Goal: Task Accomplishment & Management: Manage account settings

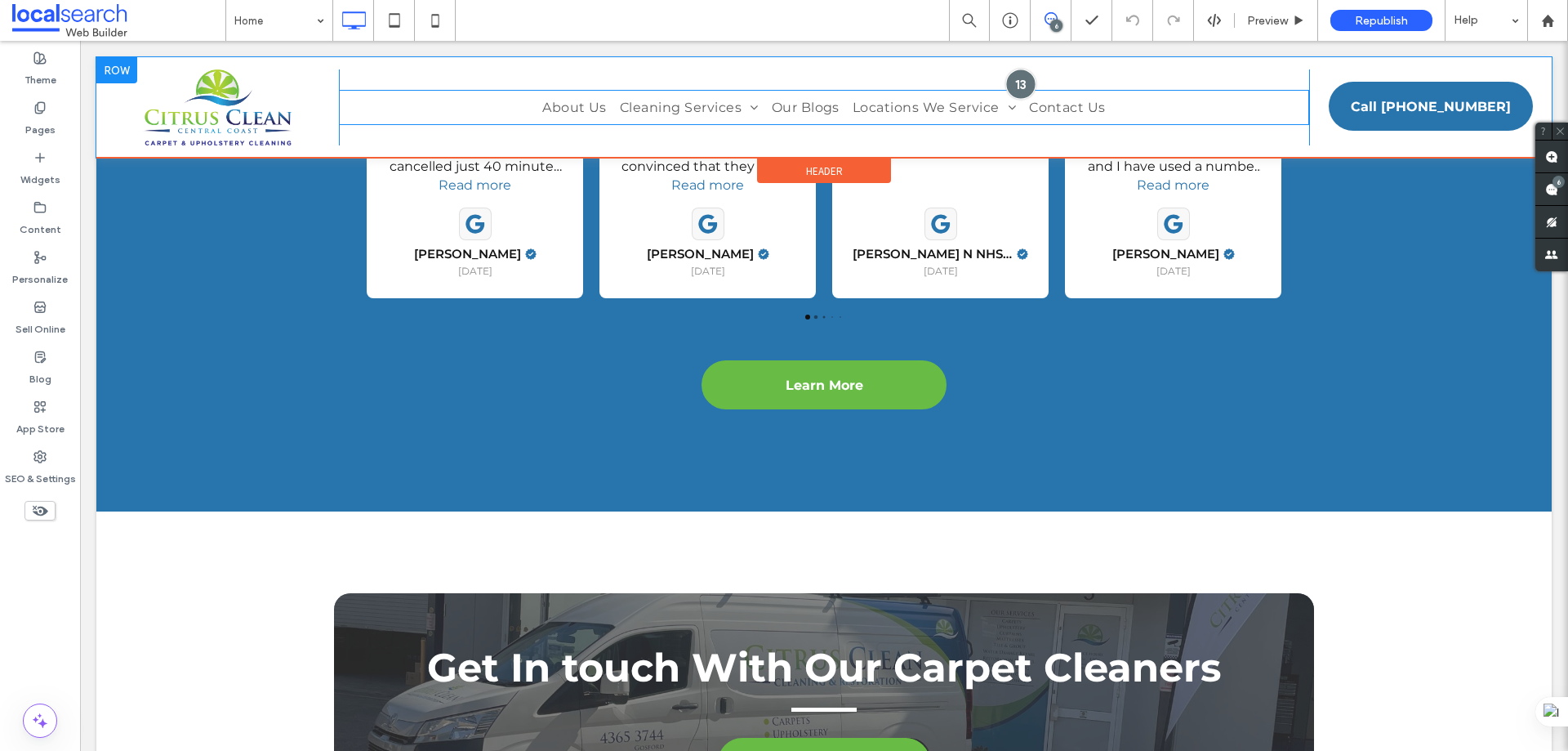
scroll to position [4495, 0]
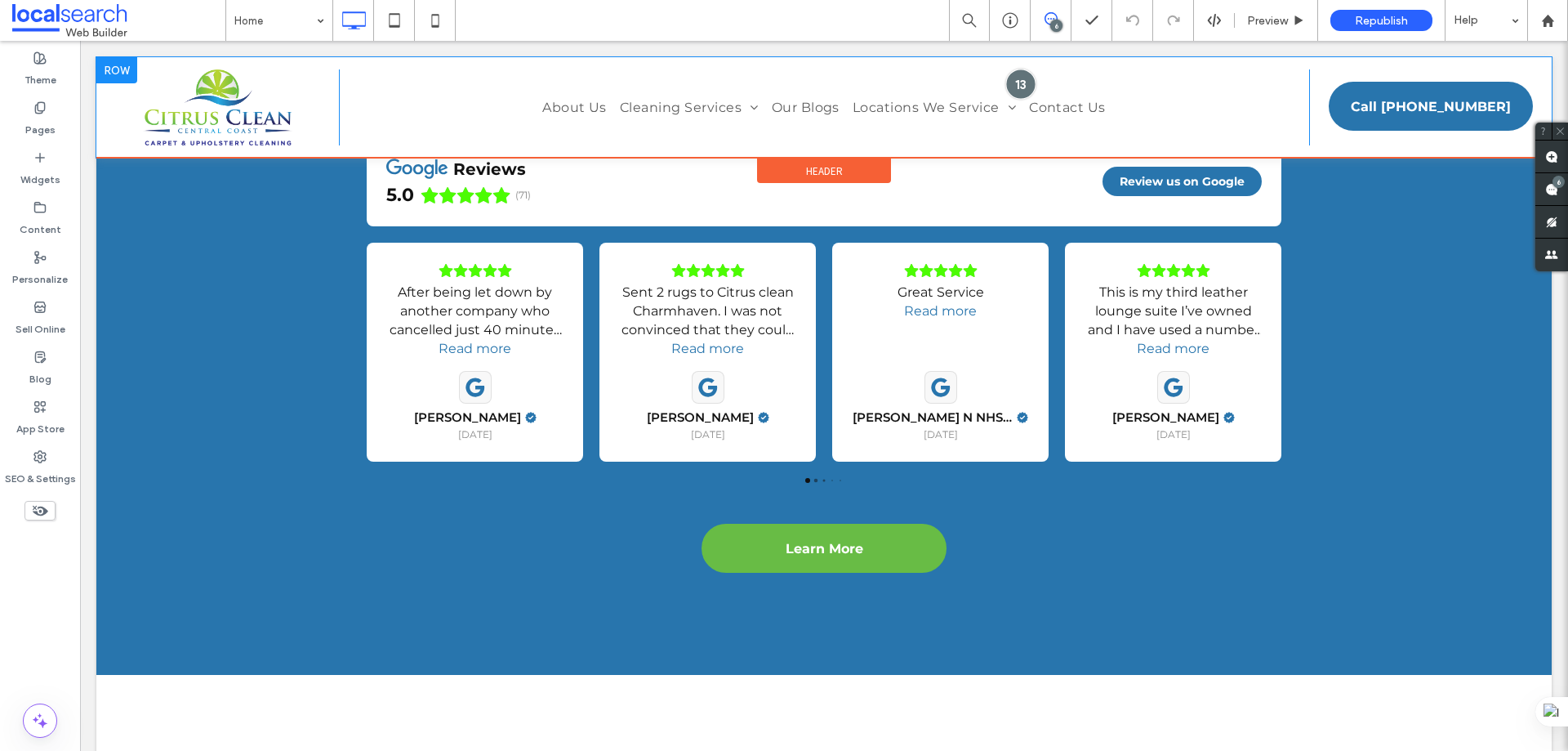
click at [1015, 83] on div at bounding box center [1021, 84] width 30 height 30
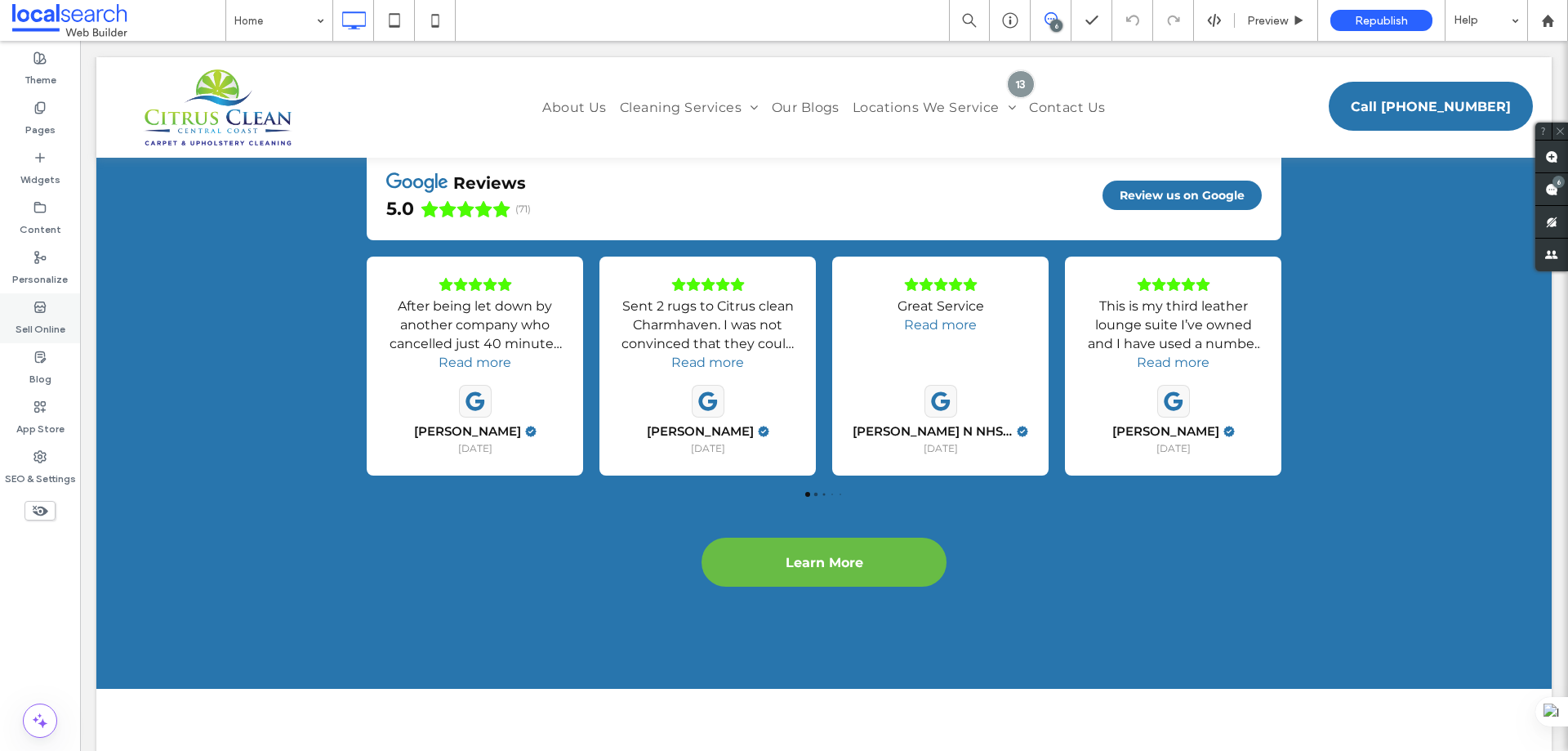
scroll to position [4658, 0]
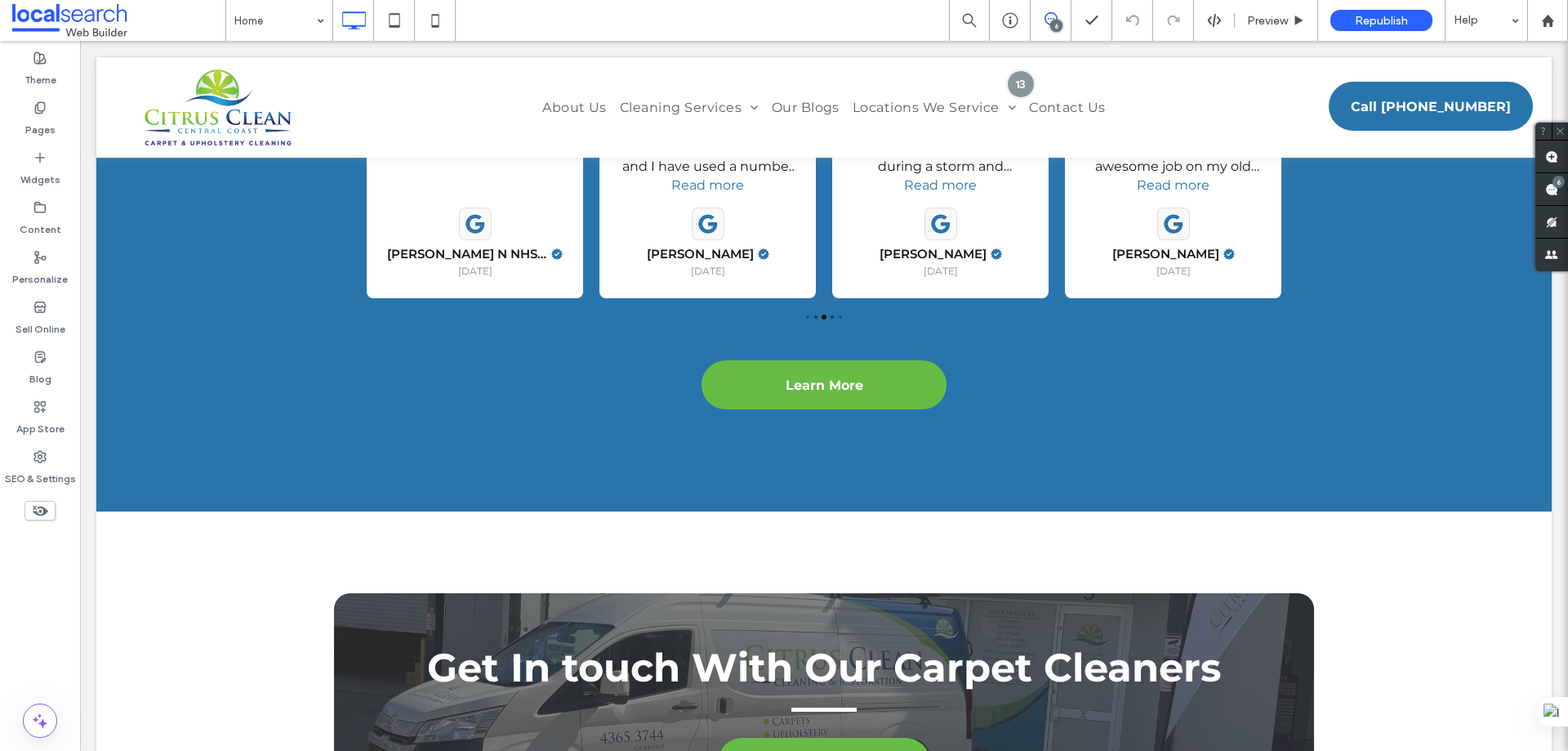
click at [1054, 27] on div "6" at bounding box center [1056, 25] width 12 height 12
click at [1054, 22] on div "6" at bounding box center [1056, 25] width 12 height 12
click at [1549, 192] on use at bounding box center [1552, 190] width 13 height 13
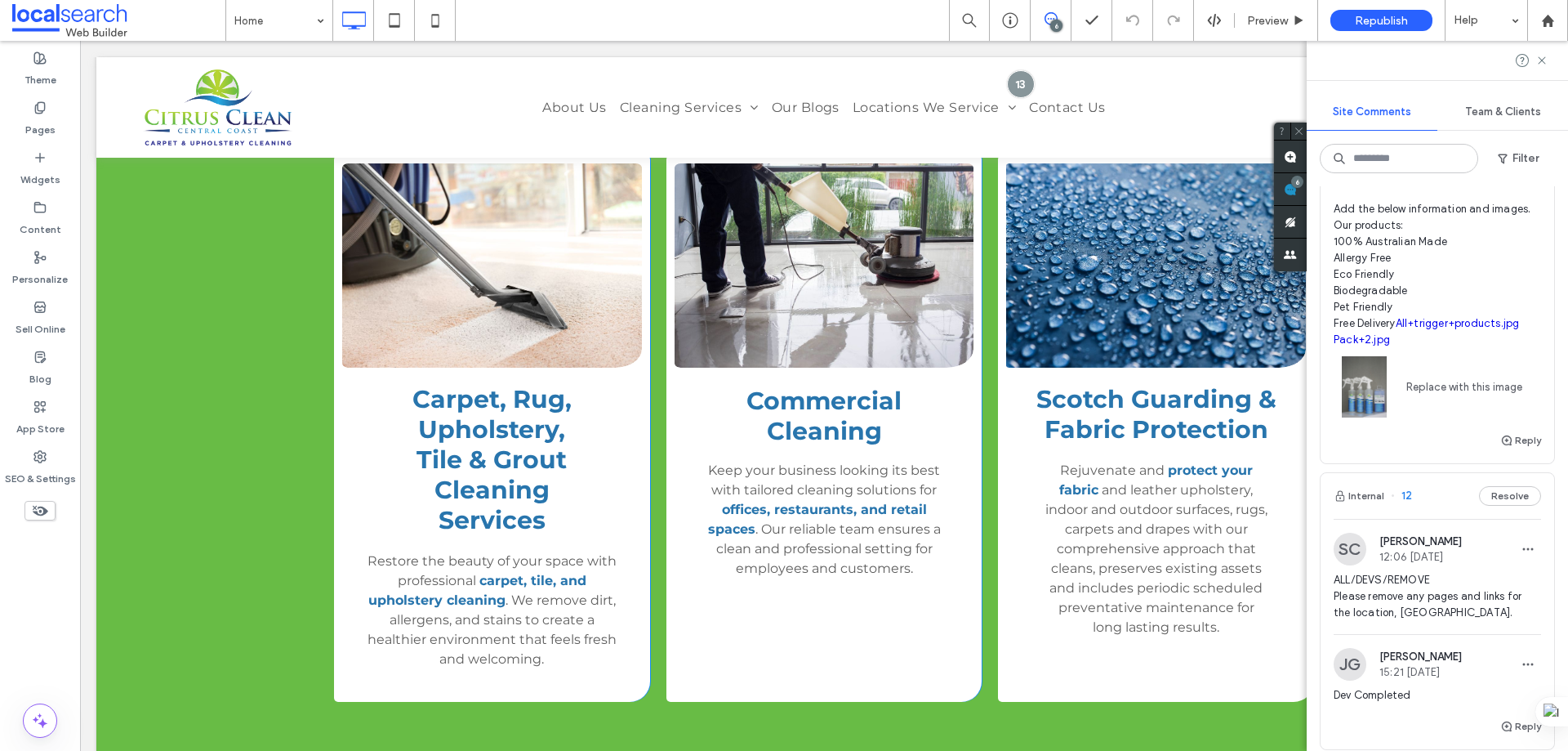
scroll to position [2534, 0]
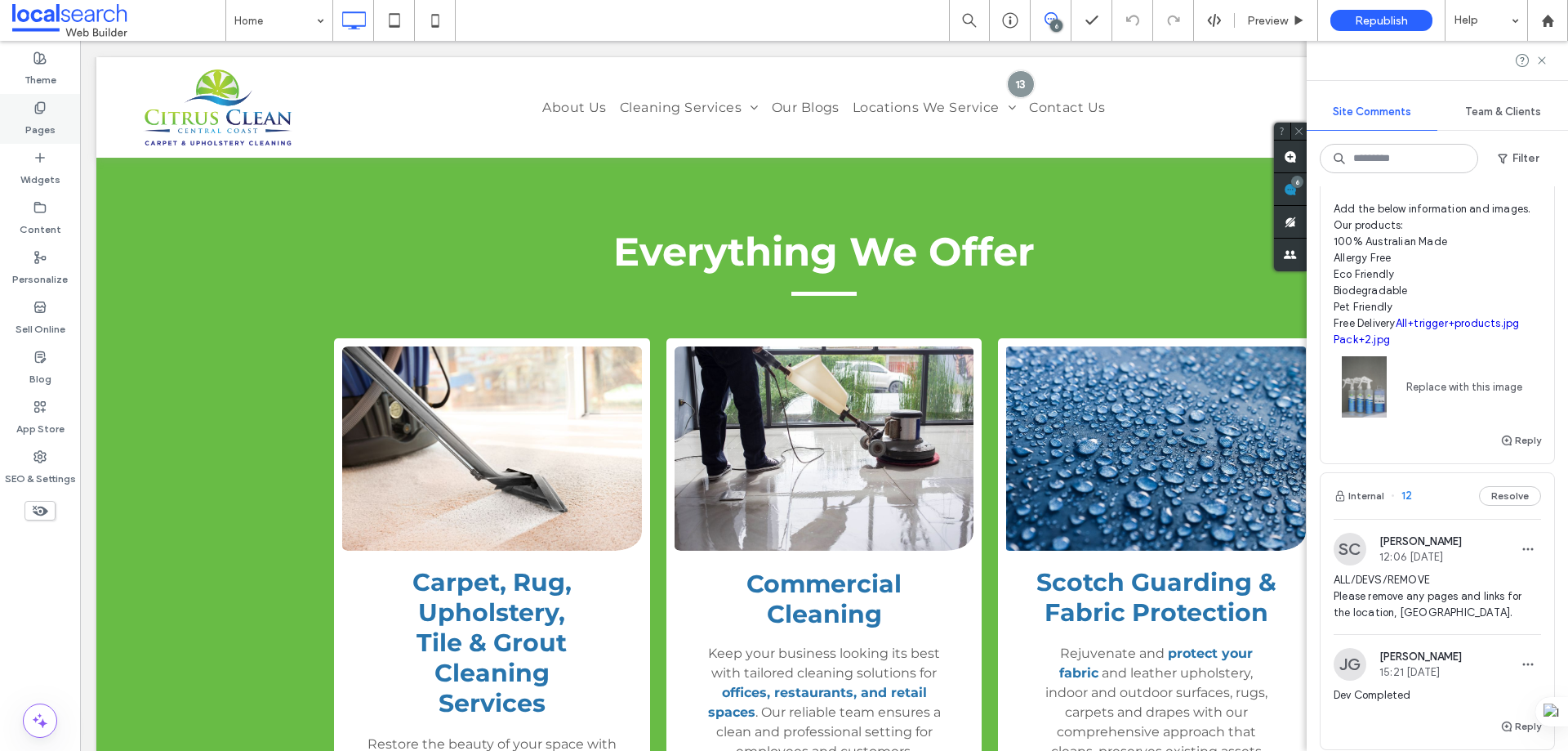
click at [41, 116] on label "Pages" at bounding box center [40, 126] width 30 height 23
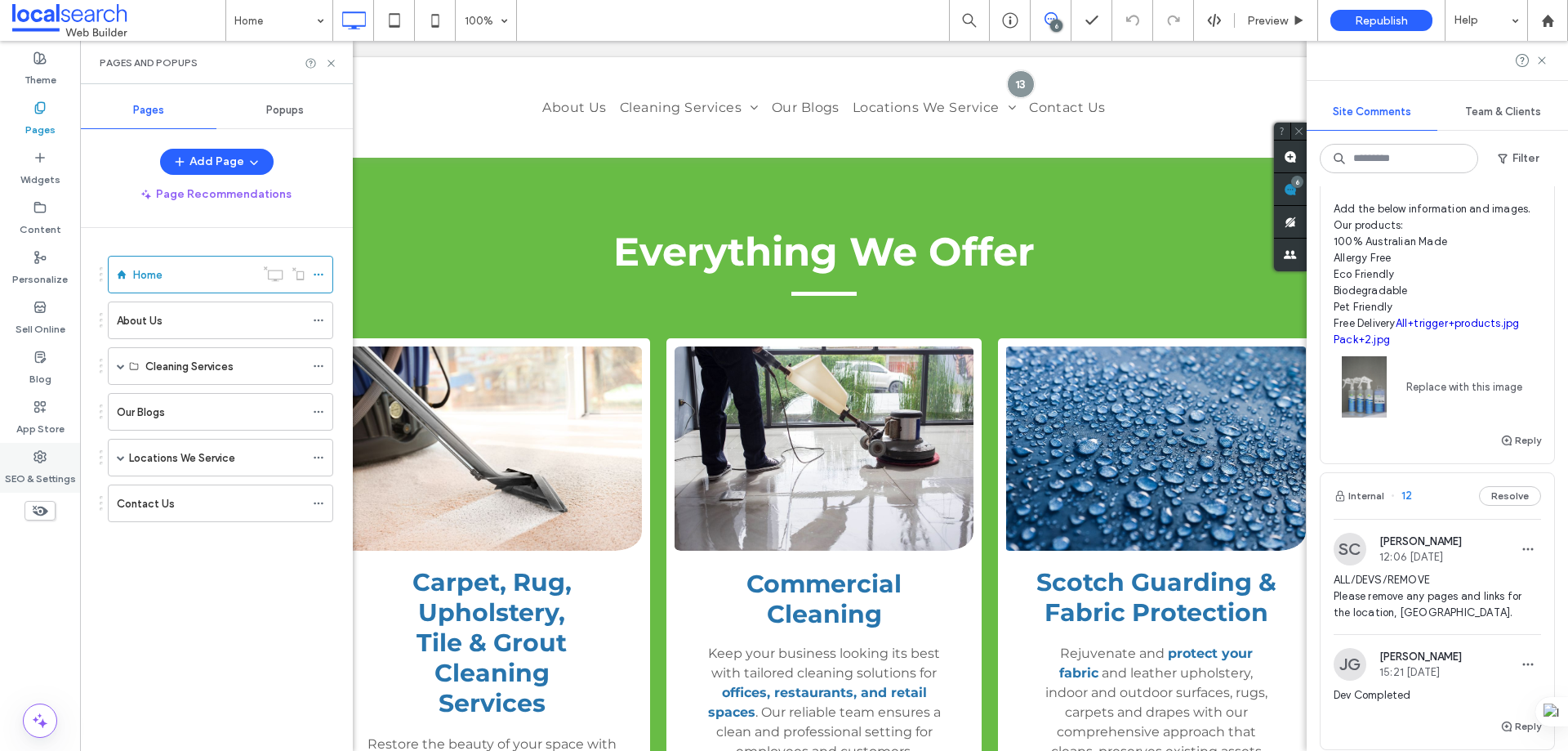
click at [38, 452] on use at bounding box center [40, 457] width 11 height 11
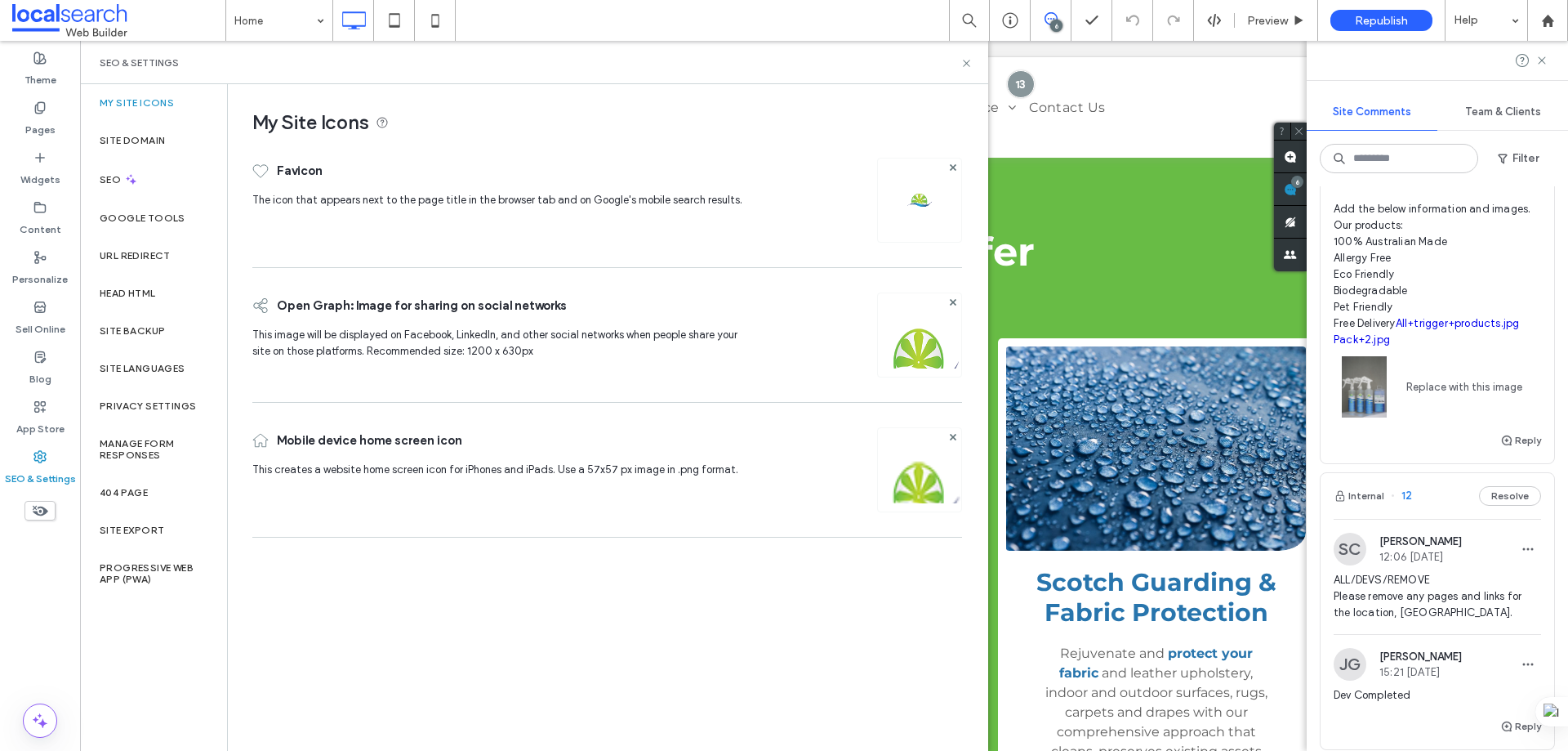
click at [148, 299] on label "Head HTML" at bounding box center [128, 293] width 56 height 11
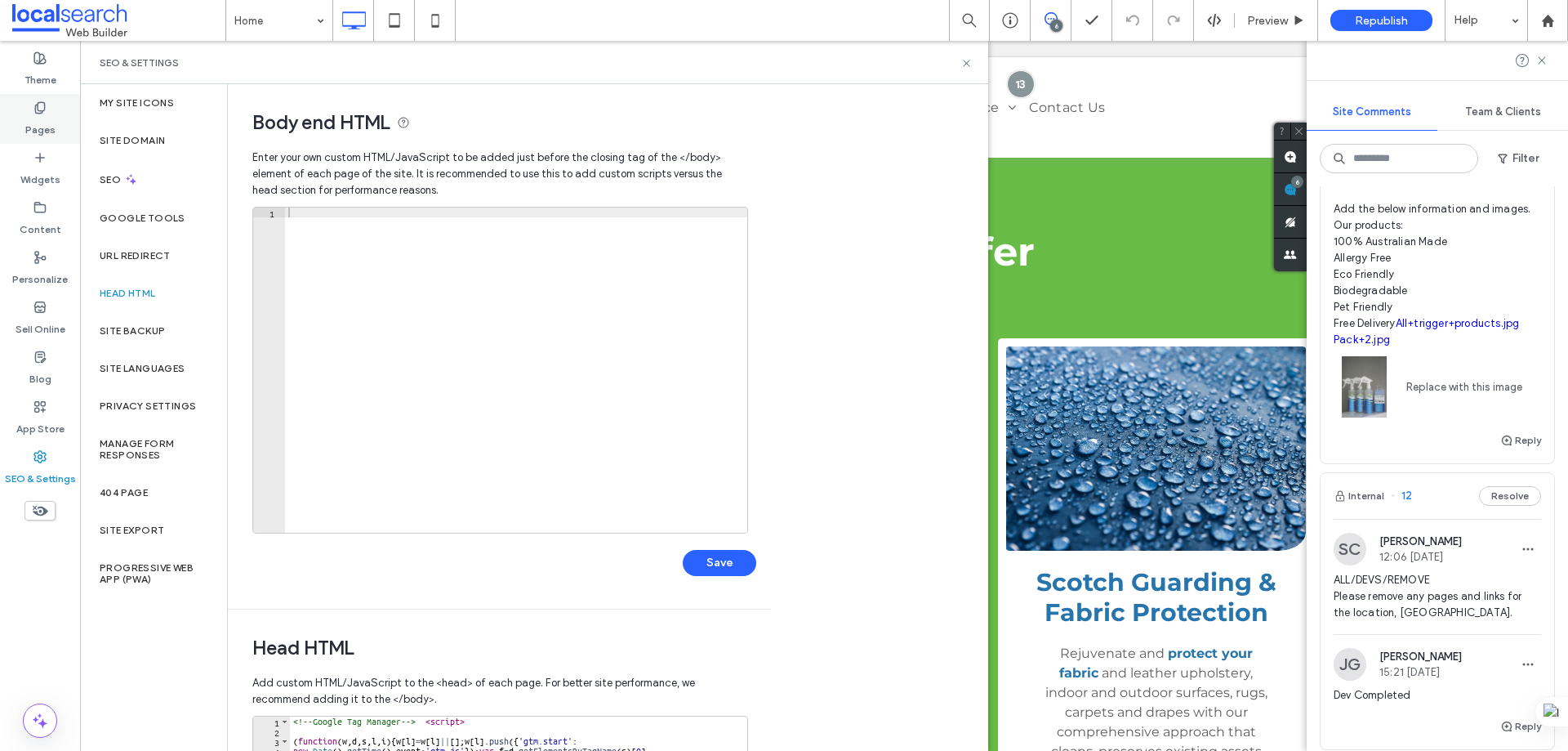
click at [27, 120] on label "Pages" at bounding box center [40, 126] width 30 height 23
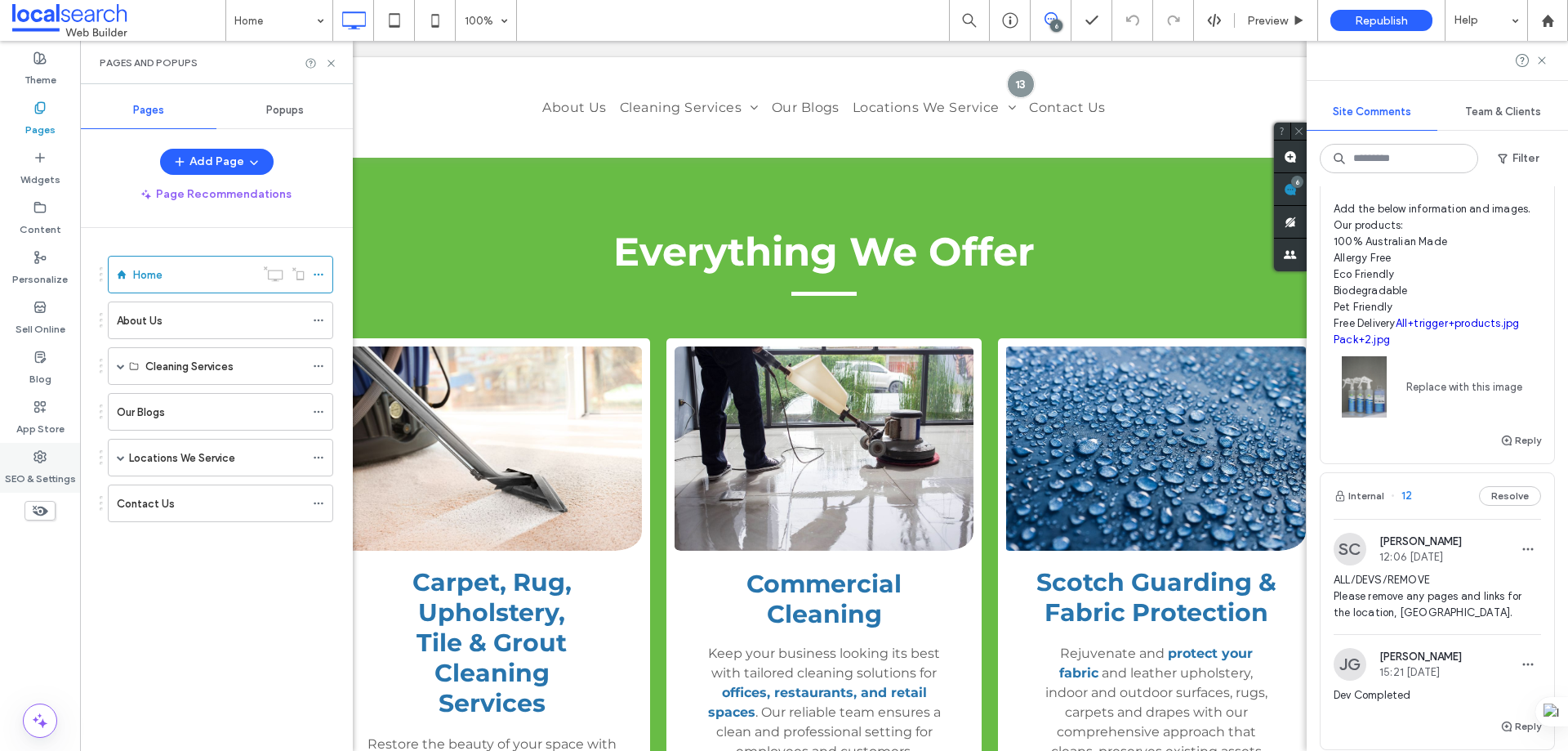
click at [34, 469] on label "SEO & Settings" at bounding box center [40, 475] width 71 height 23
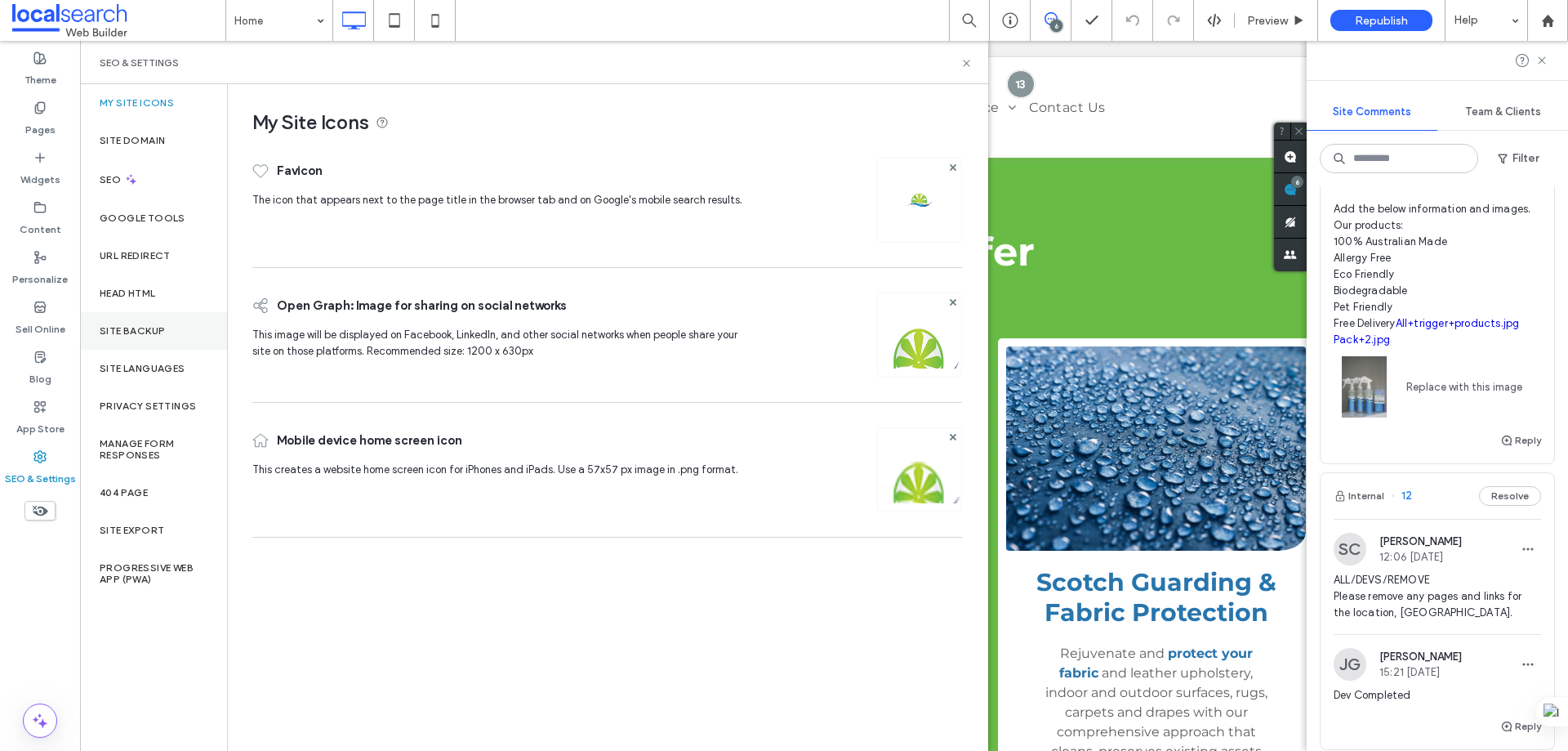
click at [144, 327] on label "Site Backup" at bounding box center [132, 330] width 66 height 11
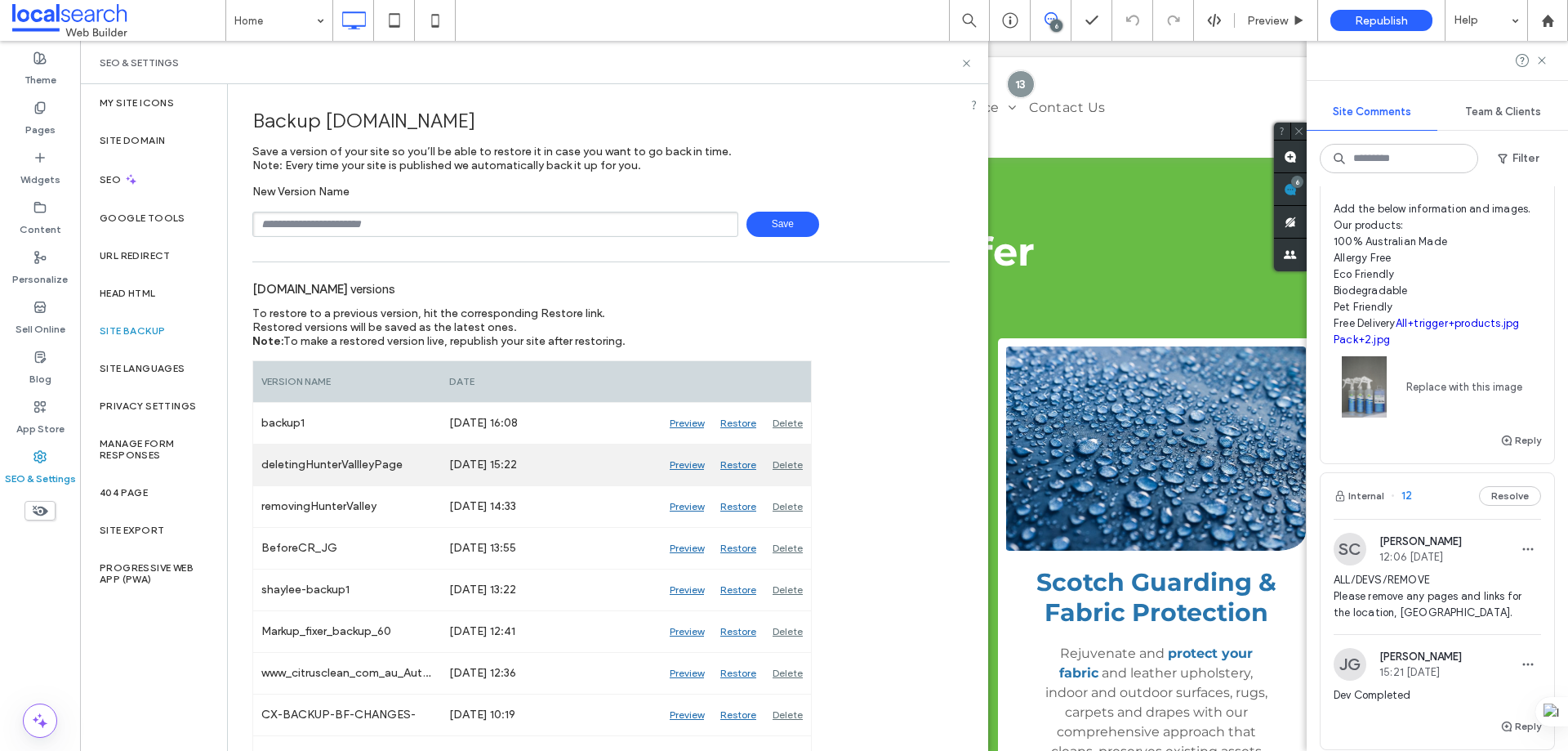
click at [687, 461] on div "Preview" at bounding box center [687, 466] width 51 height 41
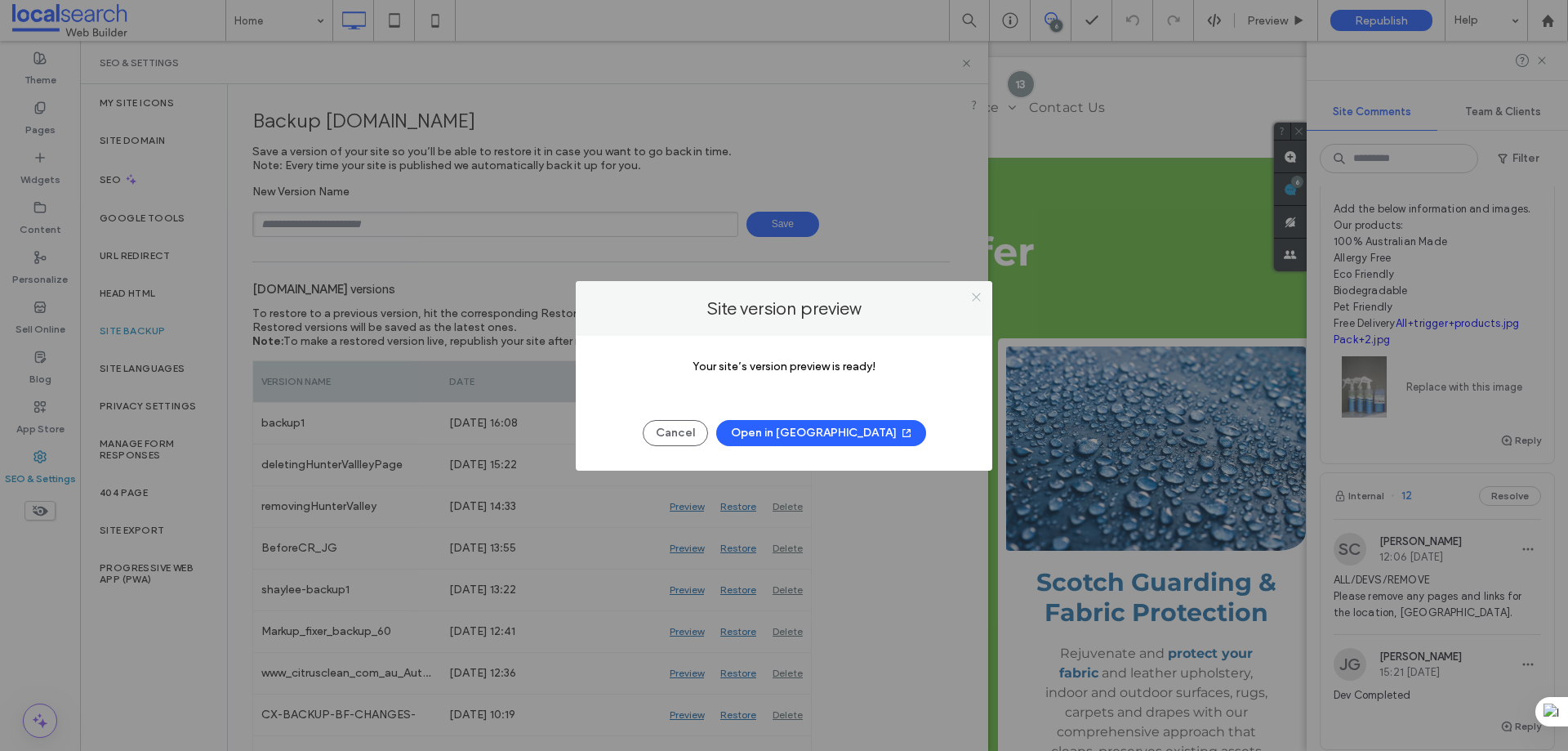
click at [981, 294] on icon at bounding box center [976, 297] width 12 height 12
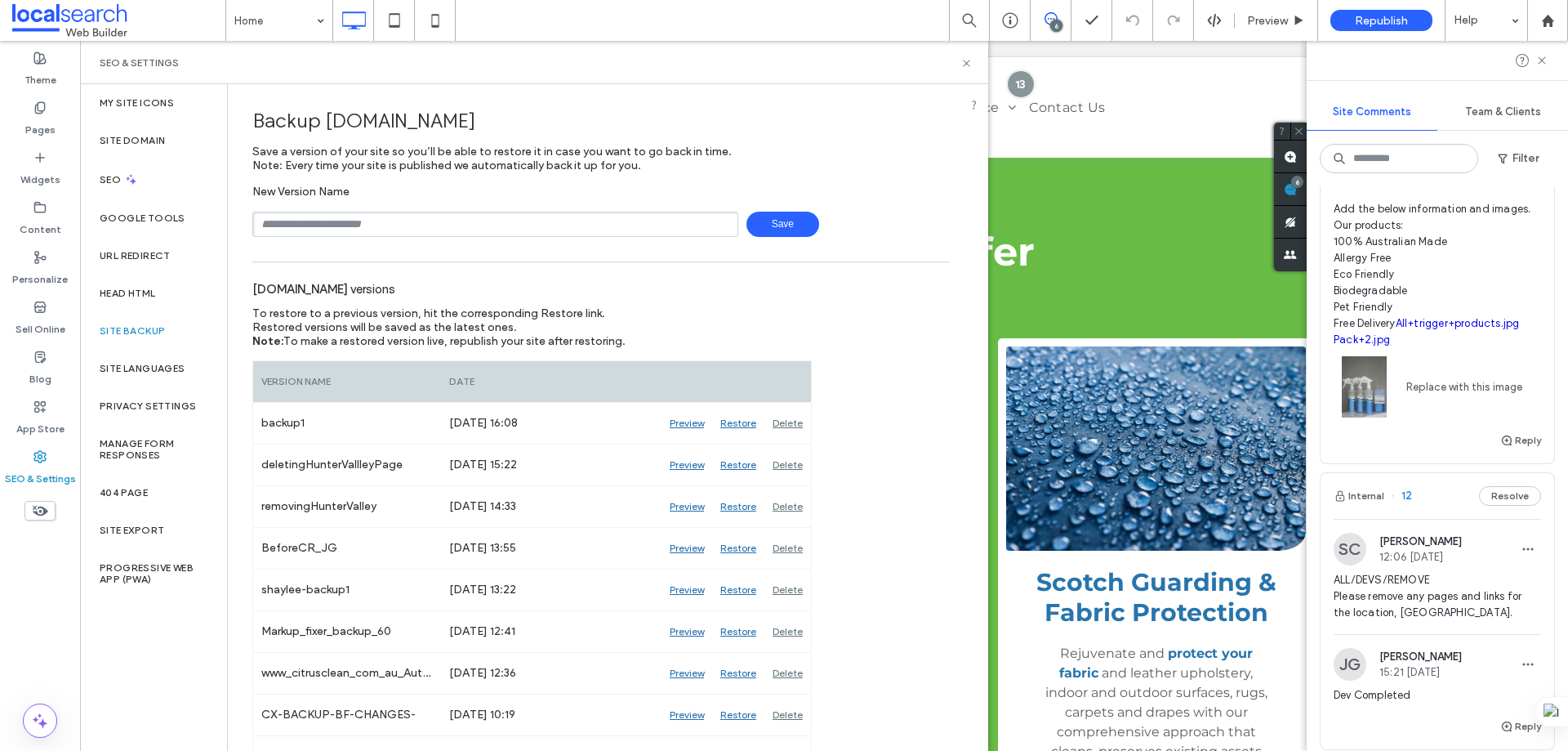
click at [384, 224] on input "text" at bounding box center [495, 223] width 486 height 25
click at [330, 224] on input "text" at bounding box center [495, 223] width 486 height 25
type input "**********"
click at [769, 222] on span "Save" at bounding box center [783, 223] width 72 height 25
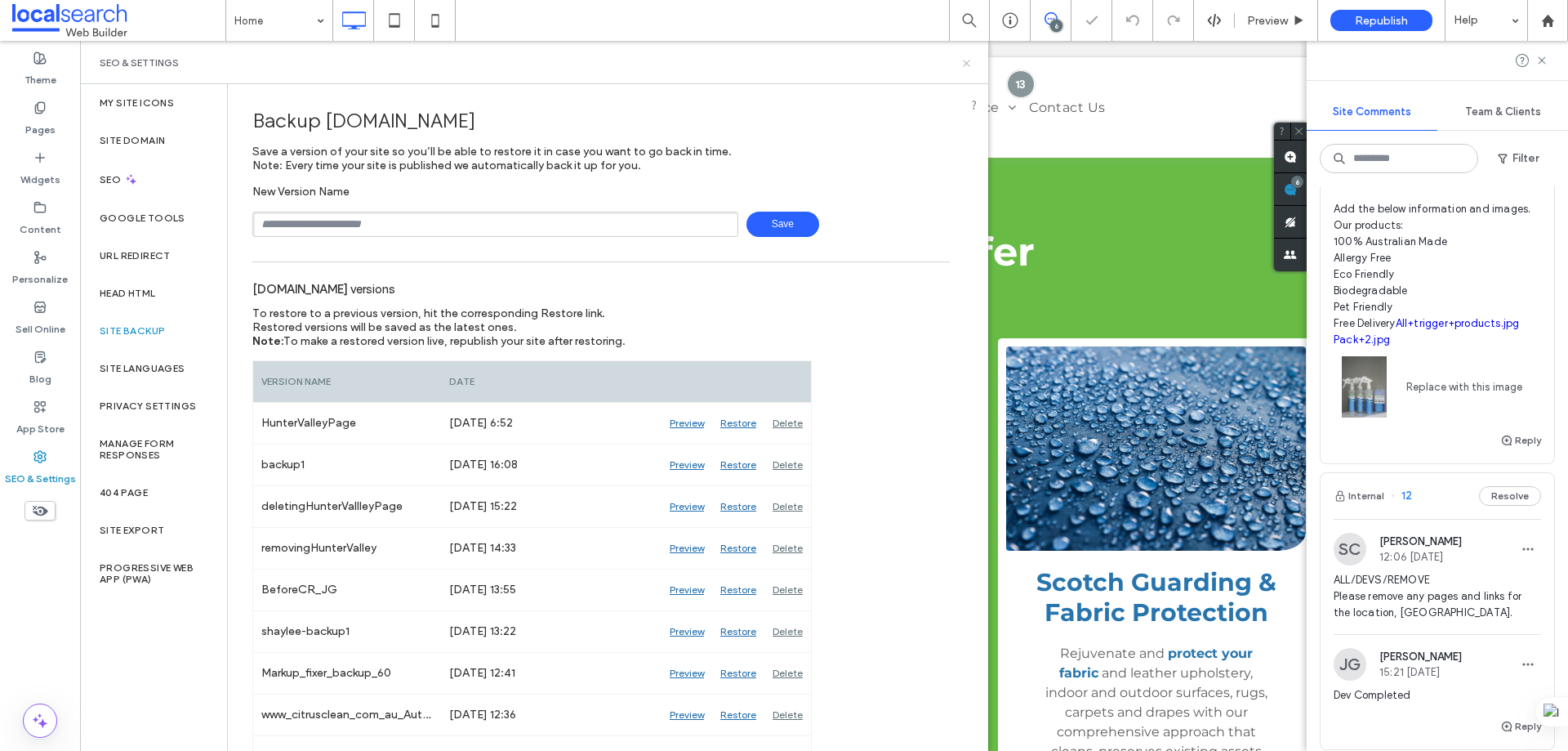
click at [969, 66] on use at bounding box center [966, 63] width 7 height 7
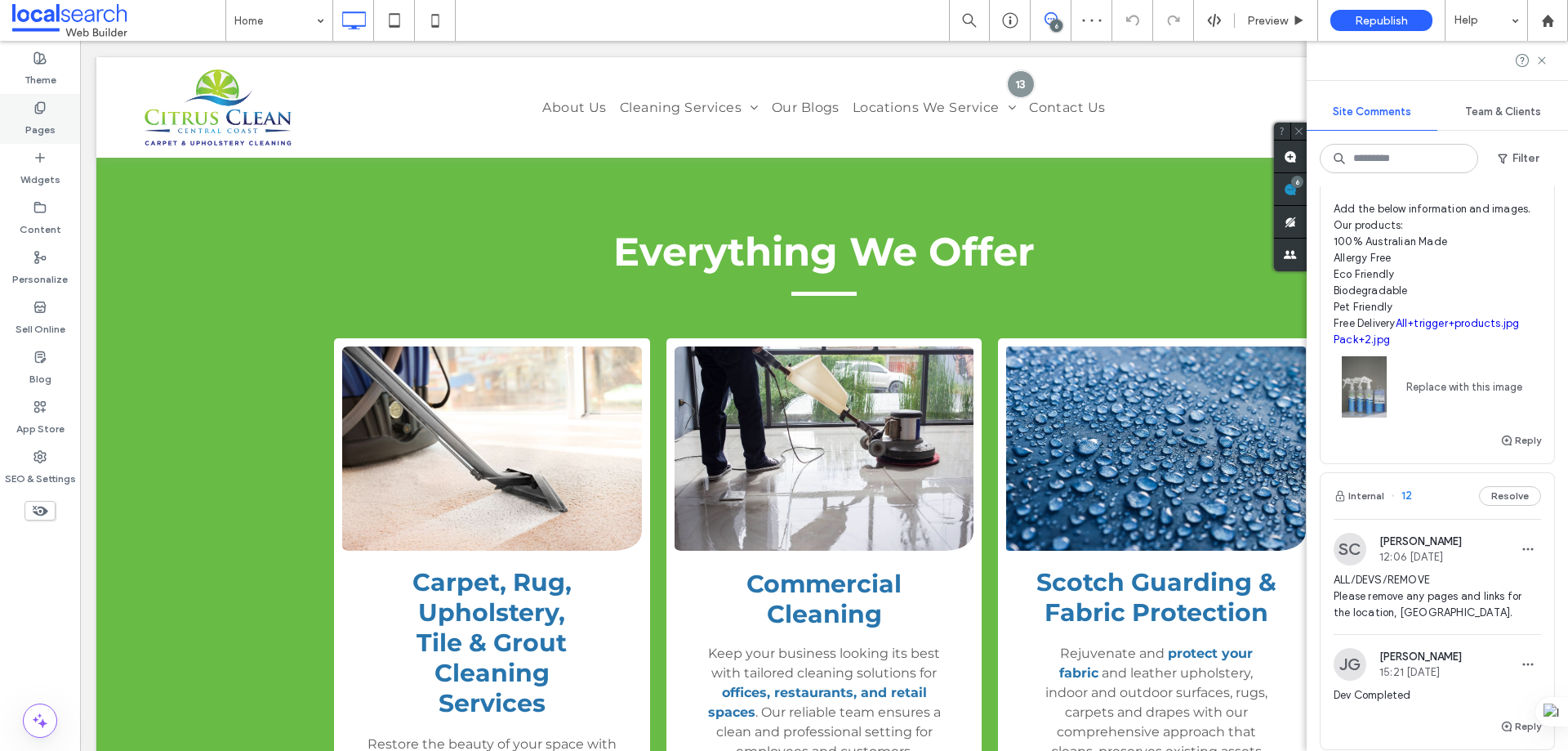
click at [49, 106] on div "Pages" at bounding box center [39, 118] width 80 height 50
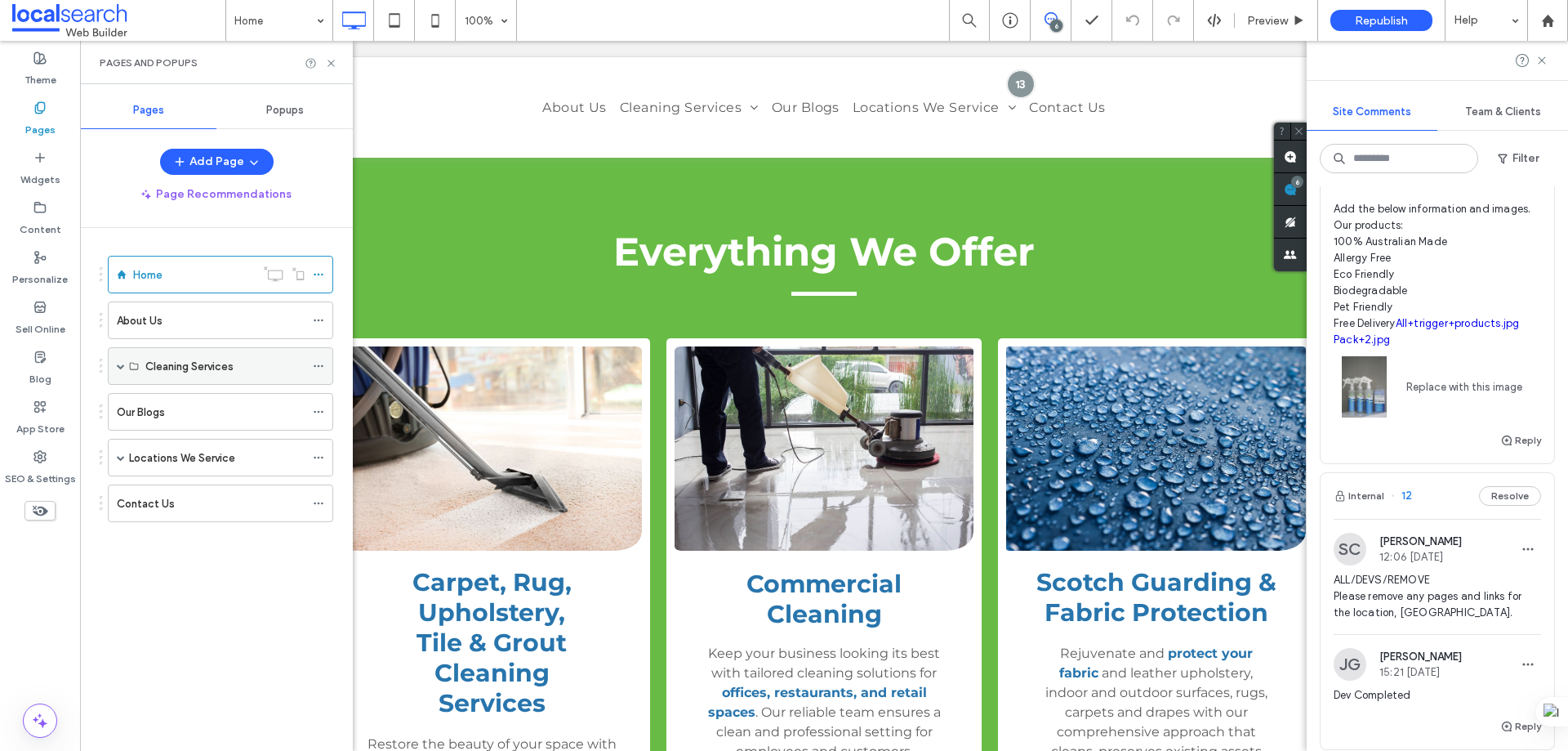
click at [121, 365] on span at bounding box center [120, 366] width 8 height 8
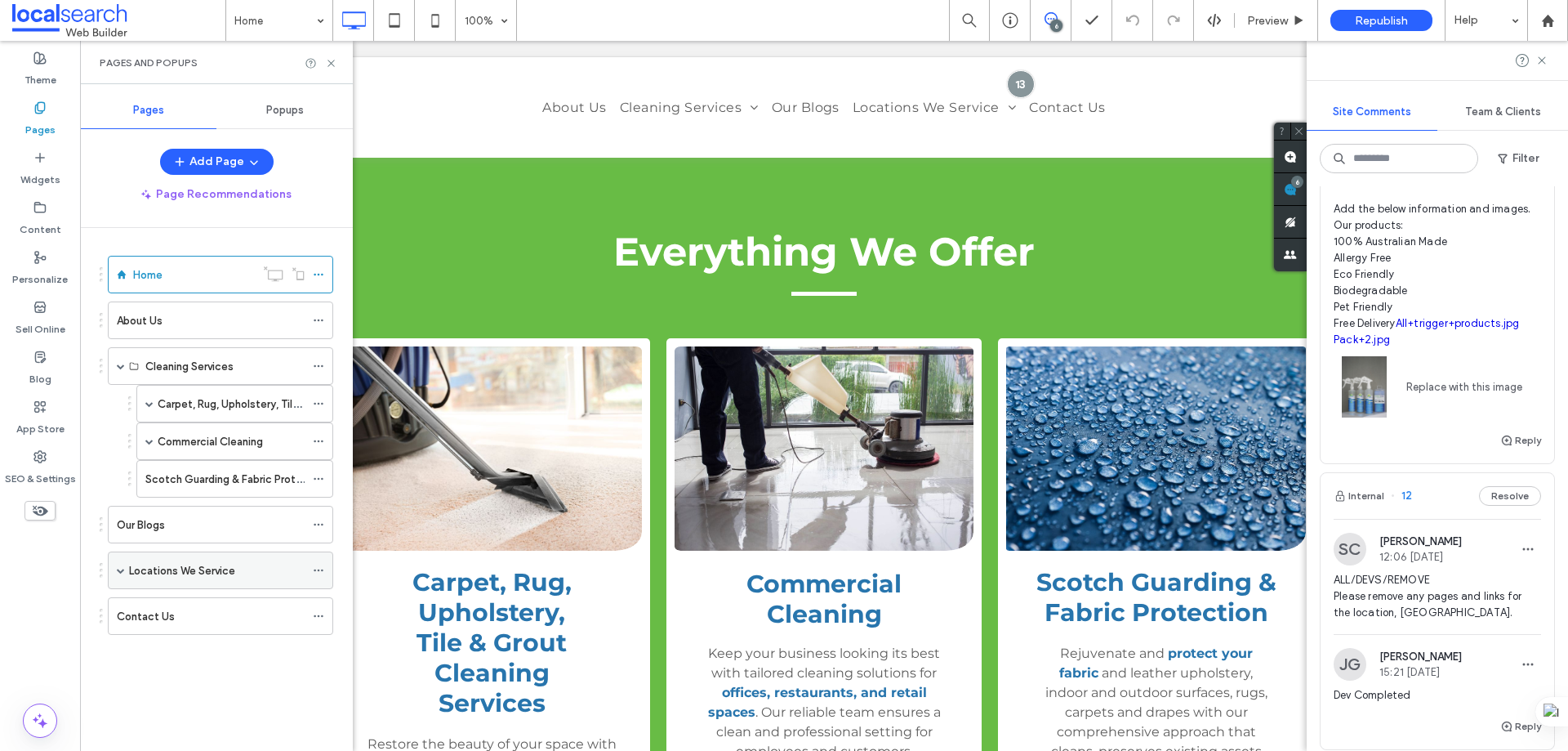
click at [116, 570] on span at bounding box center [120, 570] width 8 height 8
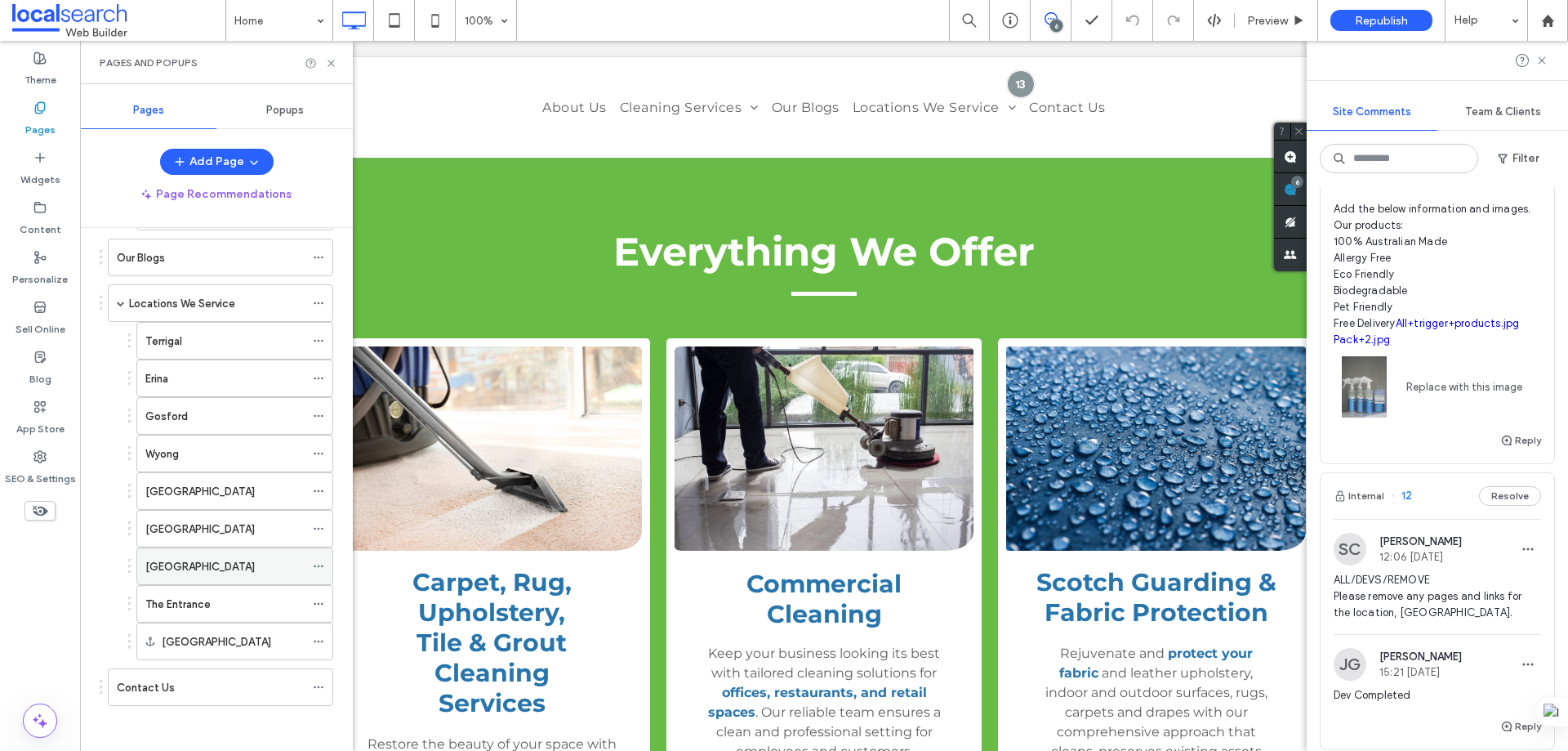
scroll to position [271, 0]
click at [315, 560] on icon at bounding box center [318, 562] width 11 height 11
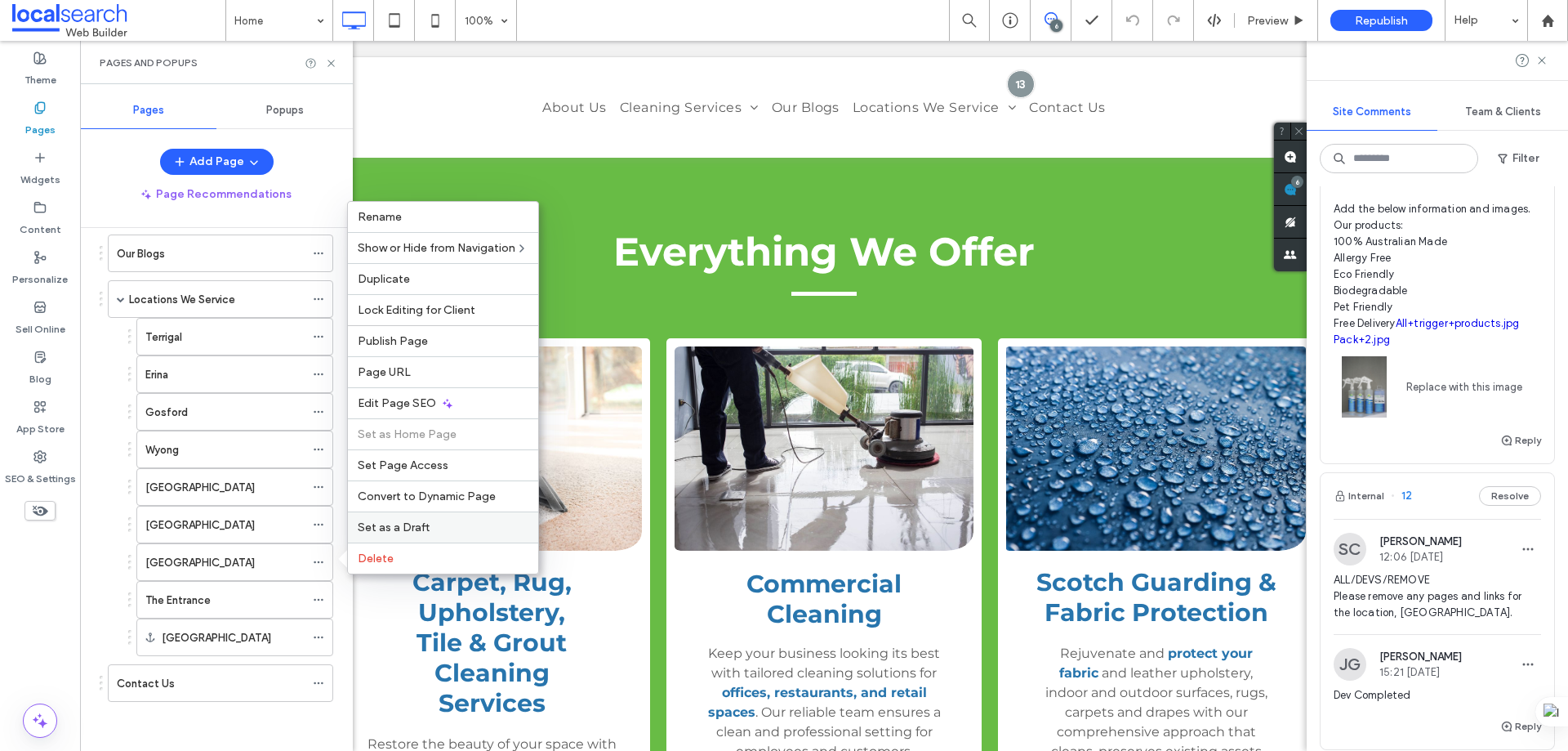
click at [421, 527] on span "Set as a Draft" at bounding box center [393, 528] width 72 height 14
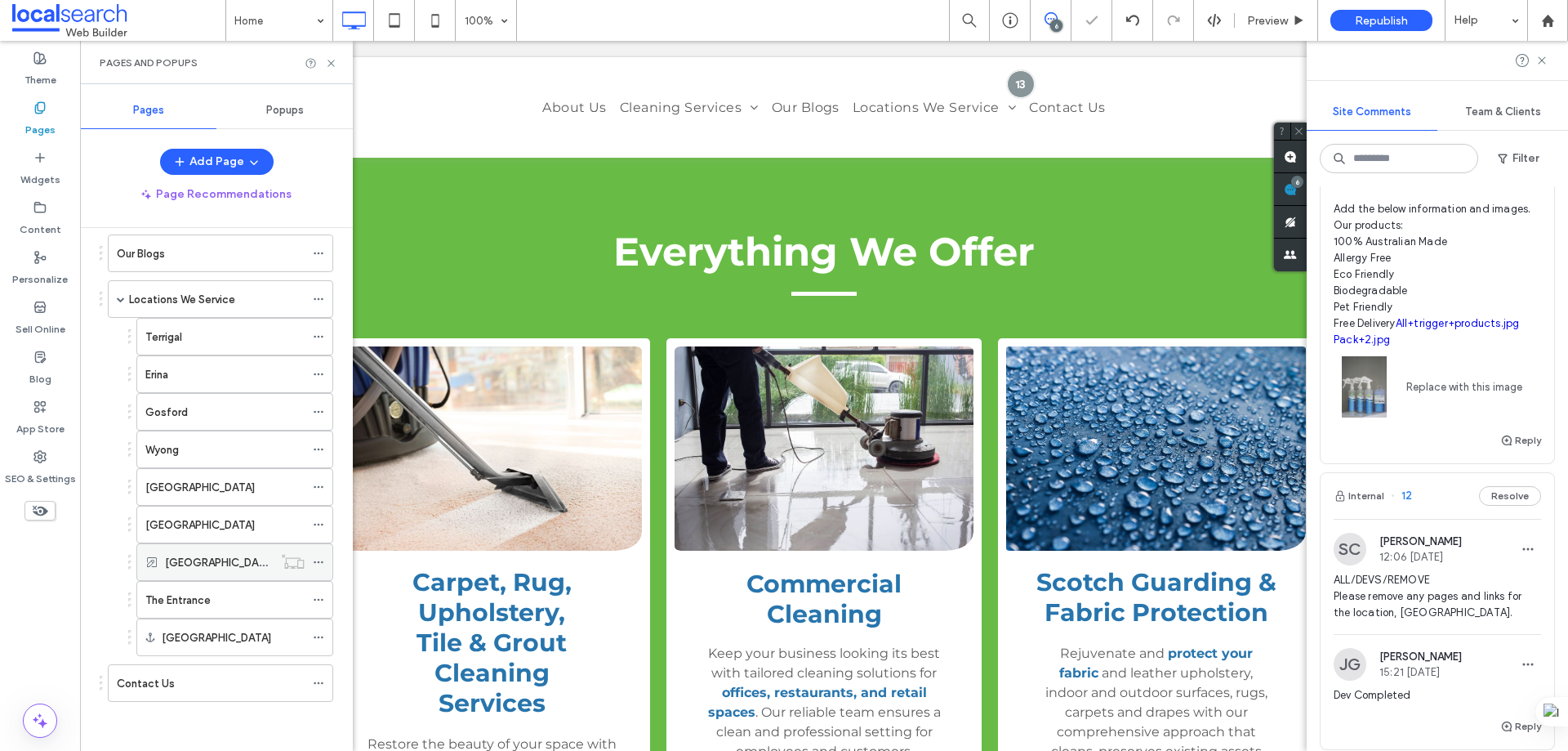
click at [317, 564] on icon at bounding box center [318, 562] width 11 height 11
click at [330, 60] on icon at bounding box center [330, 63] width 12 height 12
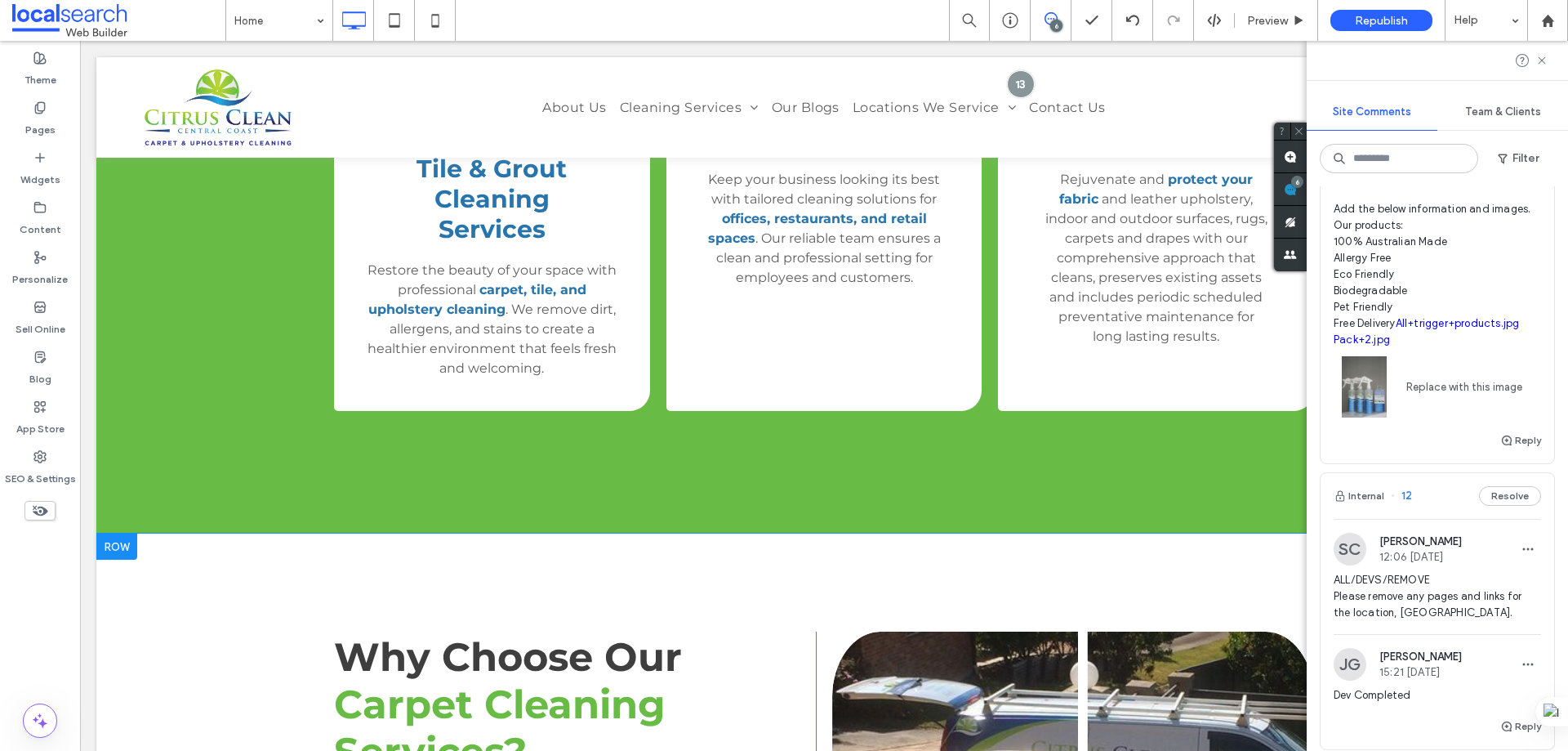
scroll to position [3187, 0]
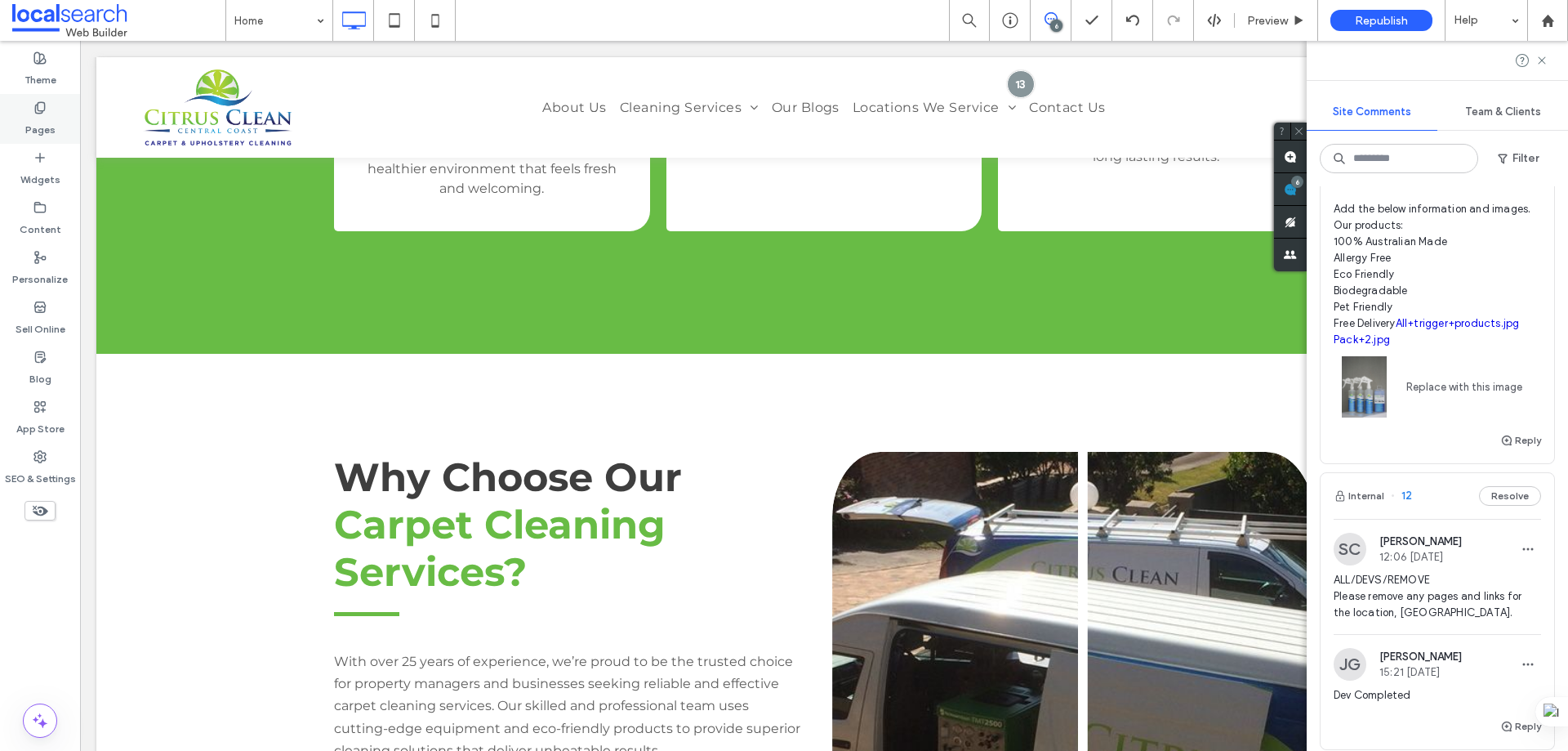
click at [35, 119] on label "Pages" at bounding box center [40, 126] width 30 height 23
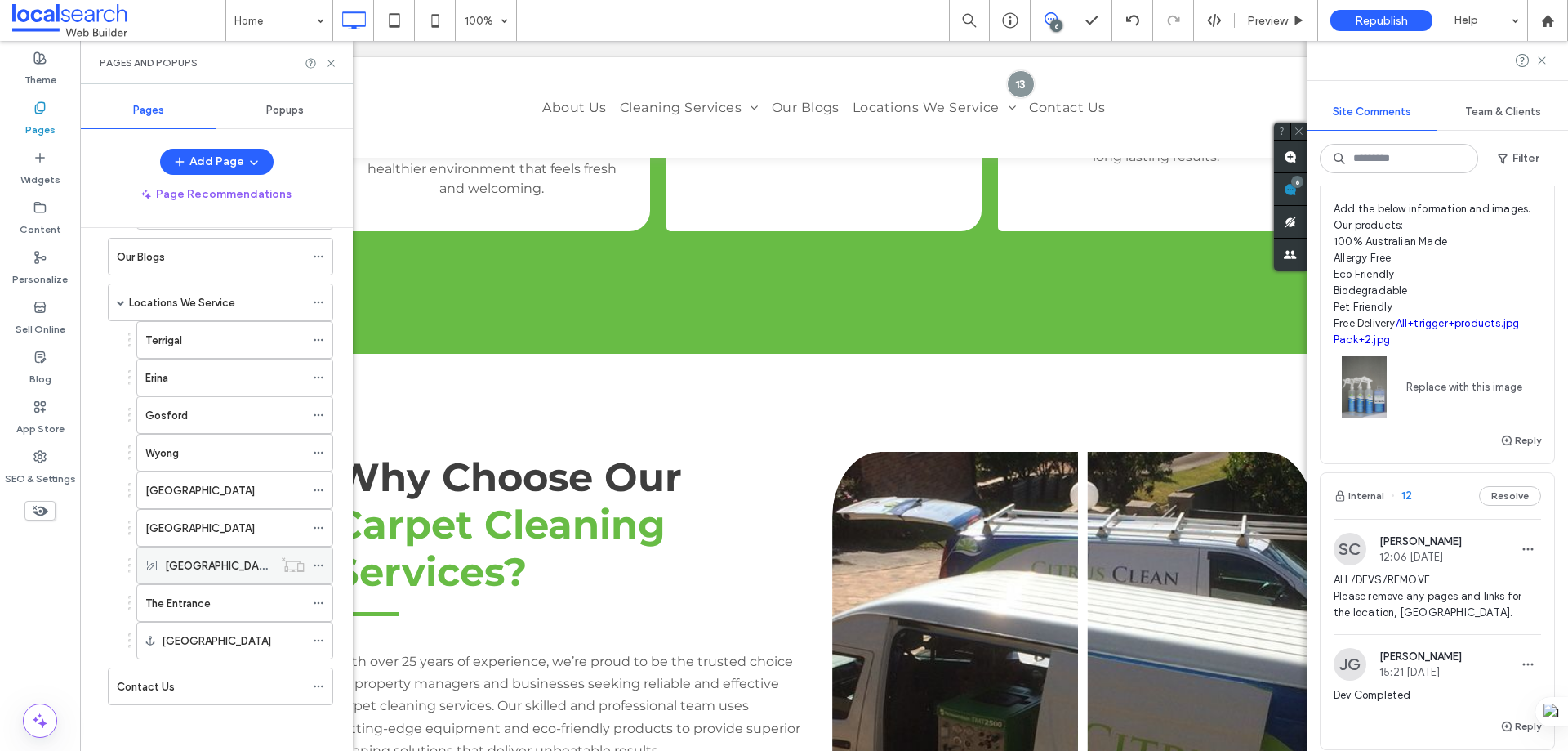
scroll to position [271, 0]
click at [207, 572] on div "[GEOGRAPHIC_DATA]" at bounding box center [219, 562] width 108 height 36
click at [330, 65] on use at bounding box center [330, 63] width 7 height 7
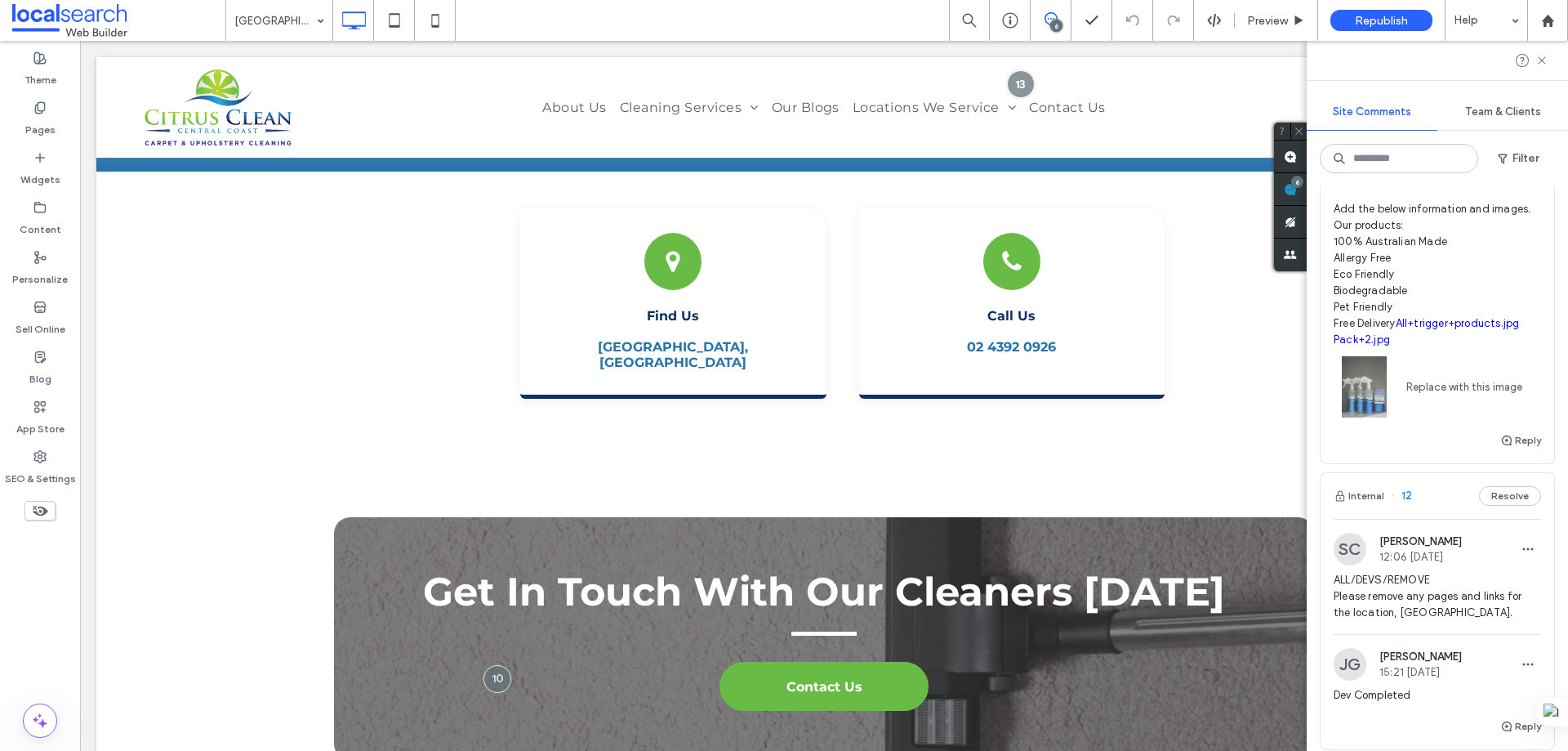
scroll to position [5475, 0]
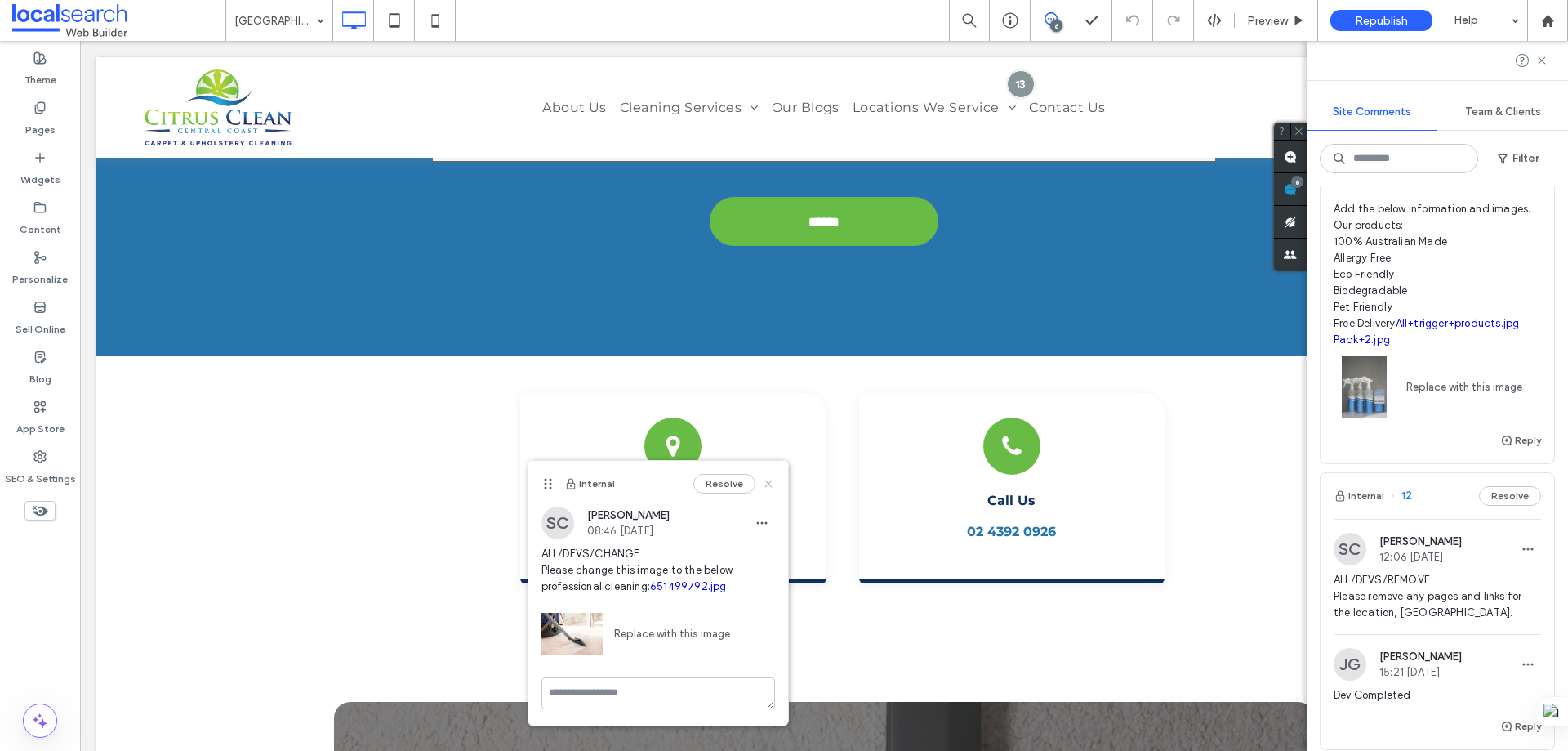
click at [767, 483] on use at bounding box center [769, 483] width 8 height 8
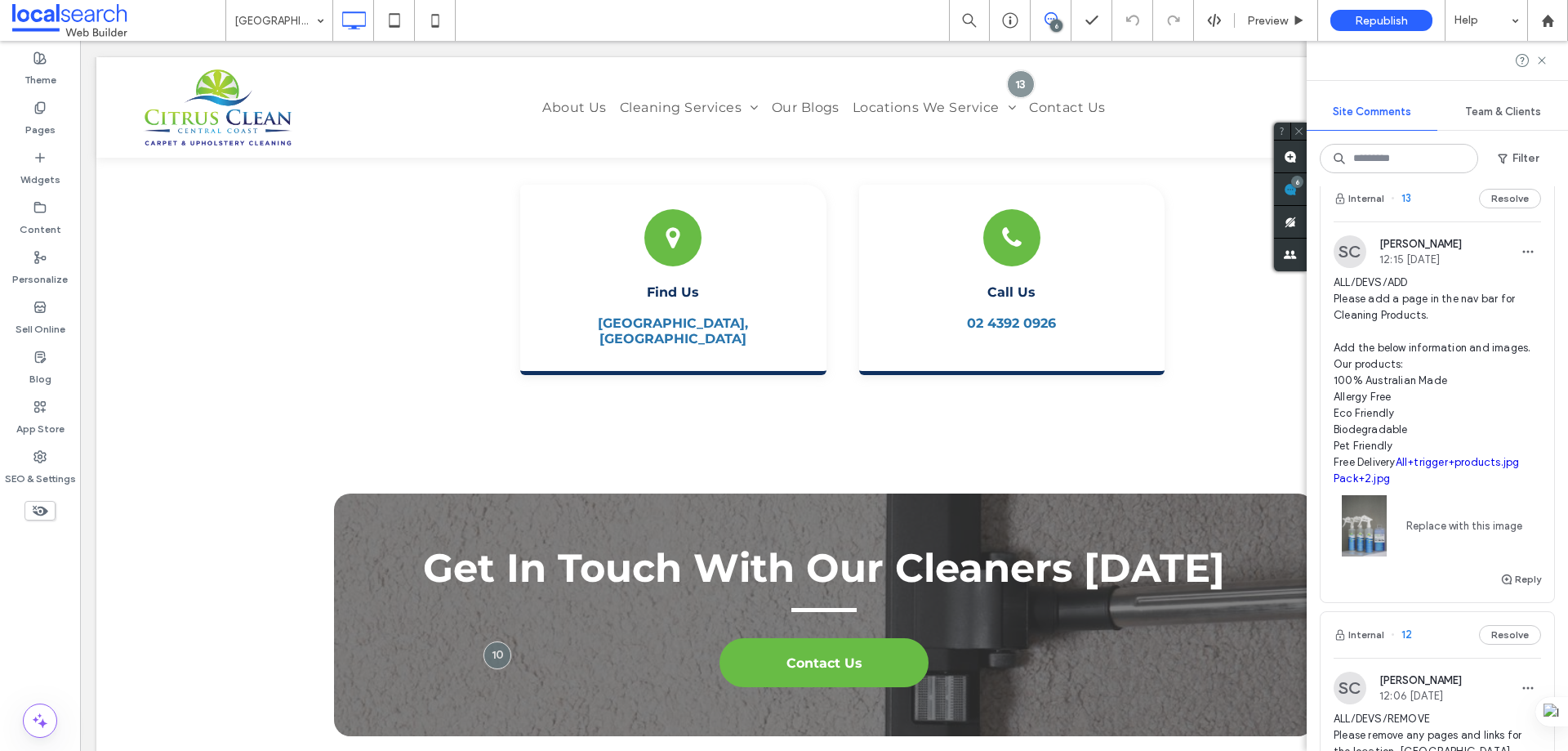
scroll to position [5556, 0]
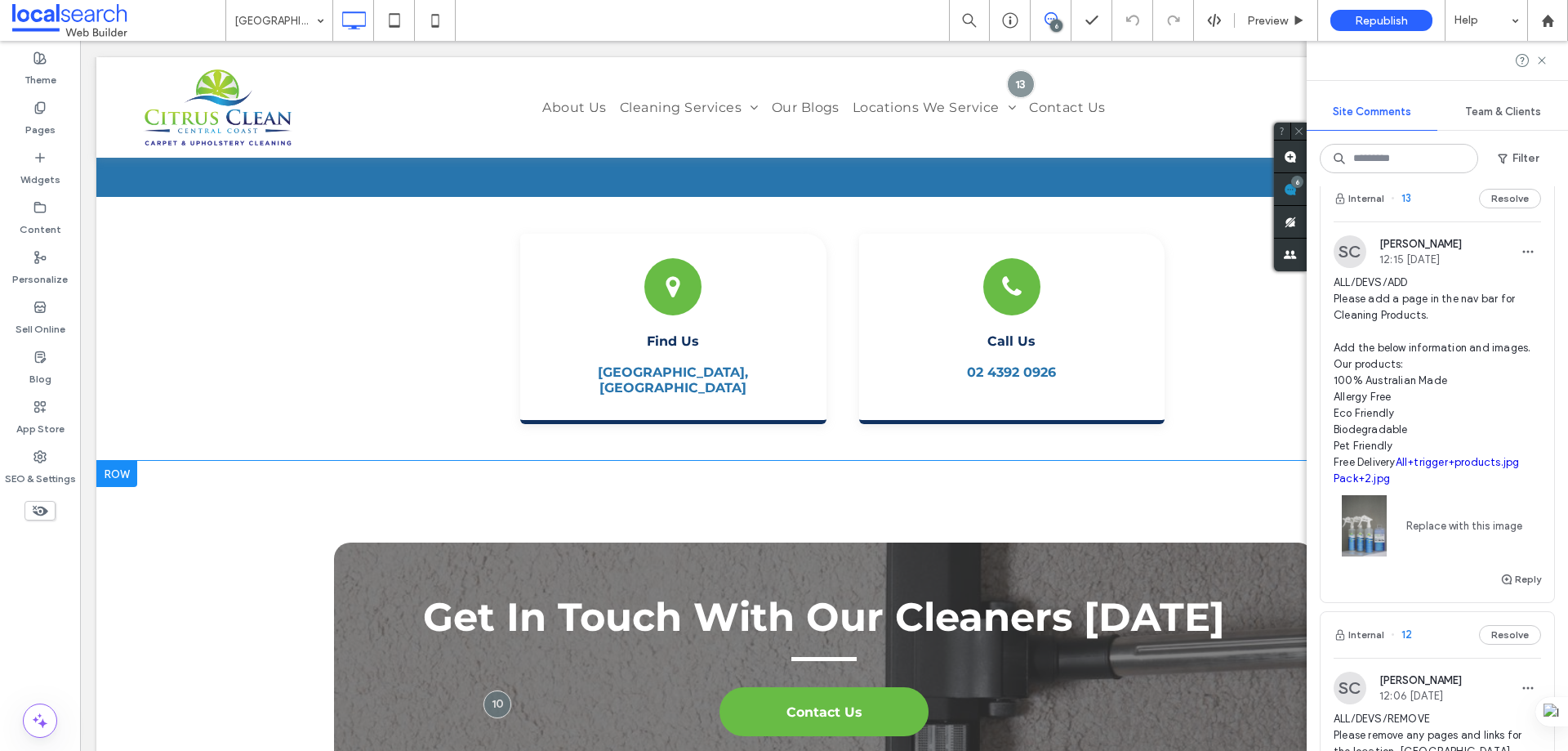
scroll to position [5721, 0]
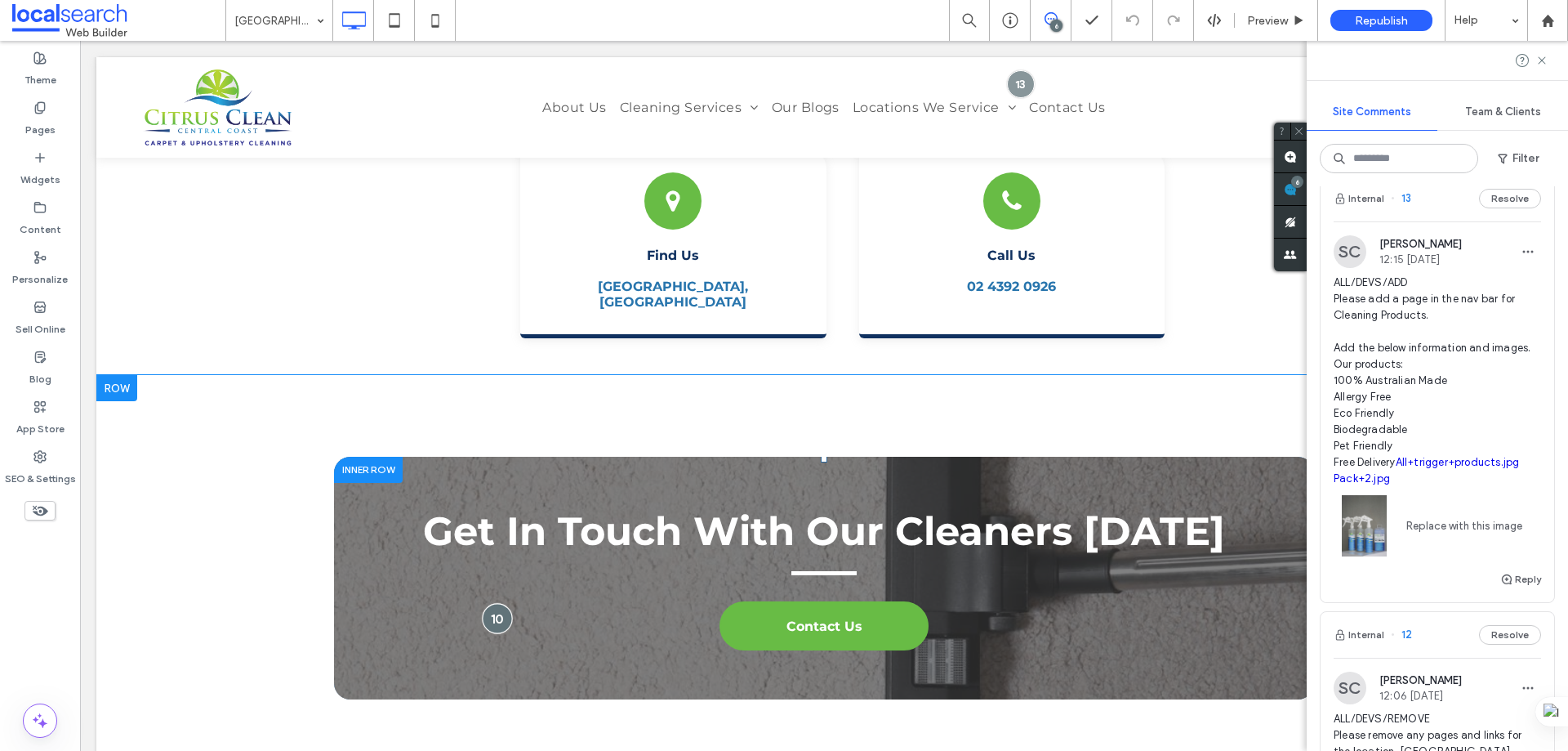
click at [495, 603] on div at bounding box center [497, 618] width 30 height 30
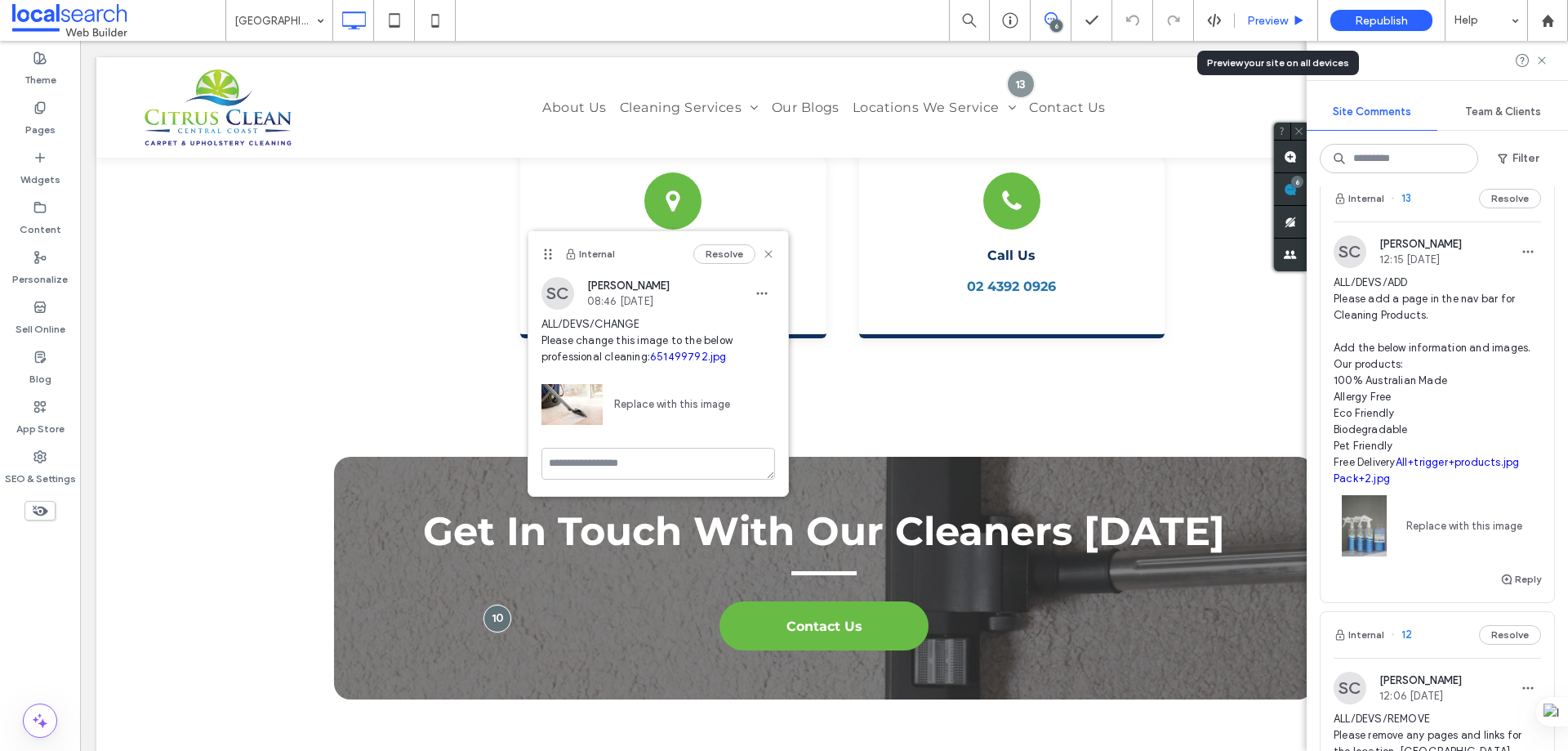
click at [1297, 19] on use at bounding box center [1300, 21] width 8 height 9
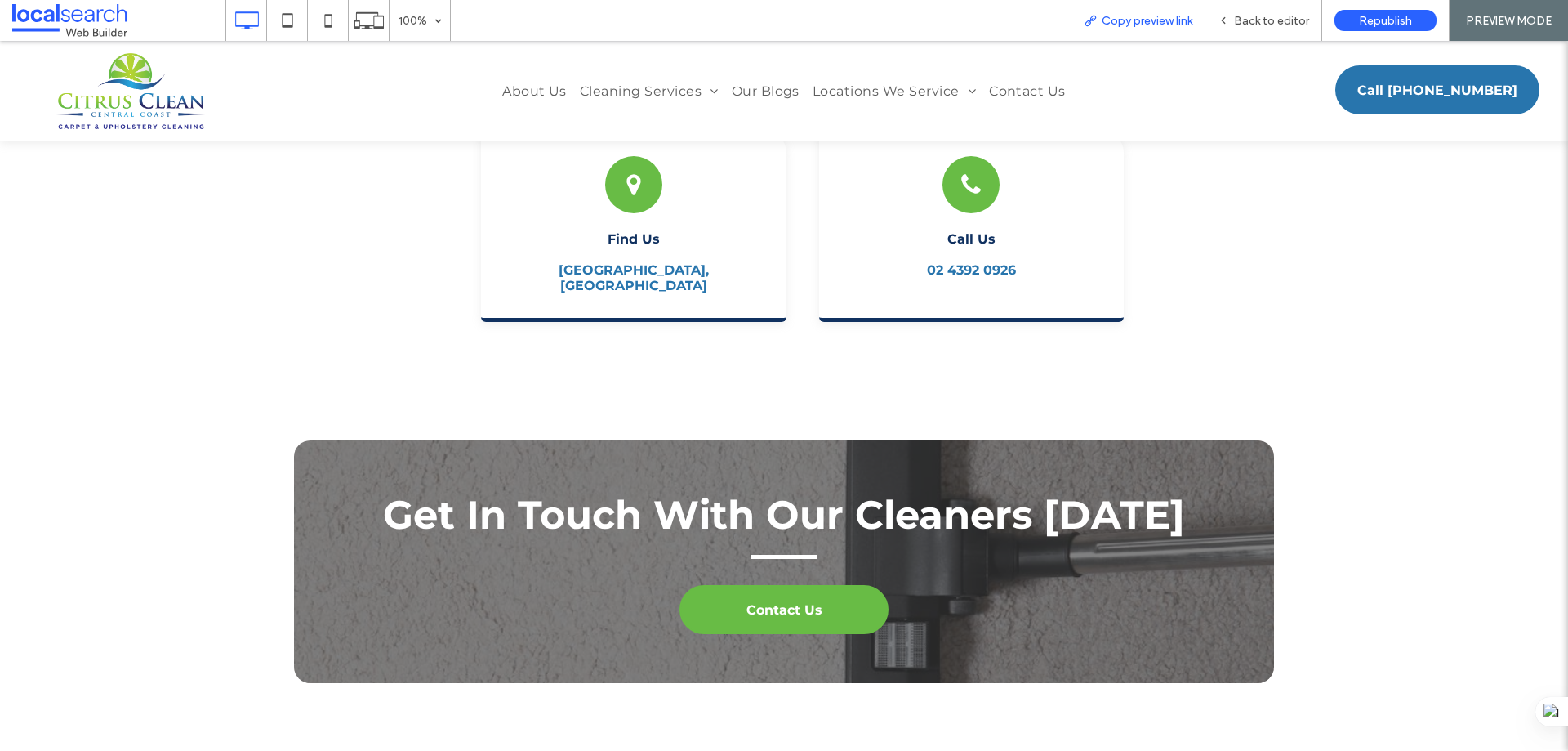
click at [1136, 21] on span "Copy preview link" at bounding box center [1147, 21] width 91 height 14
click at [1256, 23] on span "Back to editor" at bounding box center [1271, 21] width 75 height 14
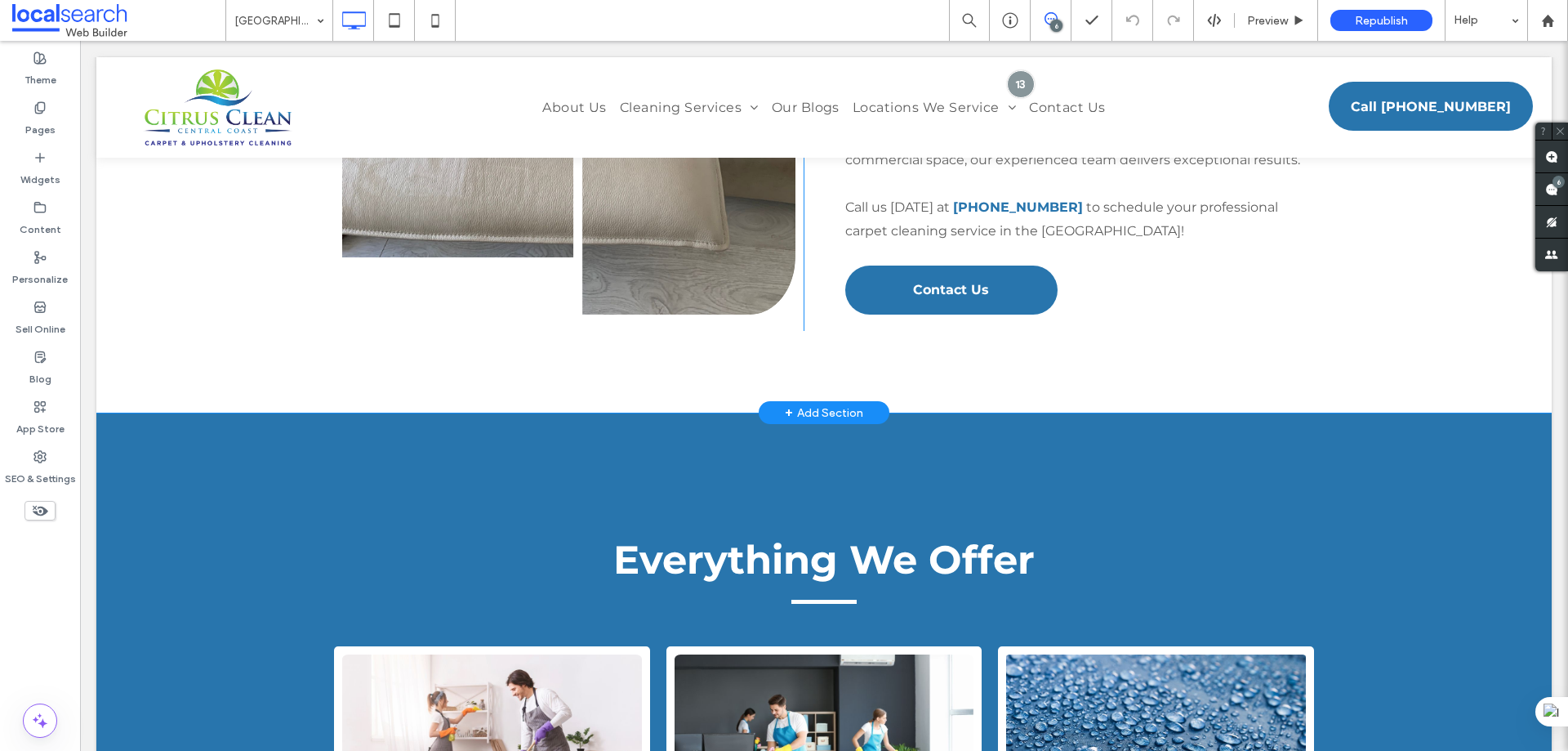
scroll to position [1063, 0]
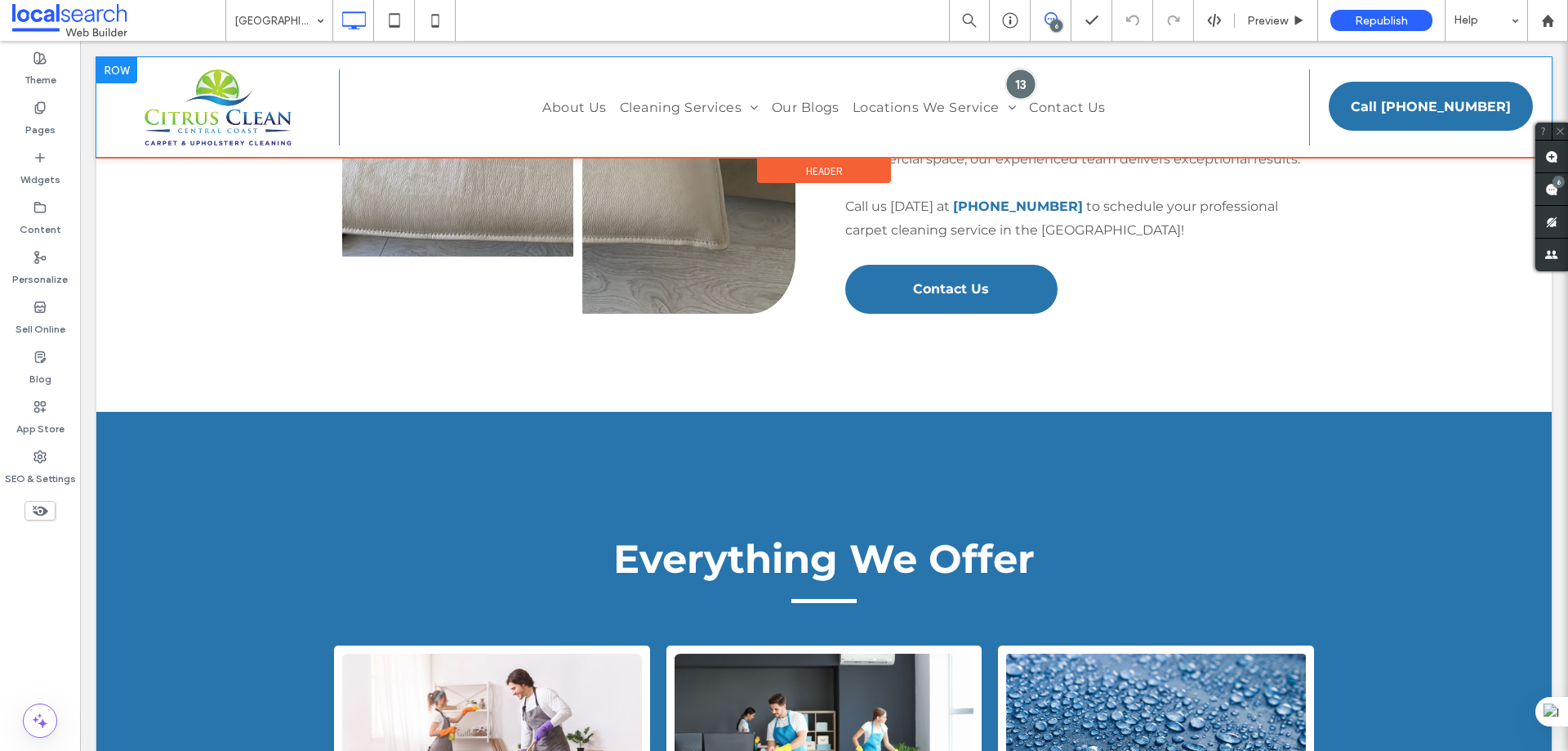
click at [1019, 84] on div at bounding box center [1021, 84] width 30 height 30
click at [1006, 82] on div at bounding box center [1021, 84] width 30 height 30
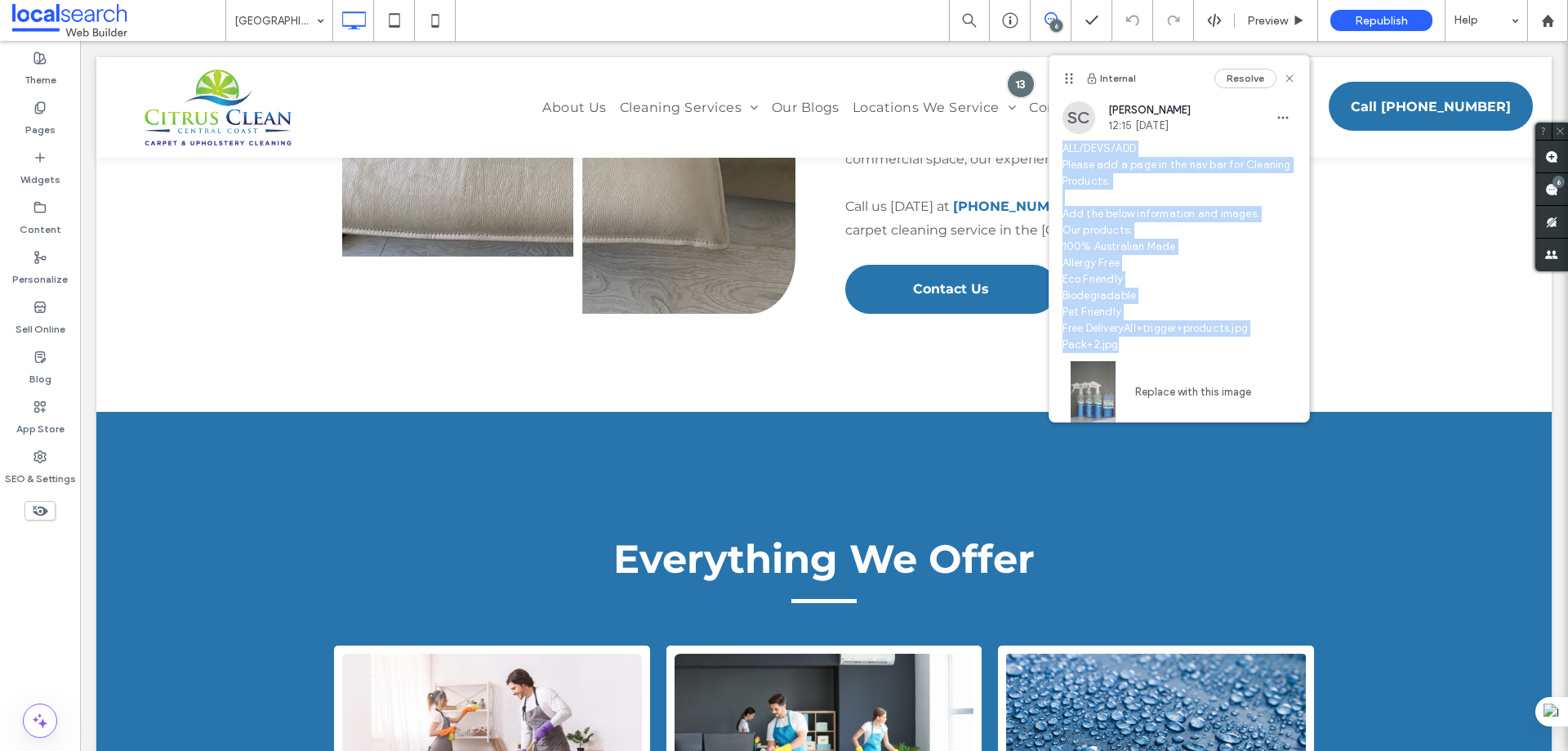
drag, startPoint x: 1057, startPoint y: 144, endPoint x: 1246, endPoint y: 341, distance: 273.0
click at [1246, 341] on div "SC Shaylee Coulter 12:15 Sep 18 2025 ALL/DEVS/ADD Please add a page in the nav …" at bounding box center [1180, 268] width 260 height 334
copy span "ALL/DEVS/ADD Please add a page in the nav bar for Cleaning Products. Add the be…"
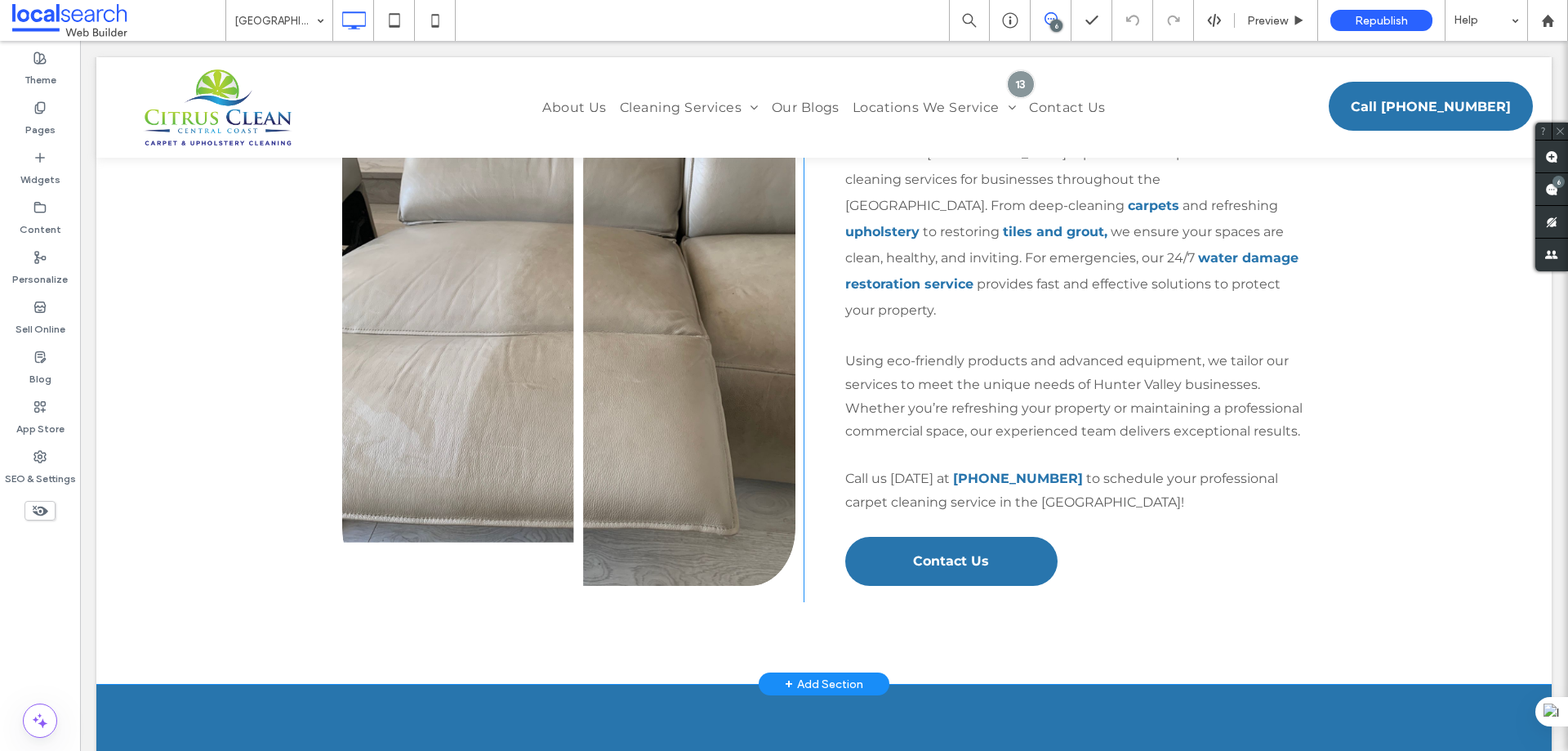
scroll to position [653, 0]
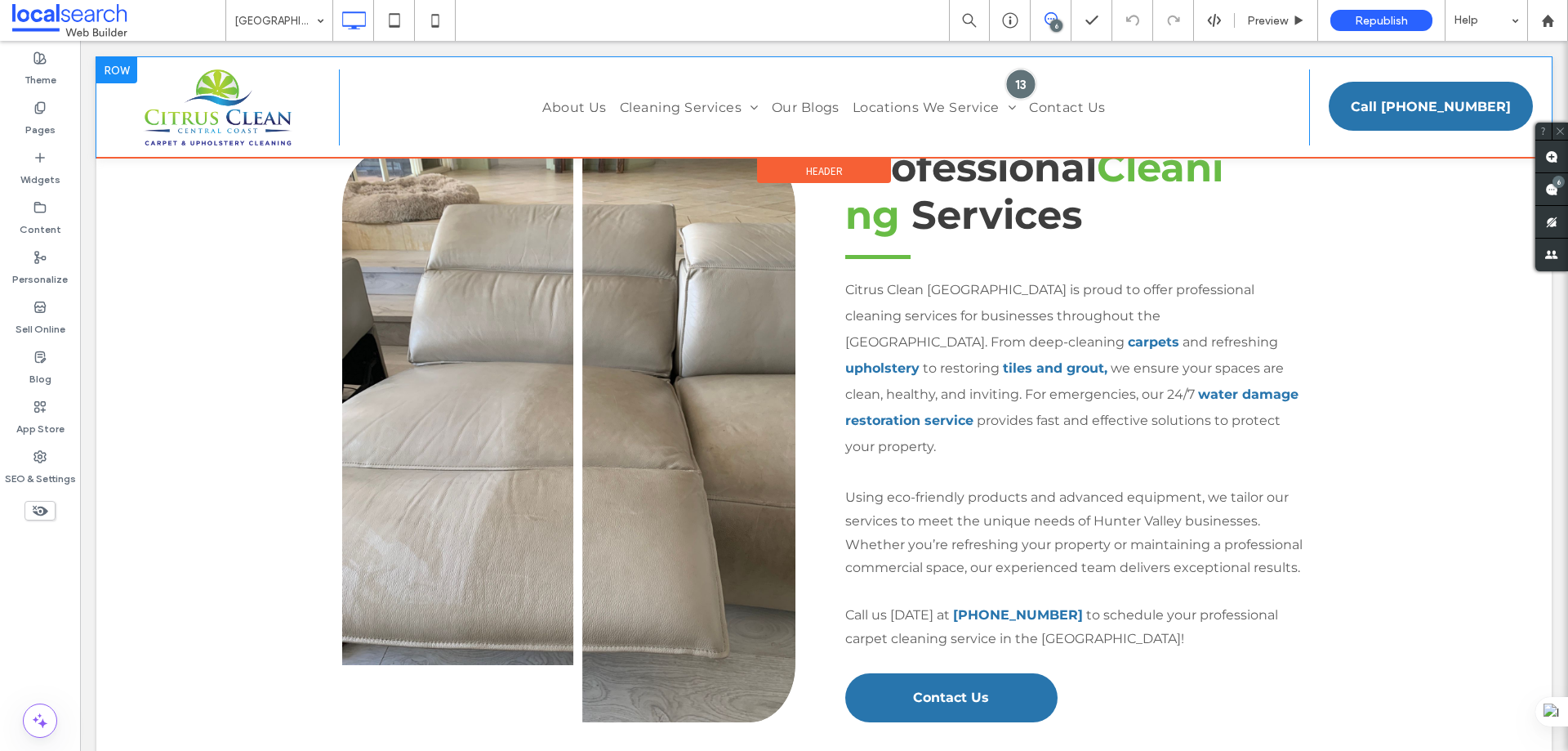
click at [1017, 81] on div at bounding box center [1021, 84] width 30 height 30
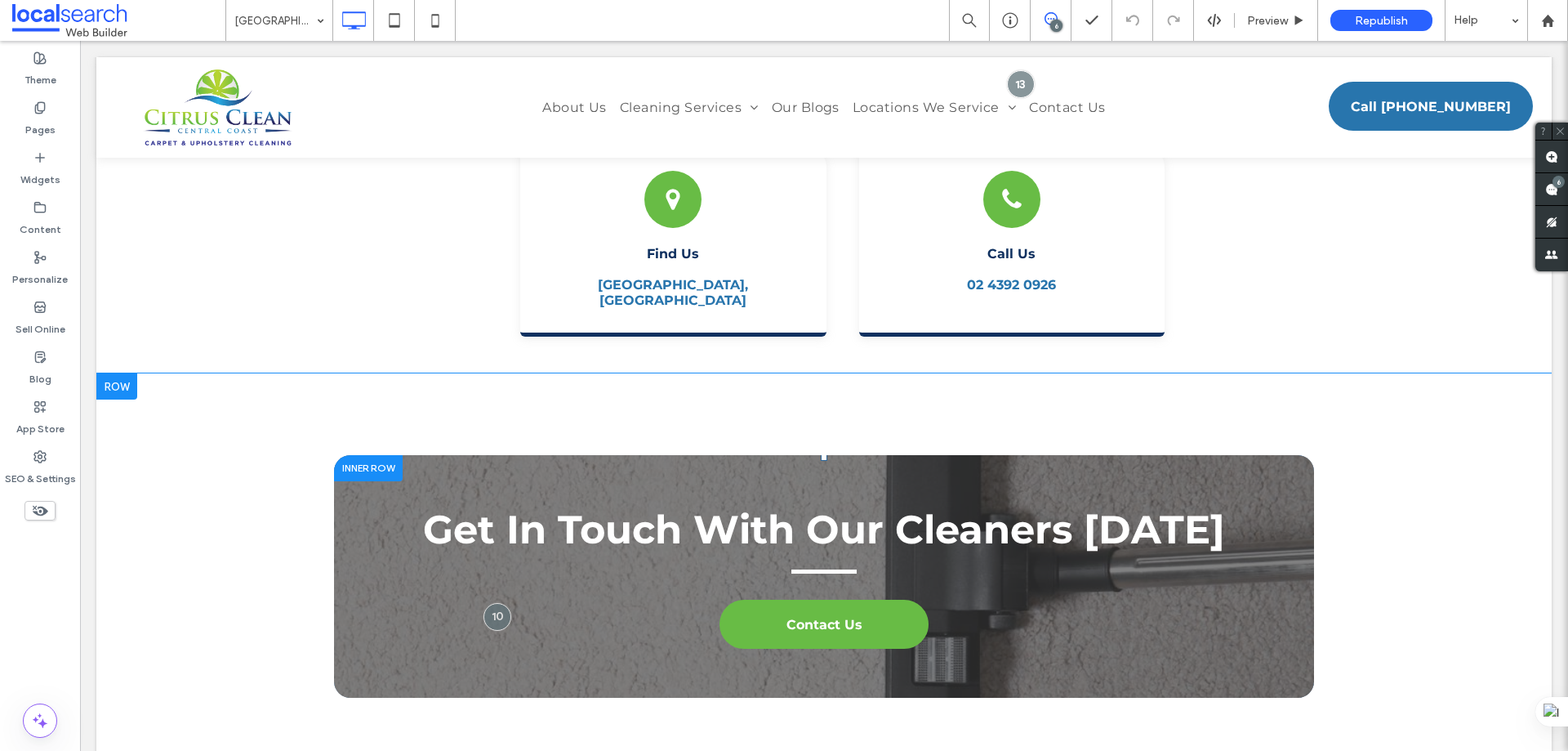
scroll to position [5721, 0]
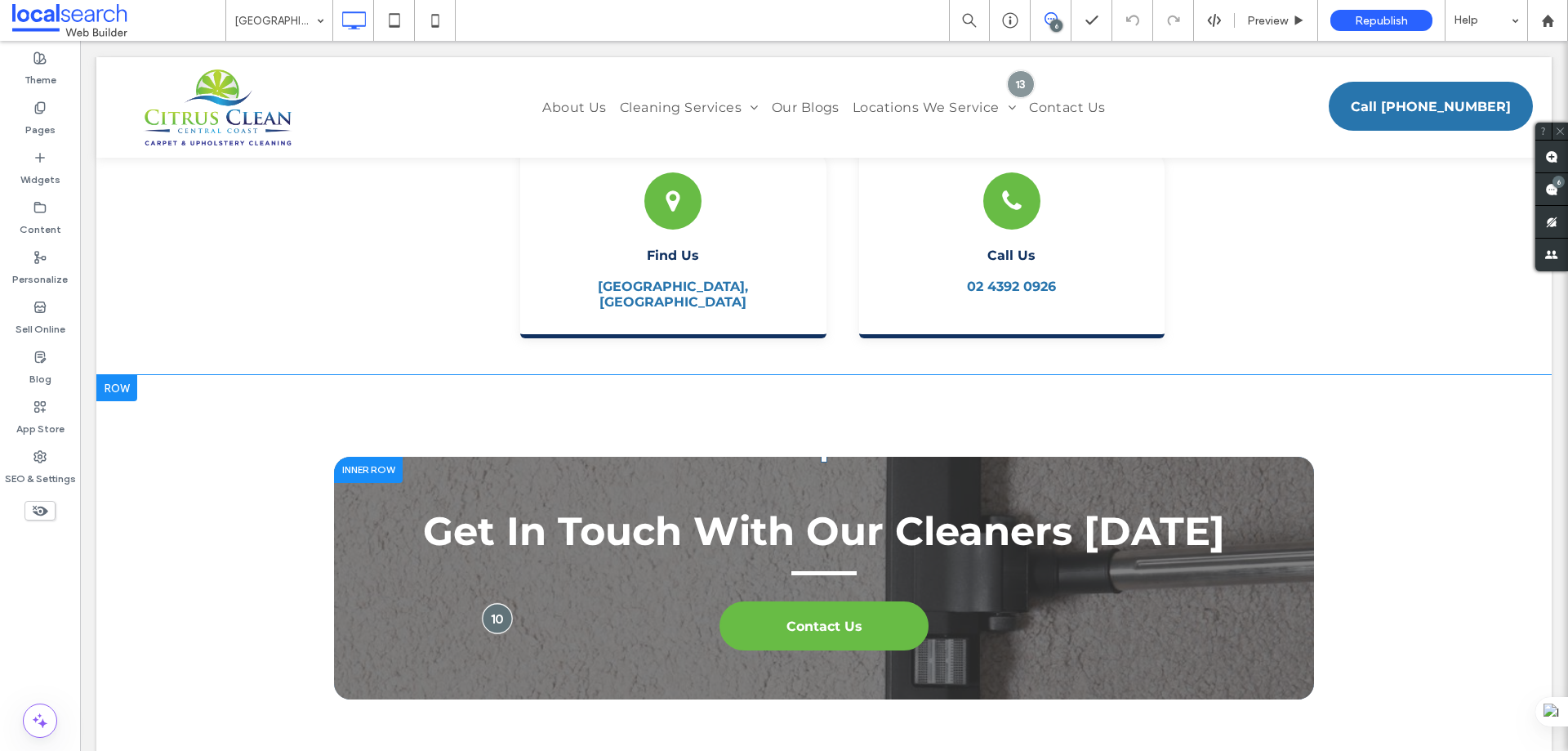
click at [493, 603] on div at bounding box center [497, 618] width 30 height 30
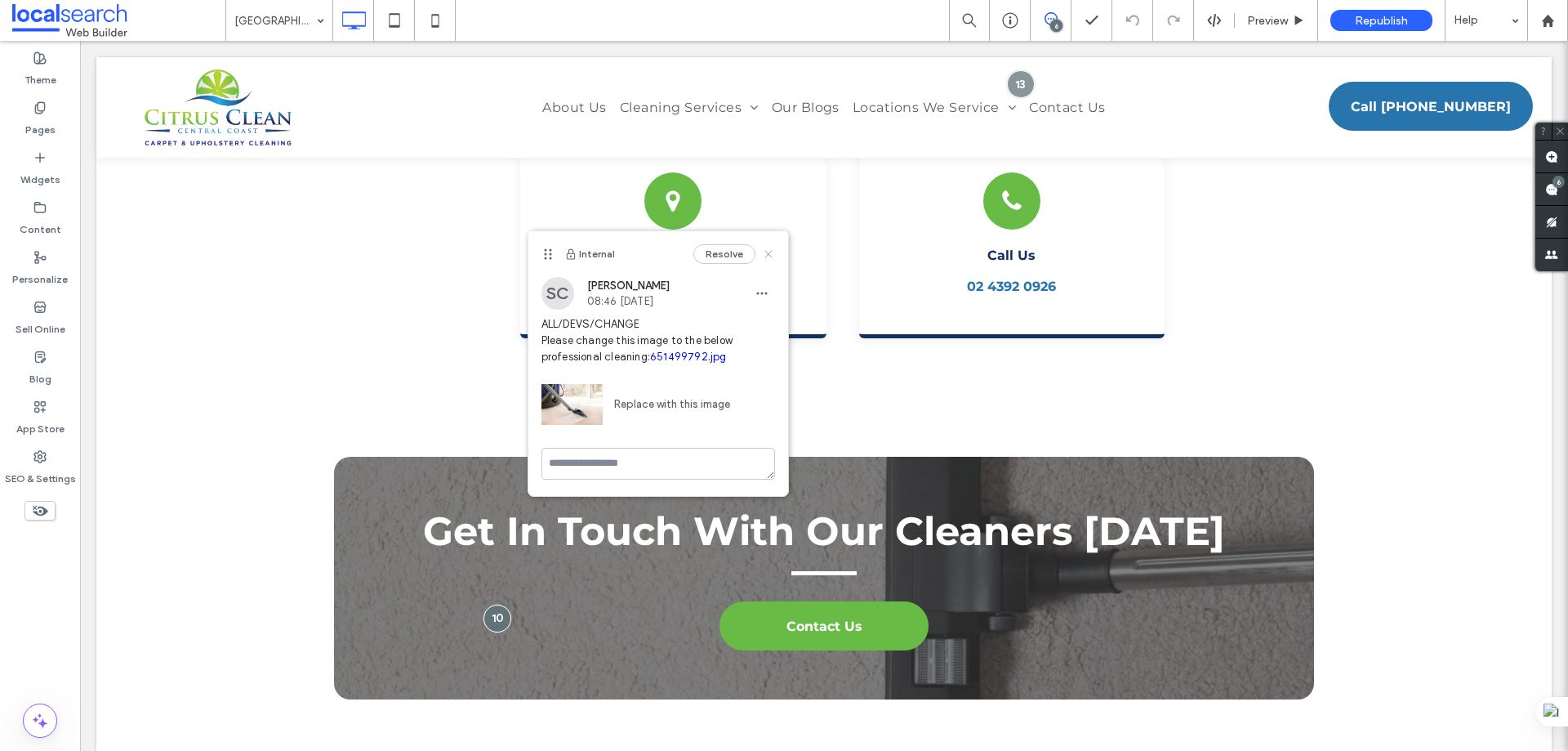
drag, startPoint x: 769, startPoint y: 250, endPoint x: 634, endPoint y: 180, distance: 152.1
click at [769, 250] on icon at bounding box center [769, 254] width 13 height 13
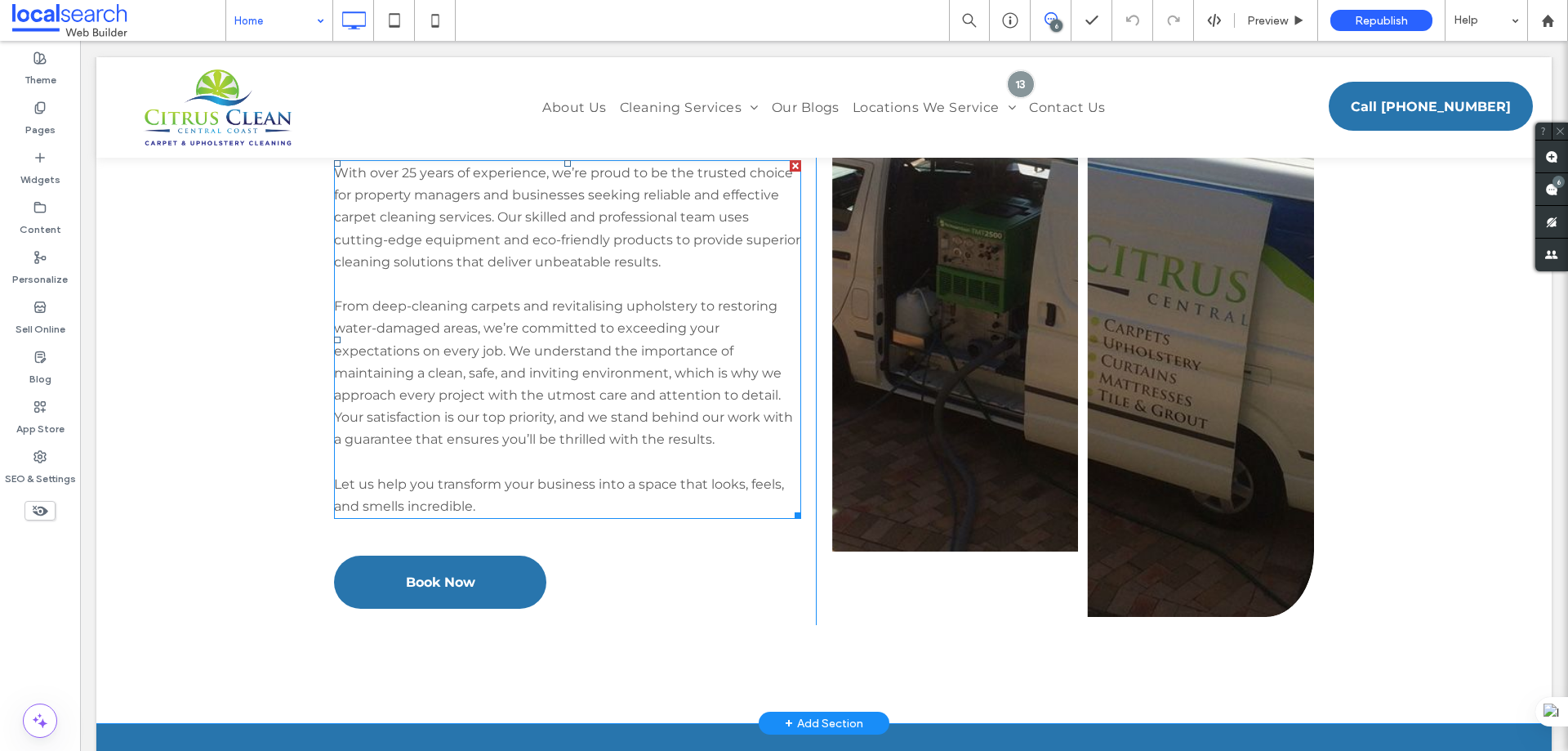
scroll to position [3677, 0]
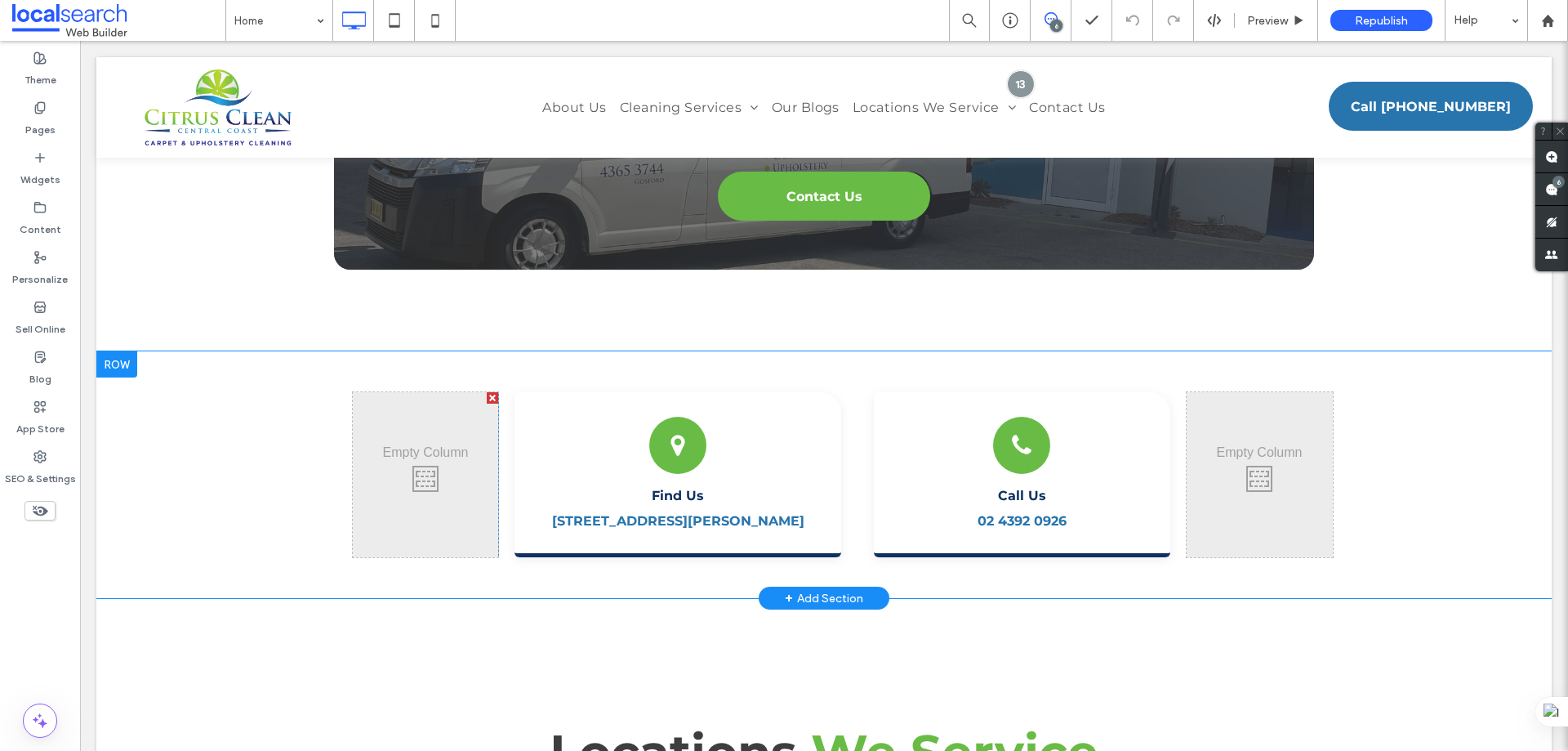
scroll to position [4985, 0]
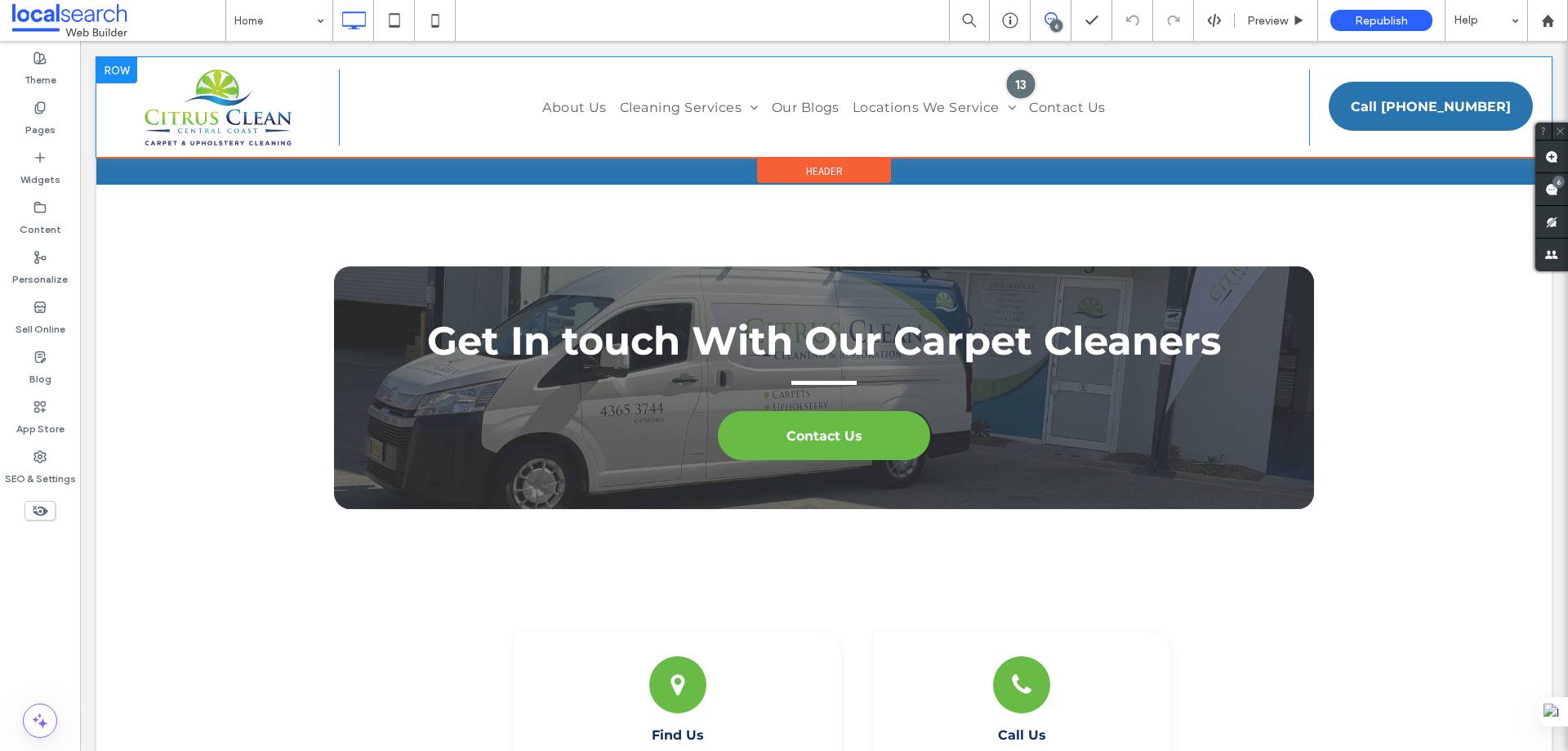
click at [1016, 87] on div at bounding box center [1021, 84] width 30 height 30
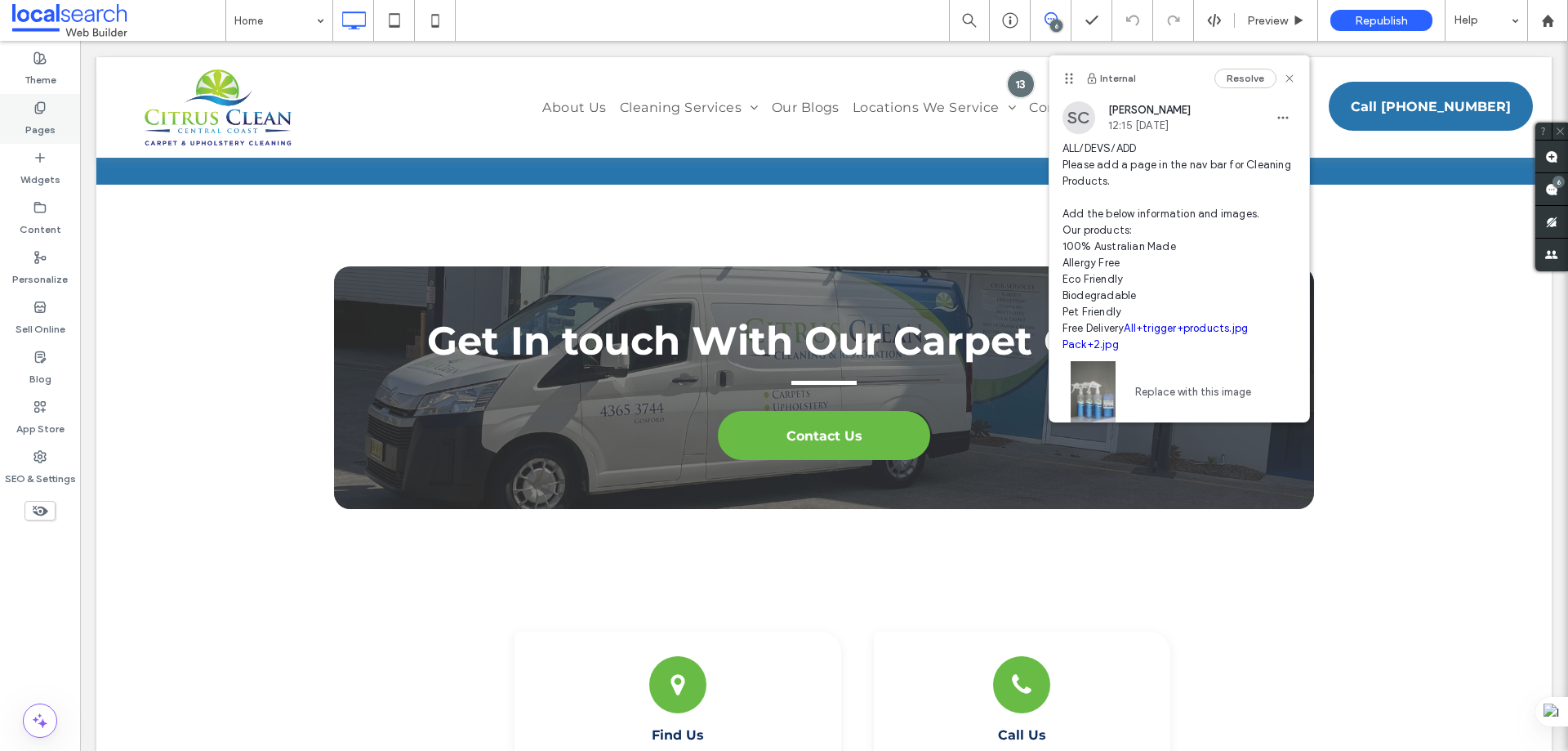
click at [42, 116] on label "Pages" at bounding box center [40, 126] width 30 height 23
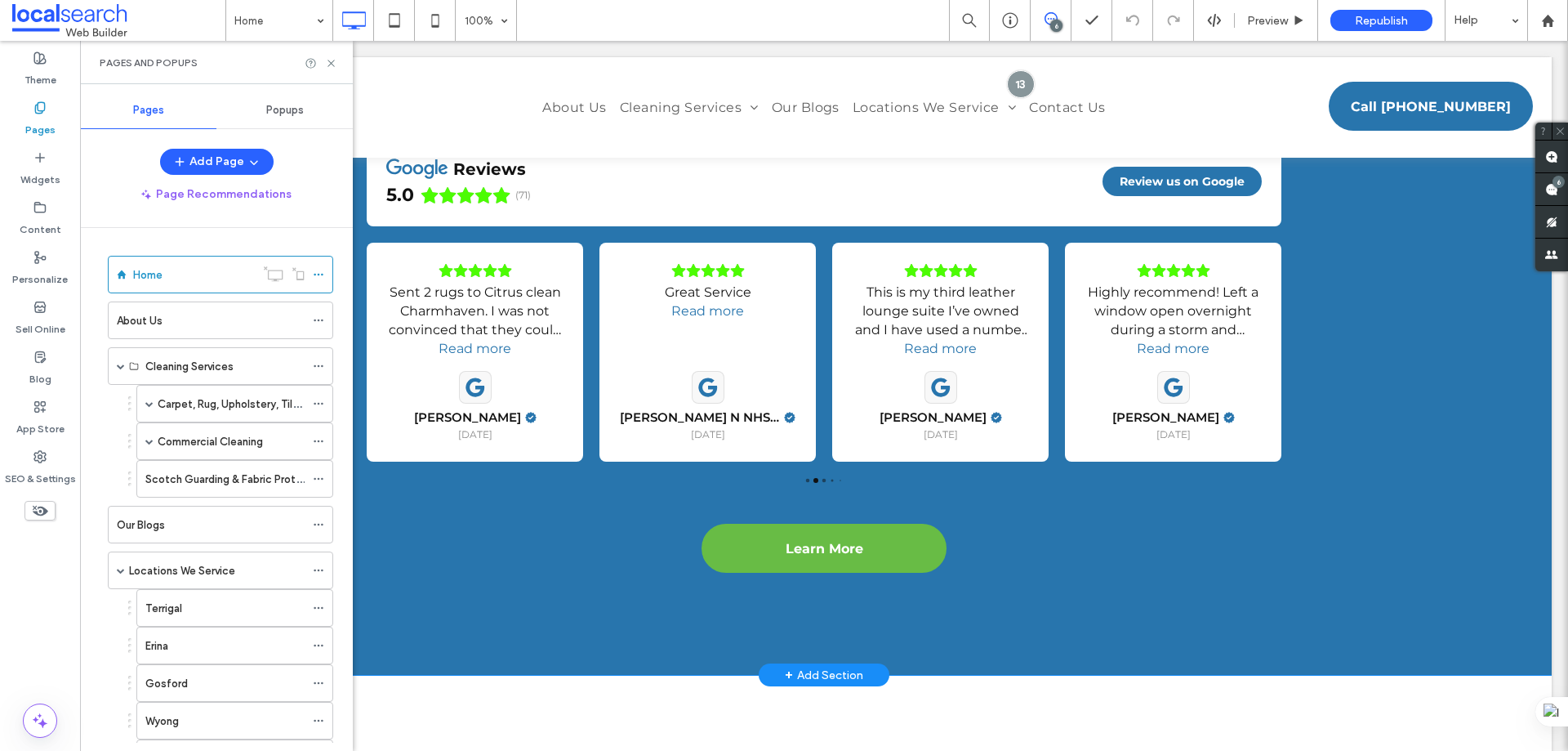
scroll to position [4086, 0]
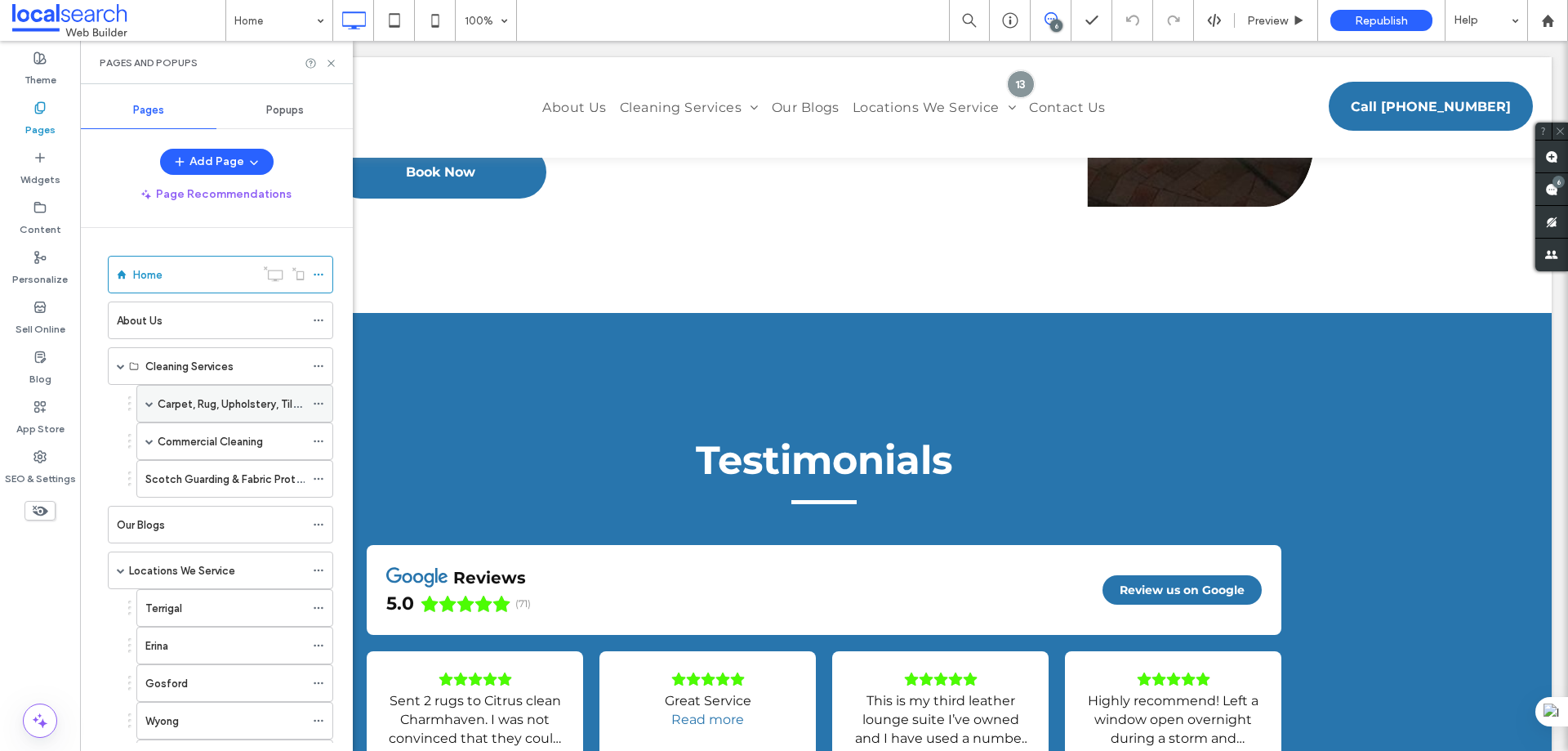
click at [148, 399] on span at bounding box center [149, 404] width 8 height 36
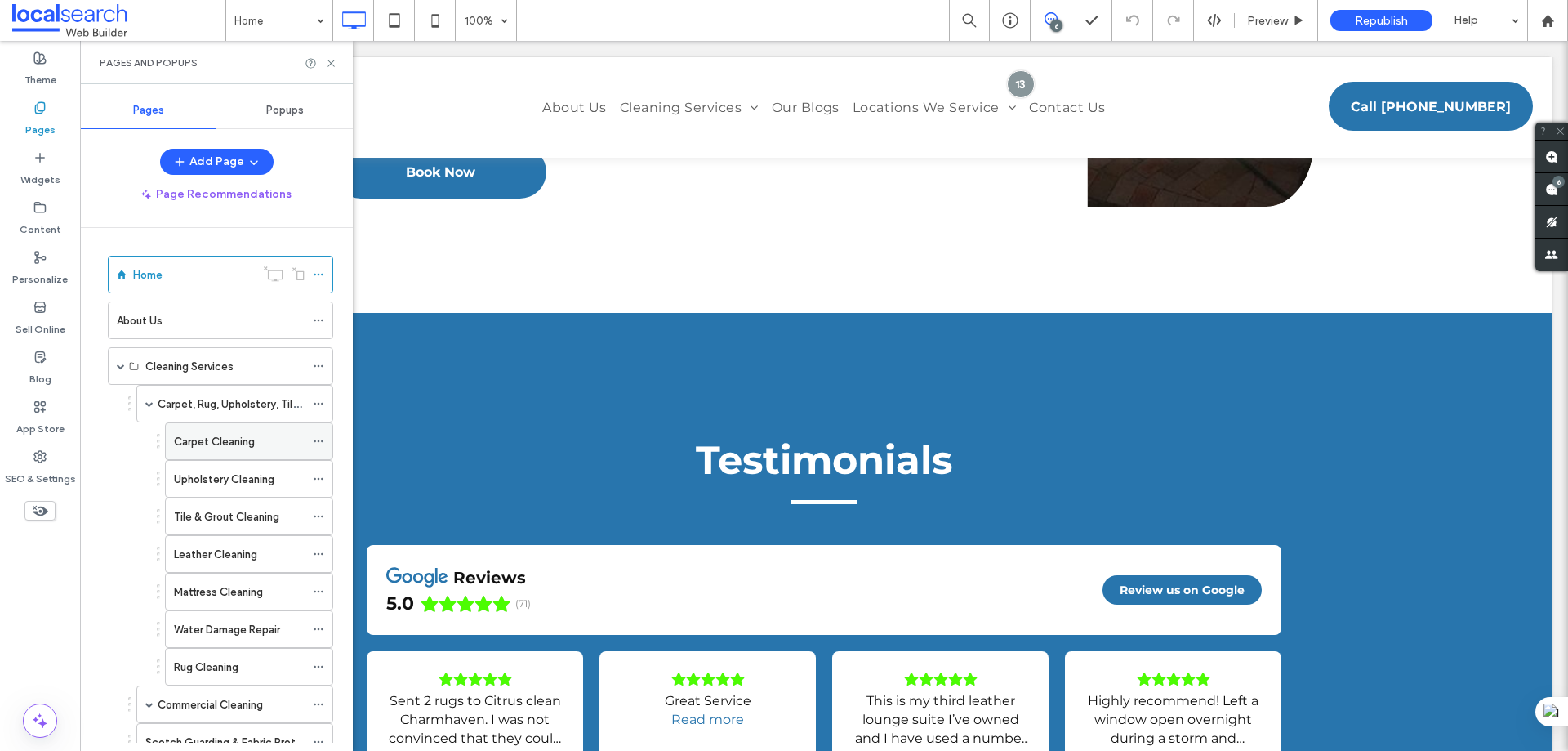
click at [224, 445] on label "Carpet Cleaning" at bounding box center [214, 441] width 81 height 28
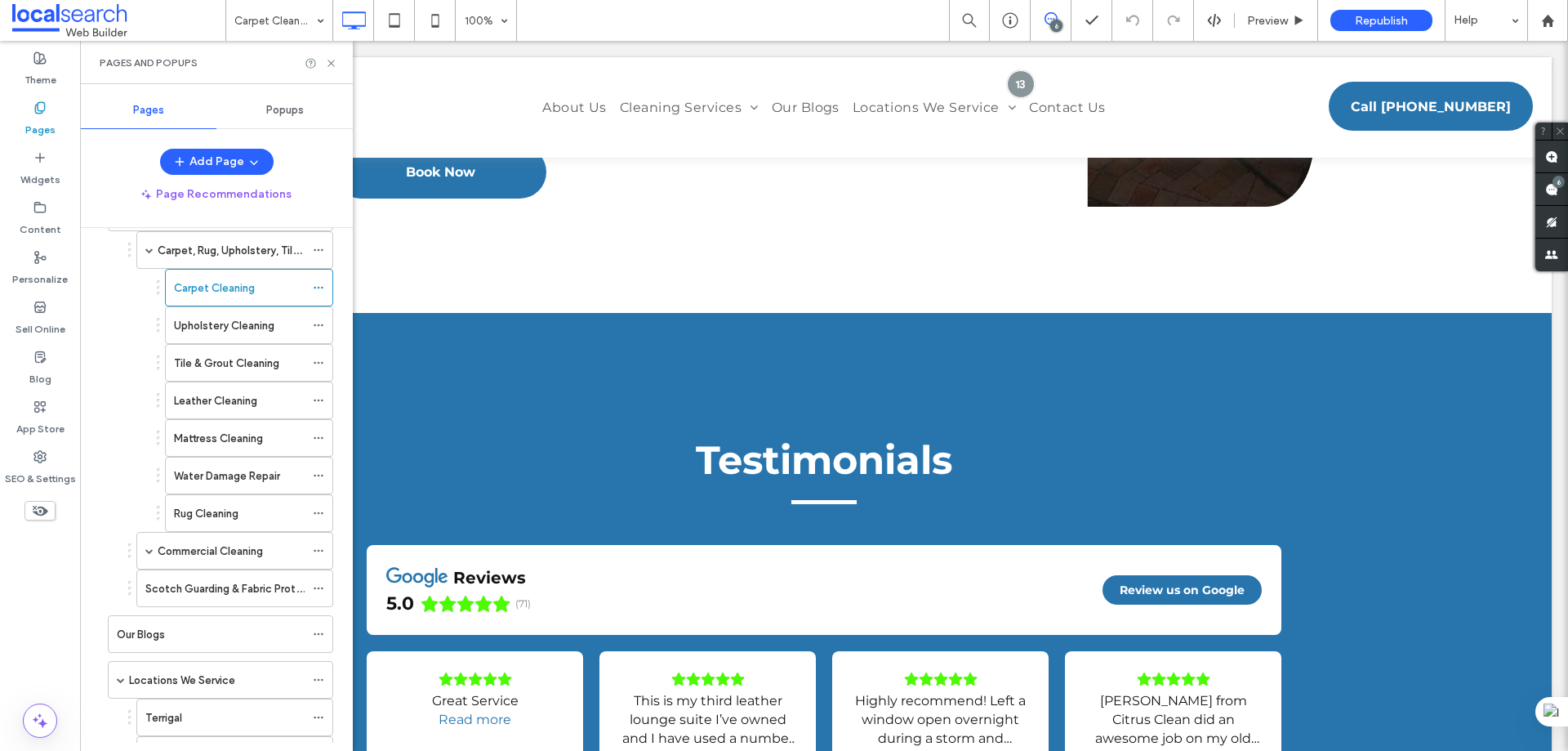
scroll to position [44, 0]
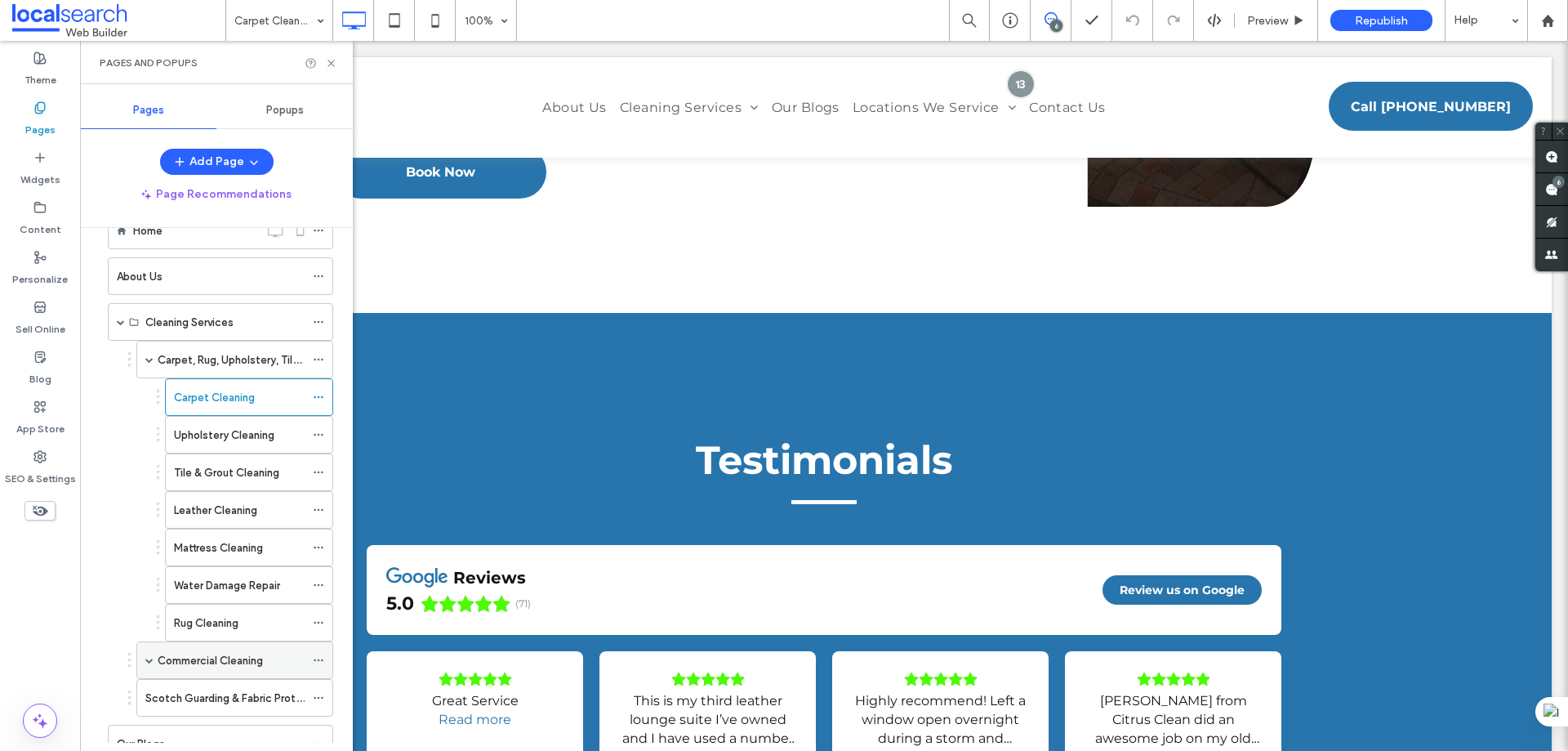
click at [209, 655] on label "Commercial Cleaning" at bounding box center [210, 661] width 105 height 28
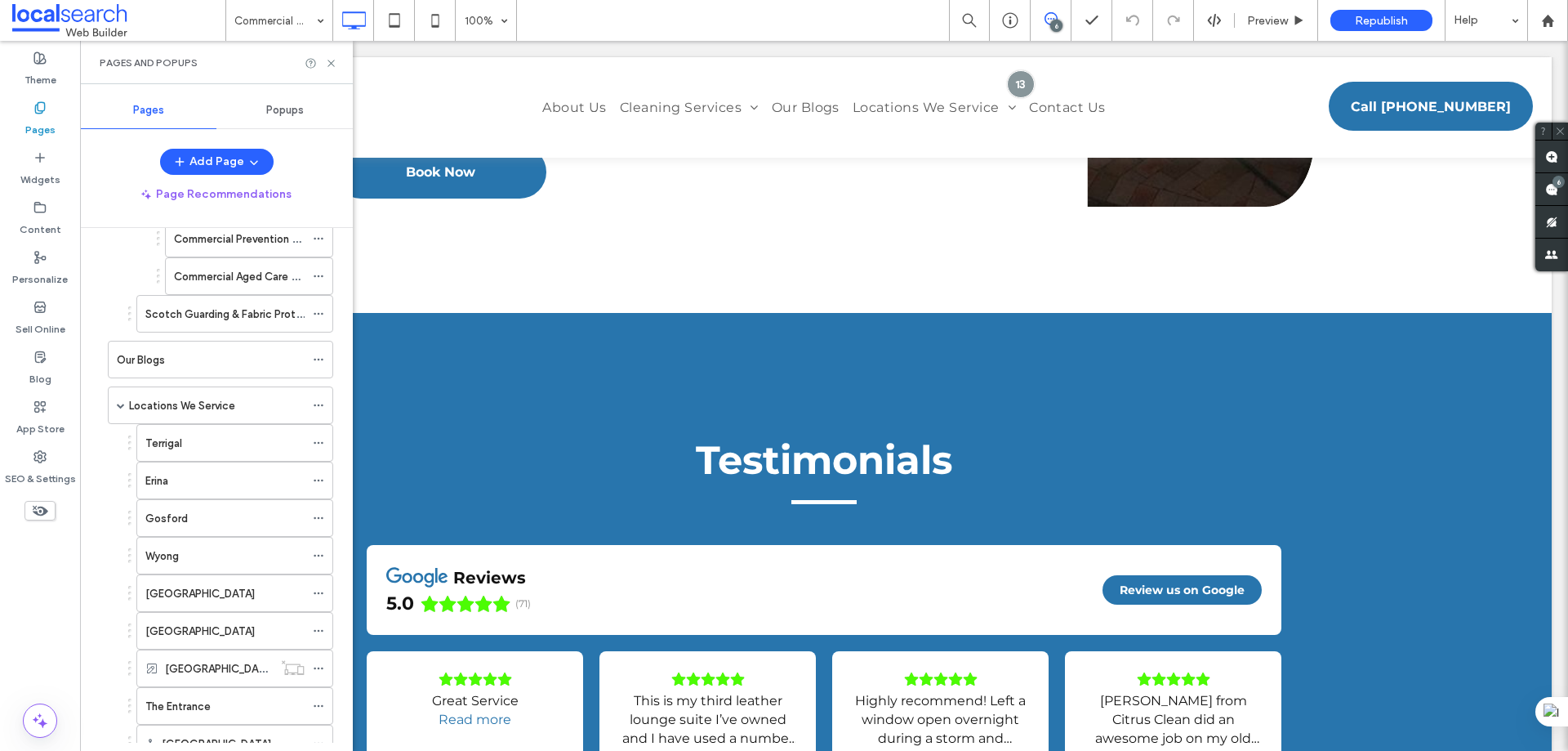
scroll to position [723, 0]
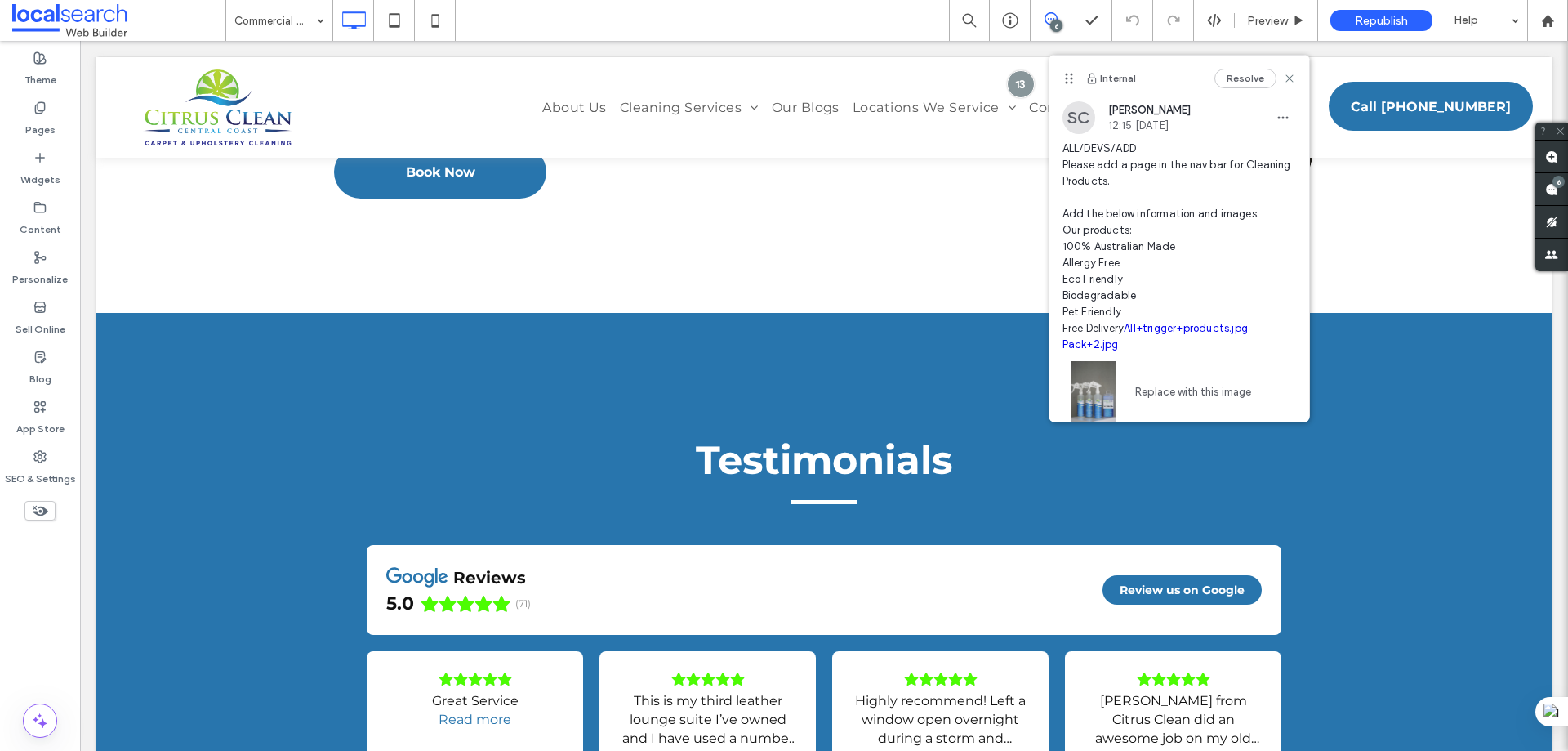
click at [1126, 334] on link "All+trigger+products.jpg" at bounding box center [1186, 328] width 124 height 12
click at [54, 117] on div "Pages" at bounding box center [39, 118] width 80 height 50
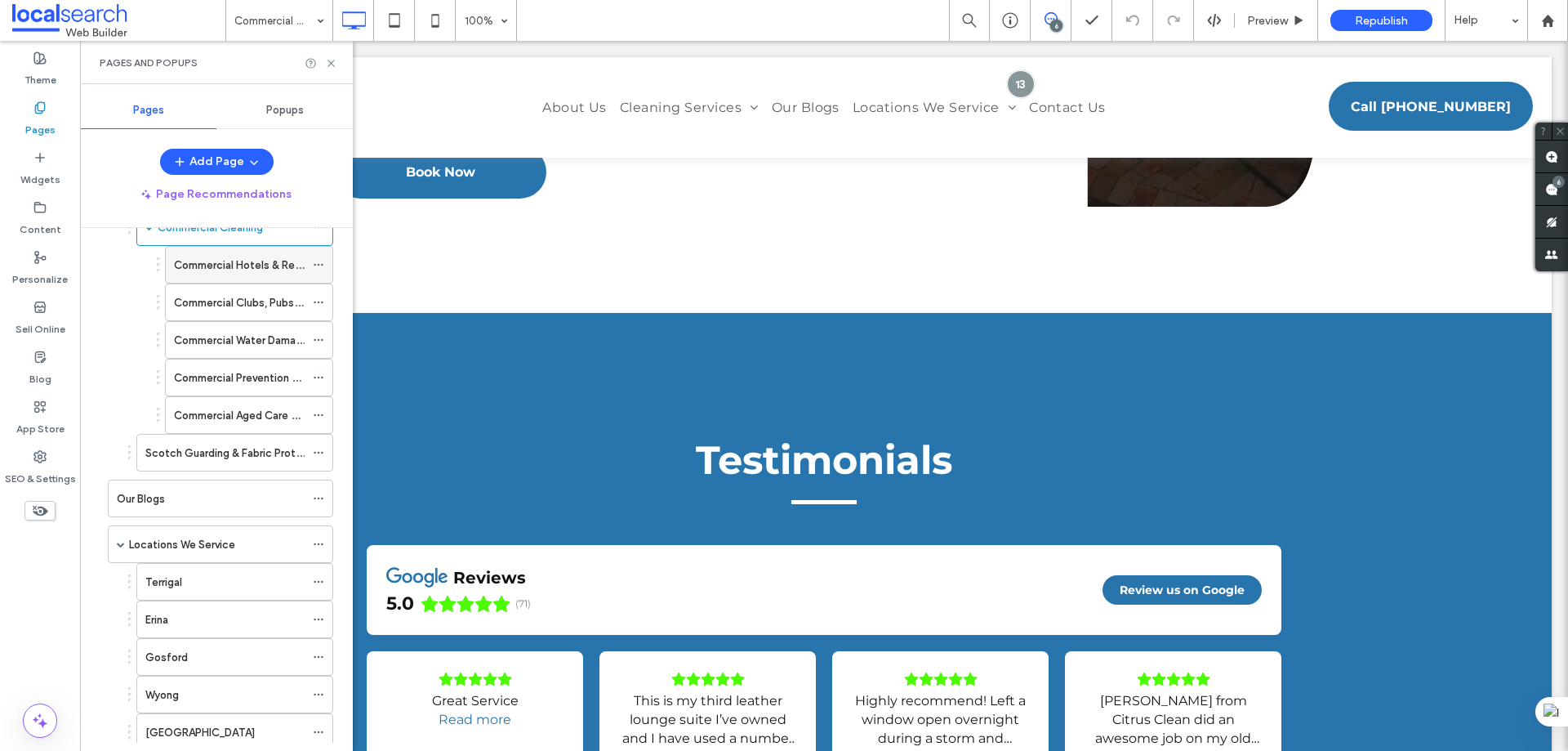
scroll to position [314, 0]
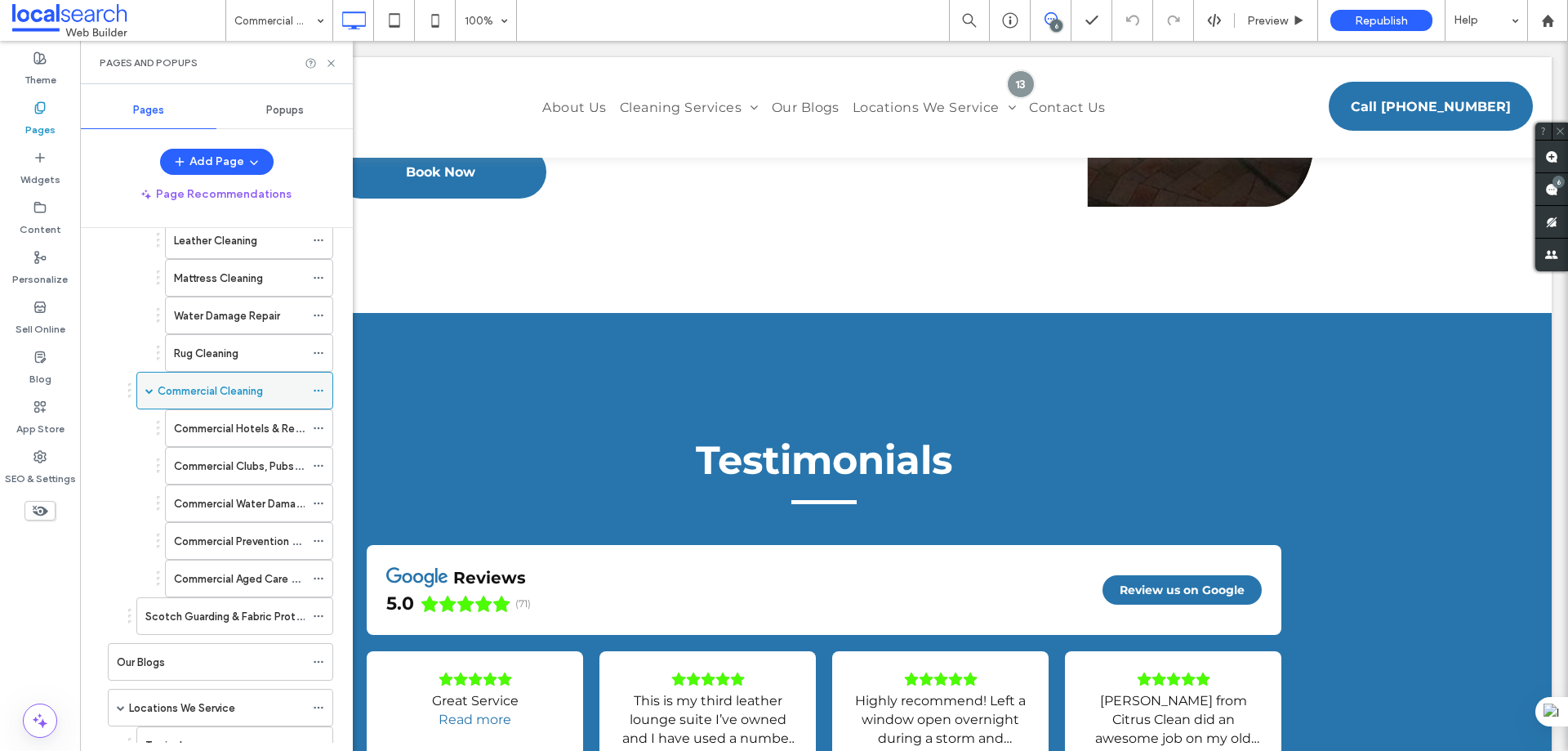
click at [317, 388] on icon at bounding box center [318, 391] width 11 height 11
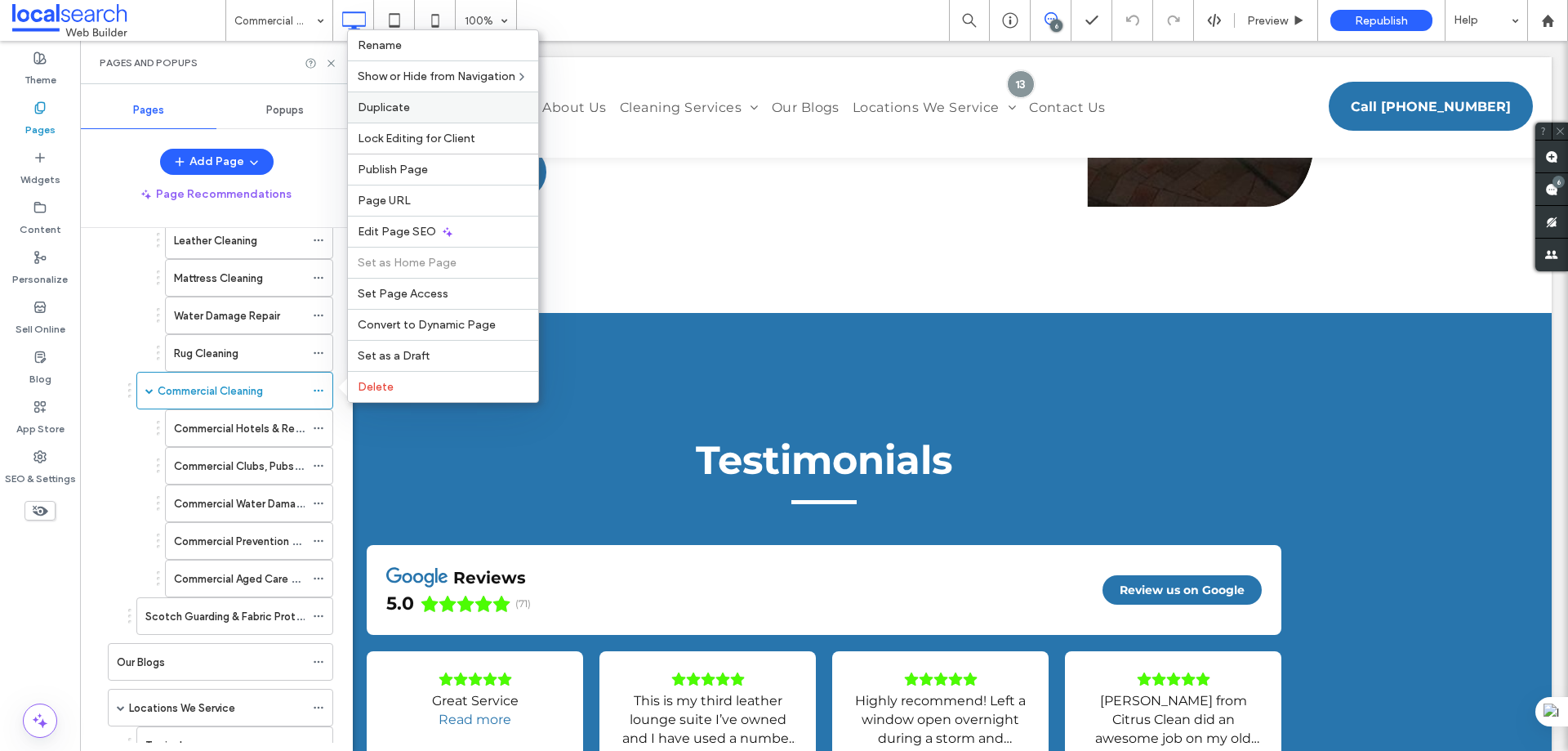
click at [401, 115] on div "Duplicate" at bounding box center [443, 106] width 190 height 31
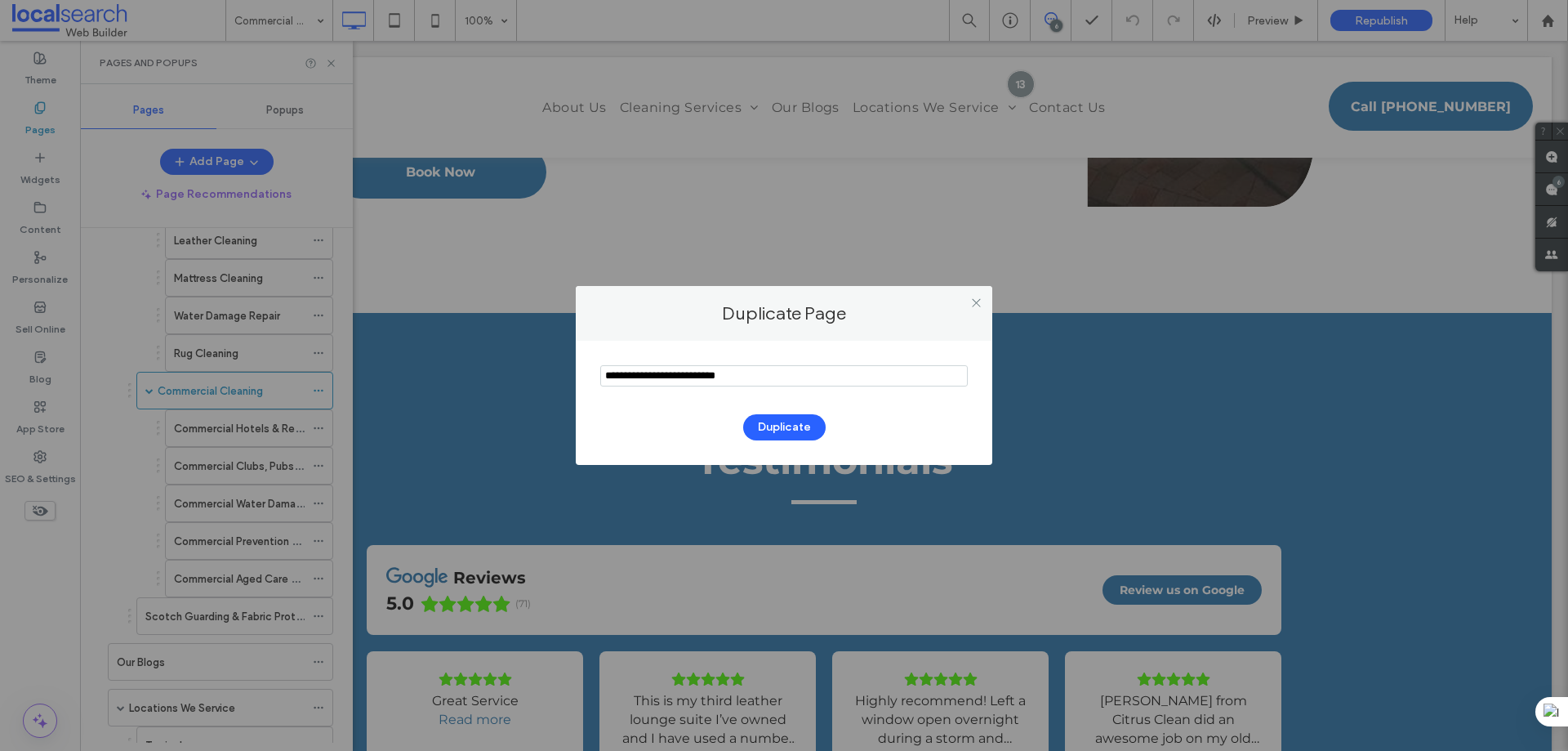
drag, startPoint x: 785, startPoint y: 376, endPoint x: 596, endPoint y: 367, distance: 189.2
click at [596, 367] on div "Duplicate" at bounding box center [784, 403] width 417 height 124
click at [770, 379] on input "notEmpty" at bounding box center [784, 376] width 368 height 22
drag, startPoint x: 780, startPoint y: 378, endPoint x: 584, endPoint y: 382, distance: 196.0
click at [584, 382] on div "Duplicate" at bounding box center [784, 403] width 417 height 124
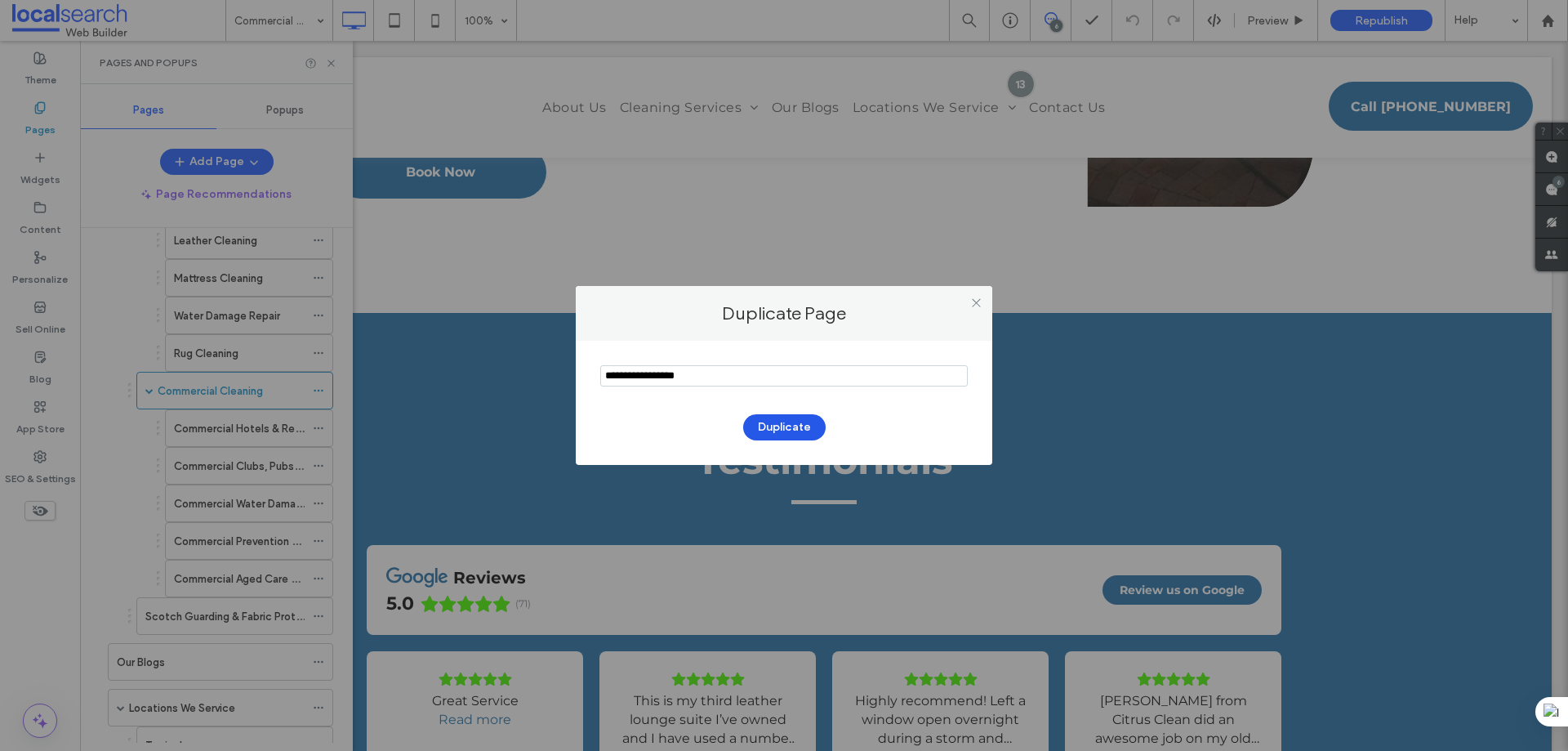
type input "**********"
click at [779, 425] on button "Duplicate" at bounding box center [784, 427] width 83 height 26
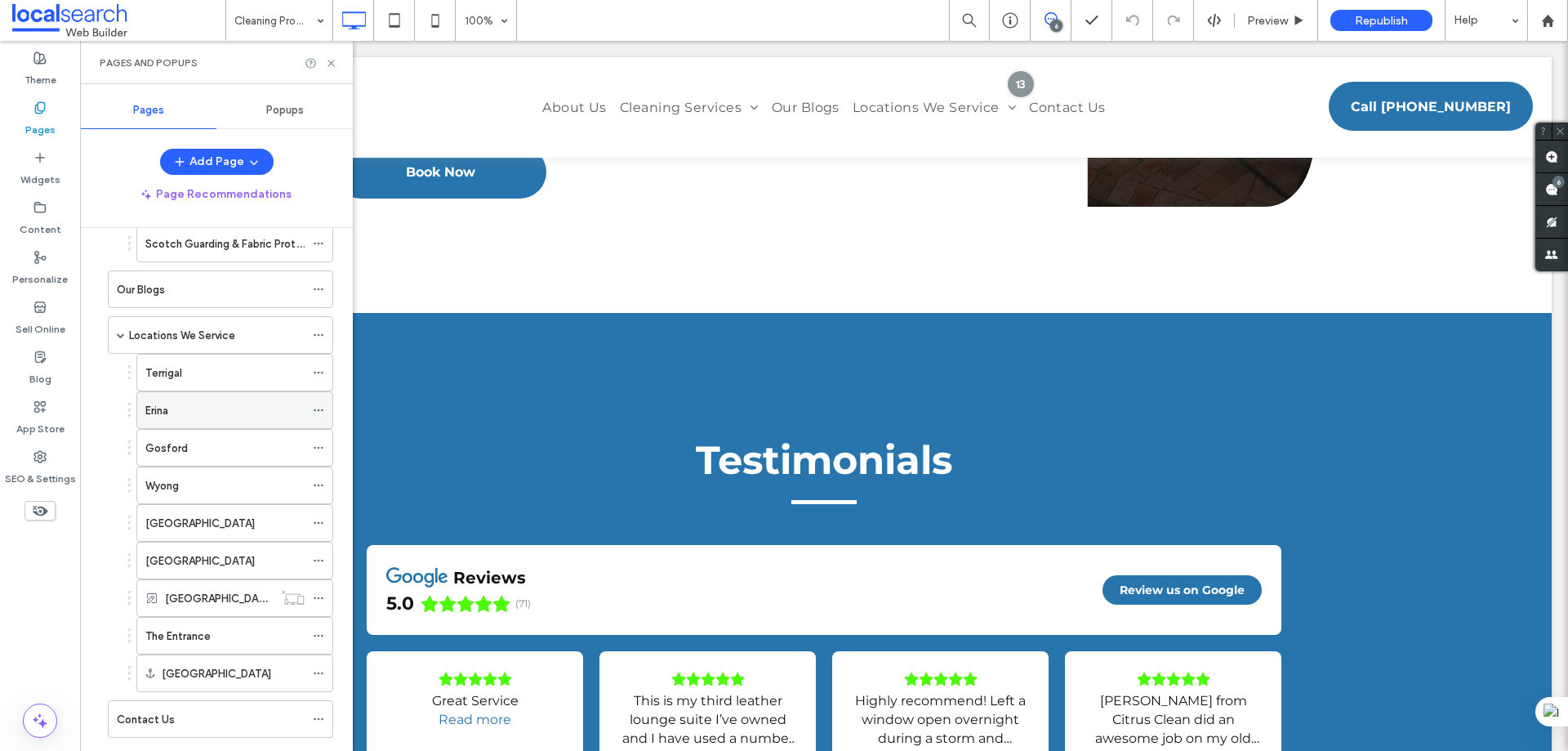
scroll to position [768, 0]
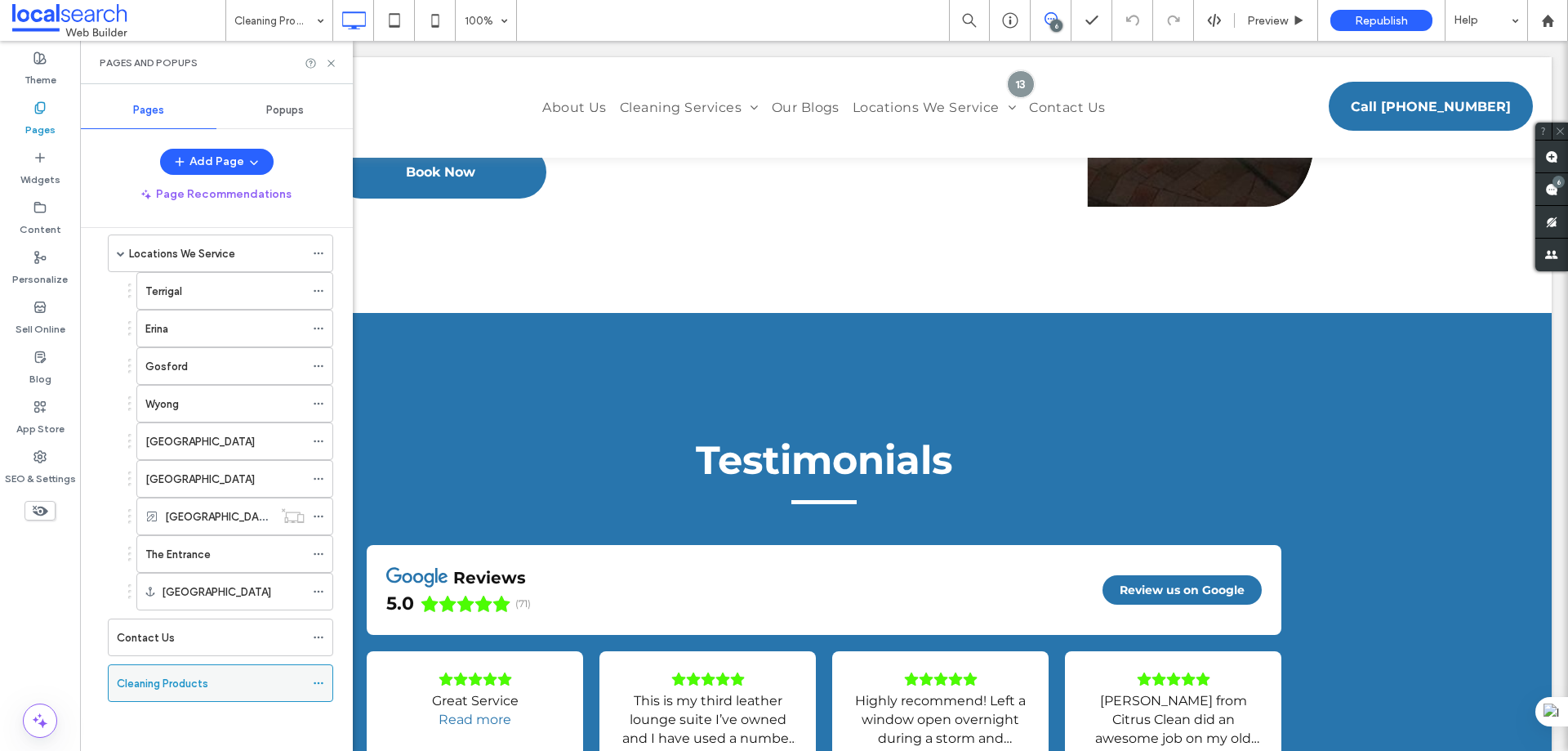
click at [196, 682] on label "Cleaning Products" at bounding box center [161, 683] width 91 height 28
click at [330, 65] on use at bounding box center [330, 63] width 7 height 7
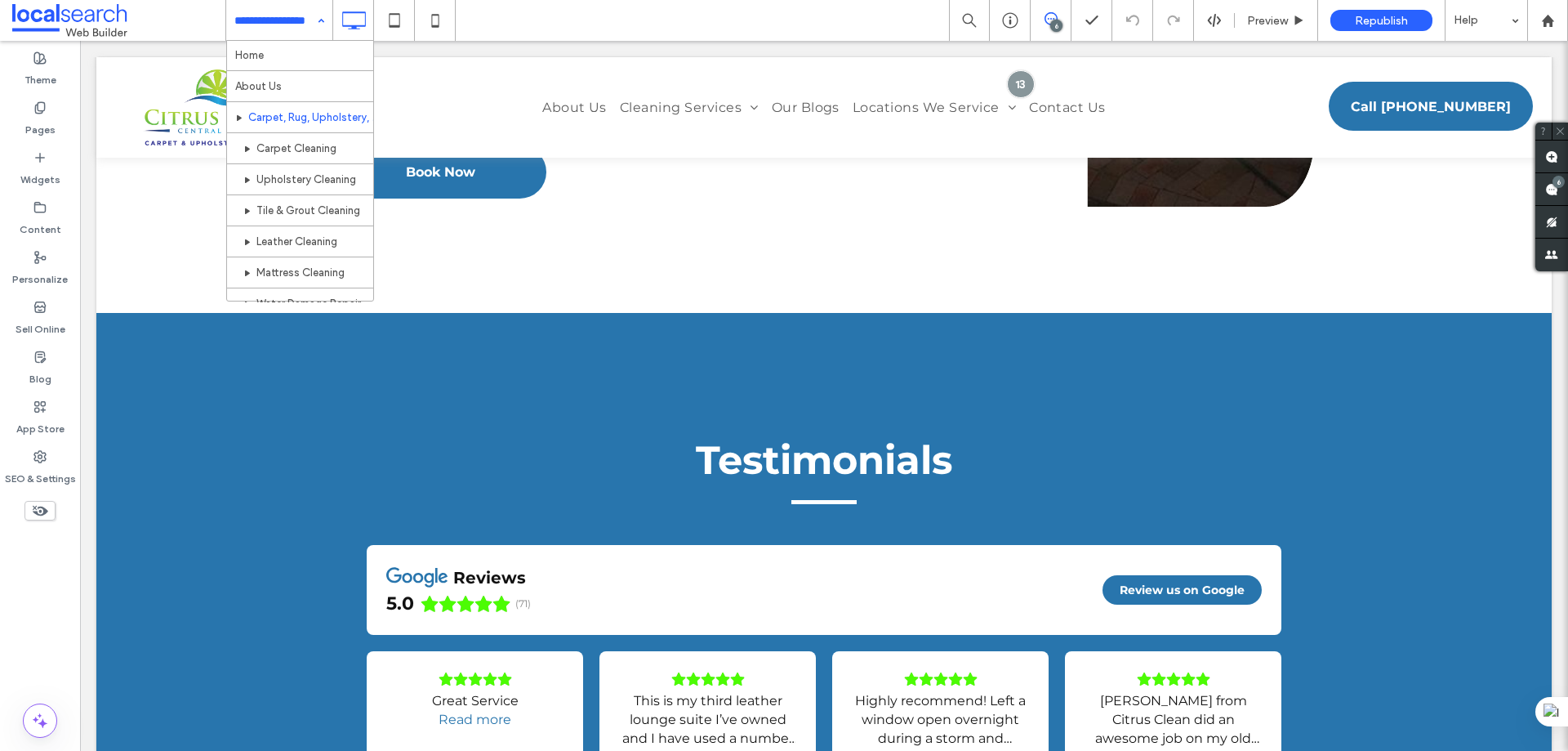
scroll to position [0, 0]
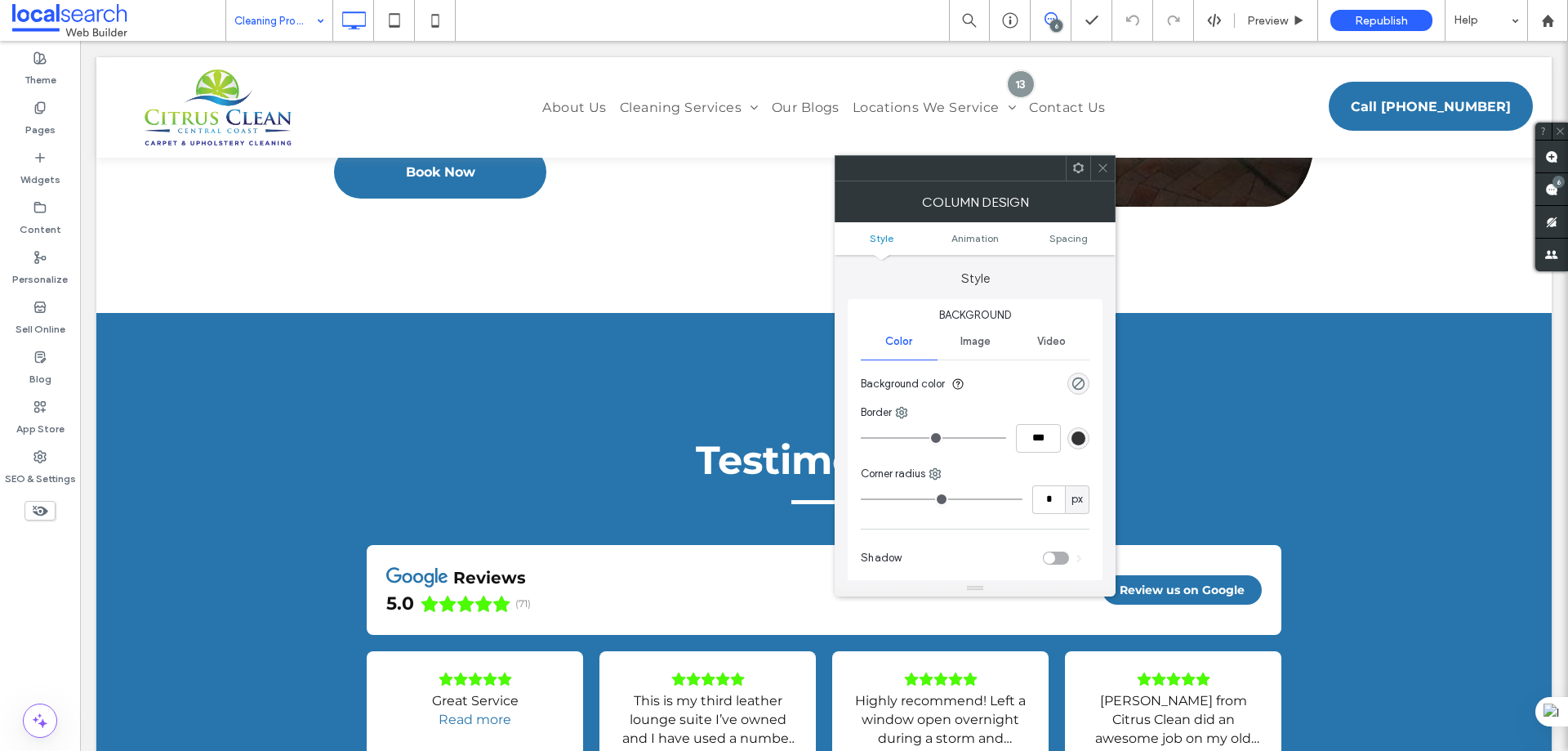
click at [1103, 172] on icon at bounding box center [1103, 167] width 12 height 12
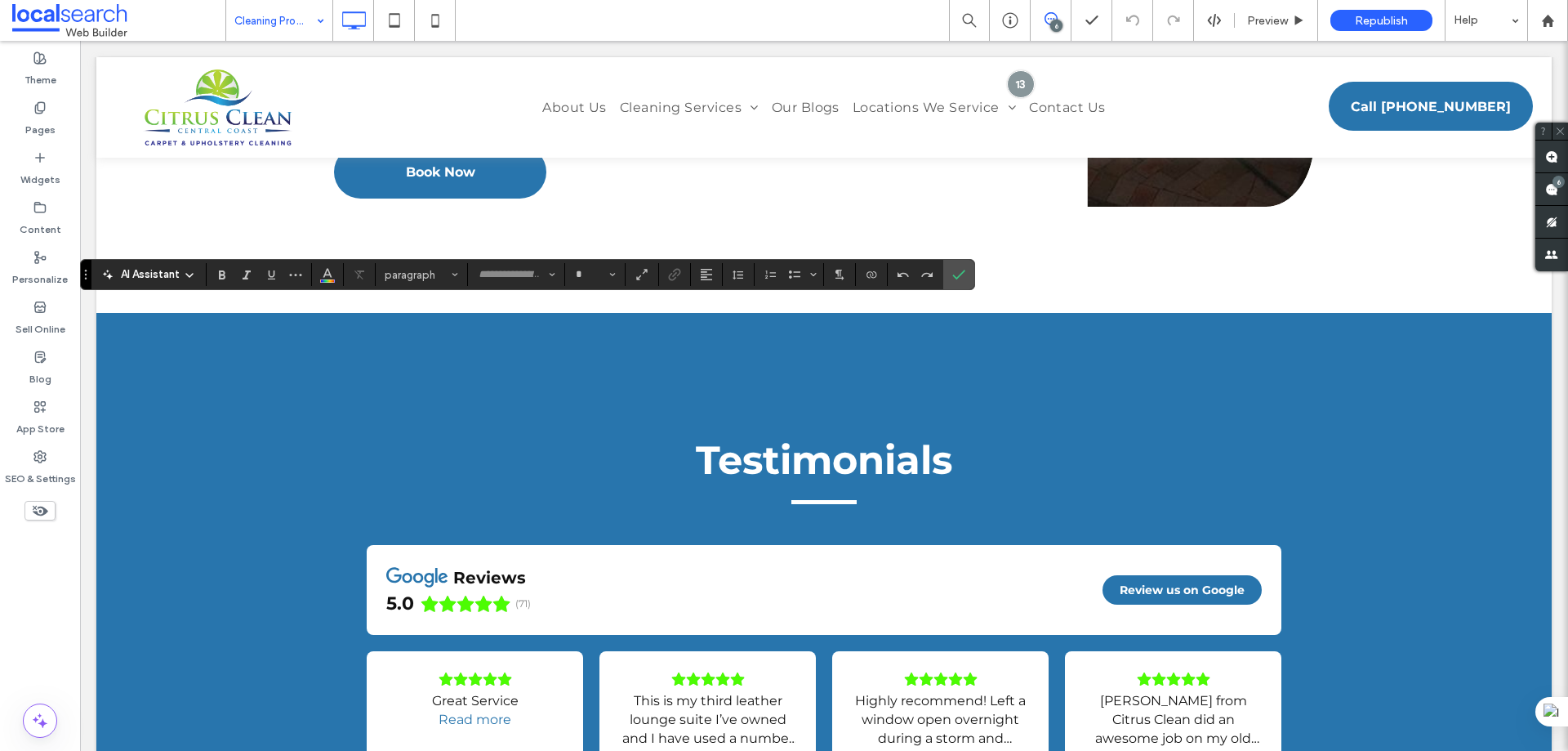
type input "**********"
type input "**"
click at [961, 273] on icon "Confirm" at bounding box center [959, 275] width 13 height 13
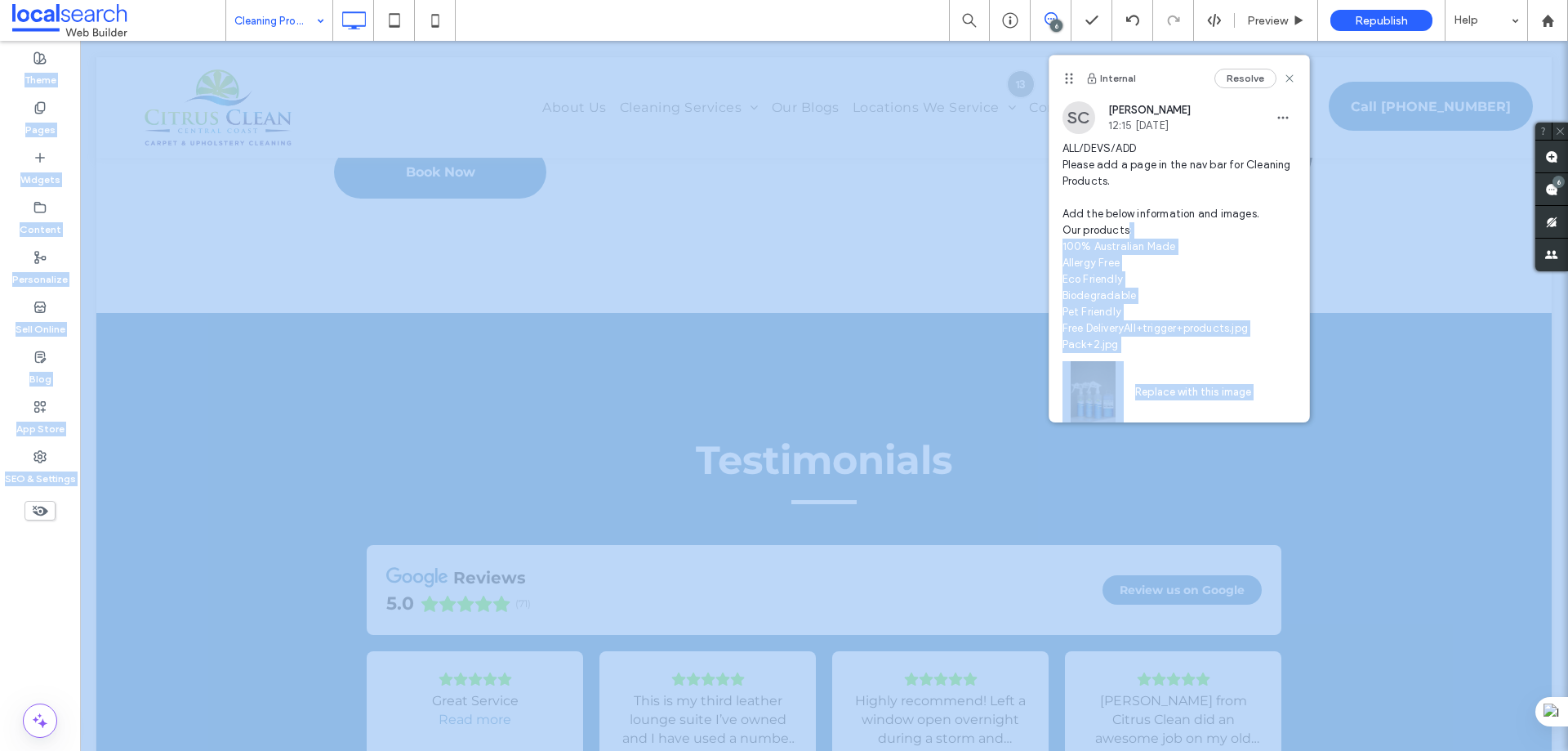
click at [1149, 229] on span "ALL/DEVS/ADD Please add a page in the nav bar for Cleaning Products. Add the be…" at bounding box center [1180, 247] width 234 height 212
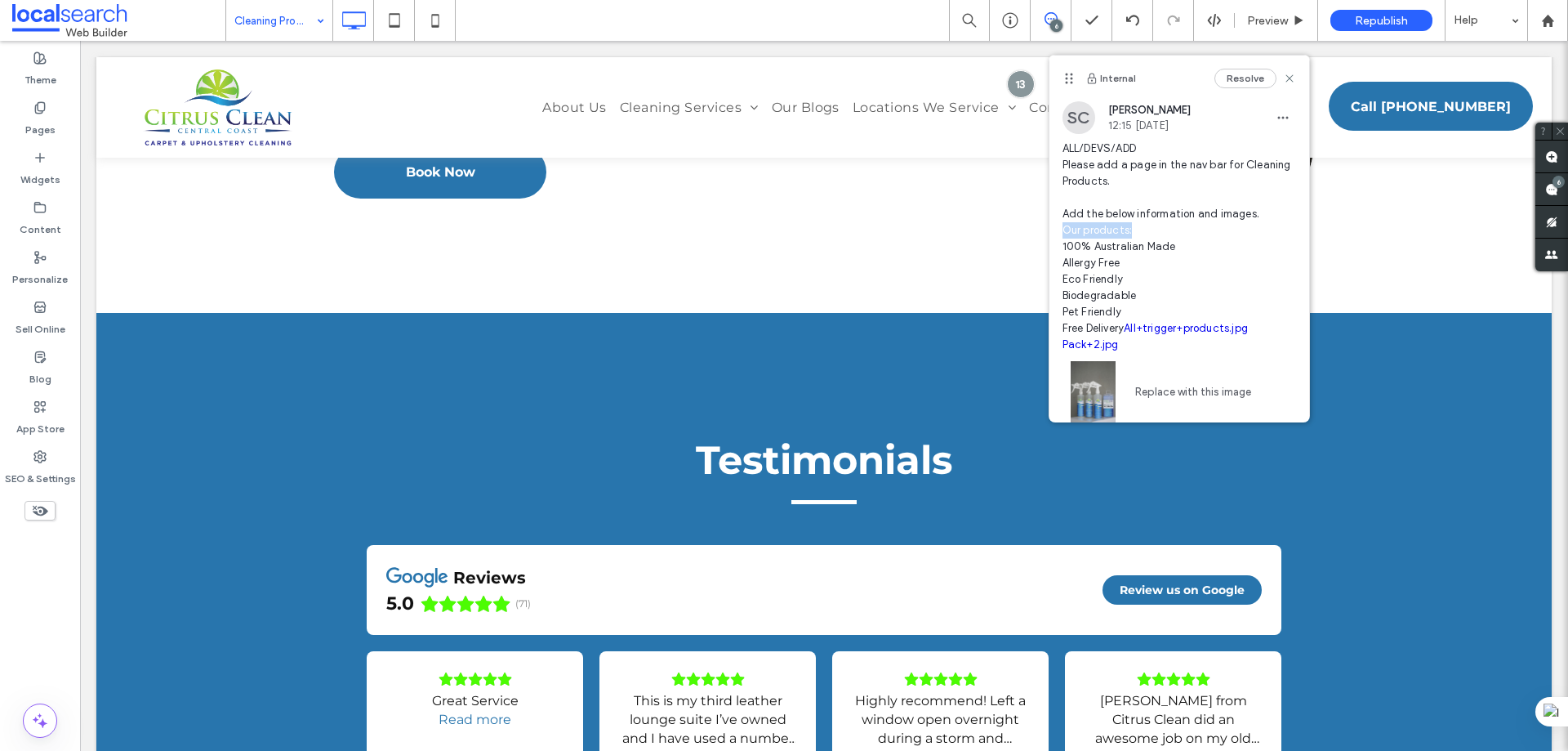
drag, startPoint x: 1141, startPoint y: 228, endPoint x: 1063, endPoint y: 227, distance: 78.0
click at [1063, 227] on span "ALL/DEVS/ADD Please add a page in the nav bar for Cleaning Products. Add the be…" at bounding box center [1180, 247] width 234 height 212
copy span "Our products:"
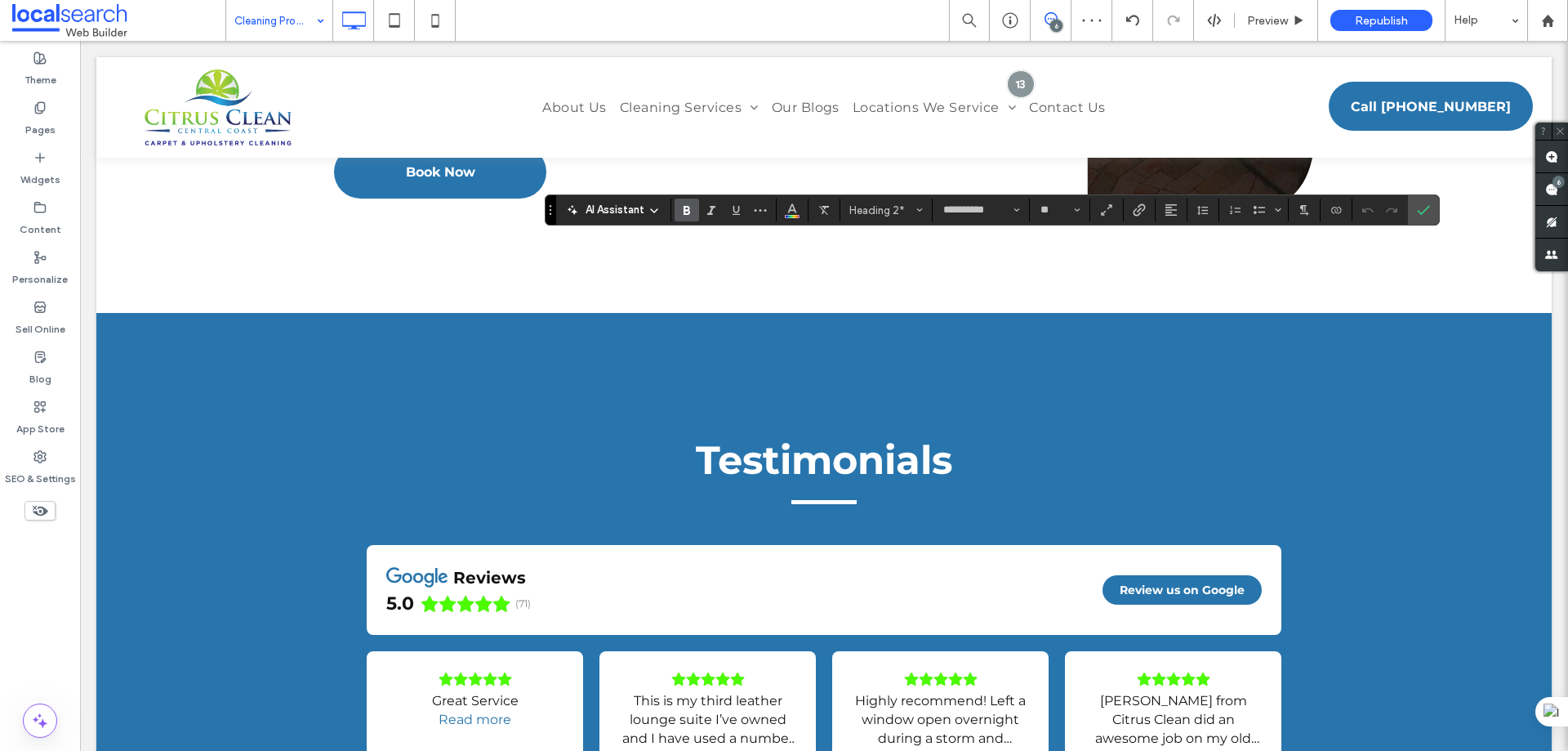
type input "**"
click at [1423, 205] on icon "Confirm" at bounding box center [1423, 210] width 13 height 13
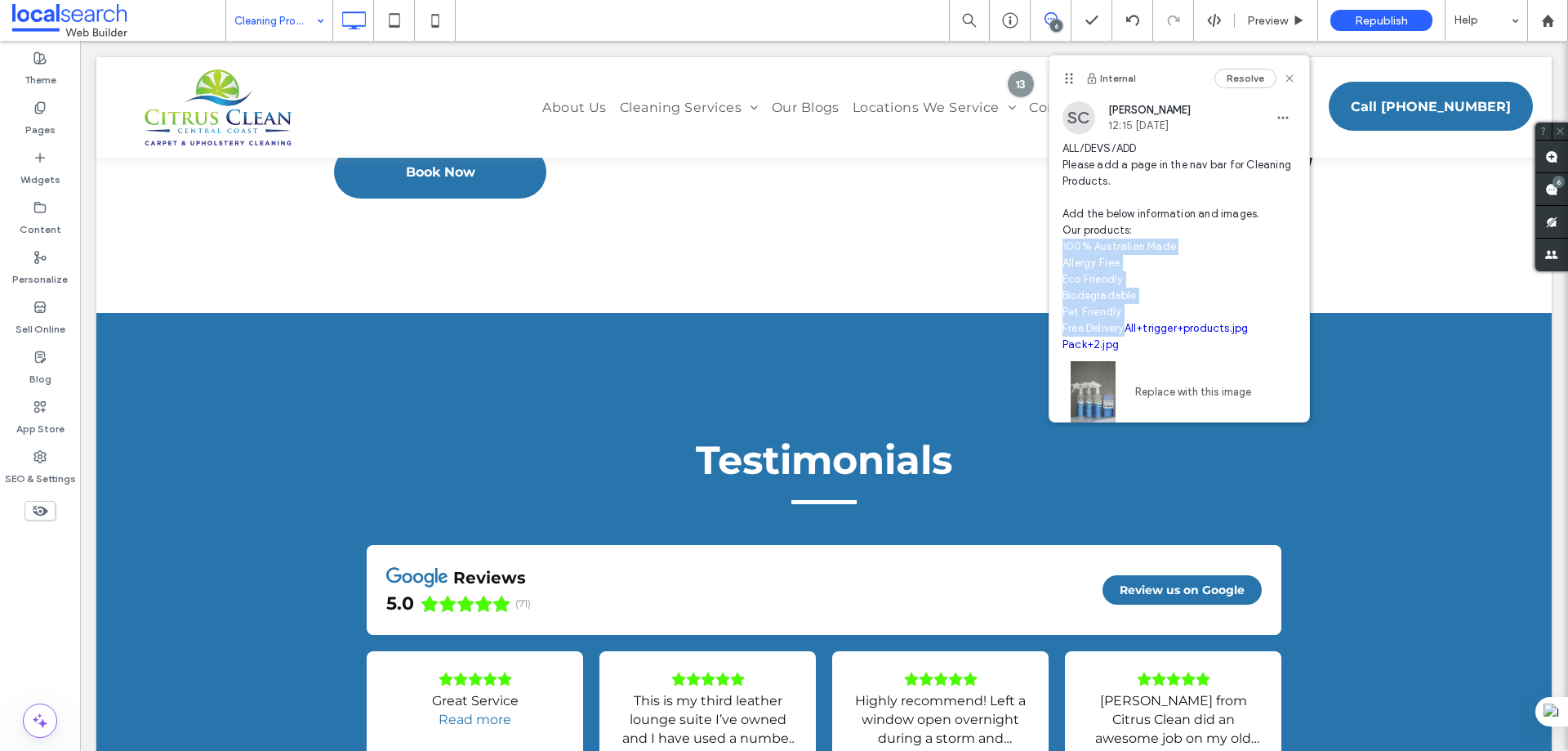
drag, startPoint x: 1063, startPoint y: 242, endPoint x: 1145, endPoint y: 320, distance: 113.2
click at [1145, 320] on span "ALL/DEVS/ADD Please add a page in the nav bar for Cleaning Products. Add the be…" at bounding box center [1180, 247] width 234 height 212
copy span "100% Australian Made Allergy Free Eco Friendly Biodegradable Pet Friendly Free …"
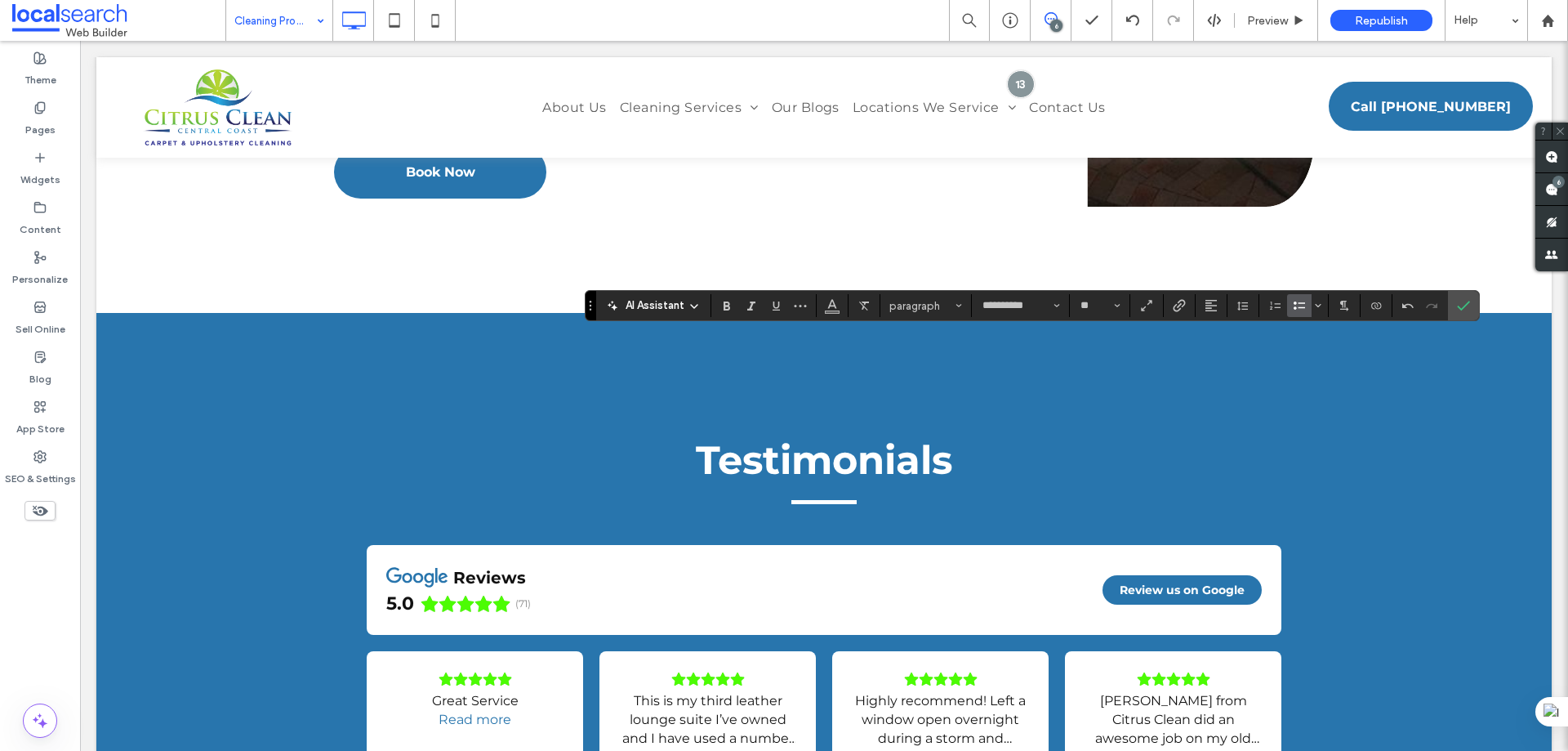
click at [1294, 312] on icon "Bulleted List" at bounding box center [1300, 306] width 13 height 13
click at [1469, 308] on icon "Confirm" at bounding box center [1464, 306] width 13 height 13
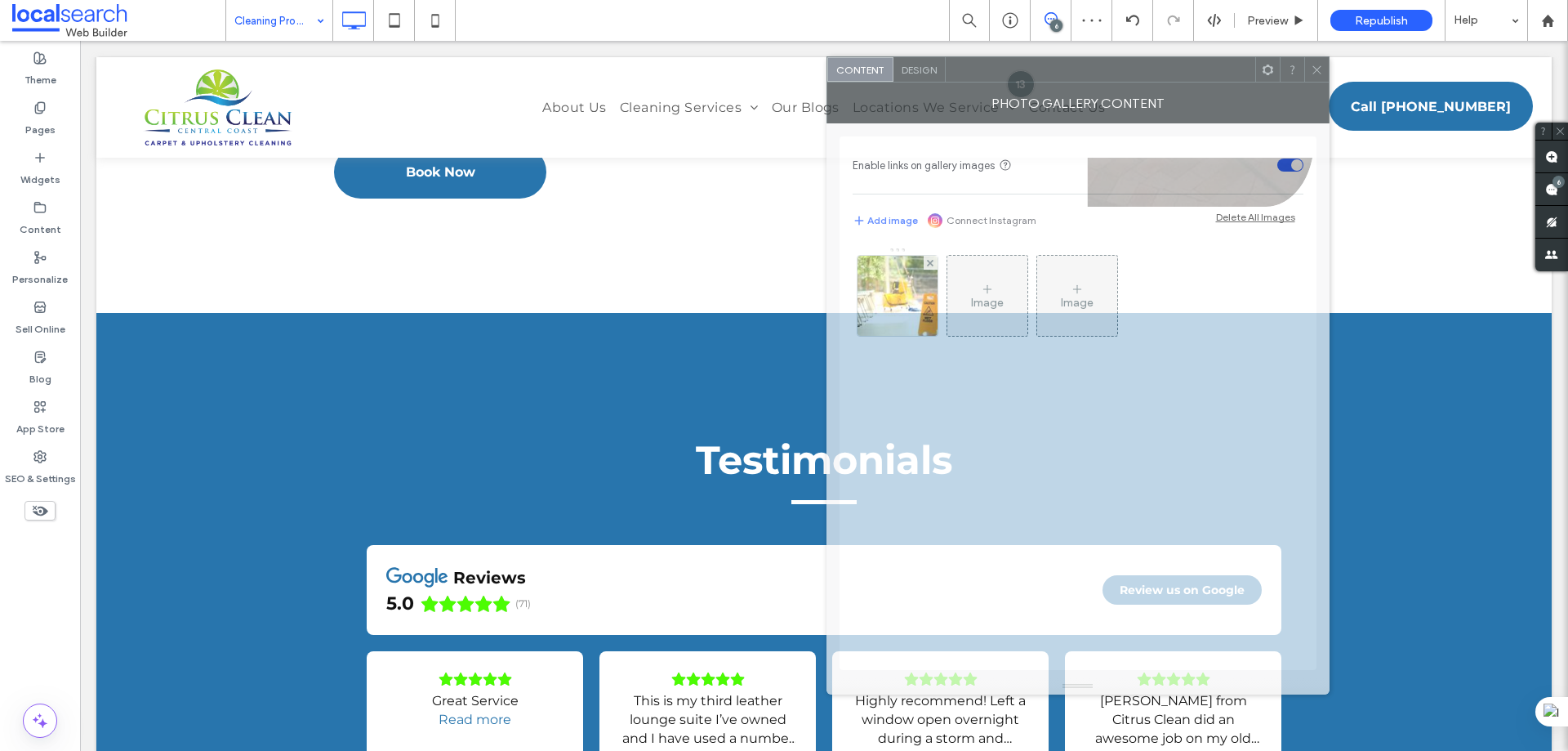
drag, startPoint x: 1240, startPoint y: 80, endPoint x: 632, endPoint y: 79, distance: 608.0
click at [946, 79] on div at bounding box center [1101, 69] width 310 height 24
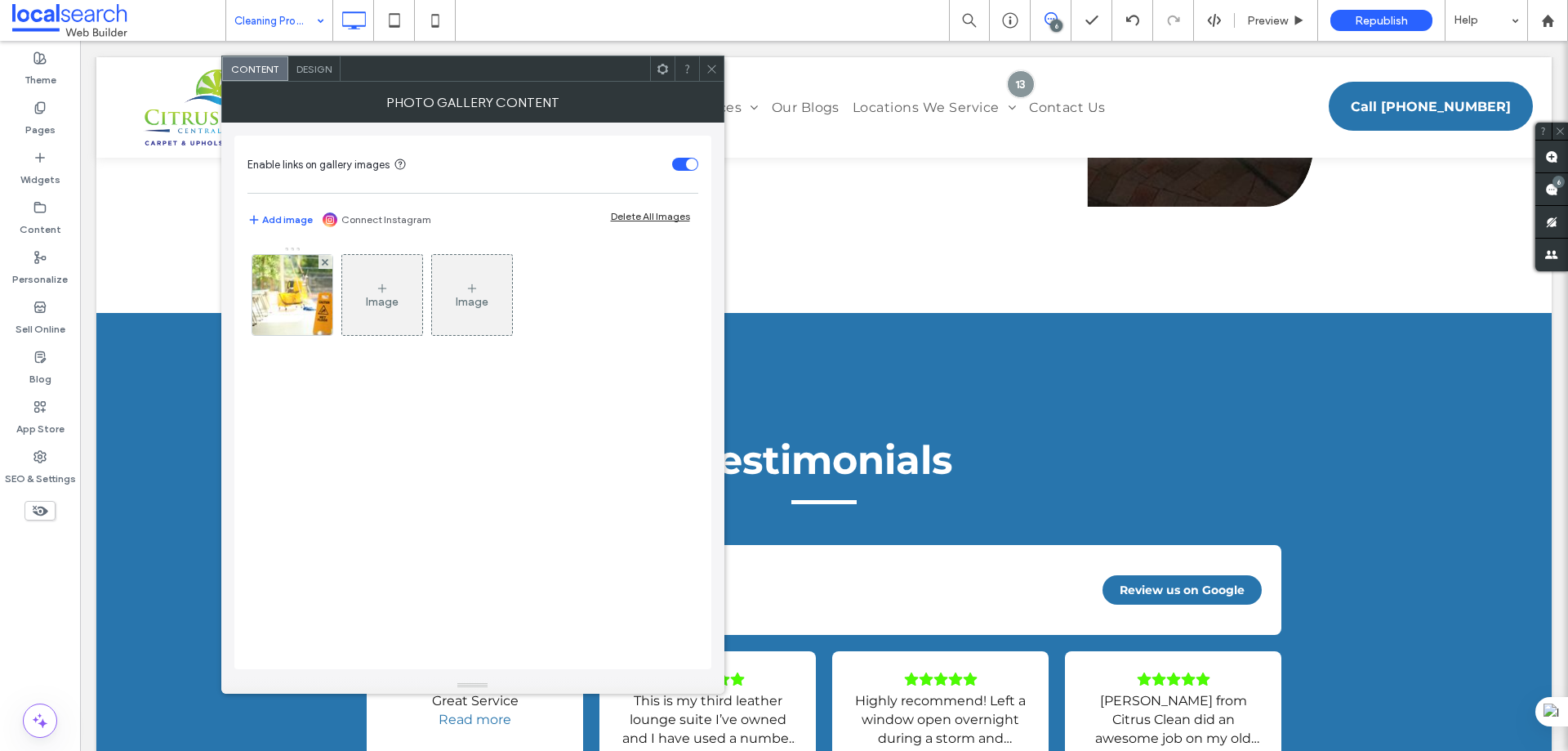
click at [708, 74] on icon at bounding box center [711, 69] width 12 height 12
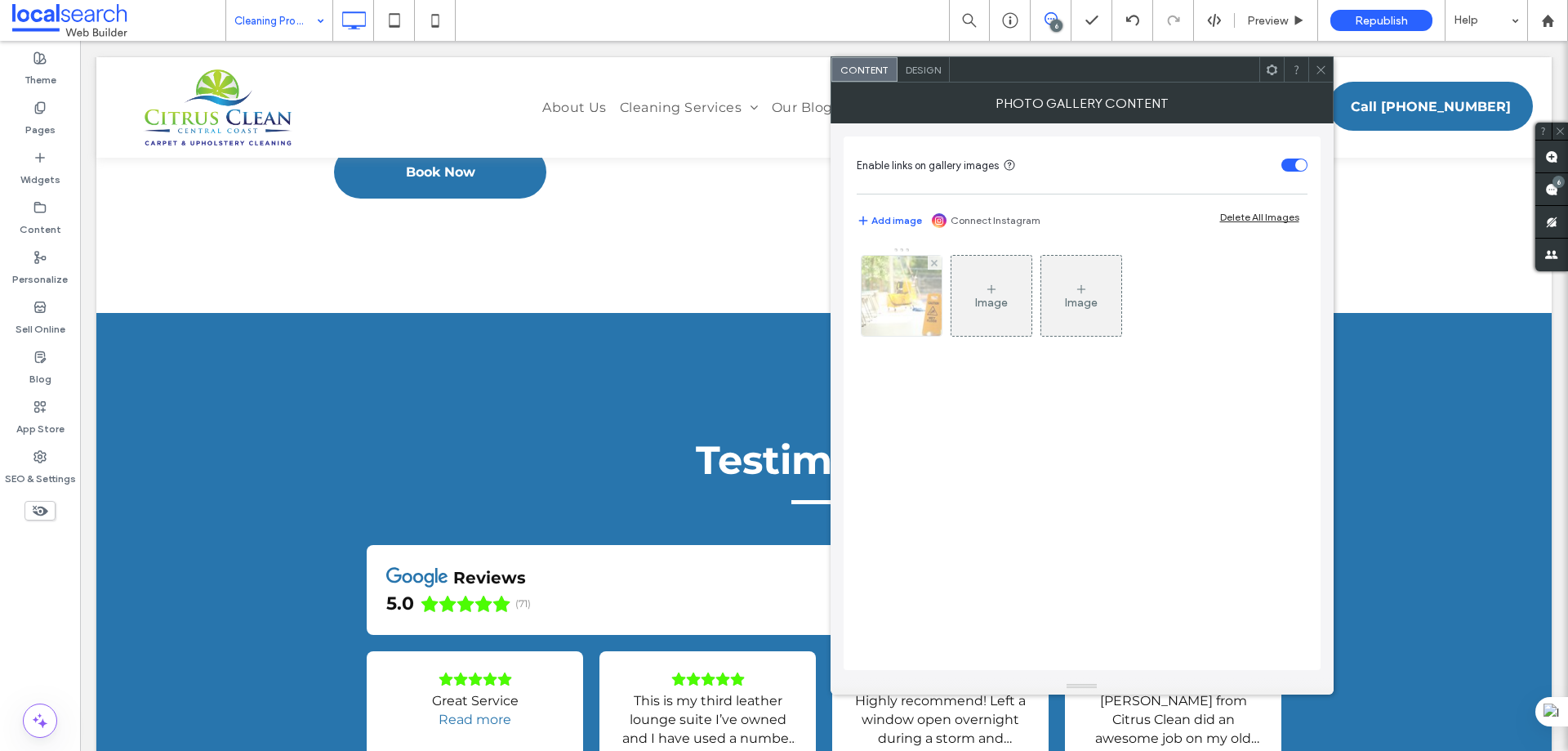
click at [892, 307] on img at bounding box center [902, 295] width 121 height 80
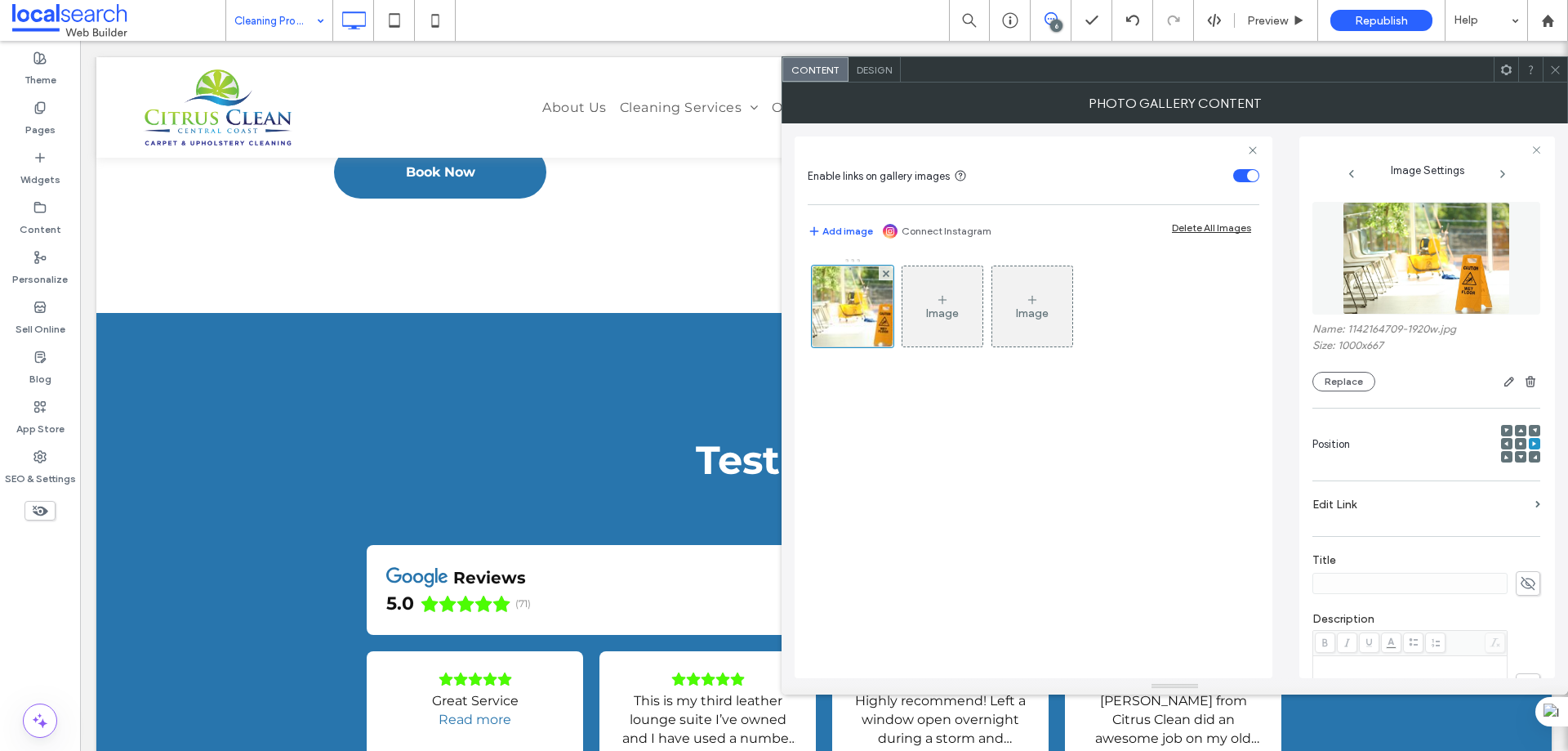
click at [1415, 261] on img at bounding box center [1426, 258] width 168 height 113
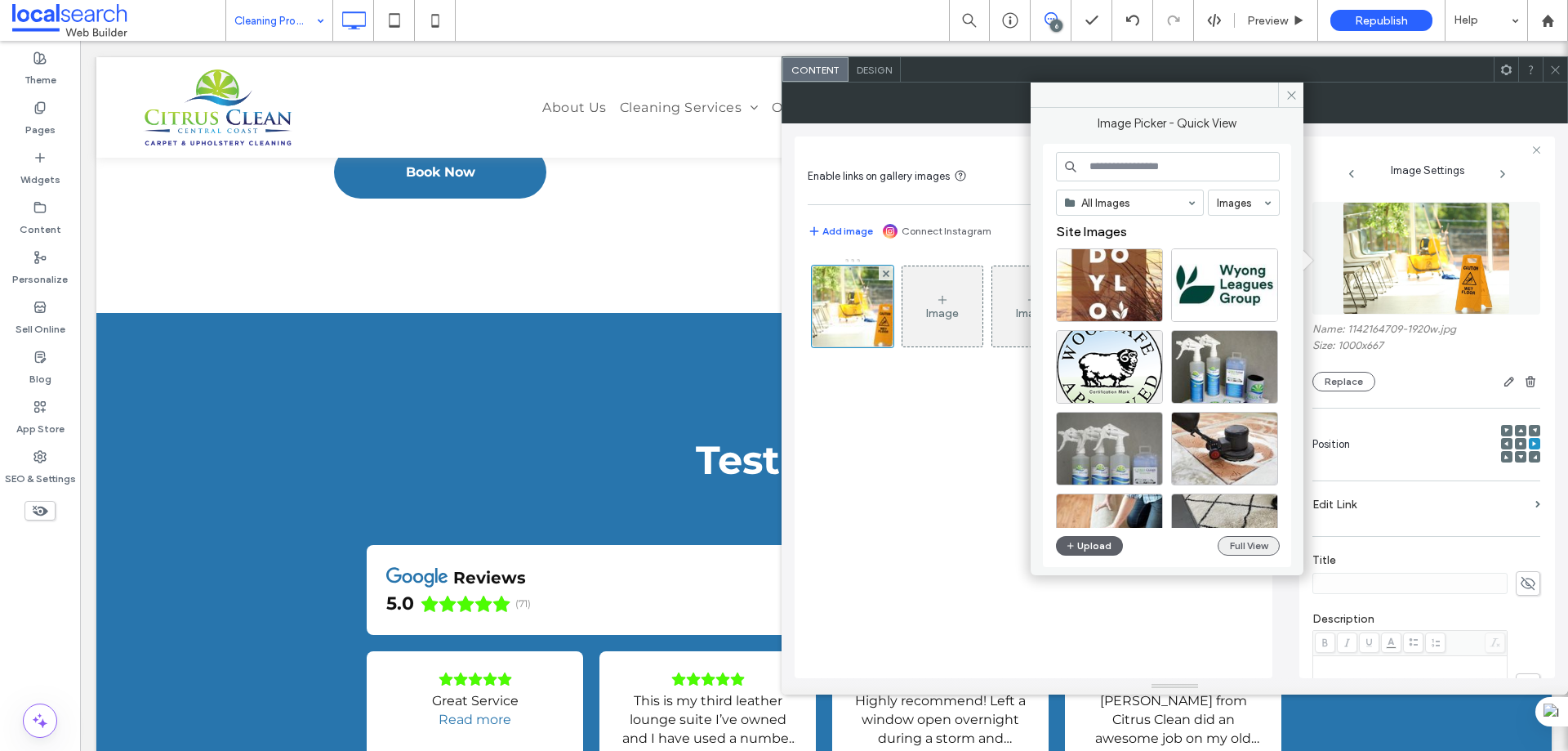
click at [1223, 546] on button "Full View" at bounding box center [1249, 545] width 62 height 20
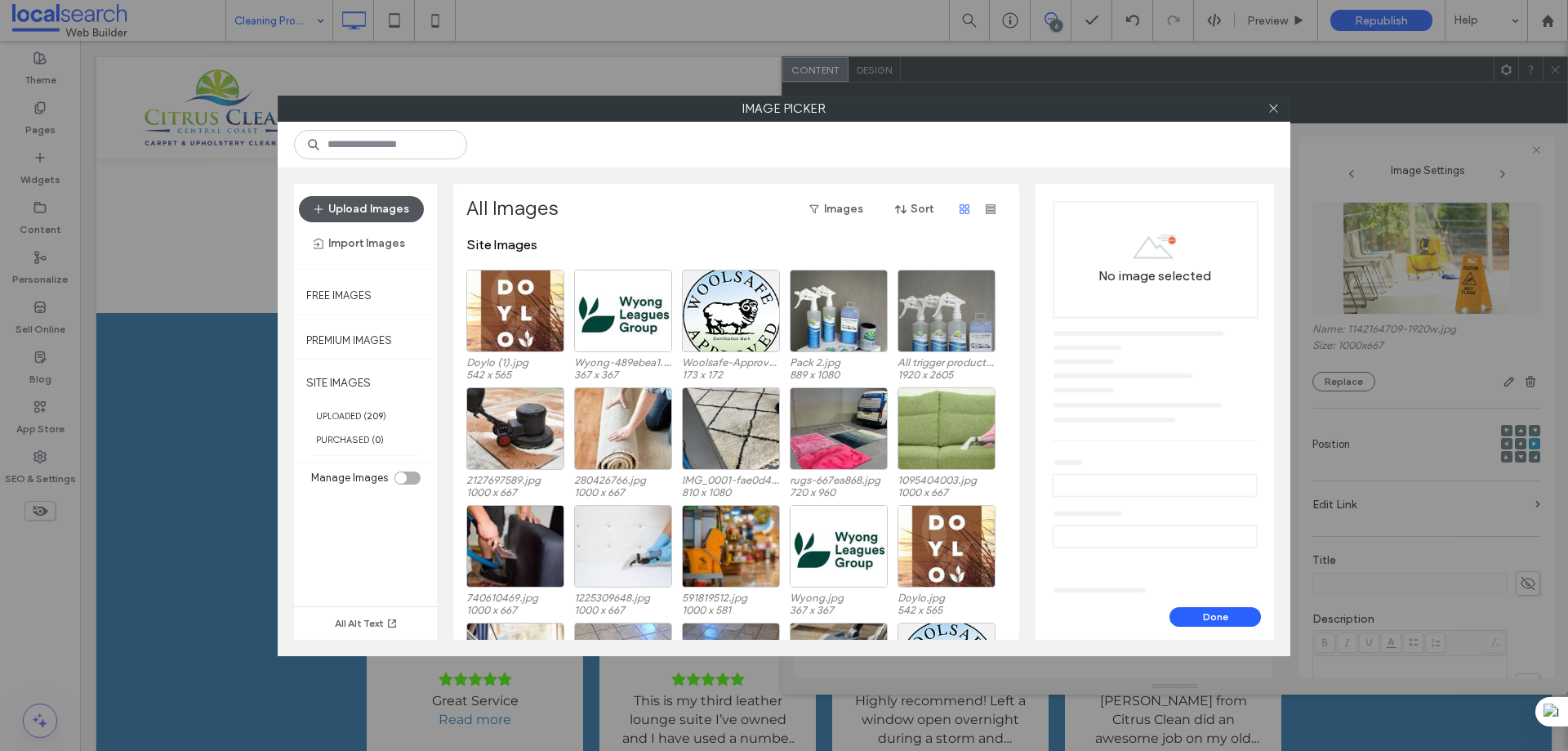
click at [369, 216] on button "Upload Images" at bounding box center [361, 209] width 125 height 26
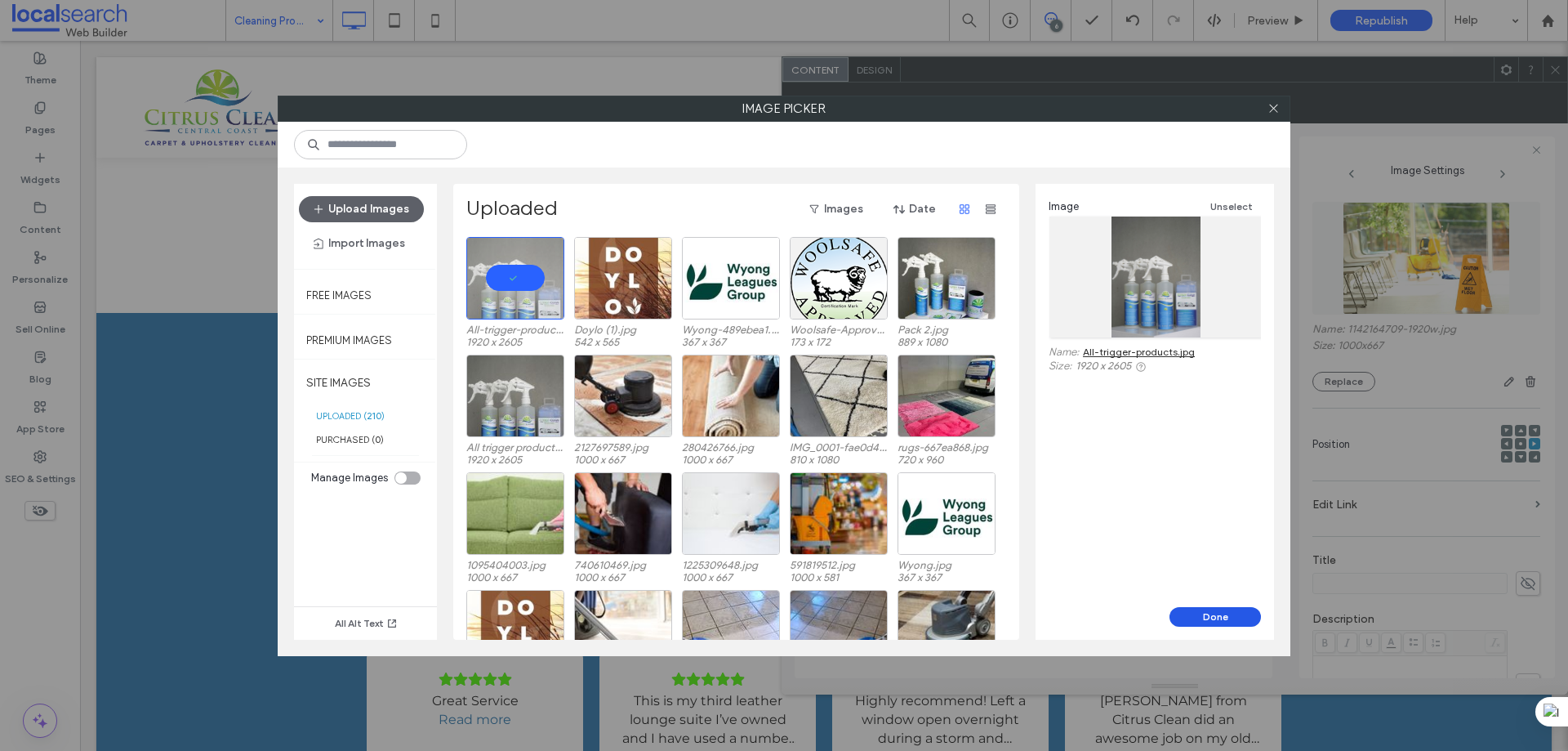
click at [1227, 622] on button "Done" at bounding box center [1215, 617] width 91 height 20
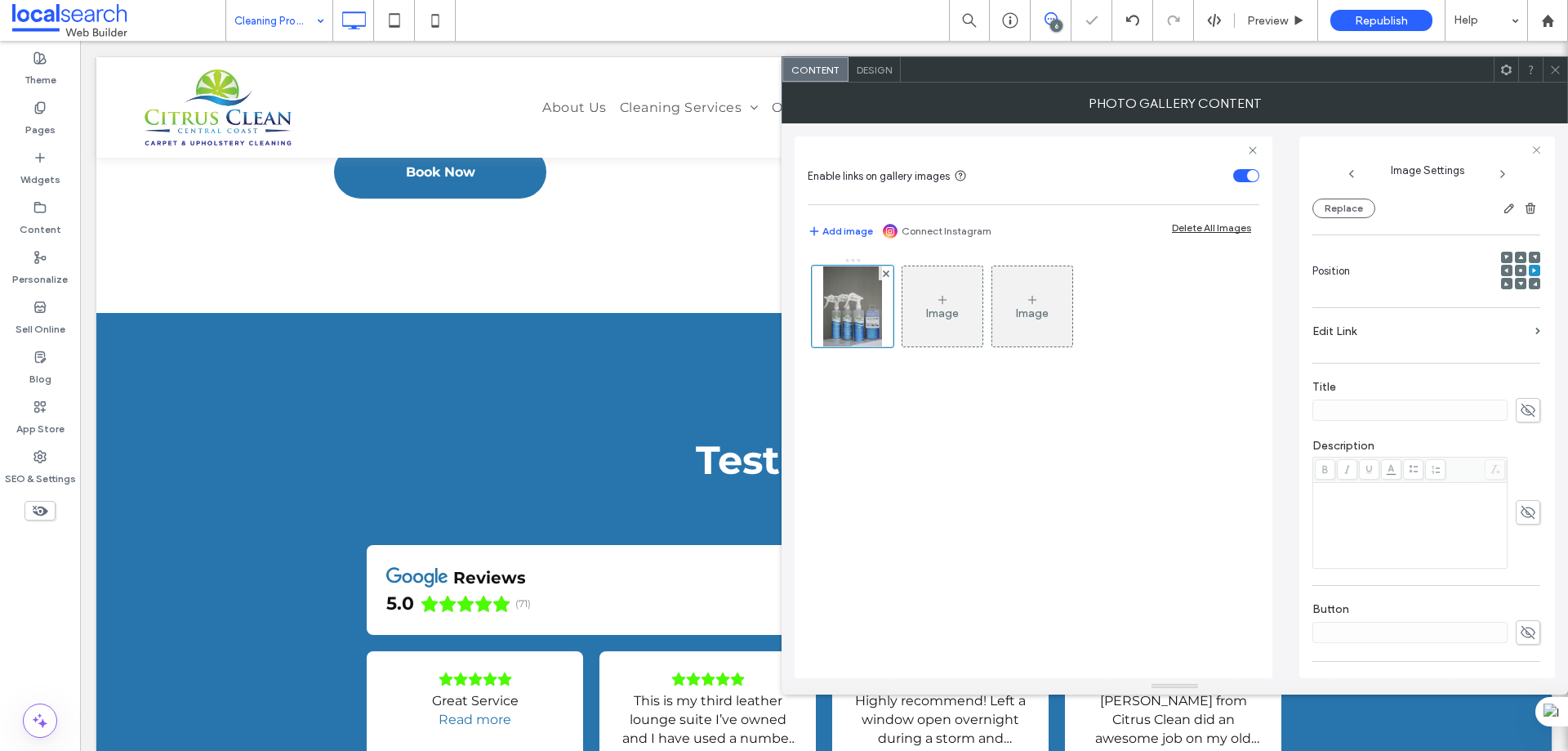
scroll to position [287, 0]
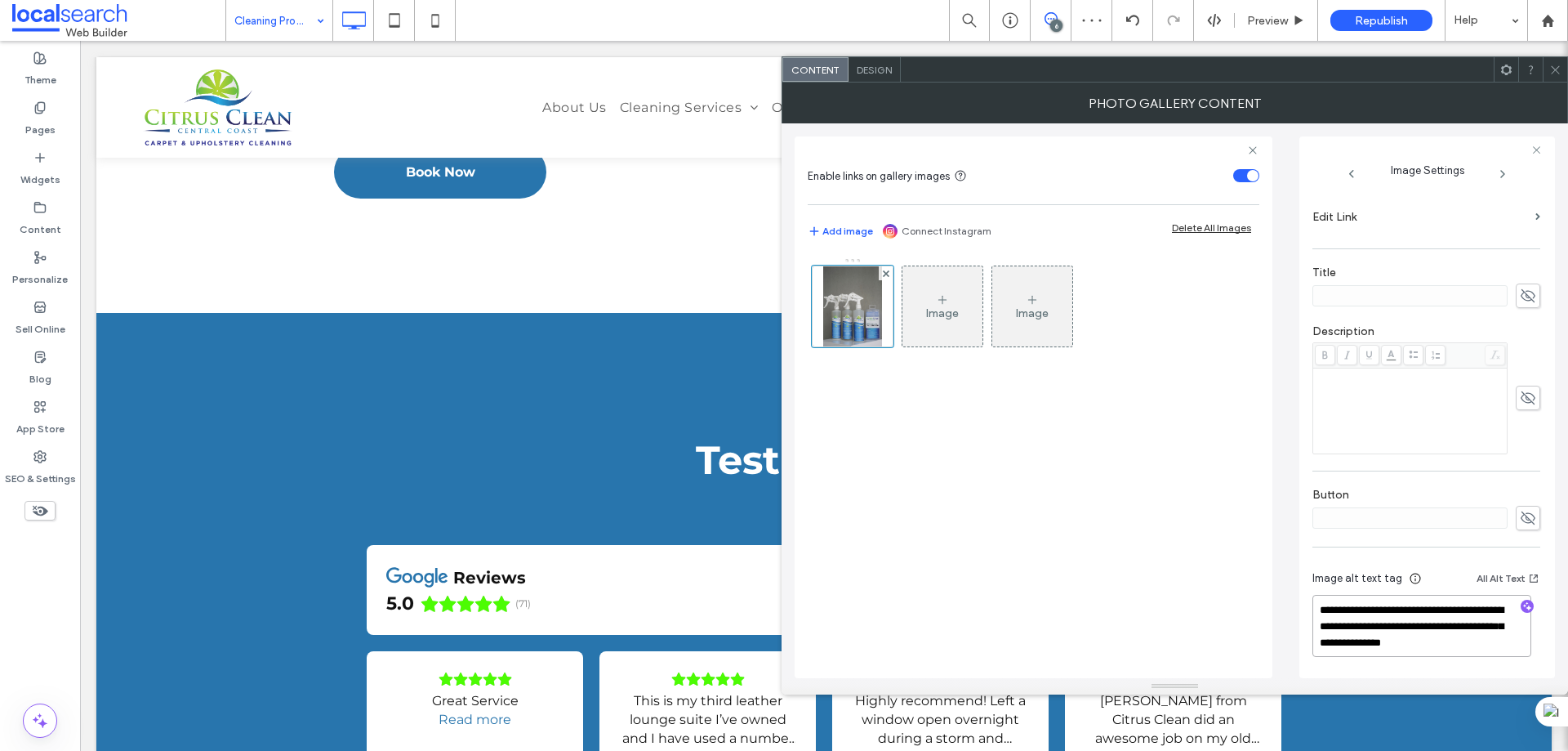
drag, startPoint x: 1439, startPoint y: 645, endPoint x: 1420, endPoint y: 630, distance: 24.2
click at [1420, 630] on textarea "**********" at bounding box center [1422, 626] width 219 height 62
click at [1522, 605] on icon "button" at bounding box center [1528, 606] width 11 height 11
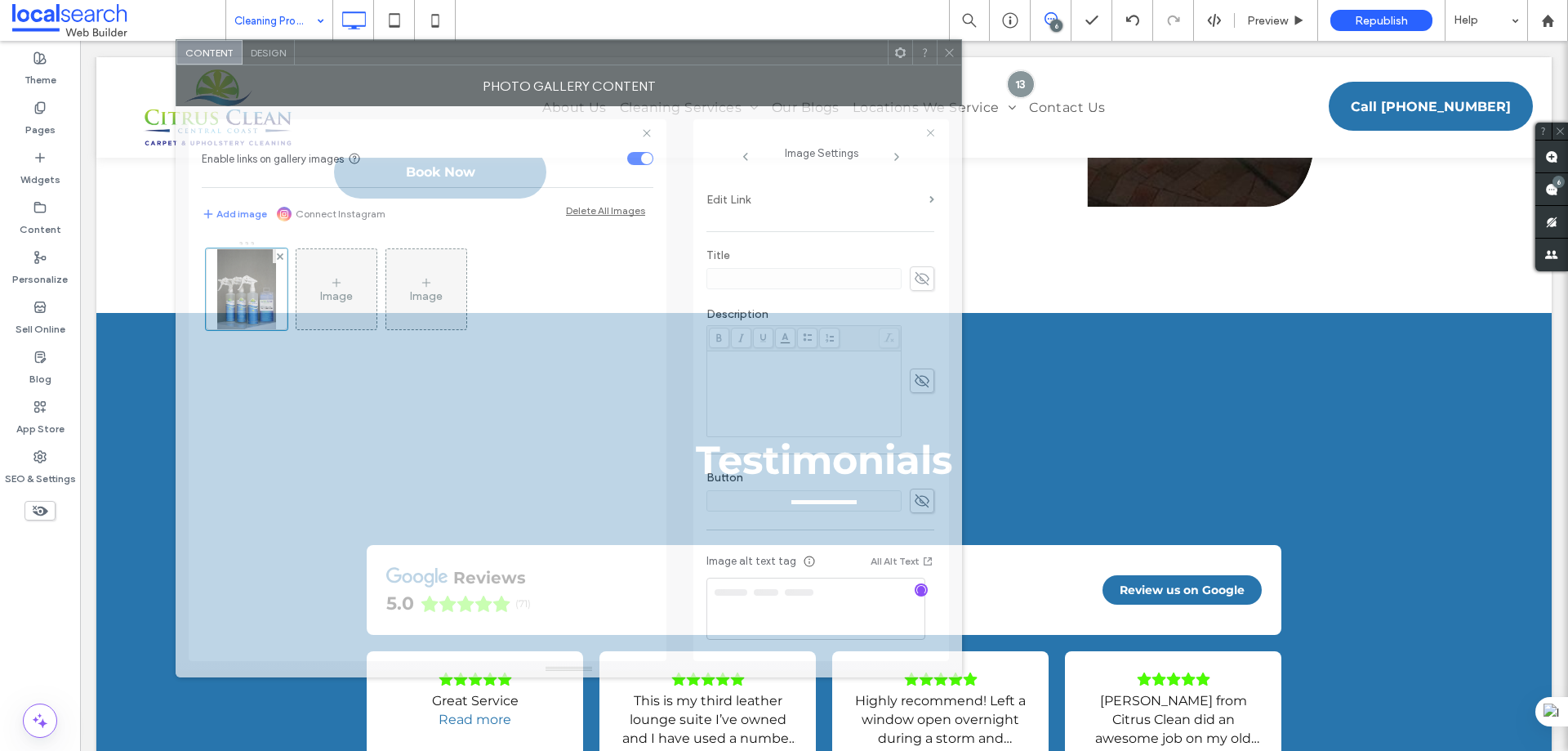
drag, startPoint x: 612, startPoint y: 57, endPoint x: 496, endPoint y: 54, distance: 116.0
click at [496, 54] on div at bounding box center [591, 53] width 593 height 24
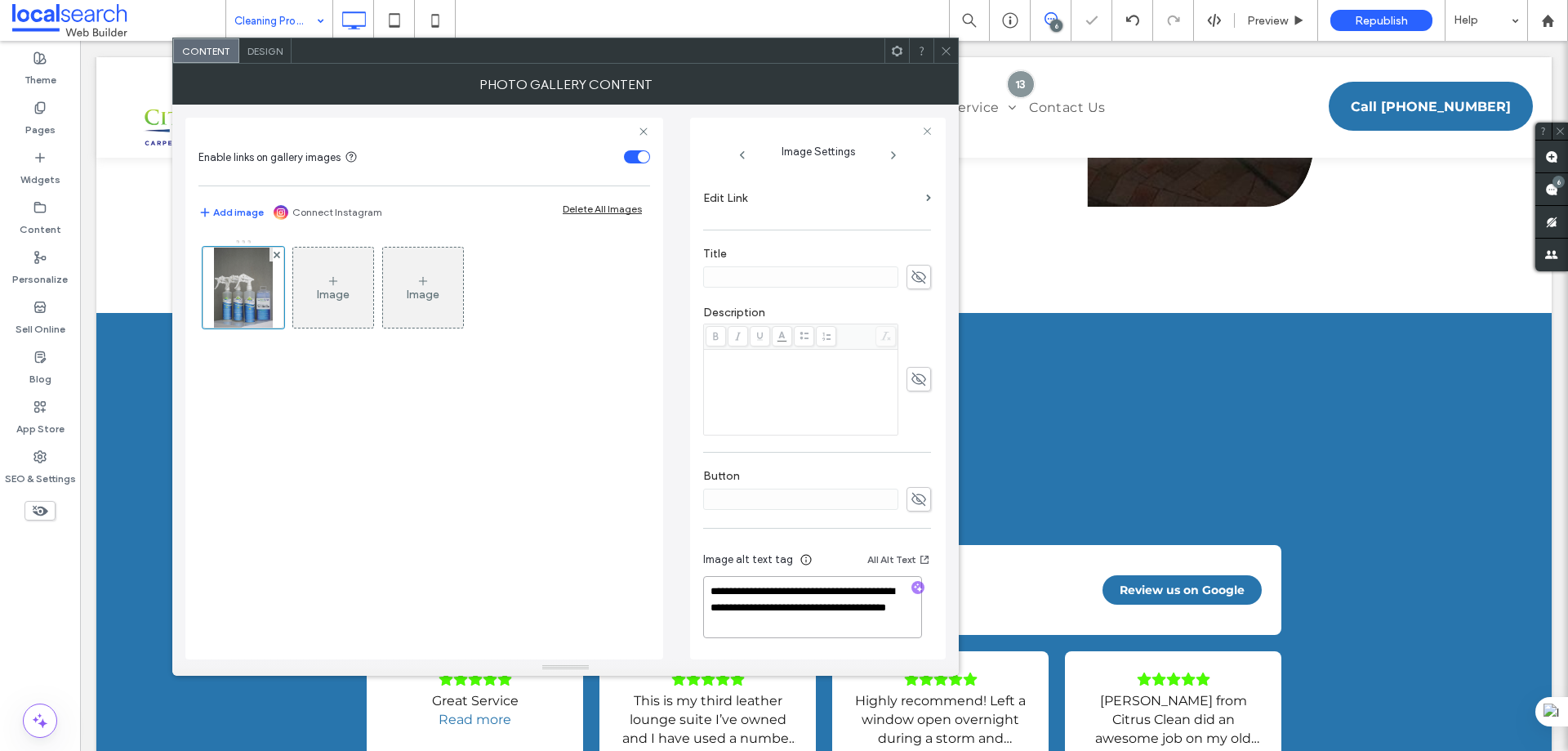
drag, startPoint x: 809, startPoint y: 626, endPoint x: 737, endPoint y: 591, distance: 80.1
click at [737, 591] on textarea "**********" at bounding box center [813, 607] width 219 height 62
click at [825, 630] on textarea "**********" at bounding box center [813, 607] width 219 height 62
paste textarea "**********"
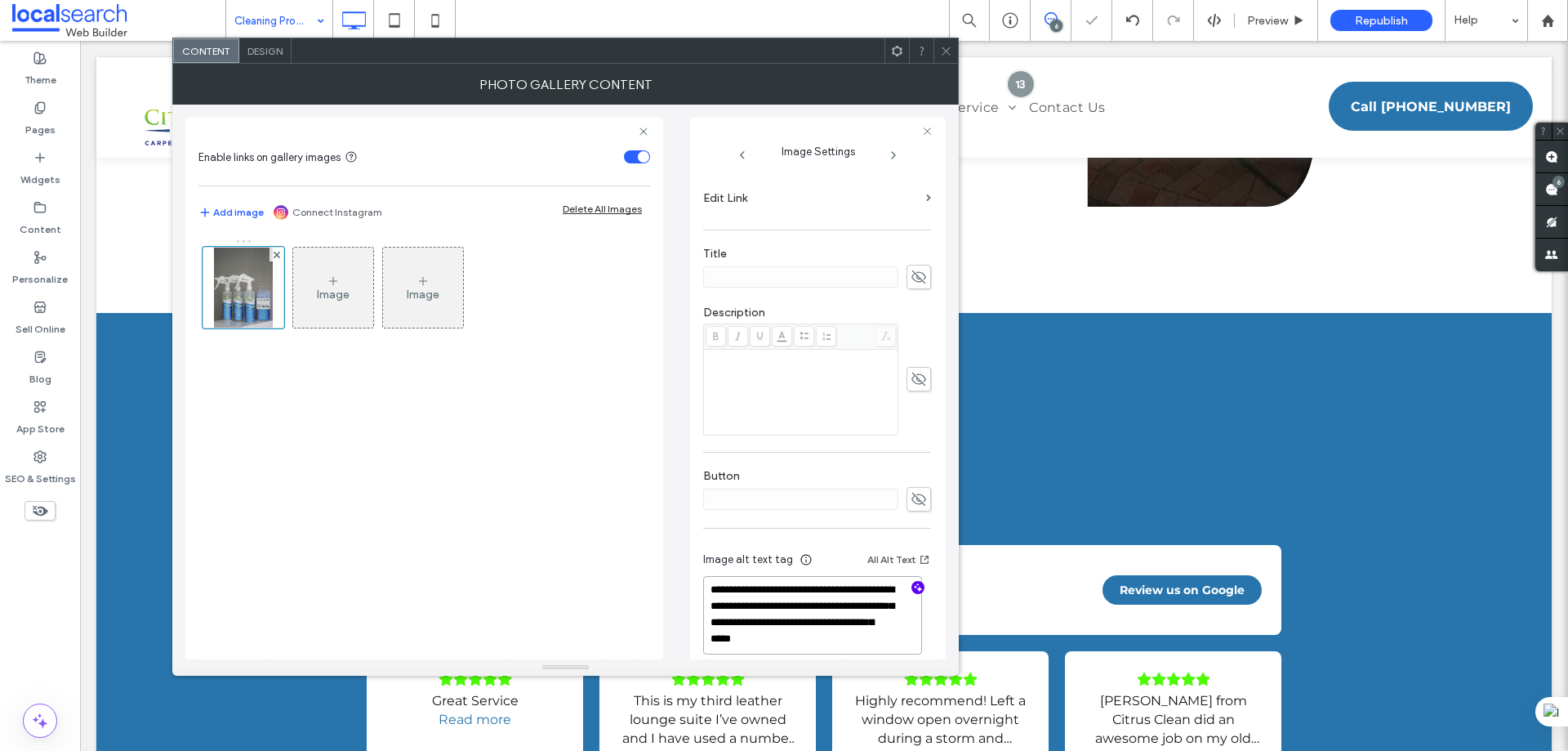
click at [849, 605] on textarea "**********" at bounding box center [813, 616] width 219 height 79
click at [789, 605] on textarea "**********" at bounding box center [813, 616] width 219 height 79
type textarea "**********"
click at [936, 47] on div at bounding box center [946, 51] width 24 height 24
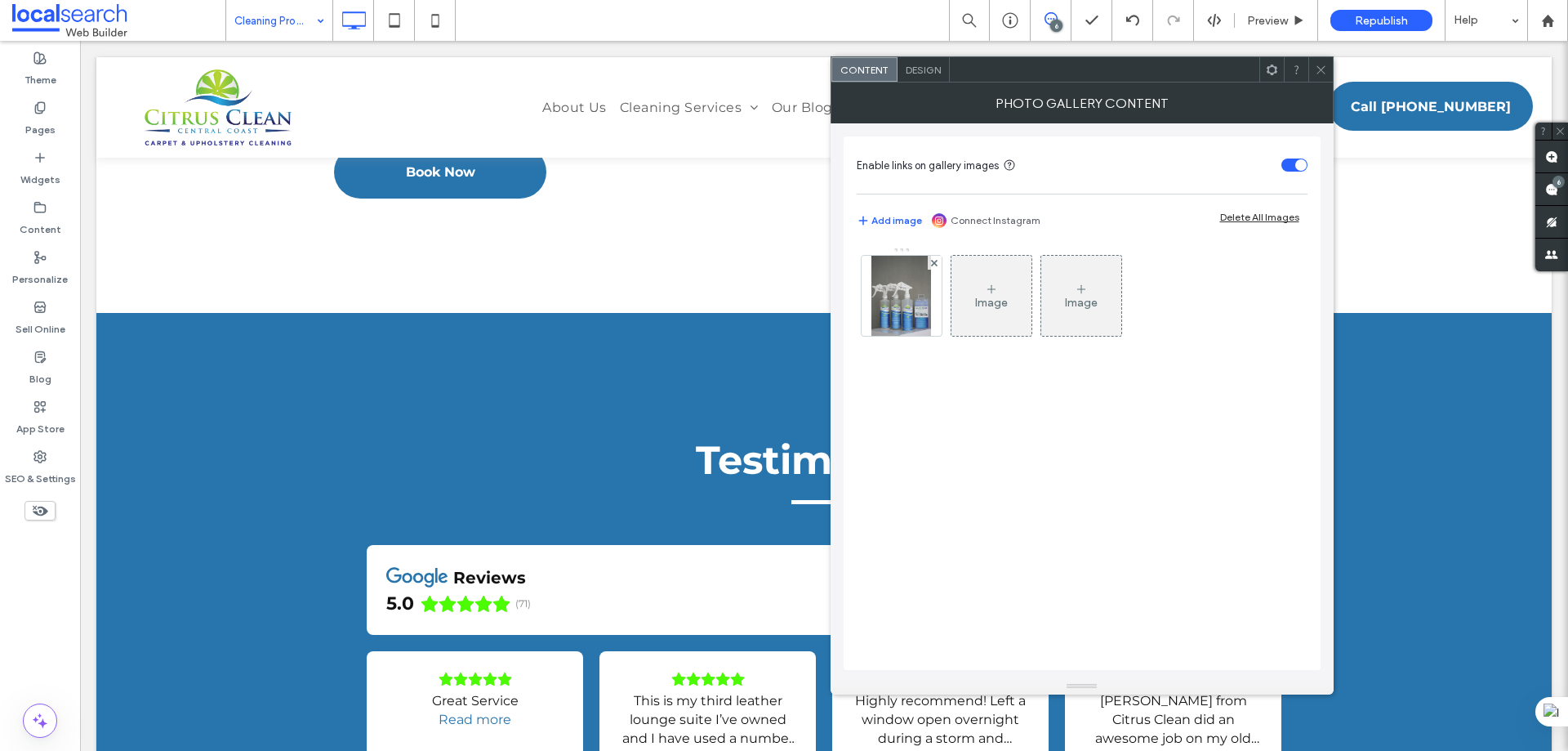
click at [936, 72] on span "Design" at bounding box center [922, 69] width 35 height 12
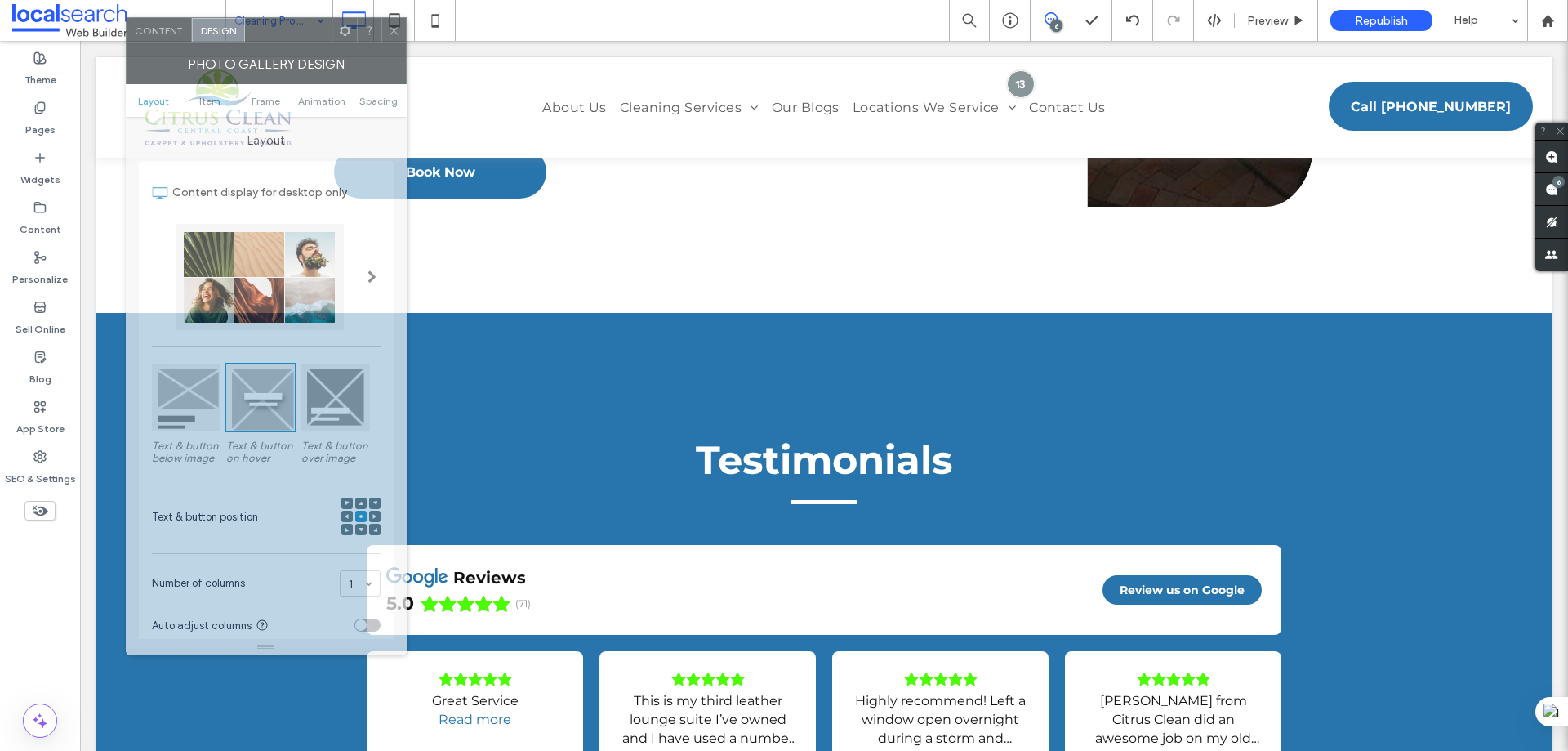
drag, startPoint x: 982, startPoint y: 70, endPoint x: 276, endPoint y: 79, distance: 706.1
click at [276, 32] on div at bounding box center [288, 30] width 87 height 24
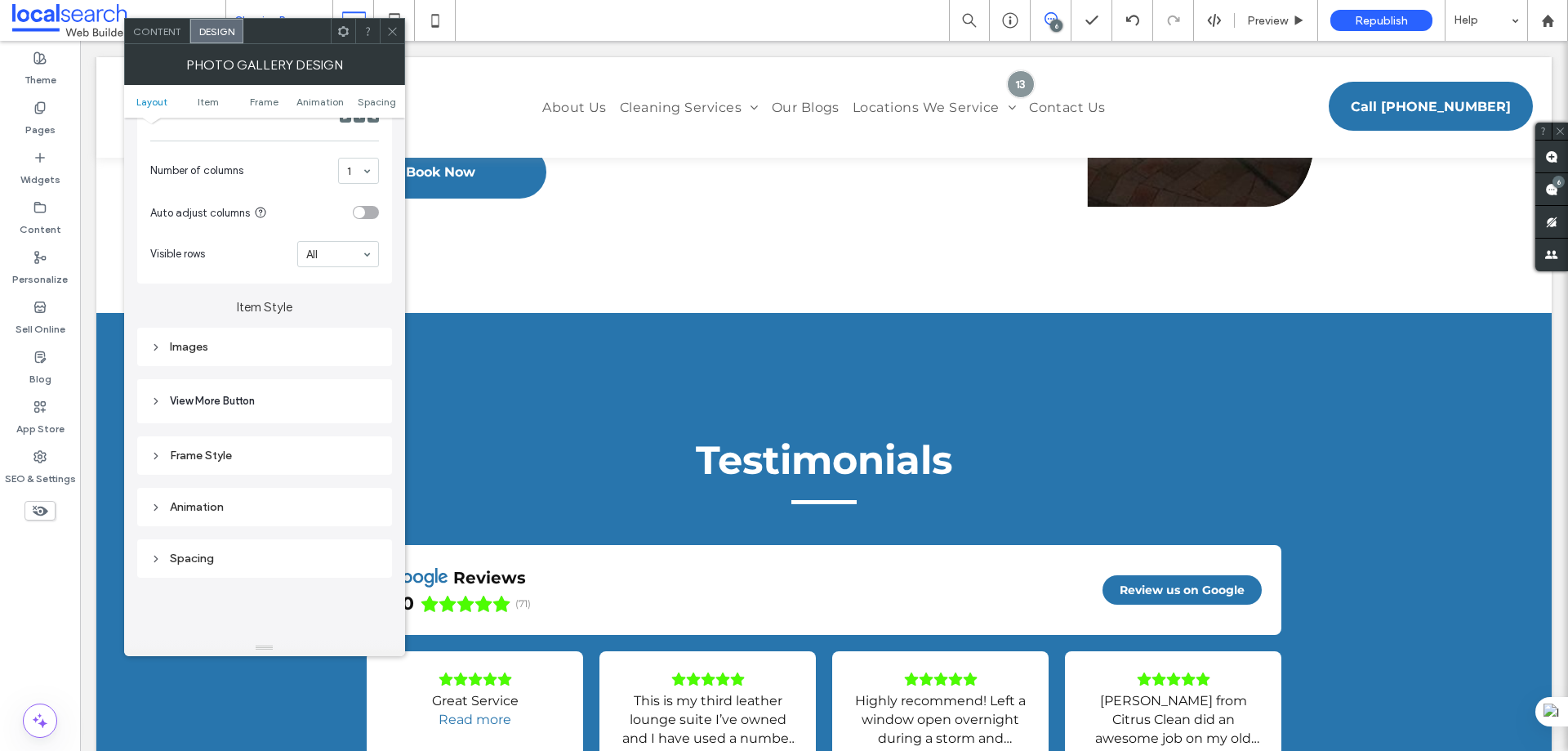
scroll to position [490, 0]
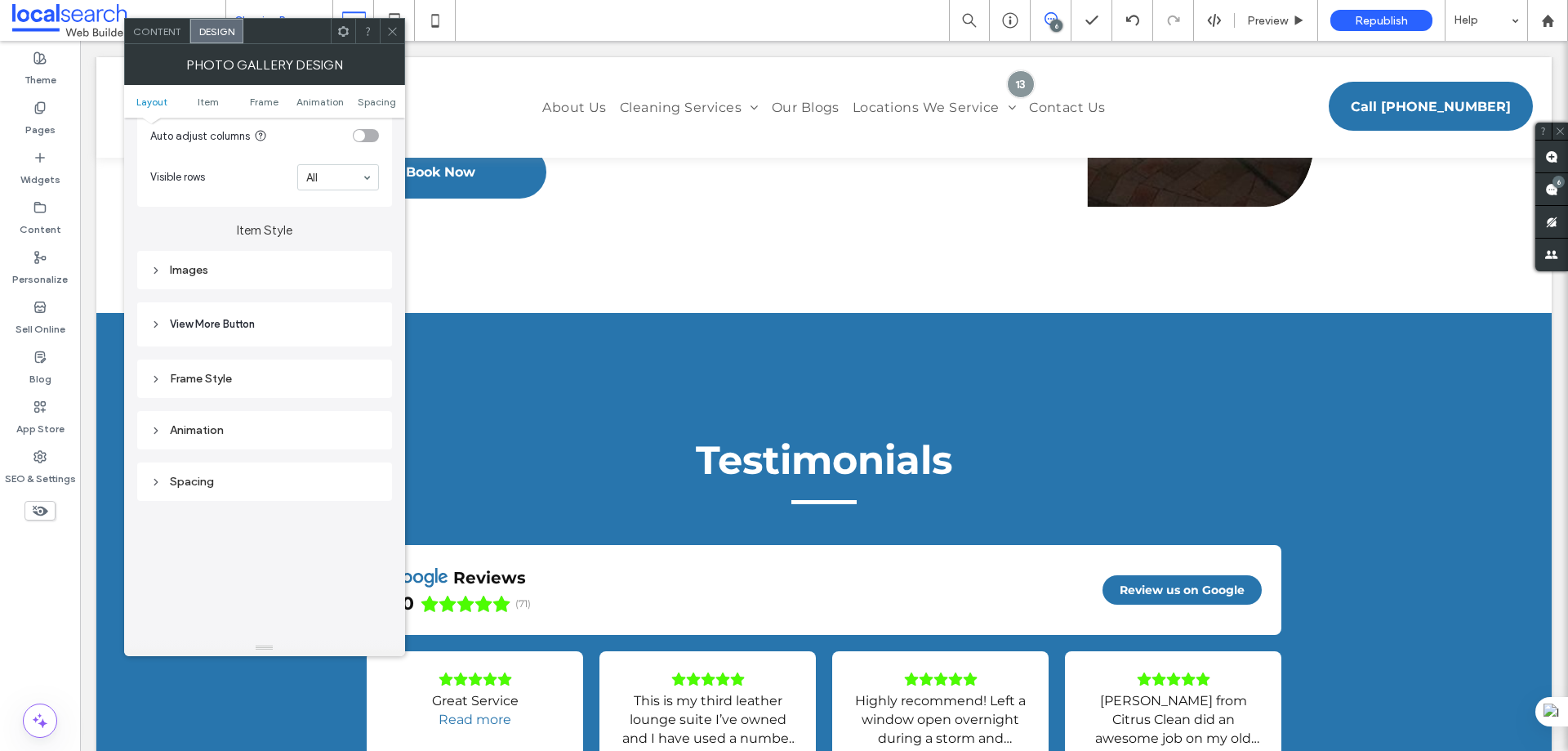
click at [221, 264] on div "Images" at bounding box center [265, 269] width 229 height 14
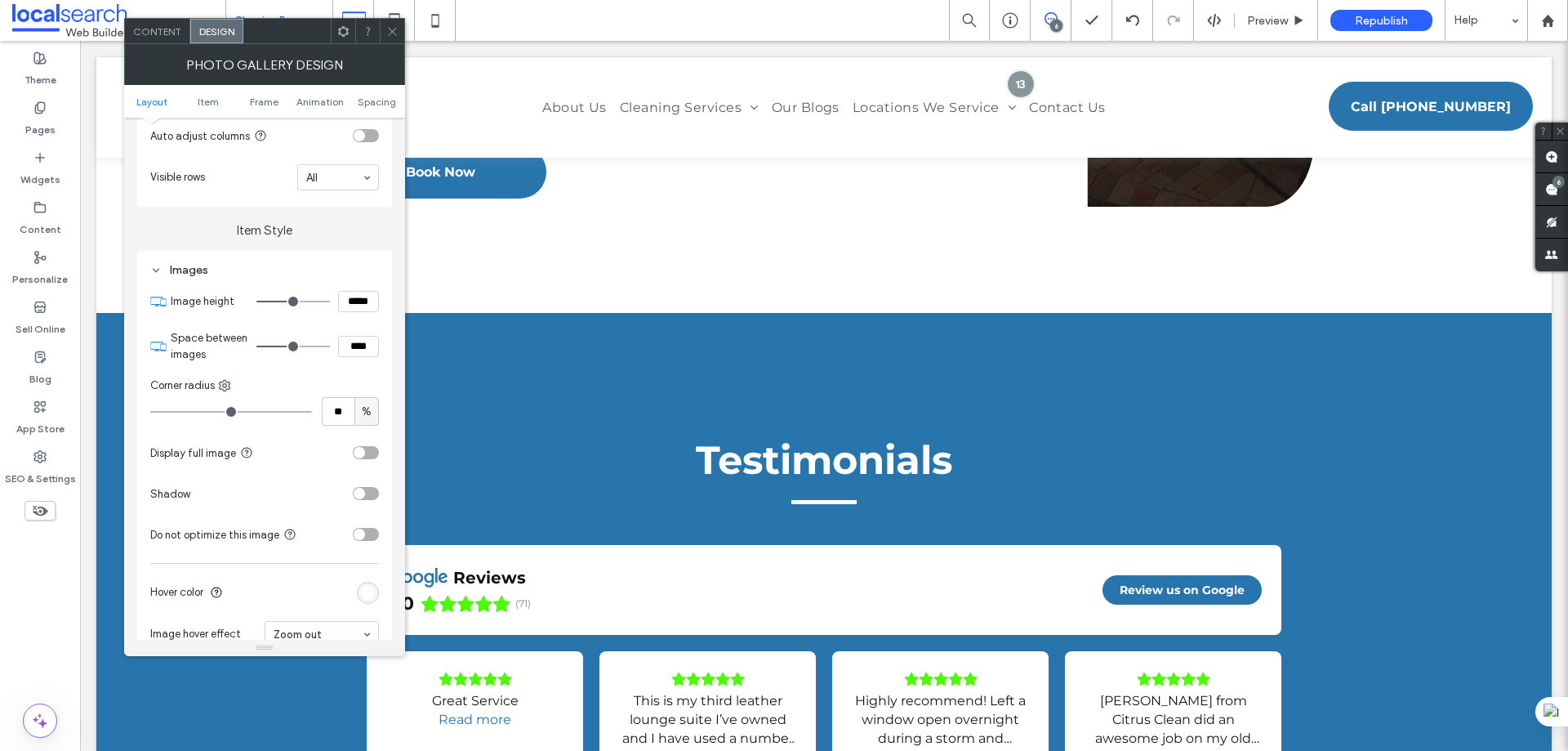
type input "***"
type input "*****"
type input "***"
type input "*****"
type input "***"
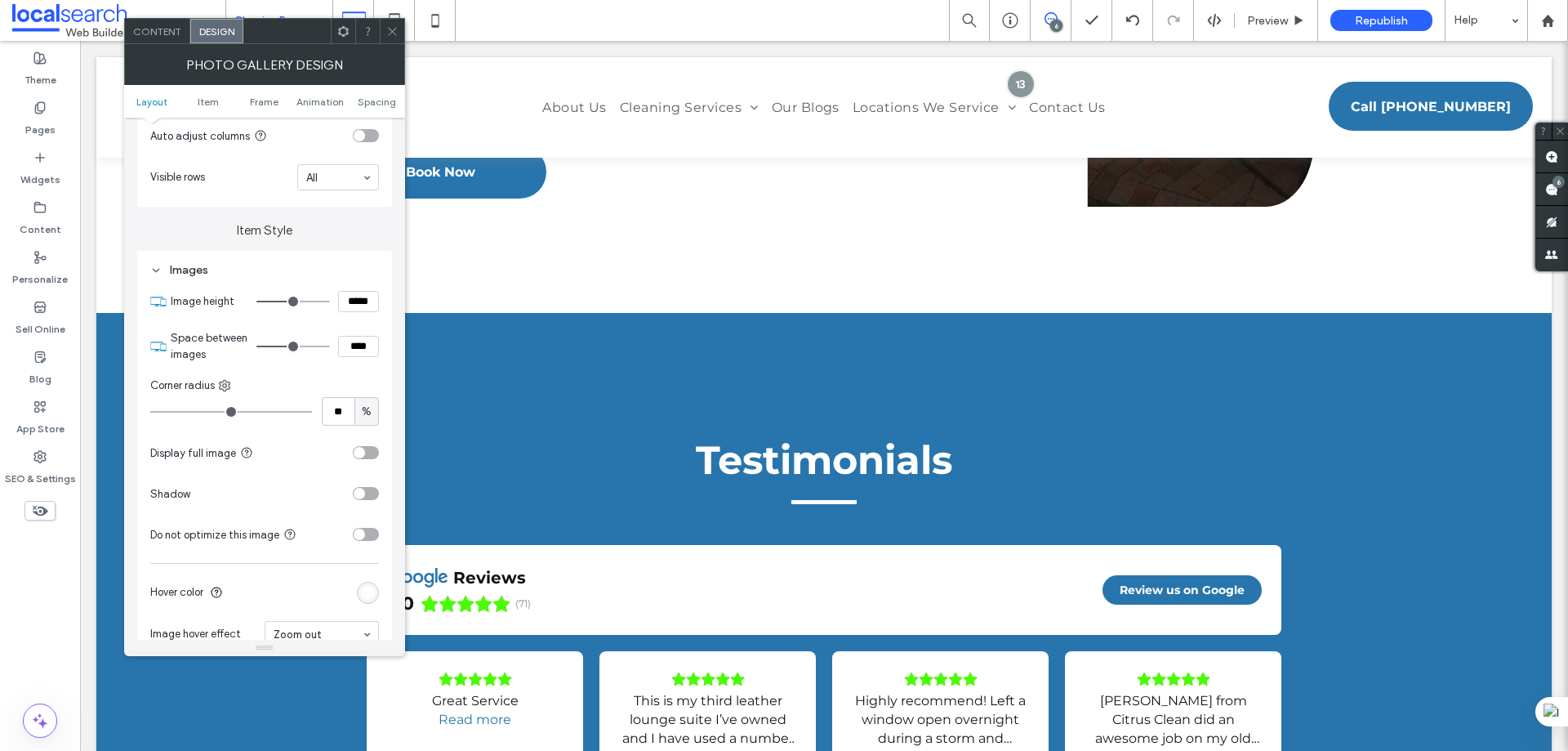
type input "*****"
type input "***"
type input "*****"
type input "***"
type input "*****"
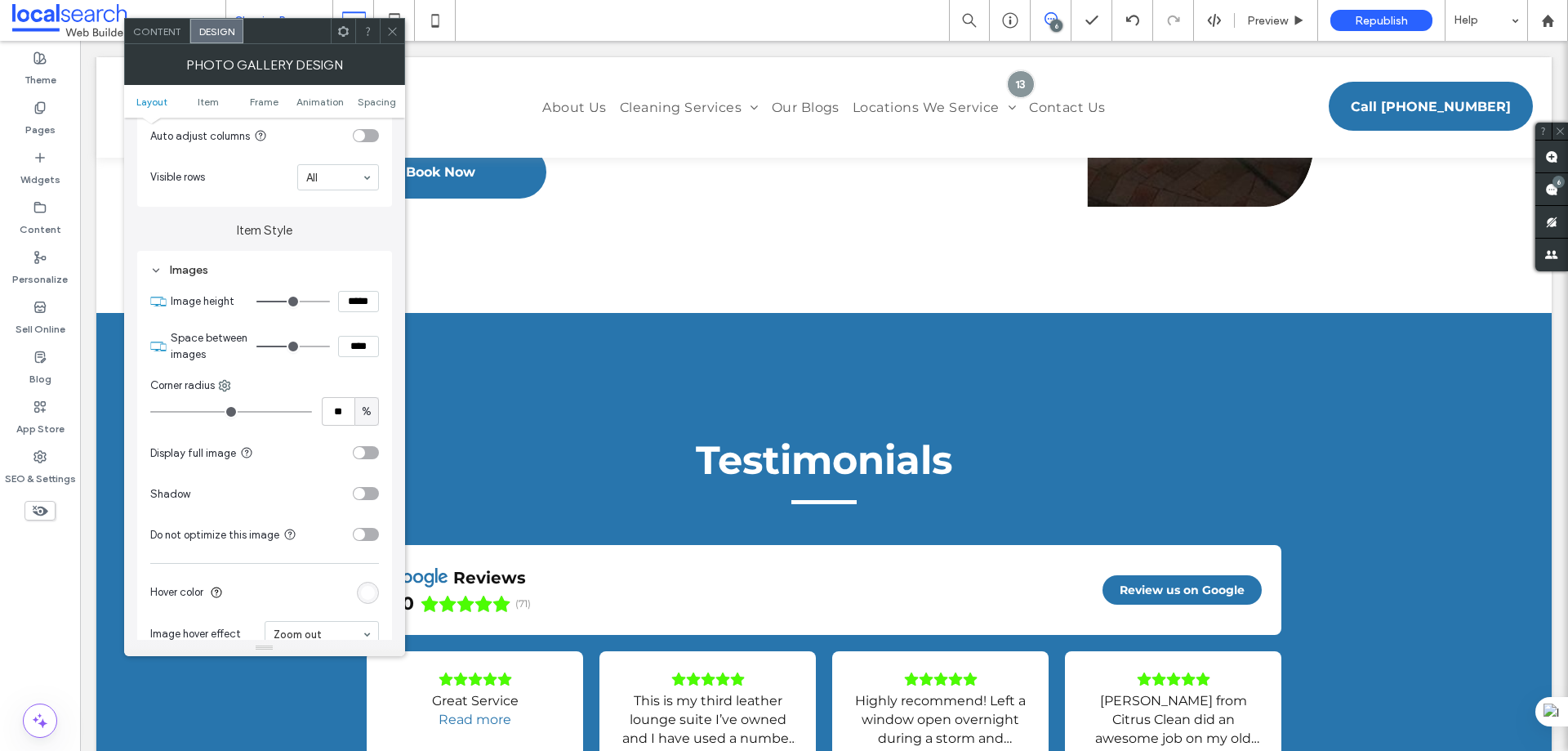
type input "***"
type input "*****"
type input "***"
type input "*****"
type input "***"
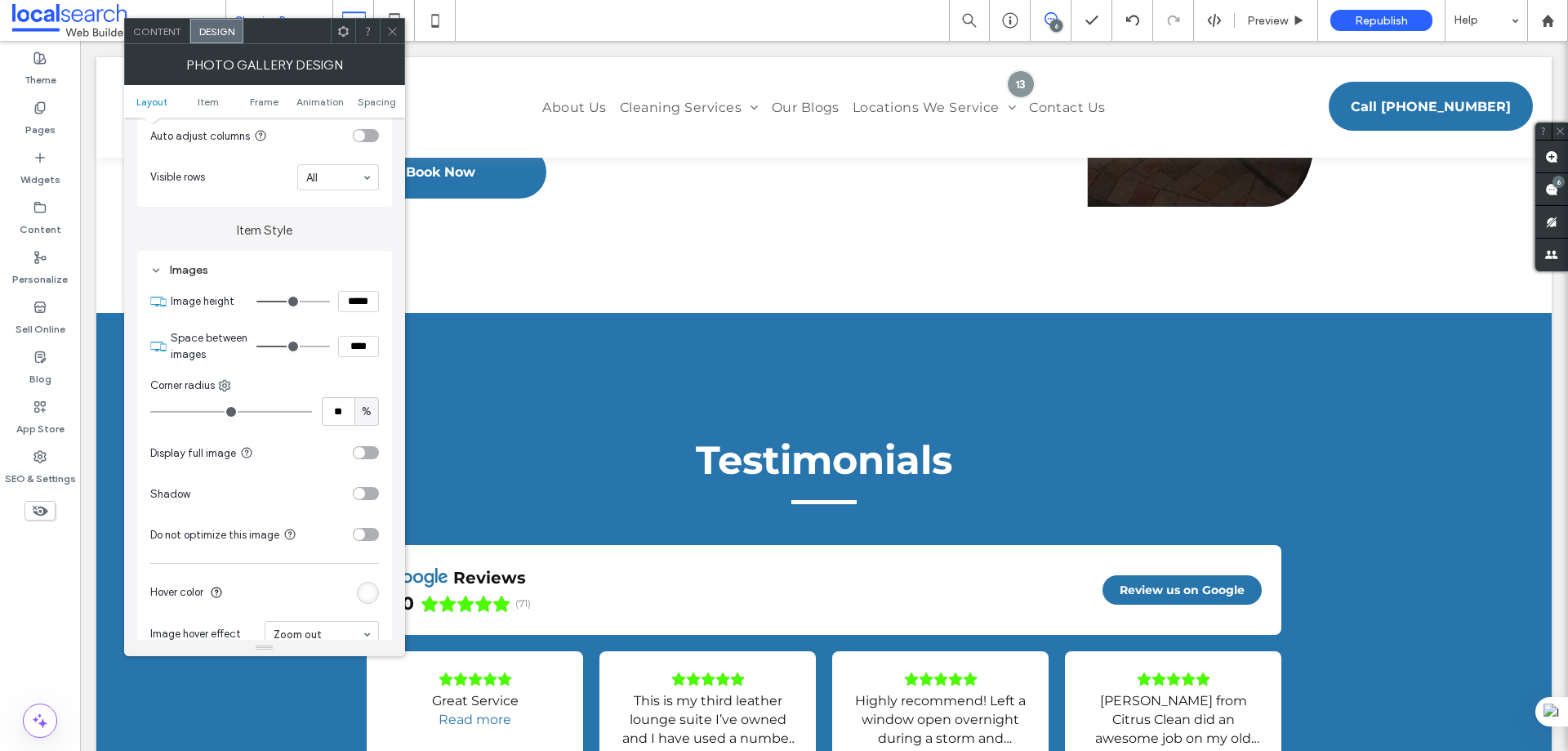
type input "*****"
type input "***"
type input "*****"
type input "***"
type input "*****"
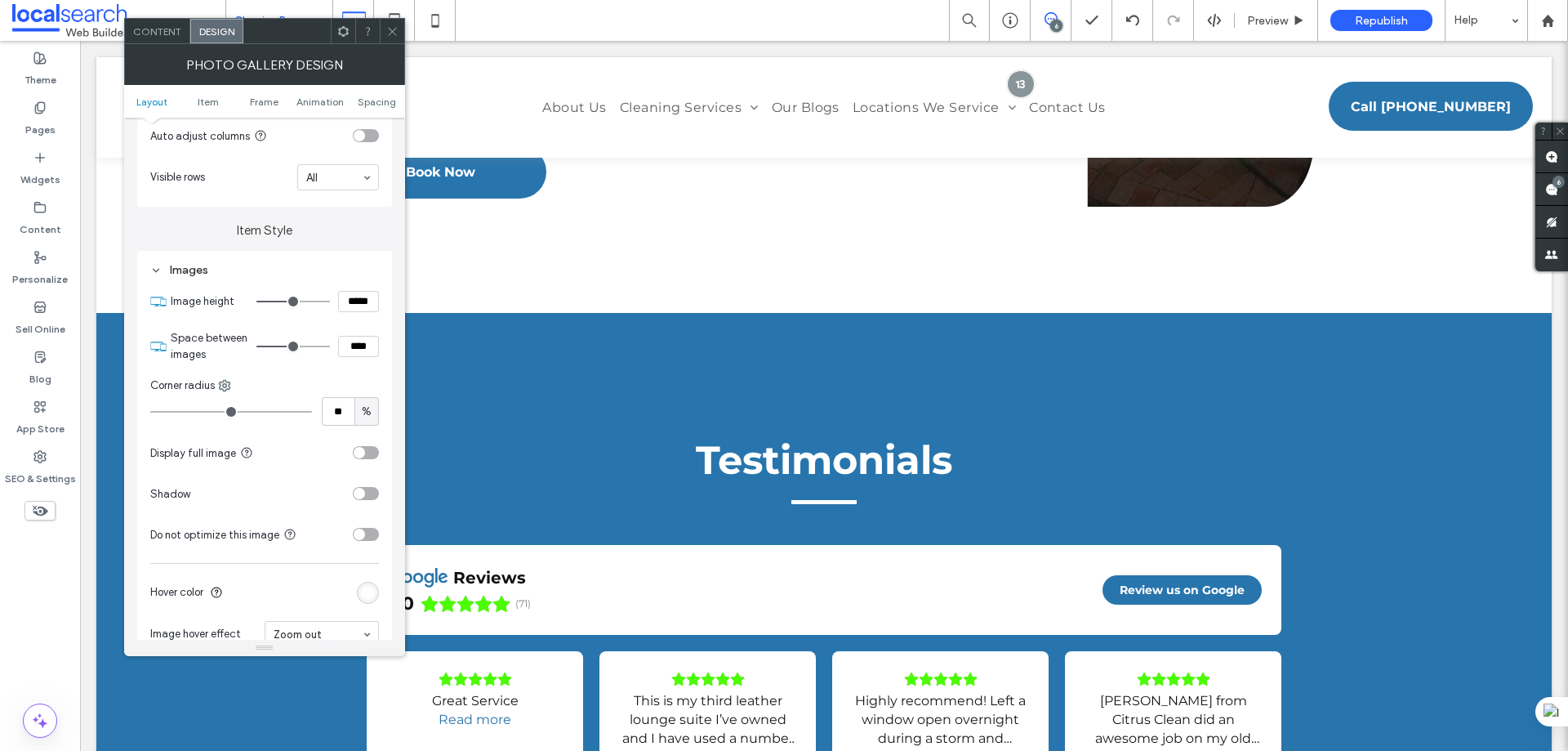
type input "***"
type input "*****"
type input "***"
type input "*****"
type input "***"
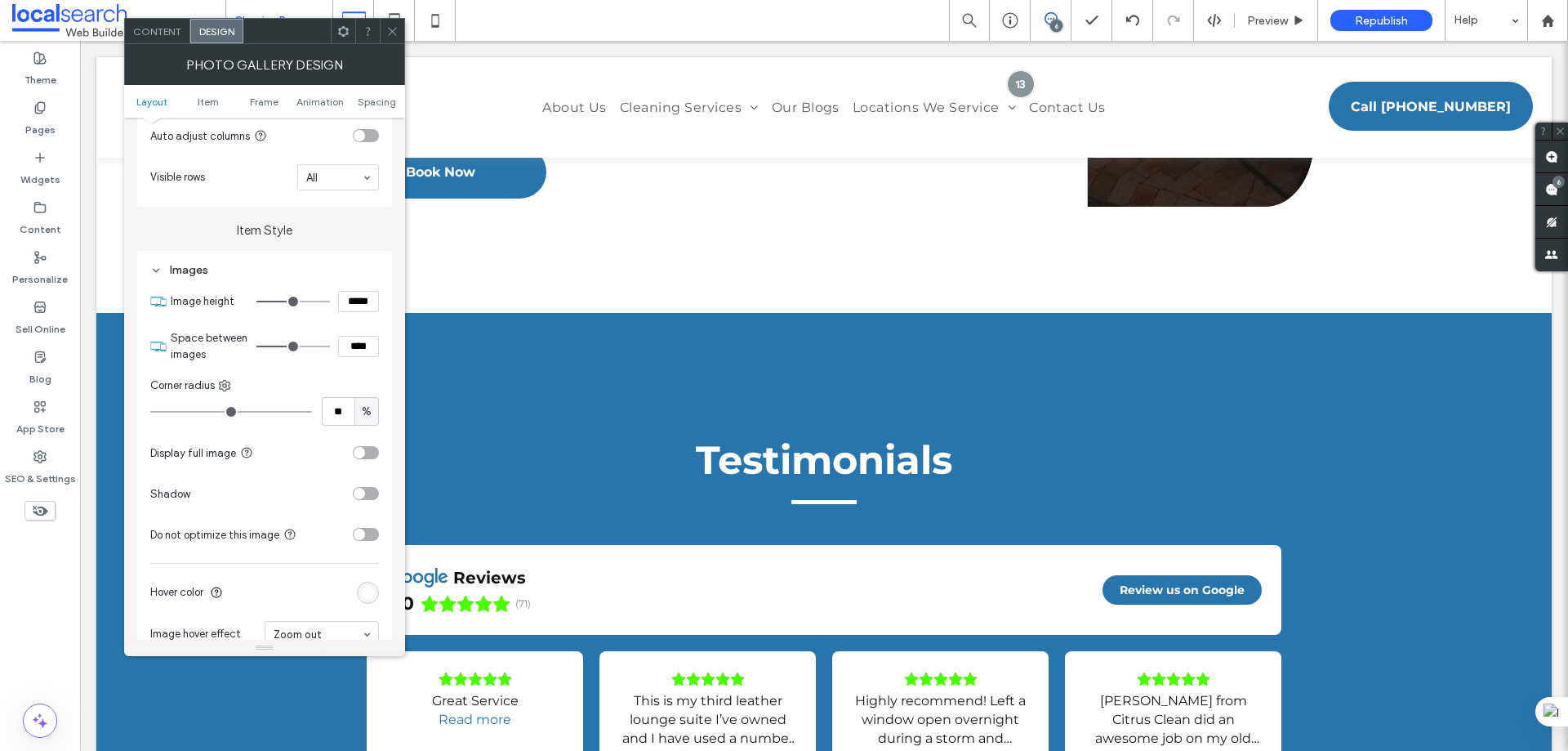
type input "*****"
drag, startPoint x: 301, startPoint y: 298, endPoint x: 285, endPoint y: 298, distance: 16.0
type input "***"
click at [285, 300] on input "range" at bounding box center [293, 301] width 73 height 2
click at [361, 302] on input "*****" at bounding box center [358, 301] width 41 height 22
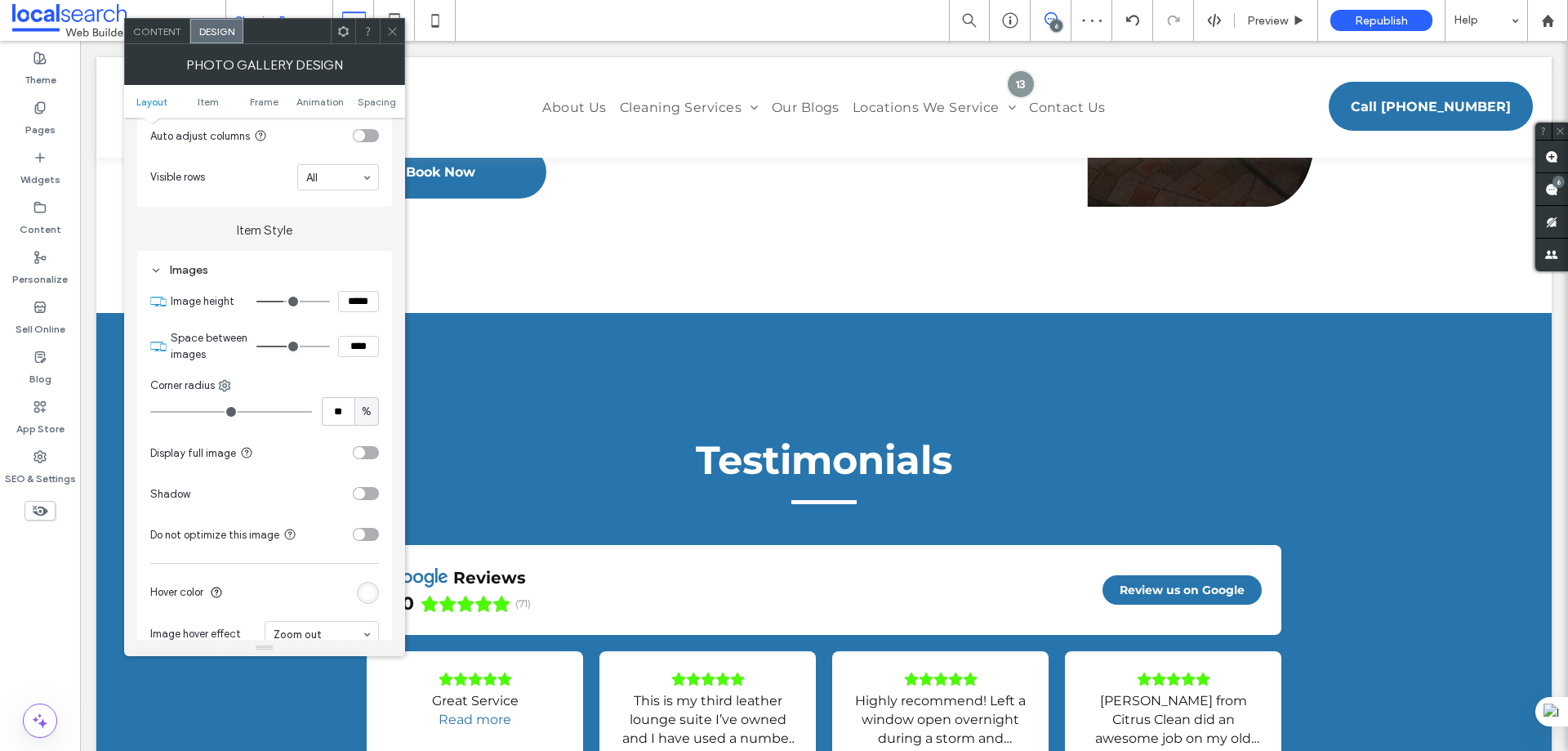
type input "*****"
type input "***"
click at [395, 38] on span at bounding box center [392, 31] width 12 height 24
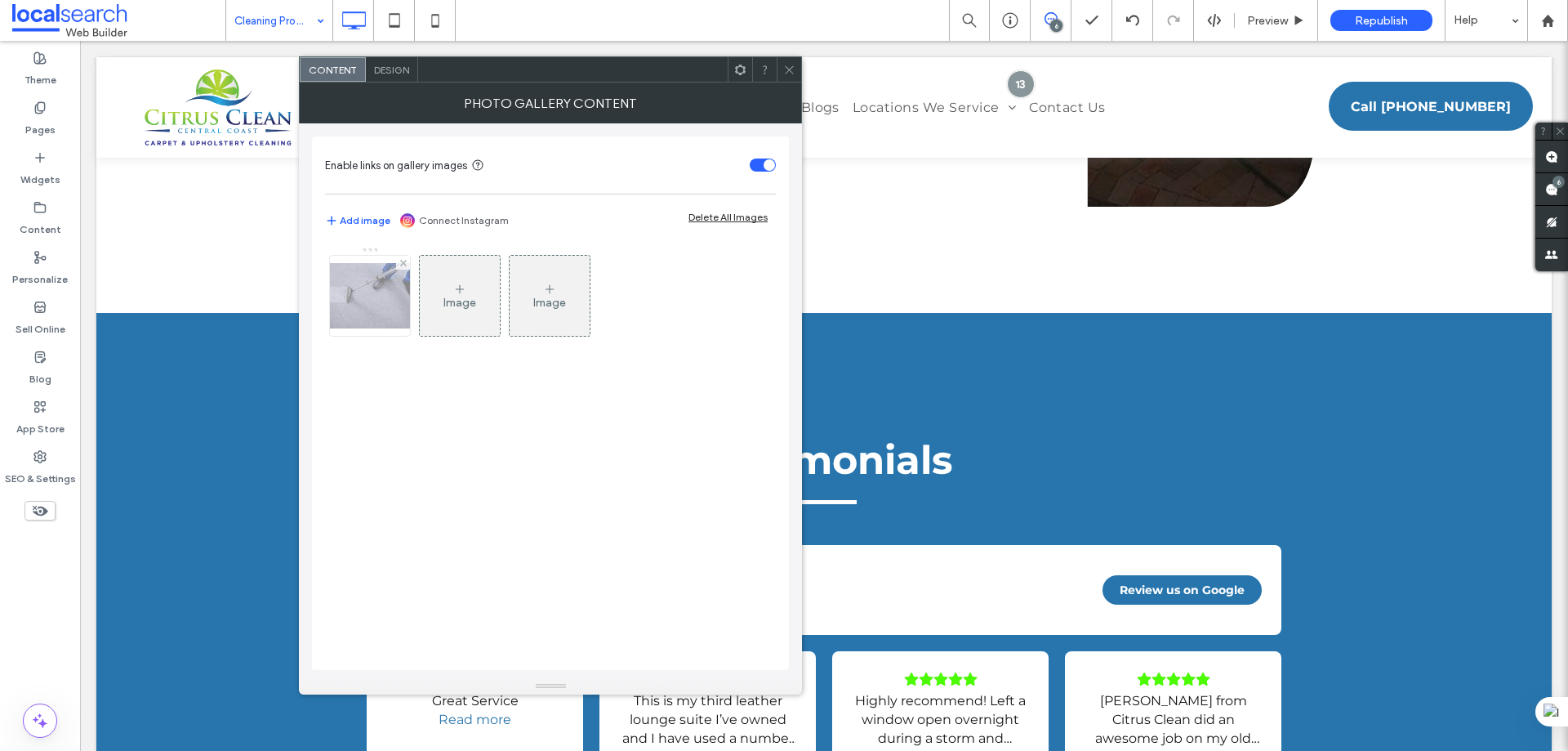
click at [393, 284] on img at bounding box center [370, 296] width 130 height 66
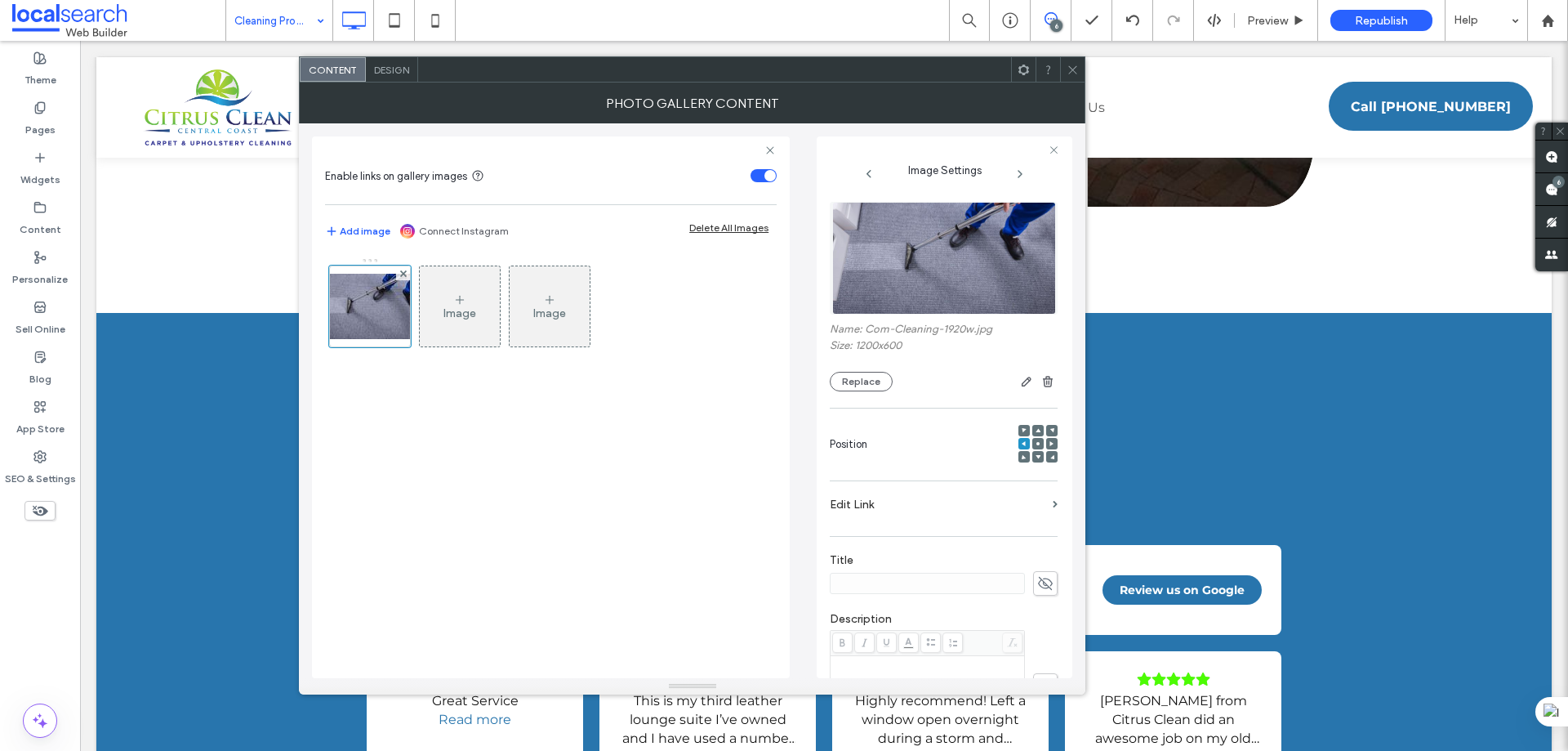
click at [1078, 68] on icon at bounding box center [1073, 69] width 12 height 12
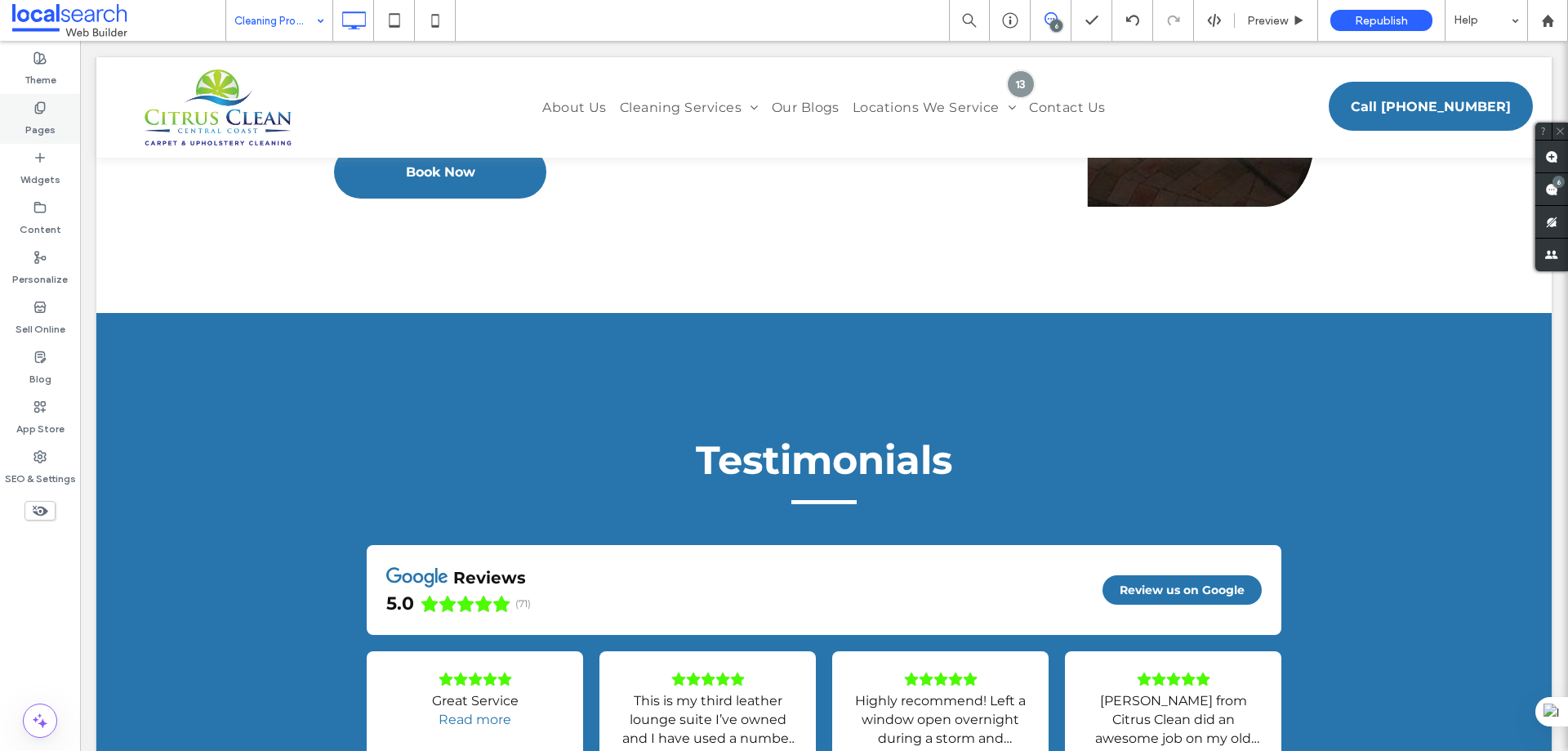
click at [44, 107] on use at bounding box center [39, 107] width 9 height 10
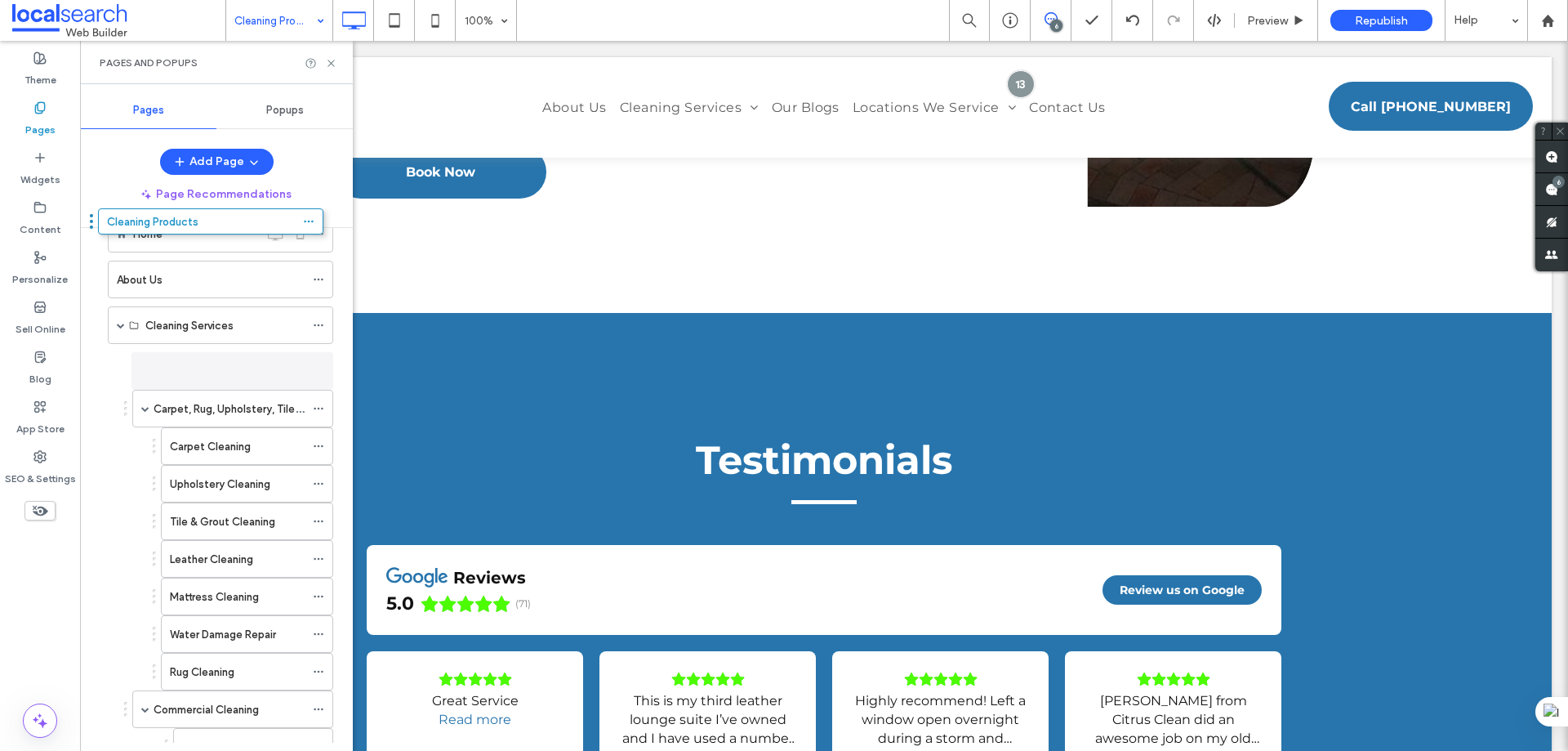
scroll to position [0, 0]
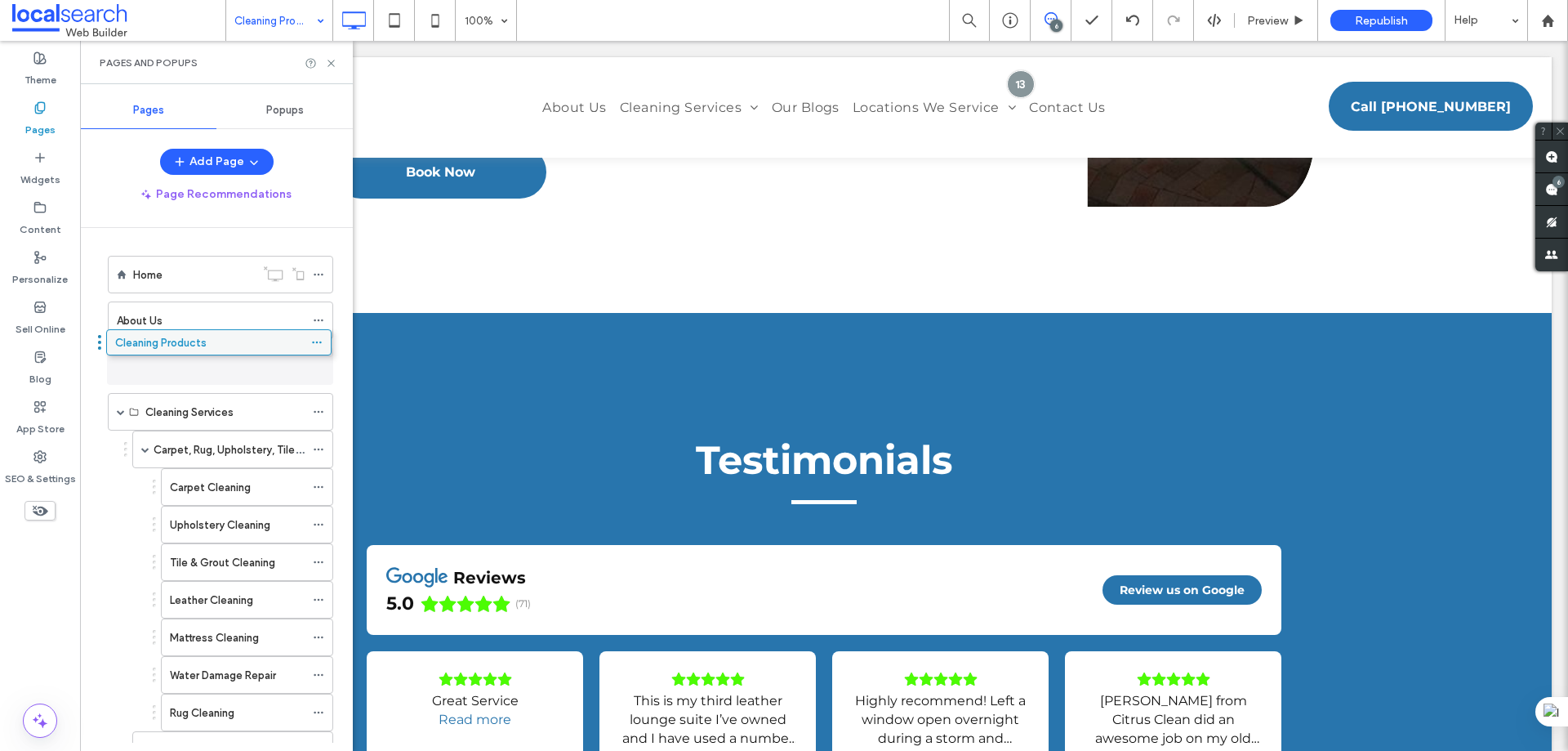
drag, startPoint x: 163, startPoint y: 688, endPoint x: 161, endPoint y: 353, distance: 335.0
click at [116, 410] on span at bounding box center [120, 411] width 8 height 8
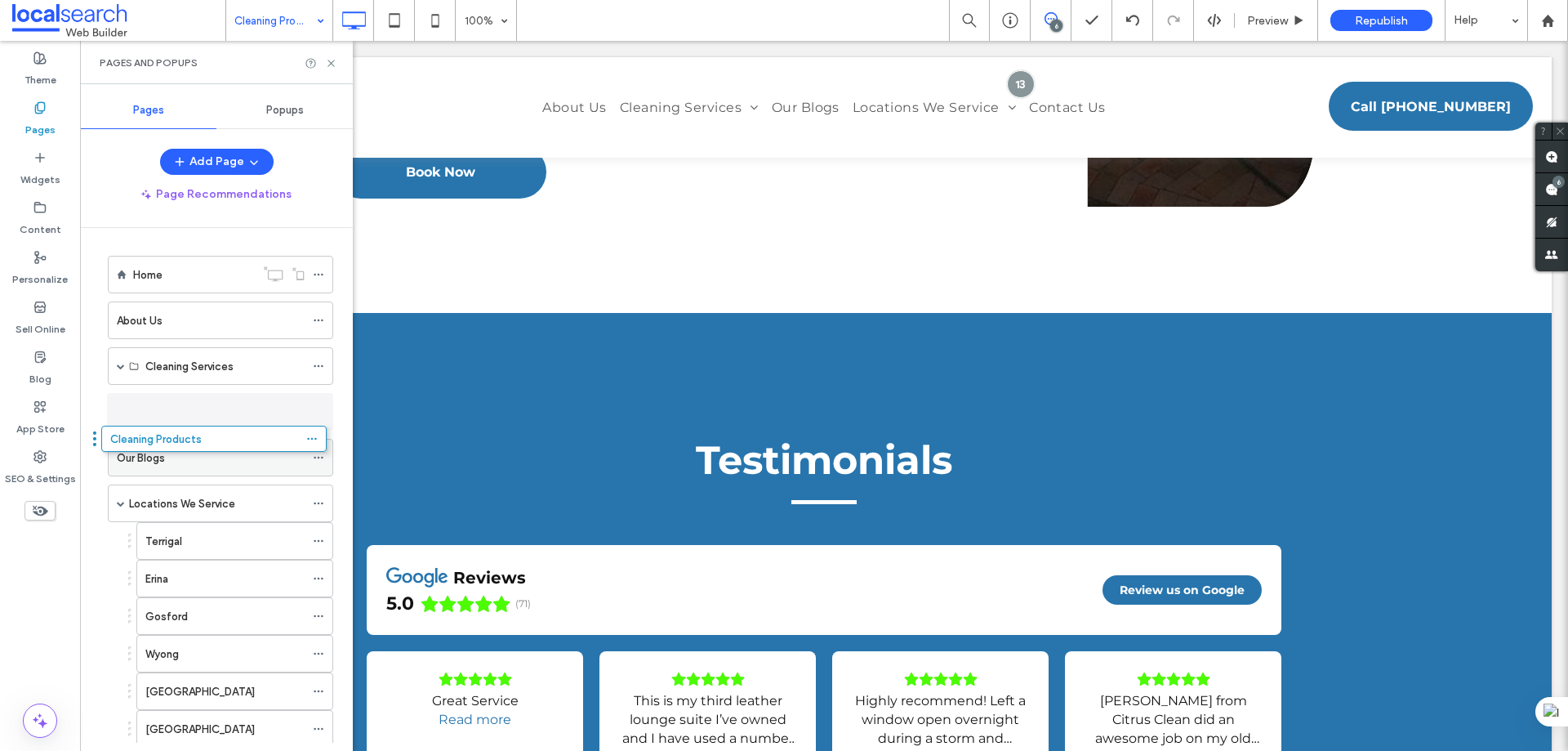
drag, startPoint x: 186, startPoint y: 366, endPoint x: 180, endPoint y: 445, distance: 79.2
click at [327, 58] on icon at bounding box center [330, 63] width 12 height 12
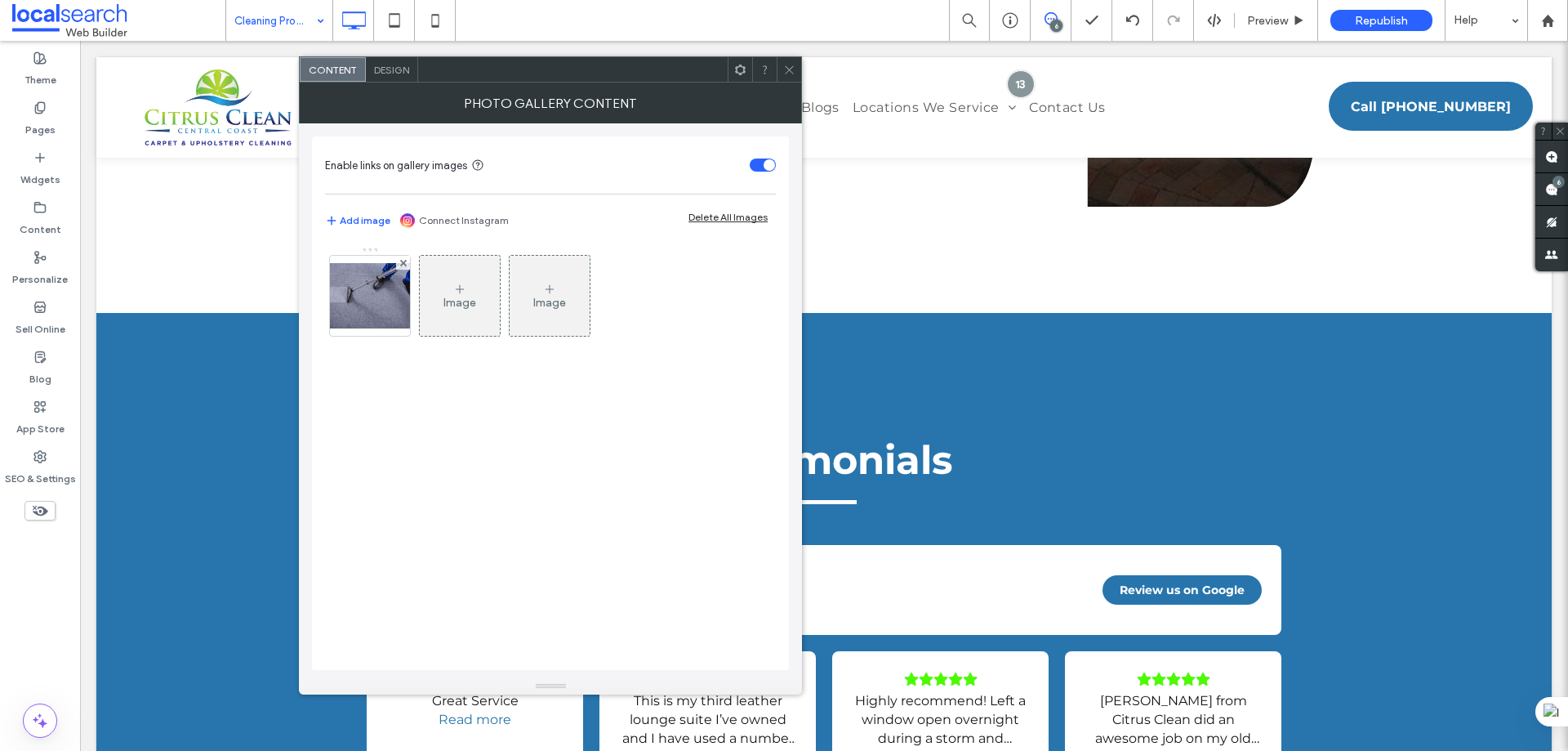
click at [419, 299] on div "Image Image" at bounding box center [549, 299] width 449 height 106
click at [406, 296] on img at bounding box center [370, 296] width 130 height 66
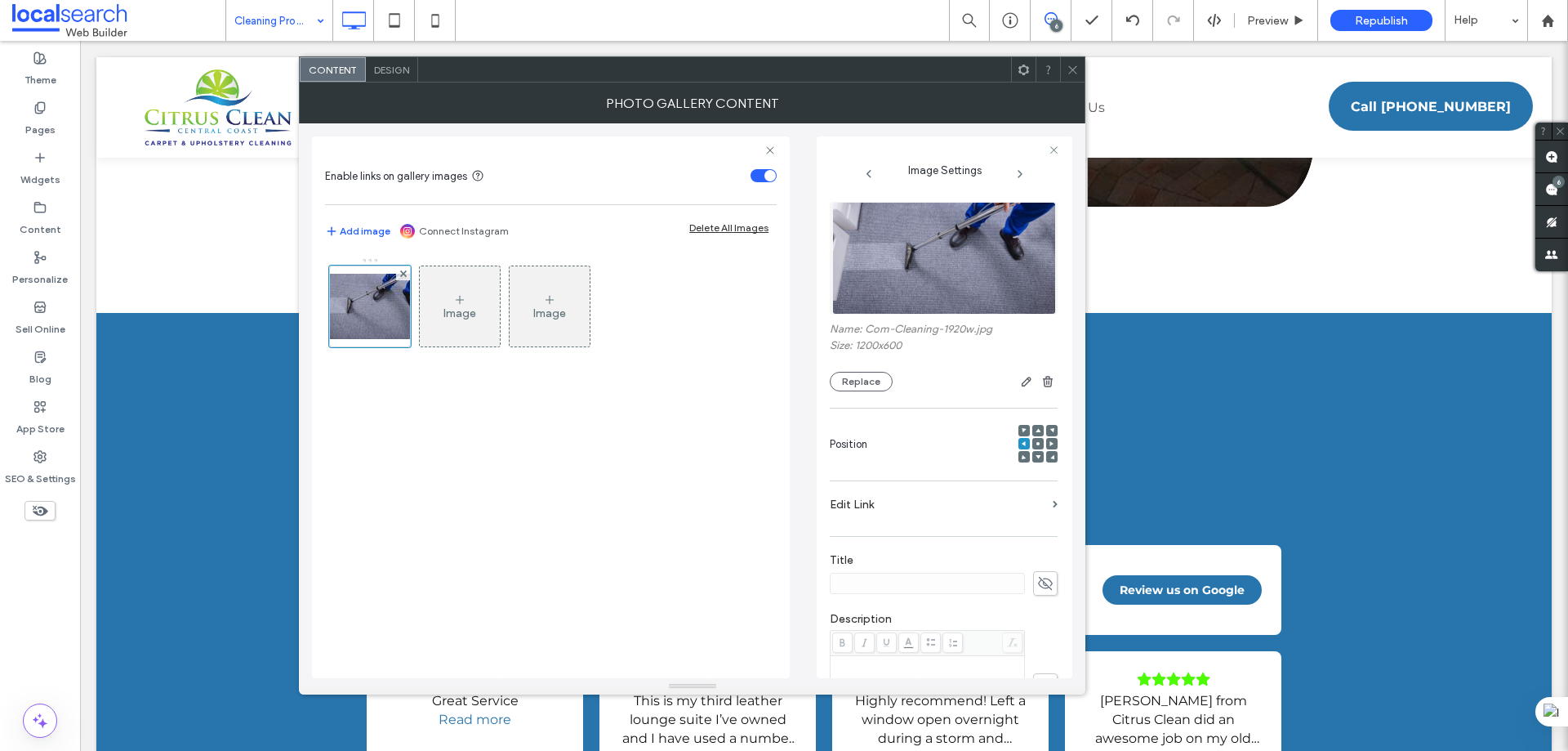
click at [925, 223] on img at bounding box center [944, 258] width 224 height 113
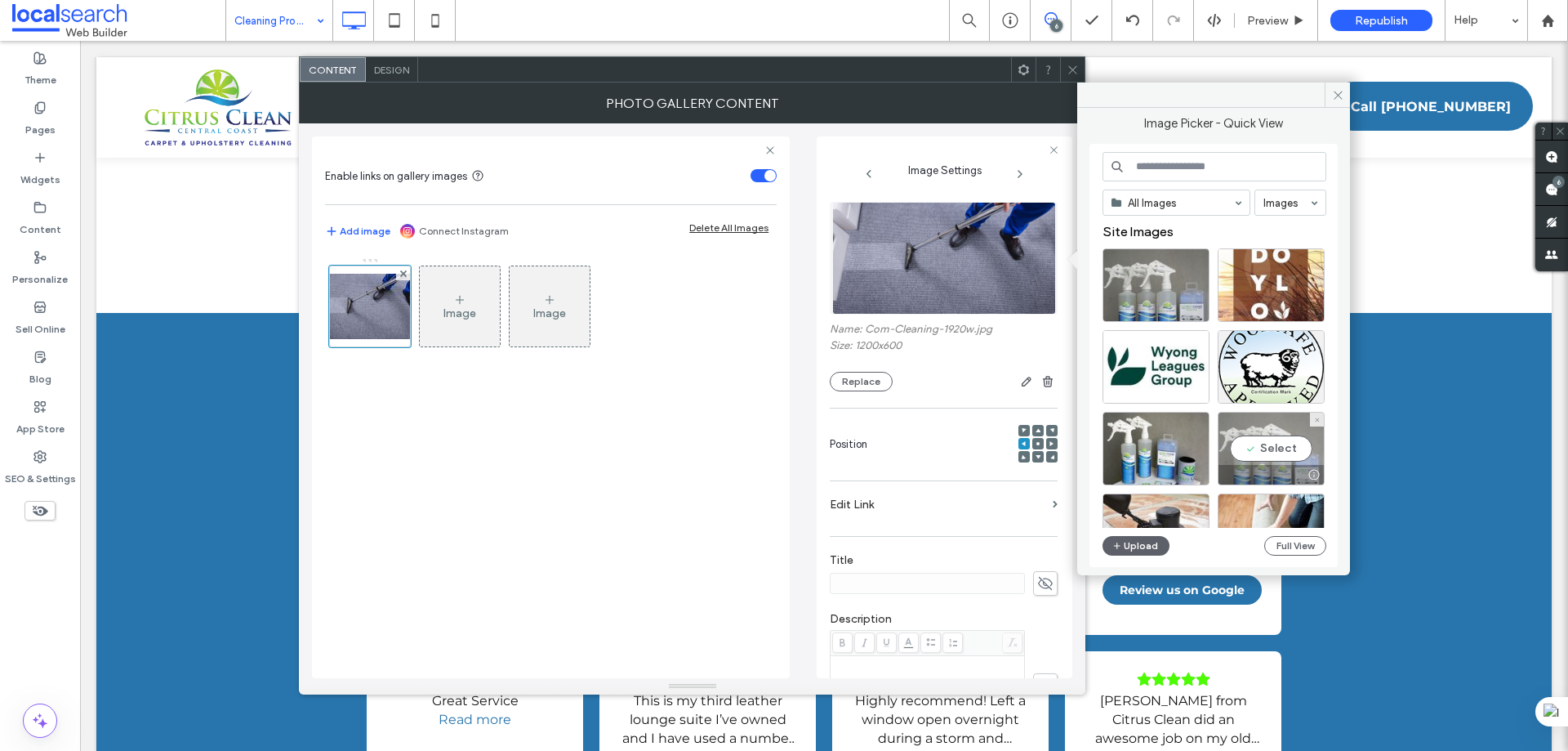
click at [1256, 445] on div "Select" at bounding box center [1271, 449] width 107 height 73
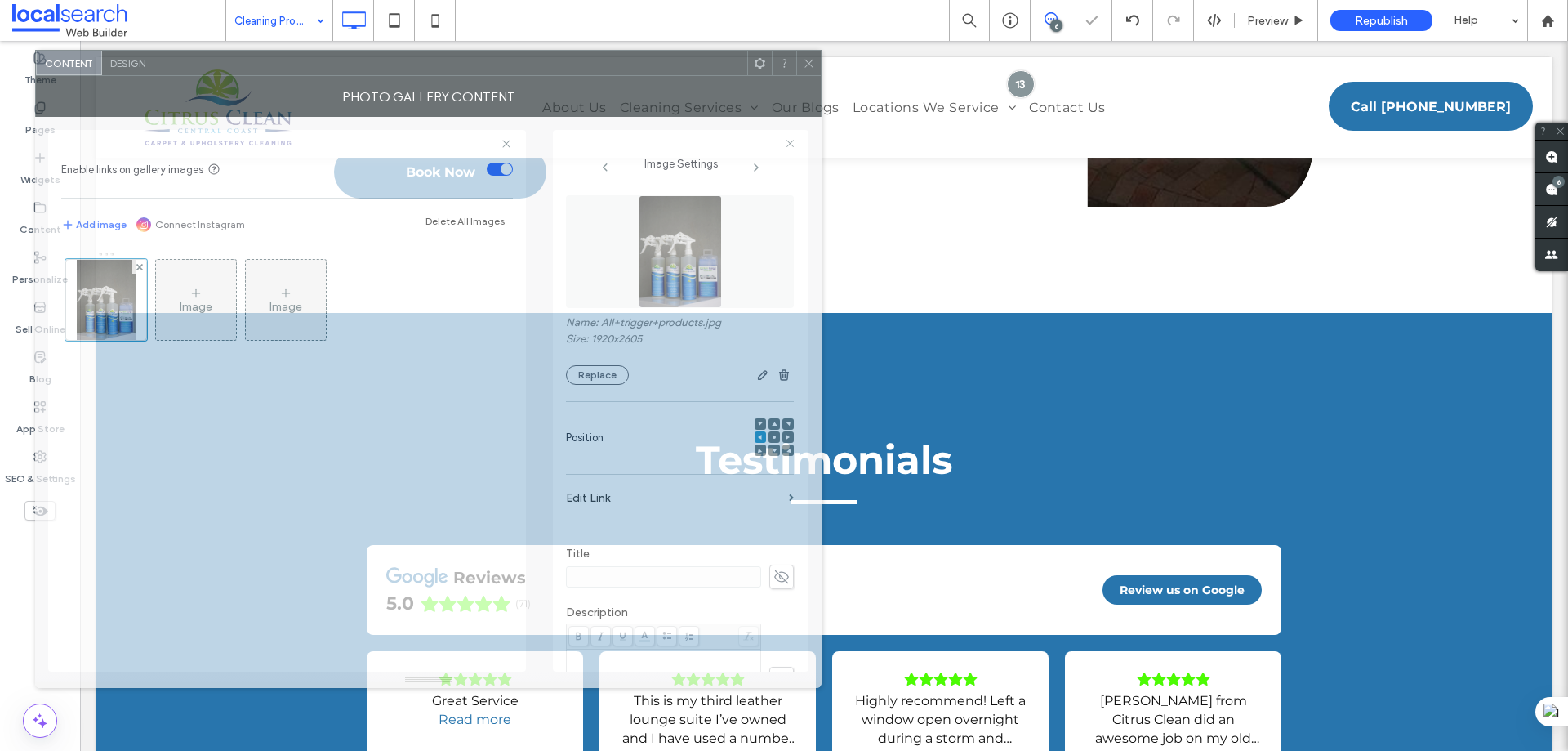
drag, startPoint x: 931, startPoint y: 71, endPoint x: 667, endPoint y: 65, distance: 264.1
click at [667, 65] on div at bounding box center [451, 63] width 593 height 24
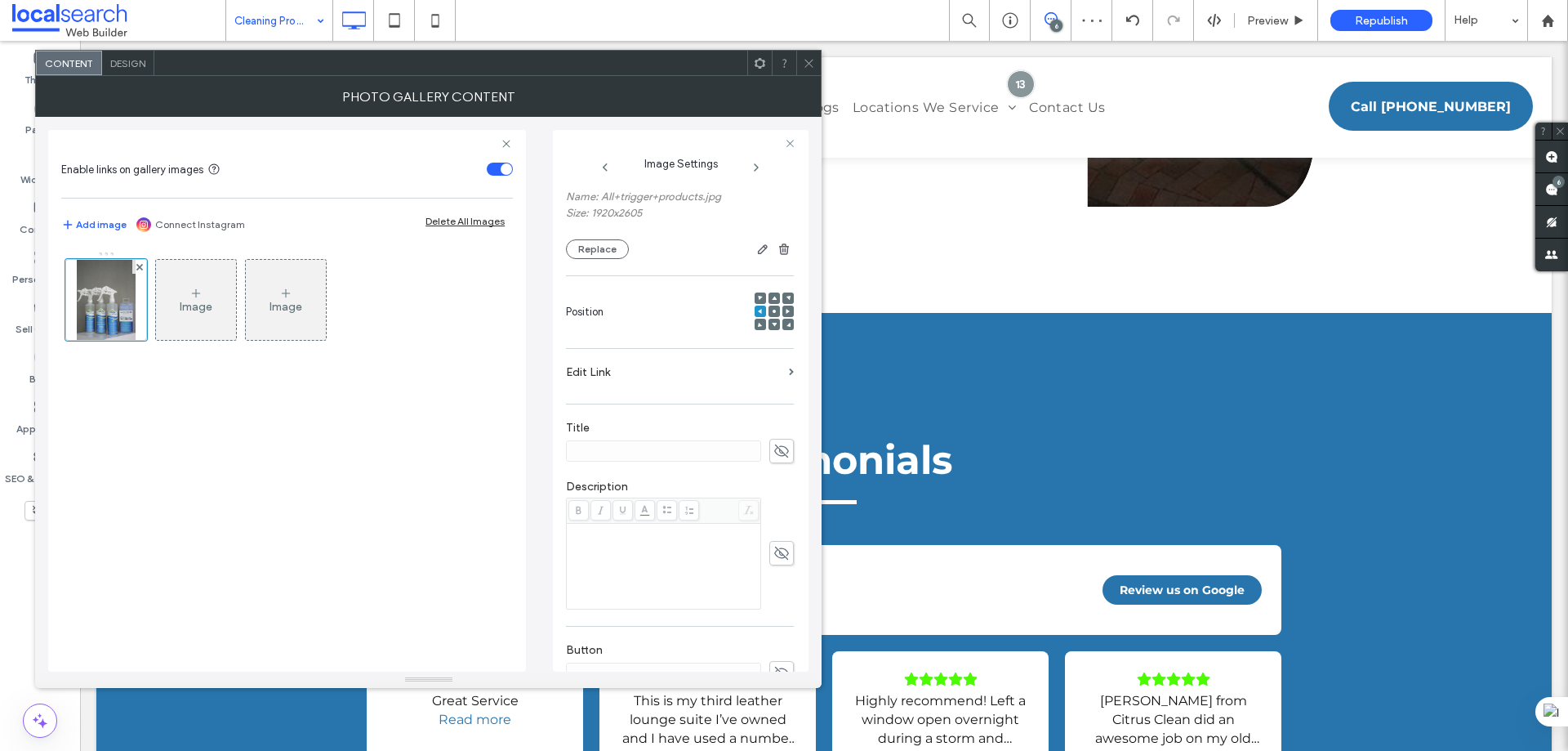
scroll to position [287, 0]
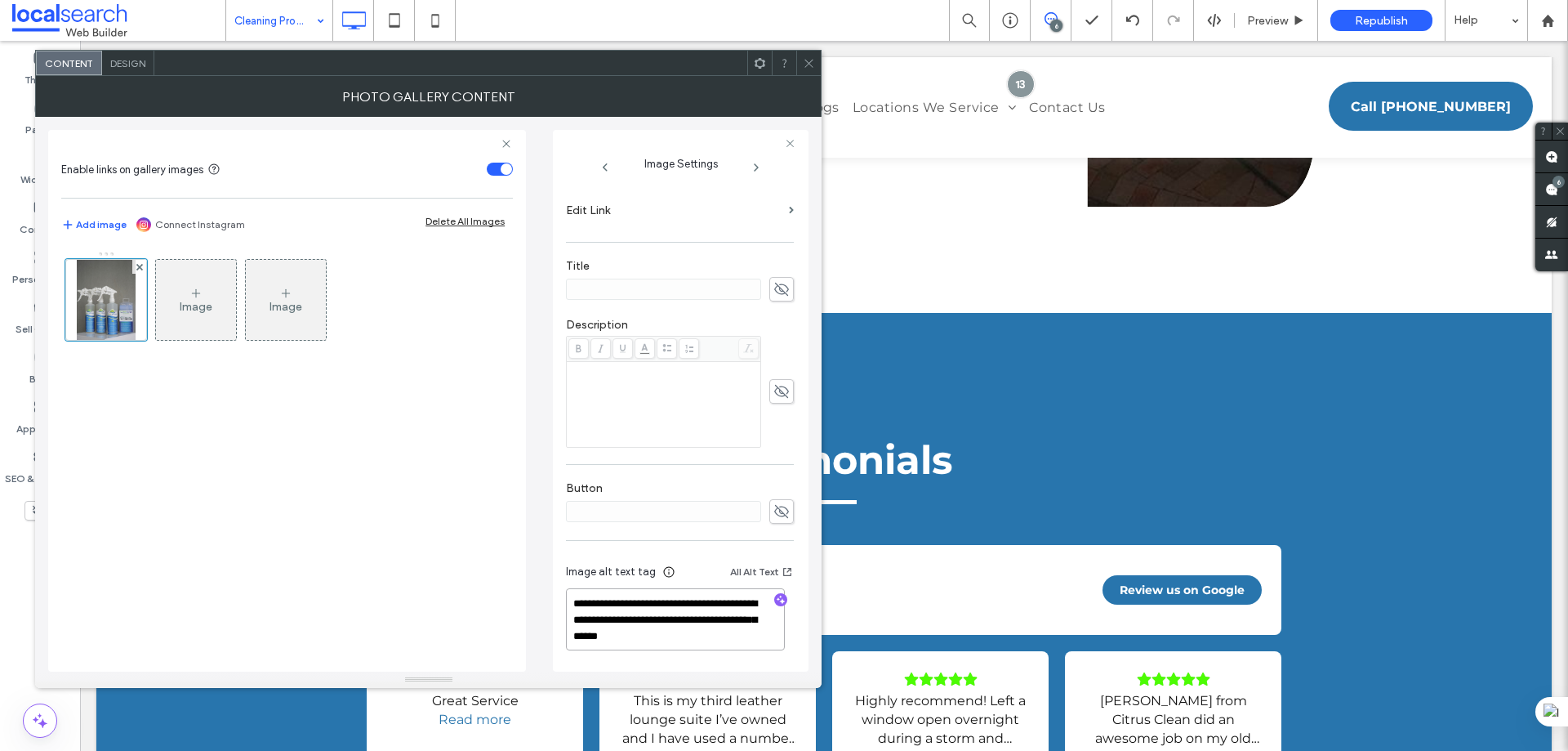
drag, startPoint x: 741, startPoint y: 636, endPoint x: 658, endPoint y: 621, distance: 84.3
click at [658, 621] on textarea "**********" at bounding box center [675, 620] width 219 height 62
click at [776, 596] on icon "button" at bounding box center [781, 600] width 11 height 11
drag, startPoint x: 695, startPoint y: 633, endPoint x: 662, endPoint y: 598, distance: 48.1
click at [662, 598] on textarea "**********" at bounding box center [675, 620] width 219 height 62
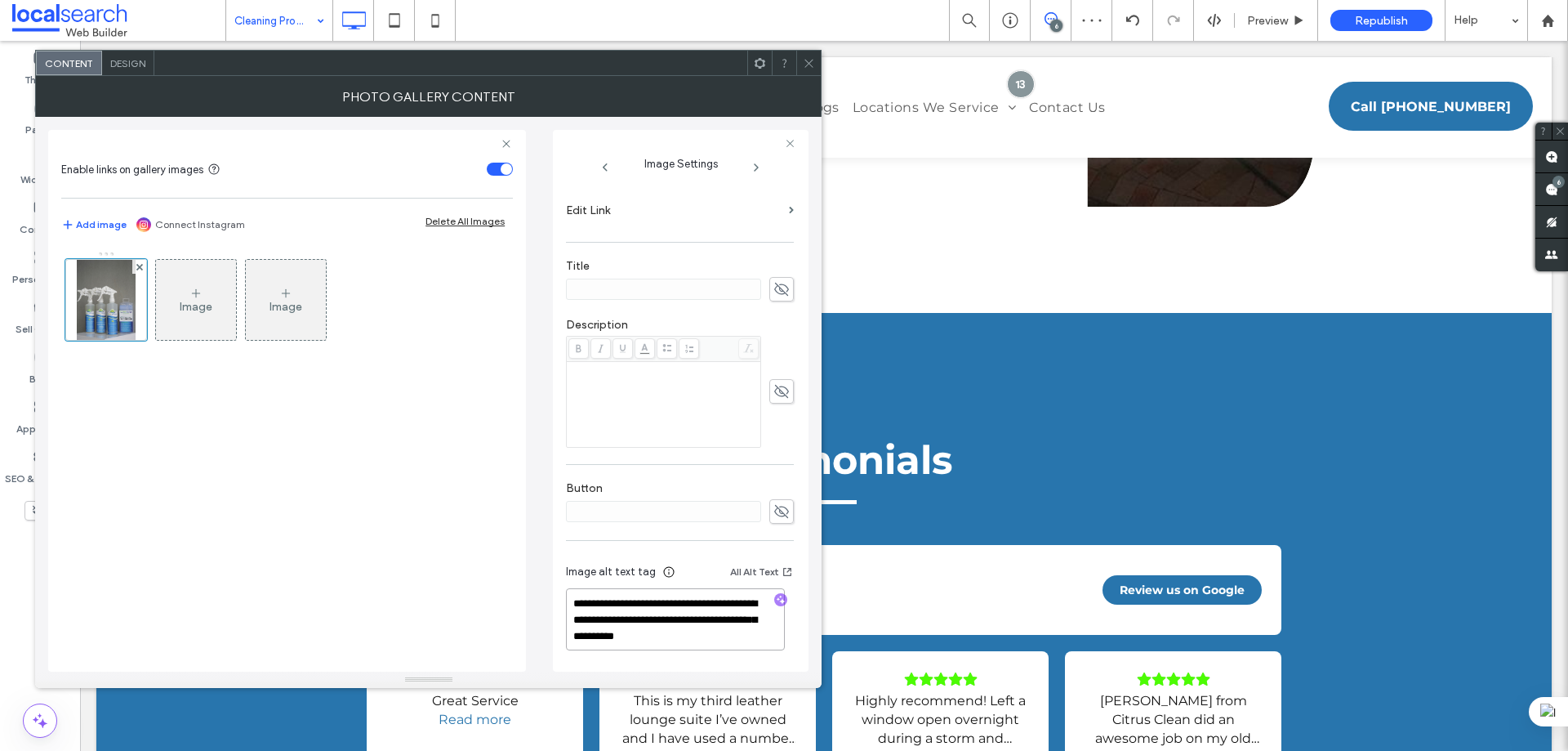
click at [736, 636] on textarea "**********" at bounding box center [675, 620] width 219 height 62
paste textarea "**********"
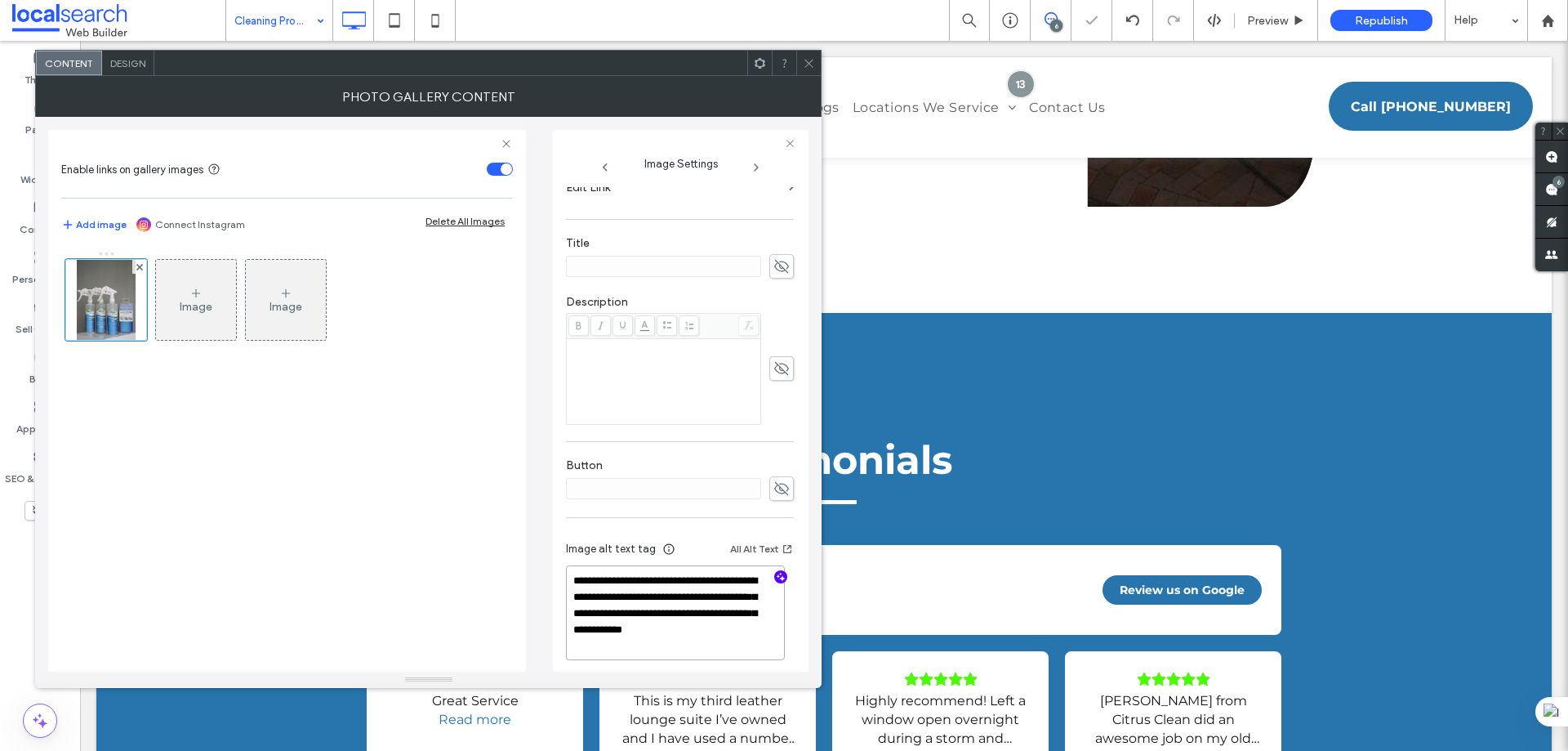
scroll to position [320, 0]
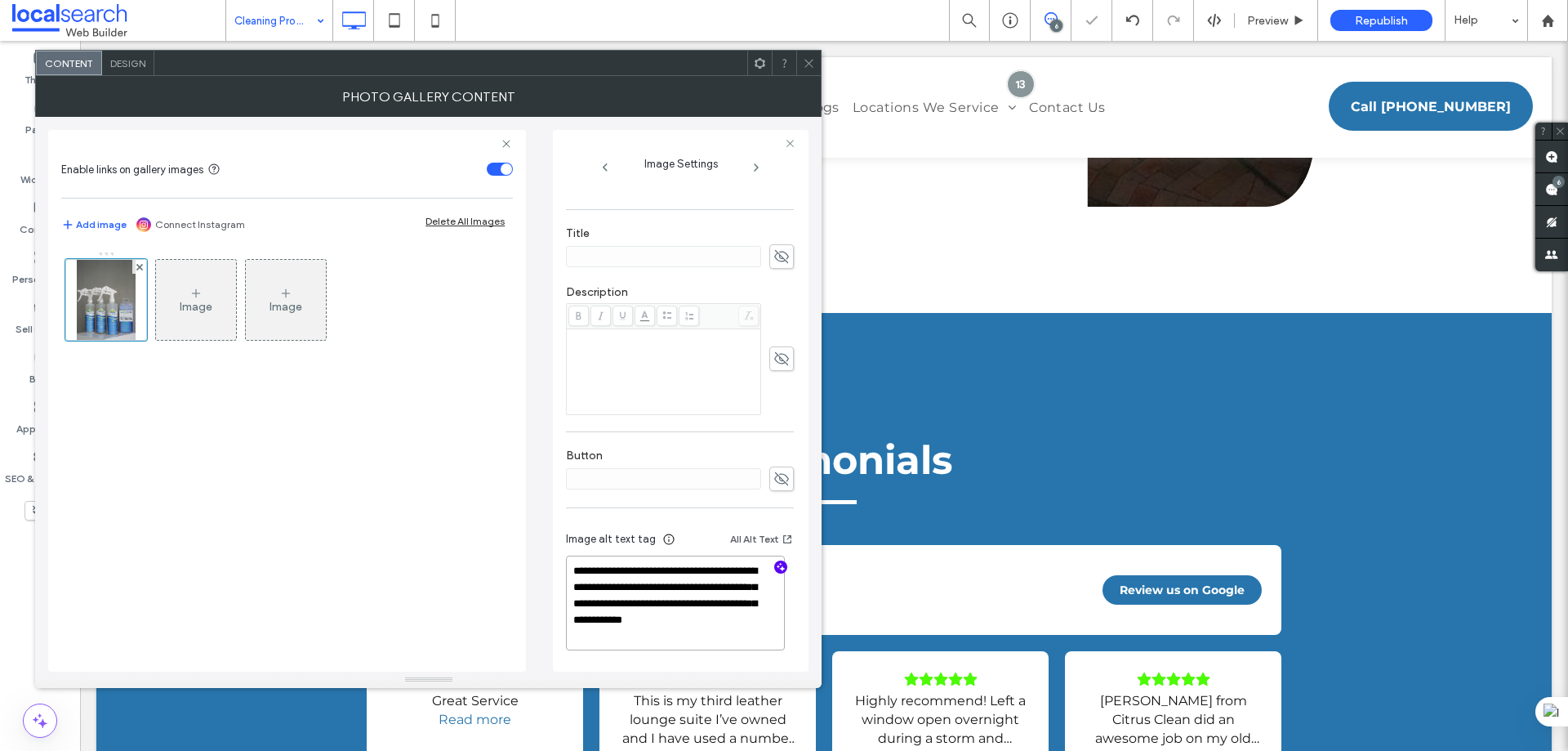
type textarea "**********"
click at [805, 54] on span at bounding box center [809, 63] width 12 height 24
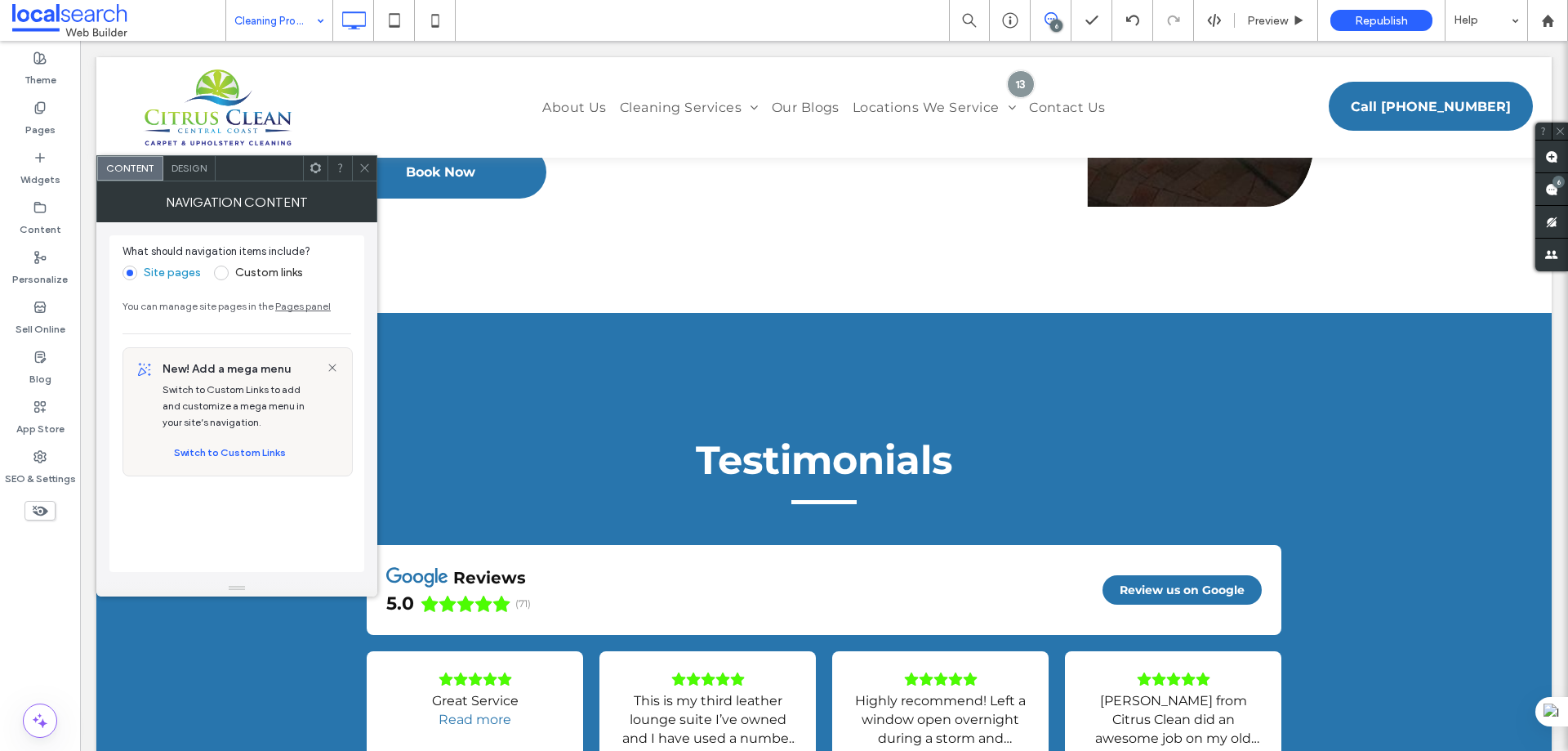
click at [363, 167] on icon at bounding box center [364, 167] width 12 height 12
click at [364, 165] on icon at bounding box center [364, 167] width 12 height 12
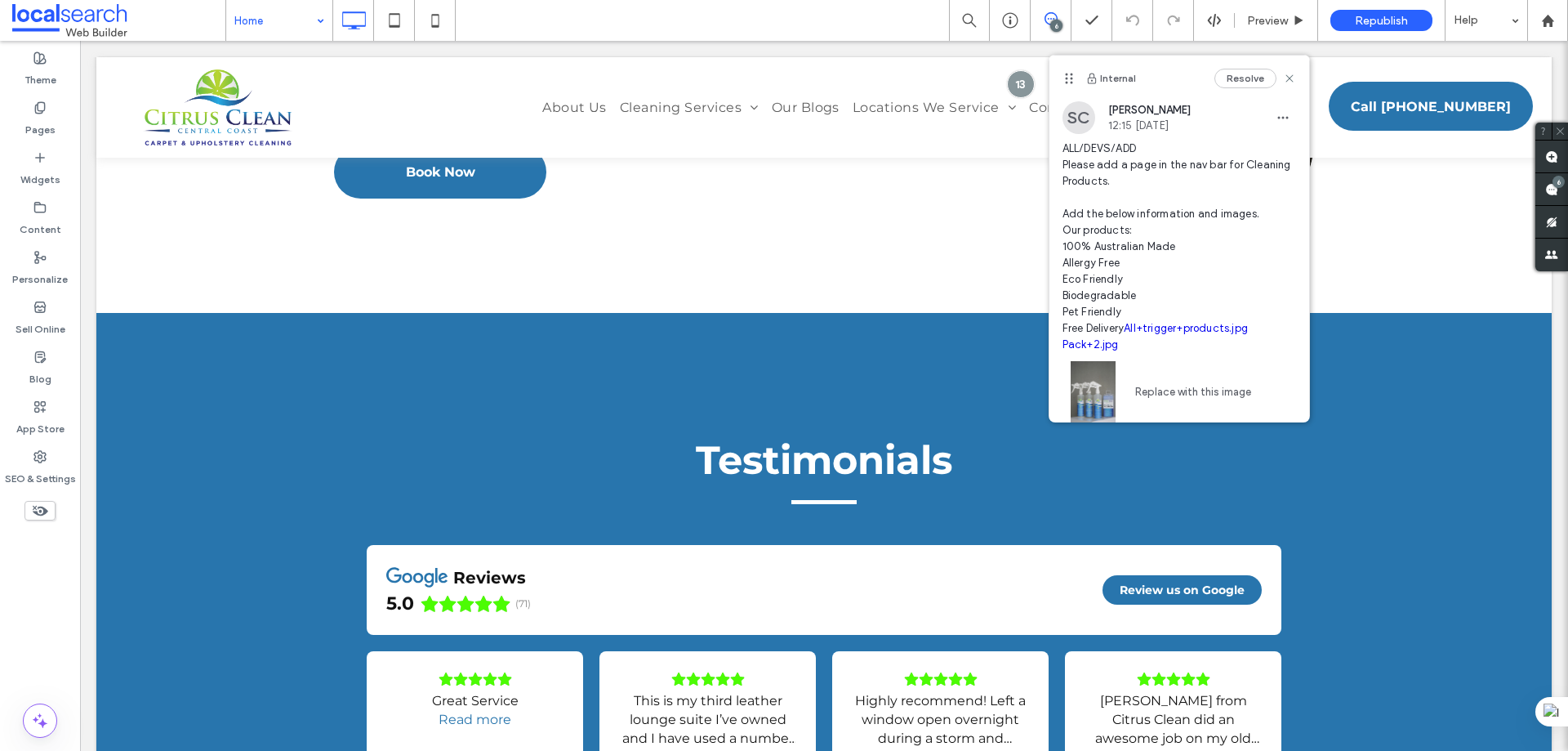
scroll to position [62, 0]
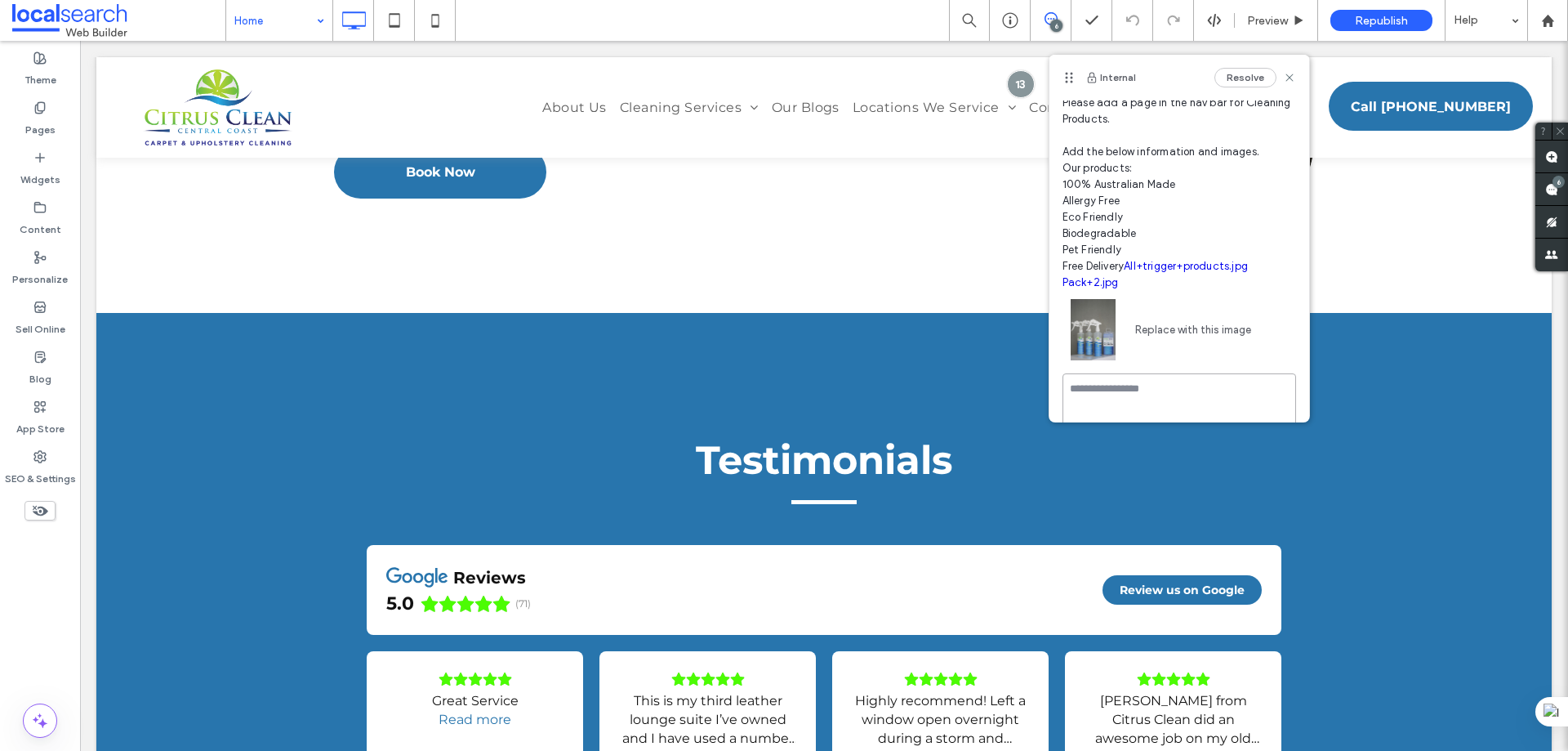
click at [1154, 388] on textarea at bounding box center [1180, 414] width 234 height 82
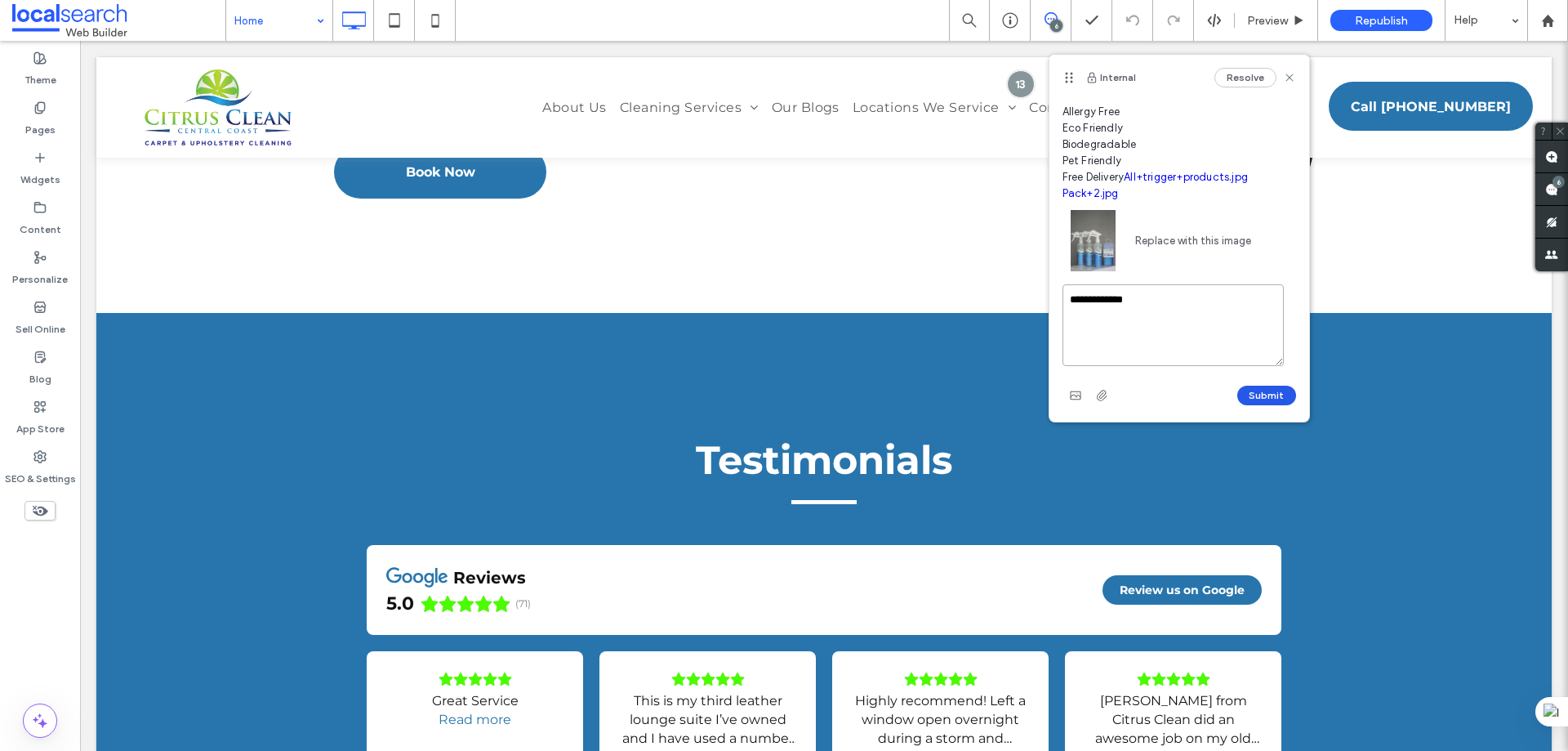
type textarea "**********"
click at [1250, 394] on button "Submit" at bounding box center [1267, 395] width 59 height 20
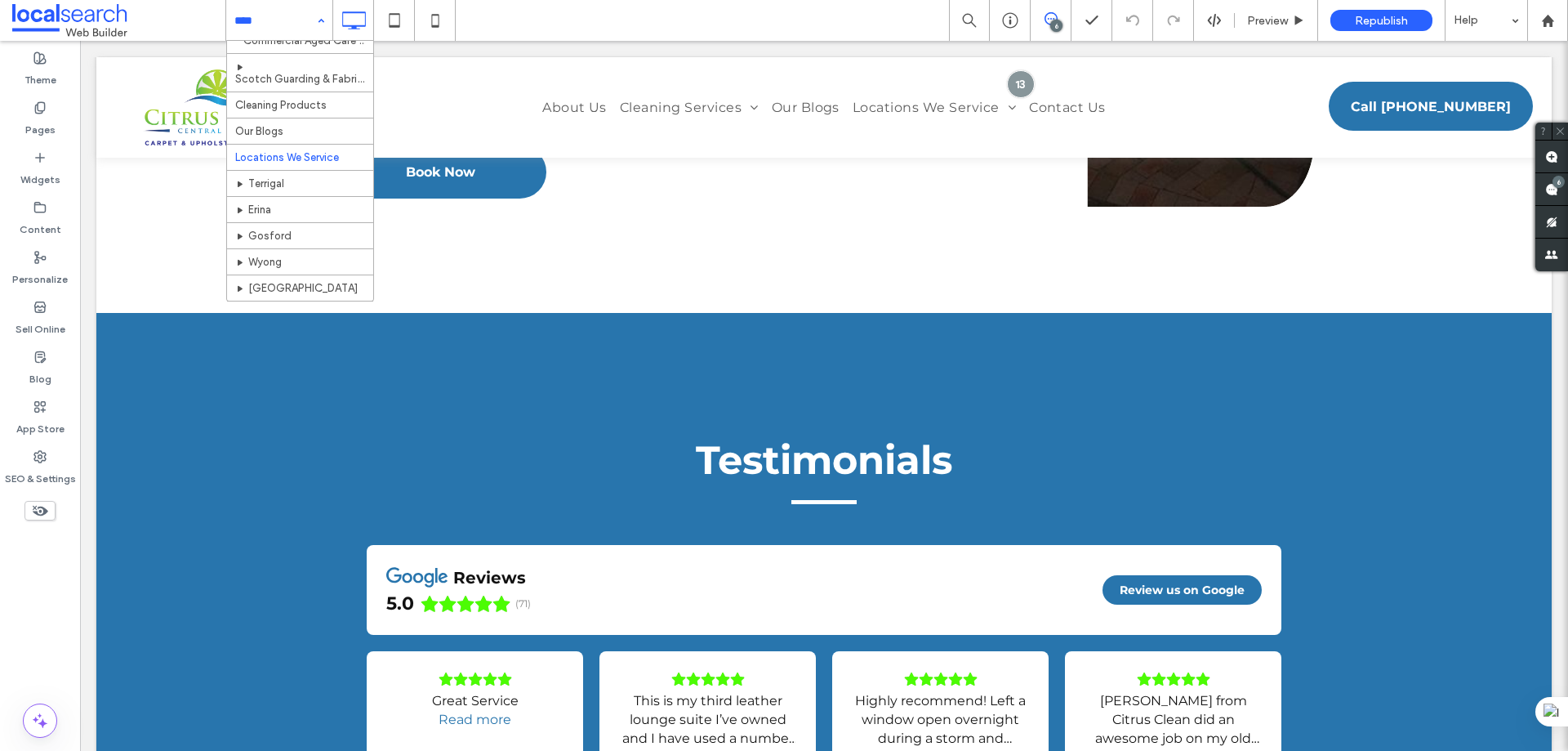
scroll to position [490, 0]
click at [41, 104] on icon at bounding box center [40, 108] width 13 height 13
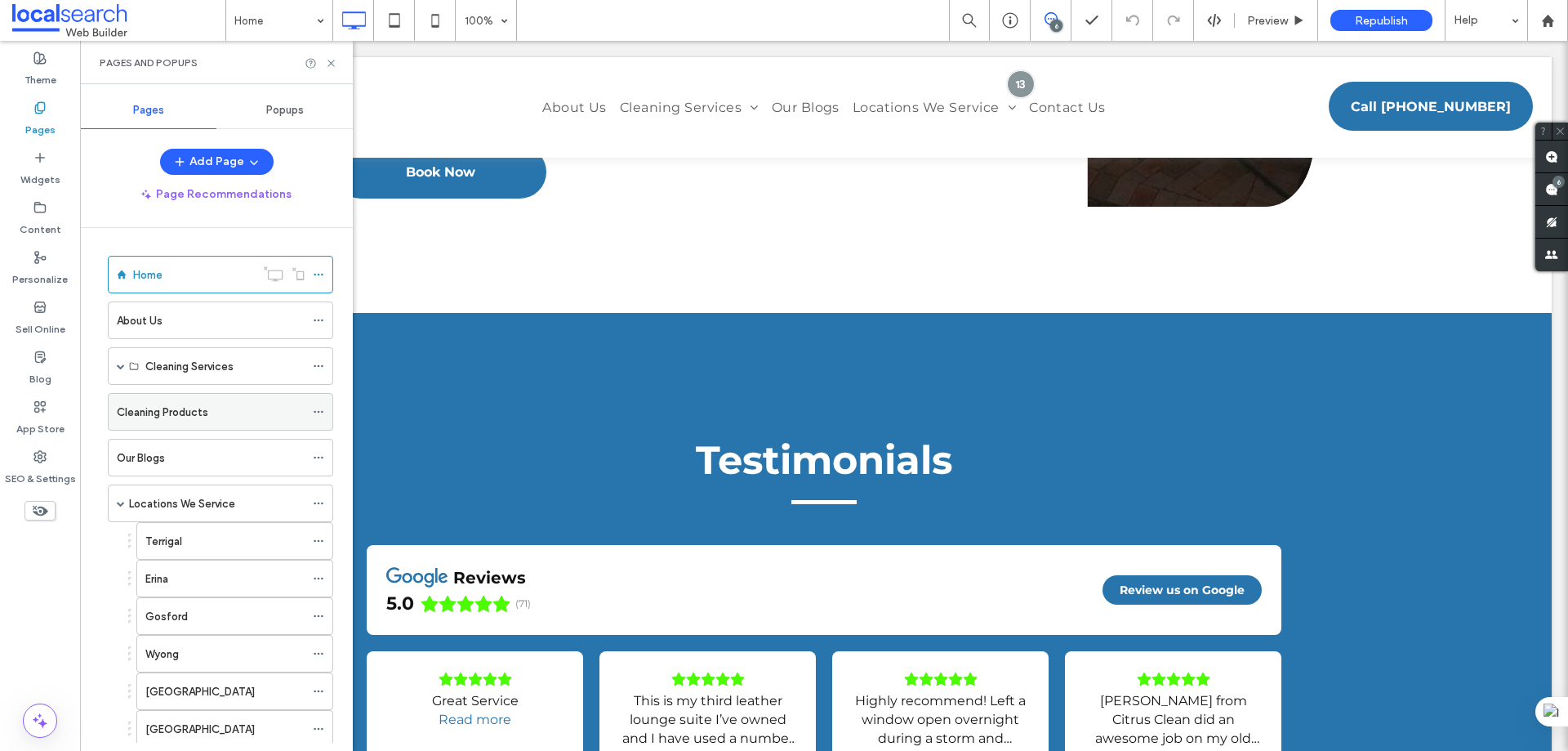
click at [155, 412] on label "Cleaning Products" at bounding box center [161, 412] width 91 height 28
click at [329, 64] on icon at bounding box center [330, 63] width 12 height 12
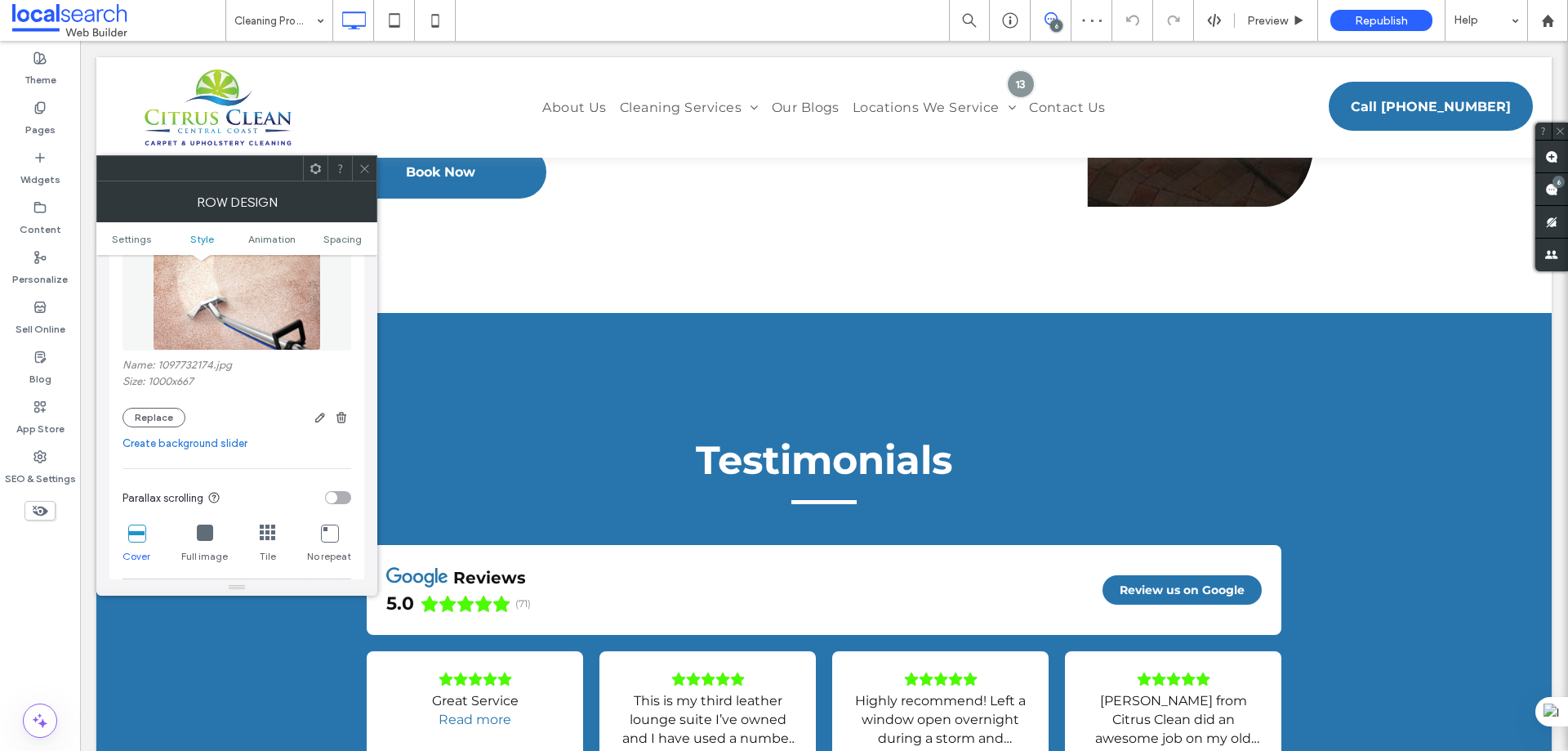
scroll to position [245, 0]
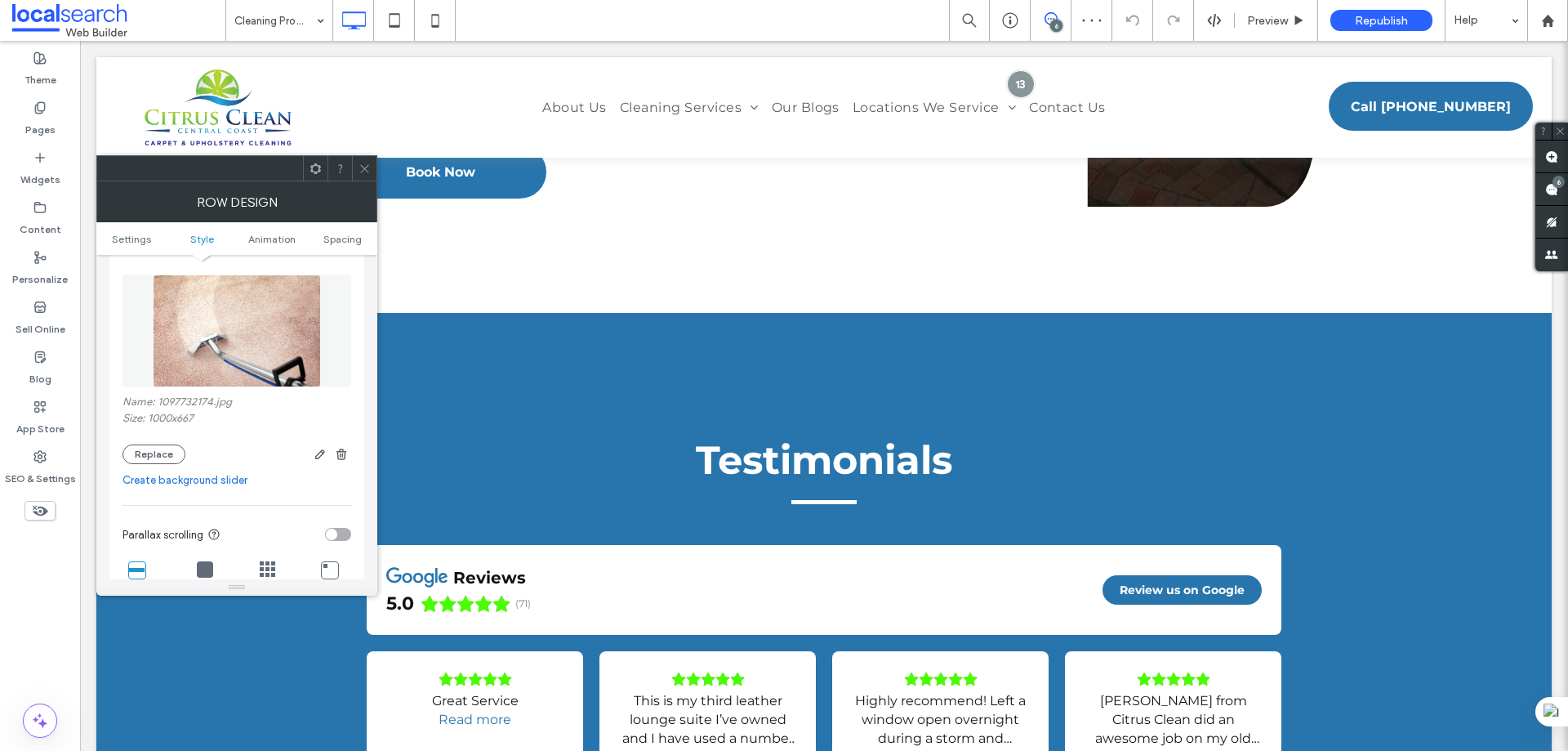
click at [239, 346] on img at bounding box center [236, 330] width 168 height 113
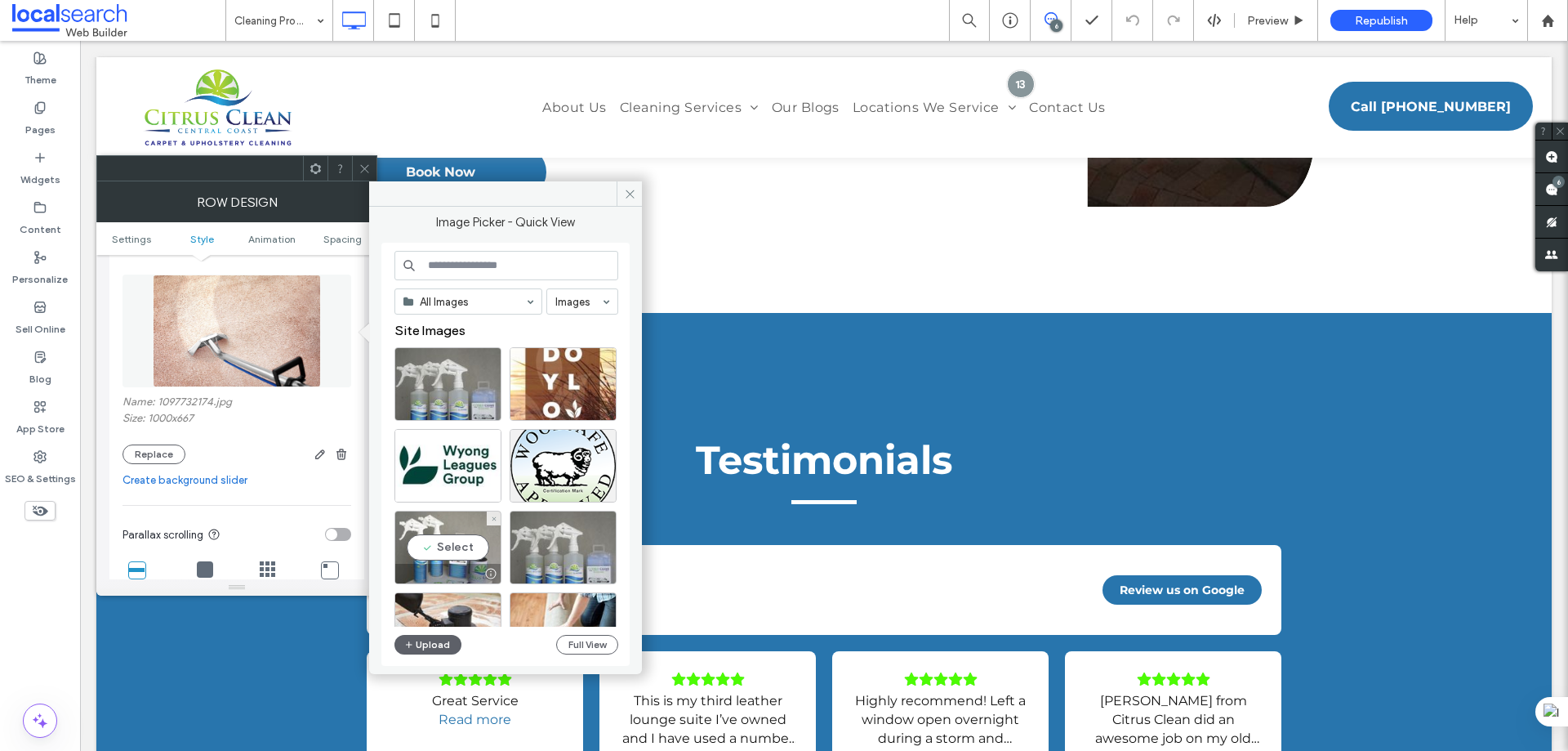
click at [450, 540] on div "Select" at bounding box center [448, 547] width 107 height 73
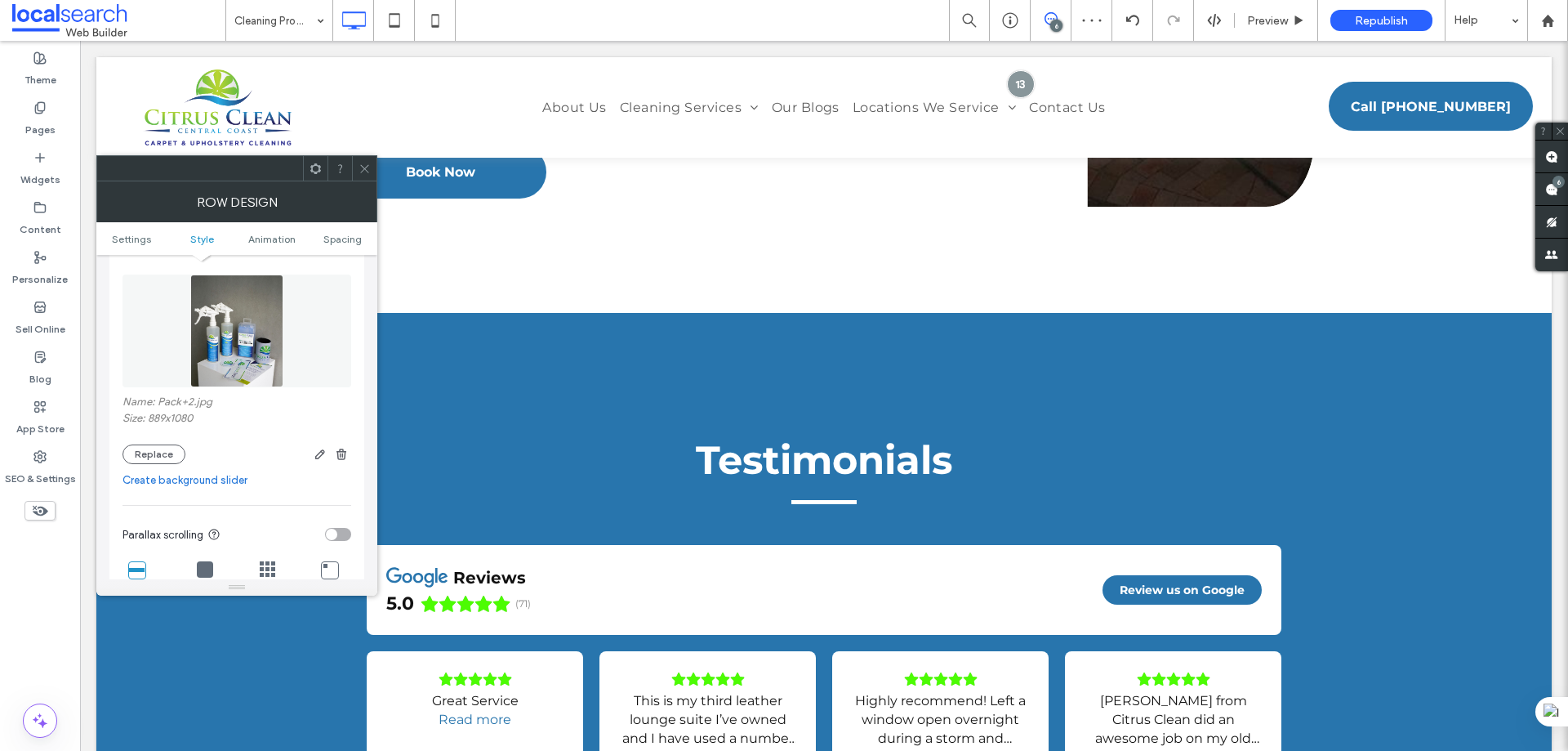
click at [366, 167] on use at bounding box center [364, 168] width 8 height 8
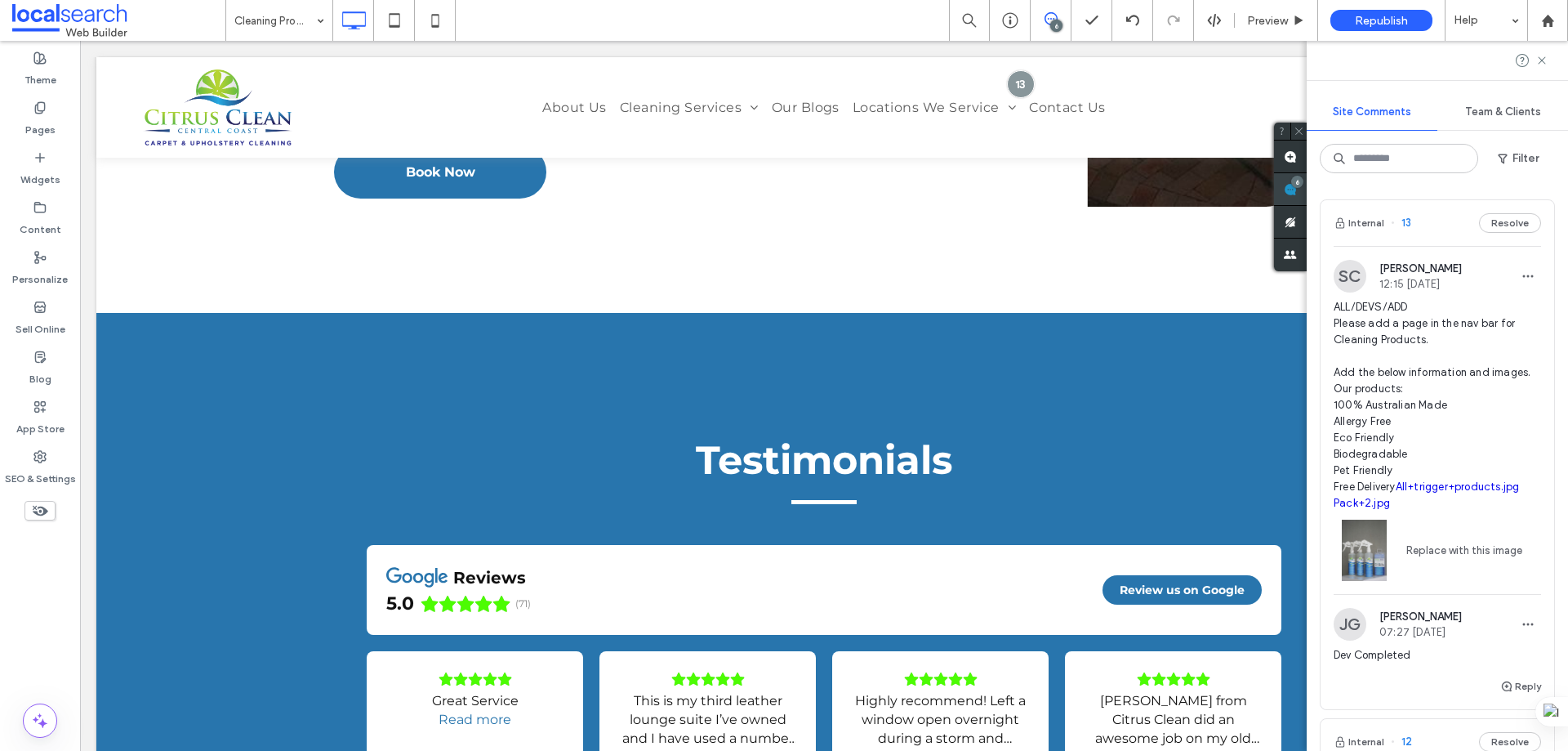
click at [1303, 186] on div "6" at bounding box center [1297, 181] width 12 height 12
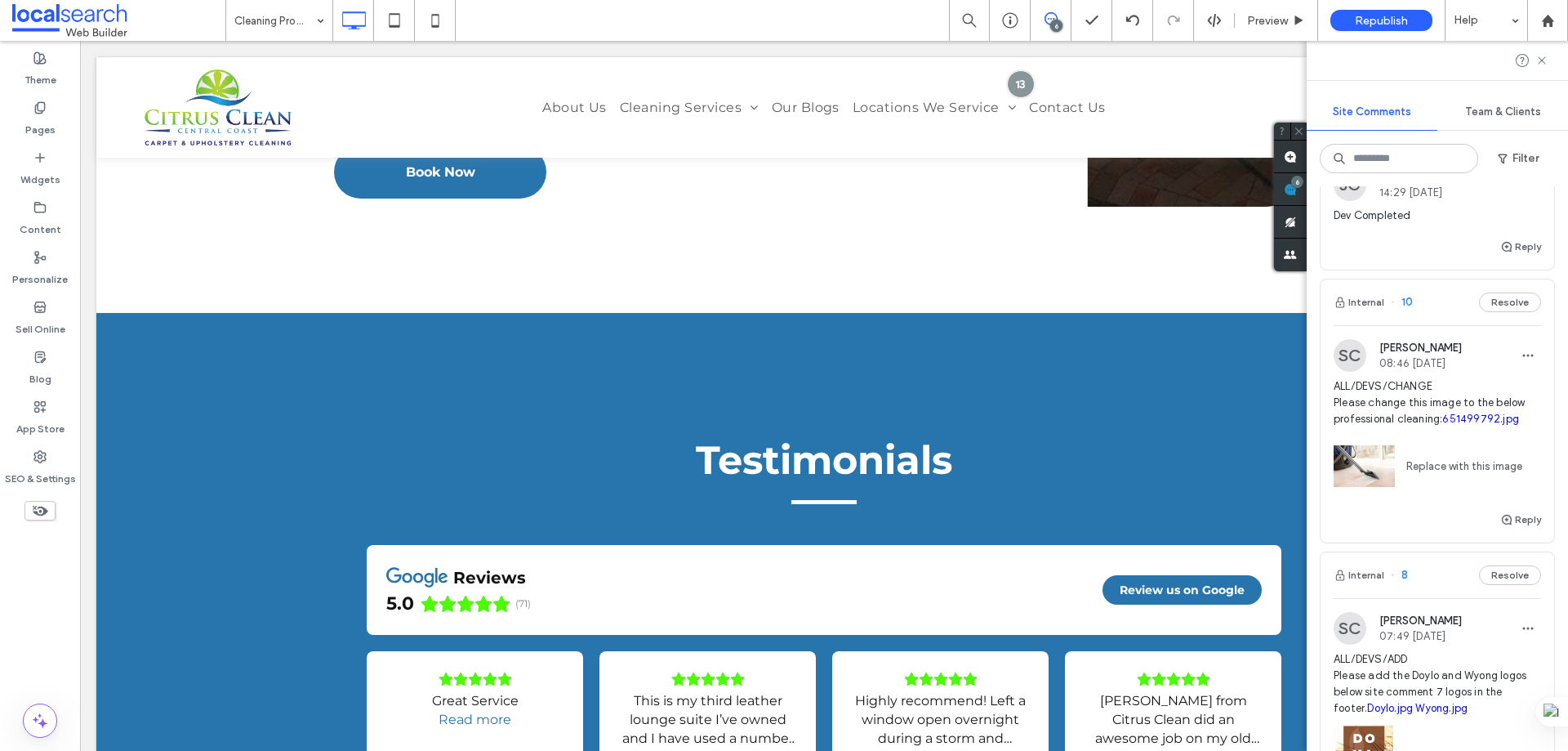
scroll to position [1006, 0]
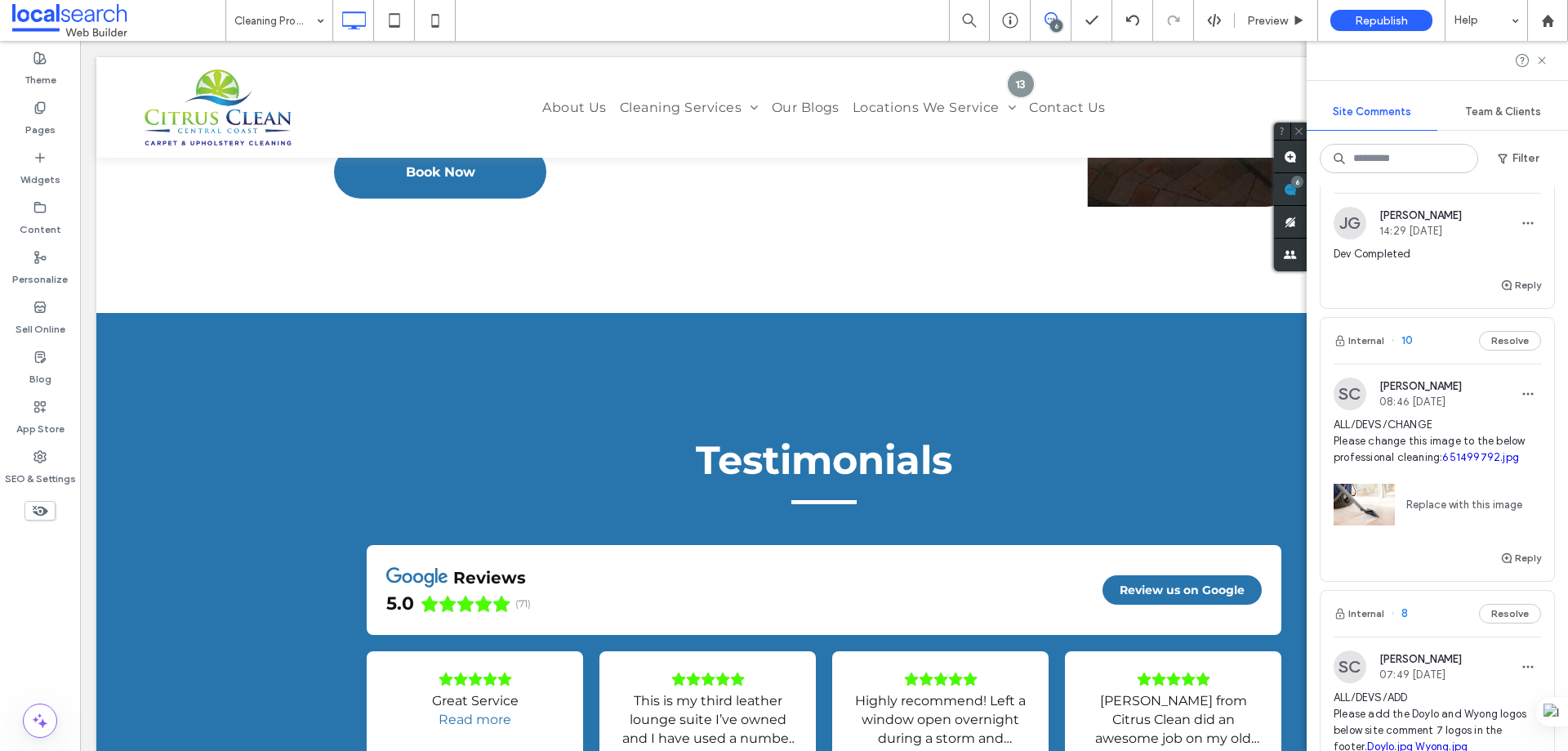
click at [1442, 356] on div "Internal 10 Resolve" at bounding box center [1438, 341] width 234 height 46
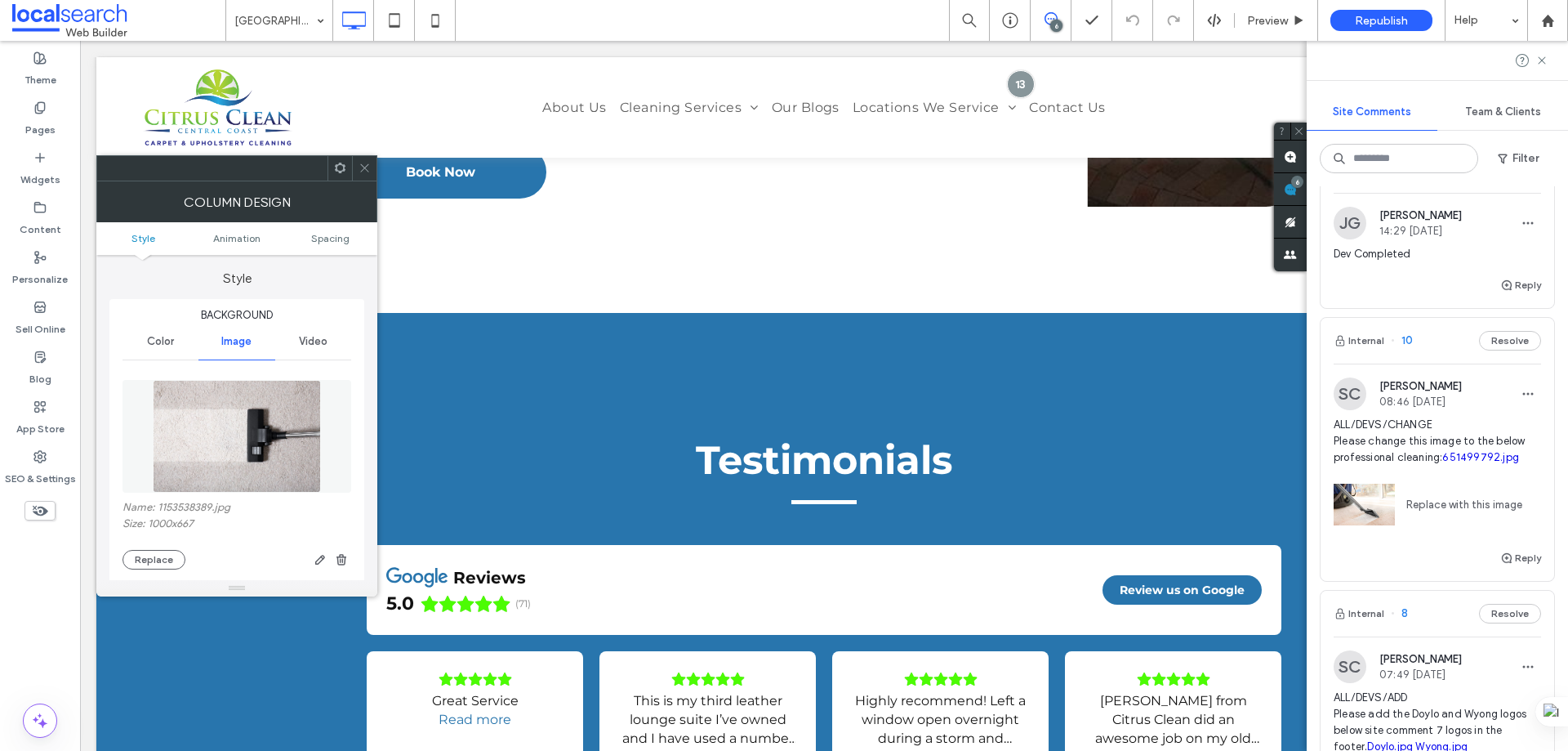
click at [242, 433] on img at bounding box center [236, 437] width 168 height 113
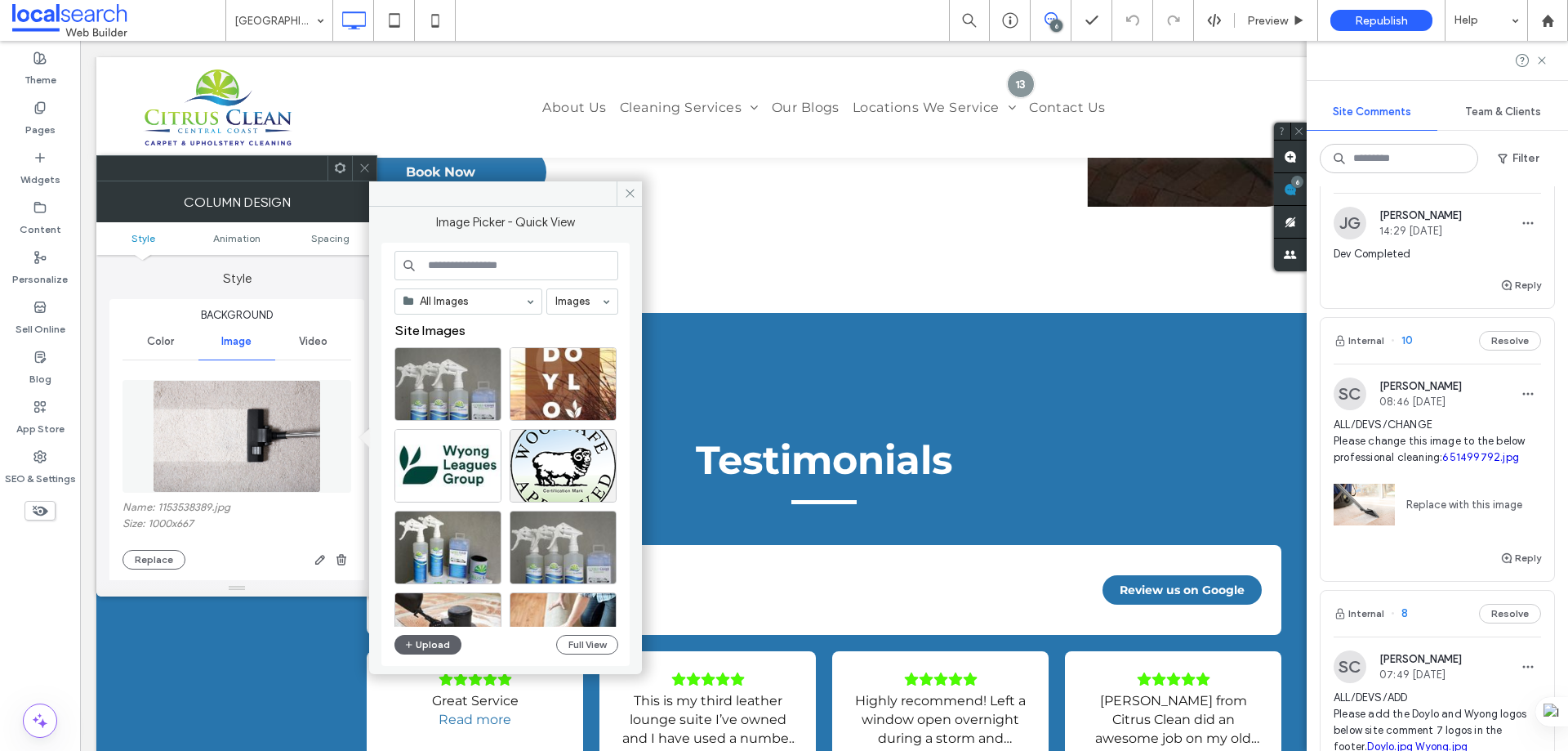
click at [1442, 464] on link "651499792.jpg" at bounding box center [1481, 457] width 77 height 12
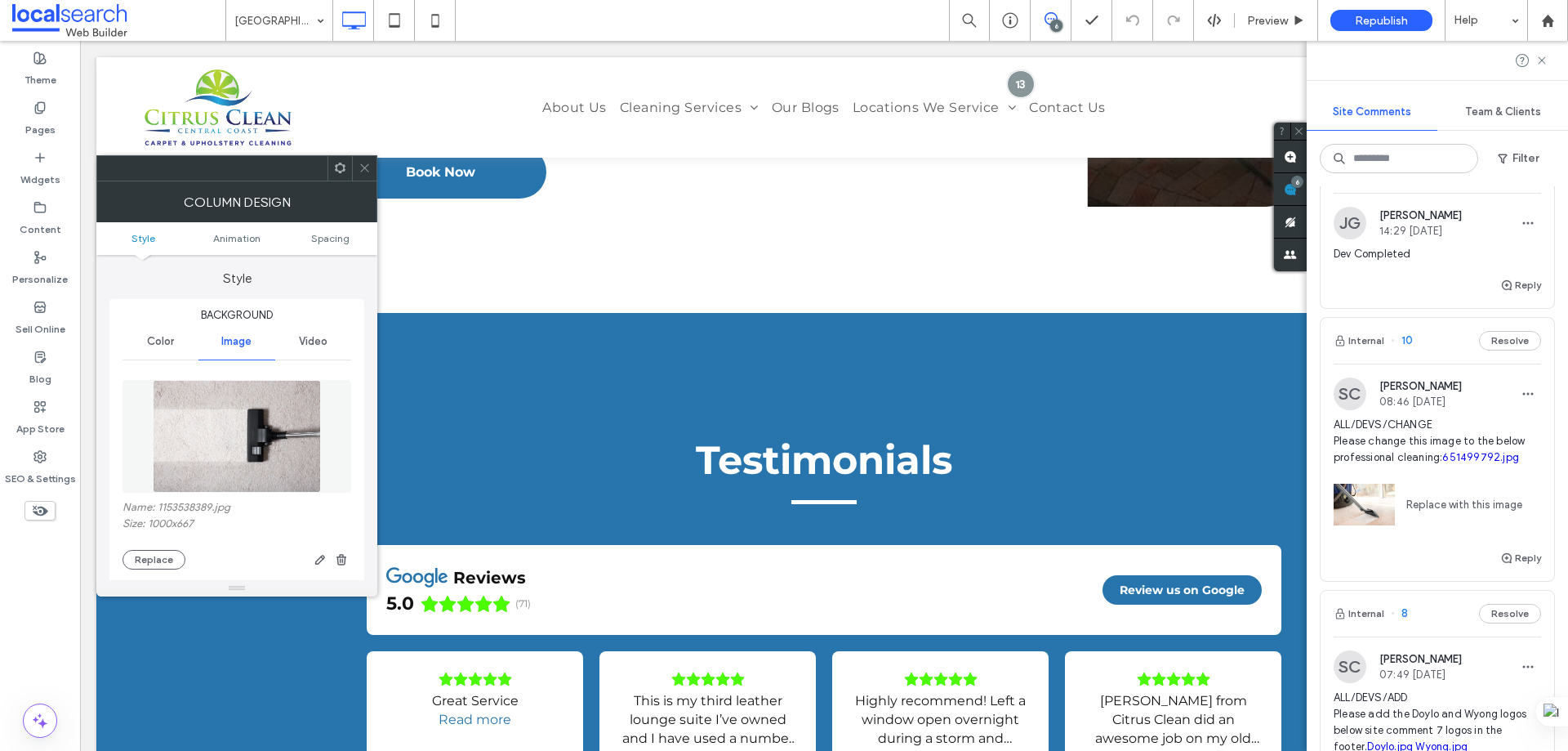
click at [236, 411] on img at bounding box center [236, 437] width 168 height 113
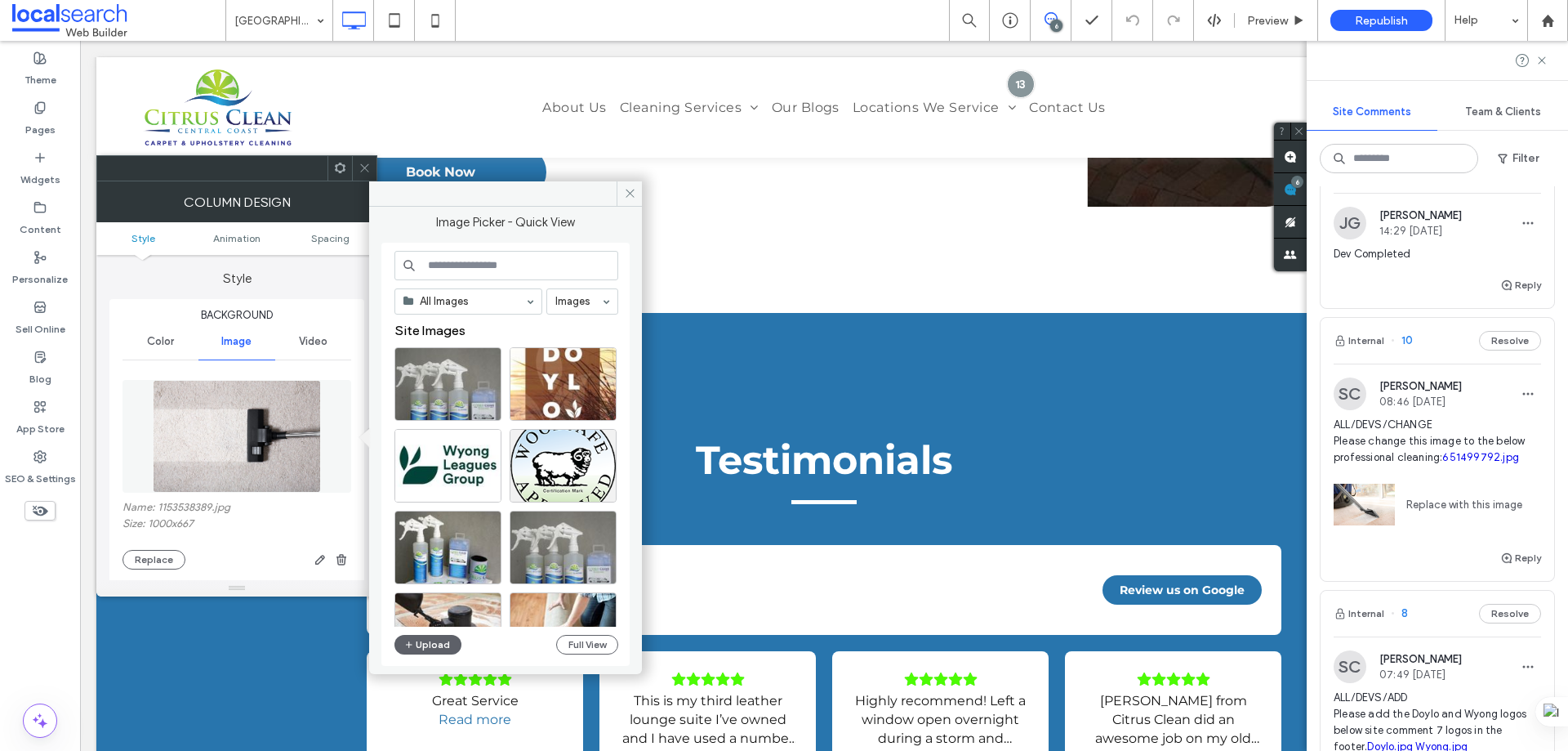
click at [470, 267] on input at bounding box center [506, 265] width 224 height 29
click at [425, 640] on button "Upload" at bounding box center [427, 644] width 67 height 20
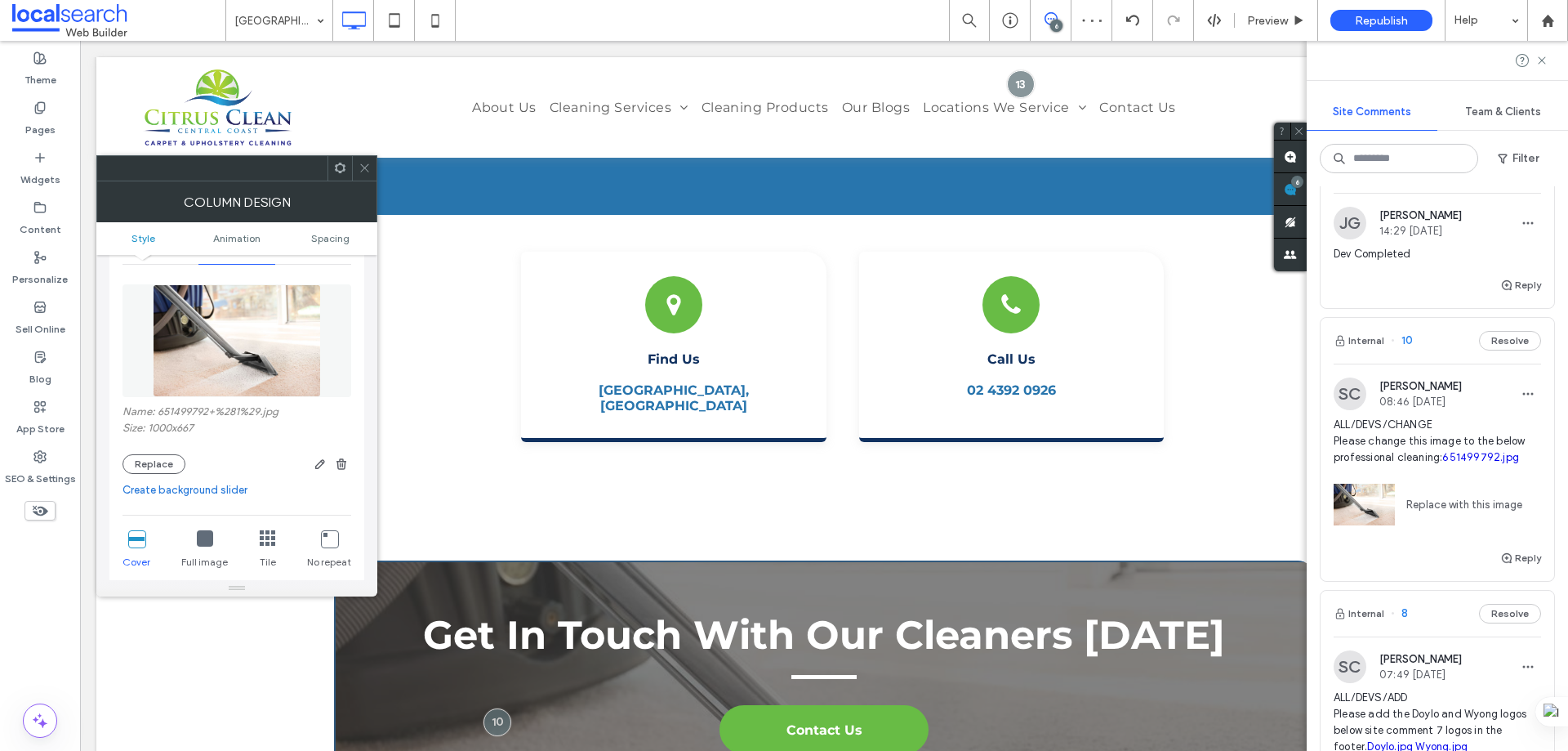
scroll to position [245, 0]
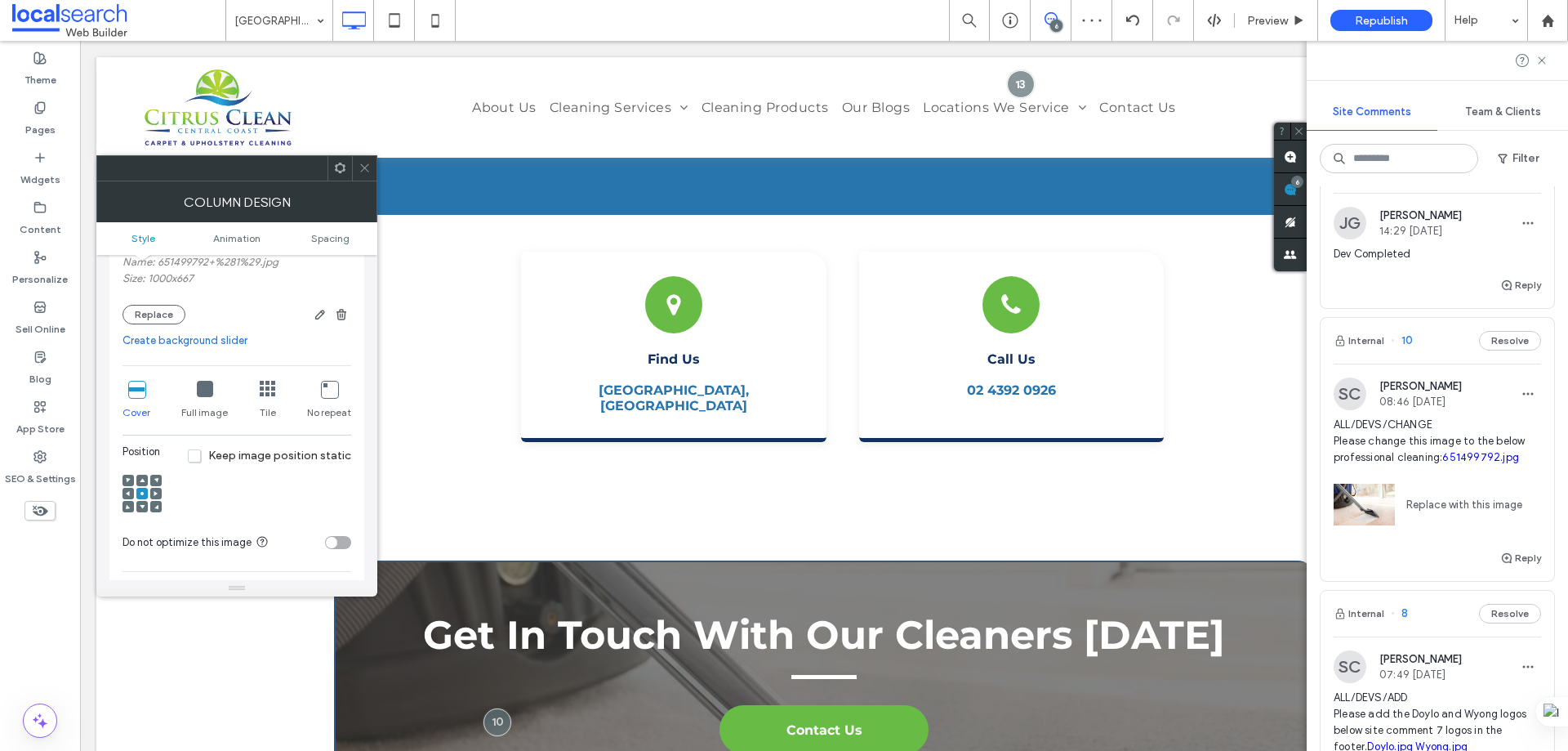
click at [155, 504] on icon at bounding box center [156, 506] width 5 height 5
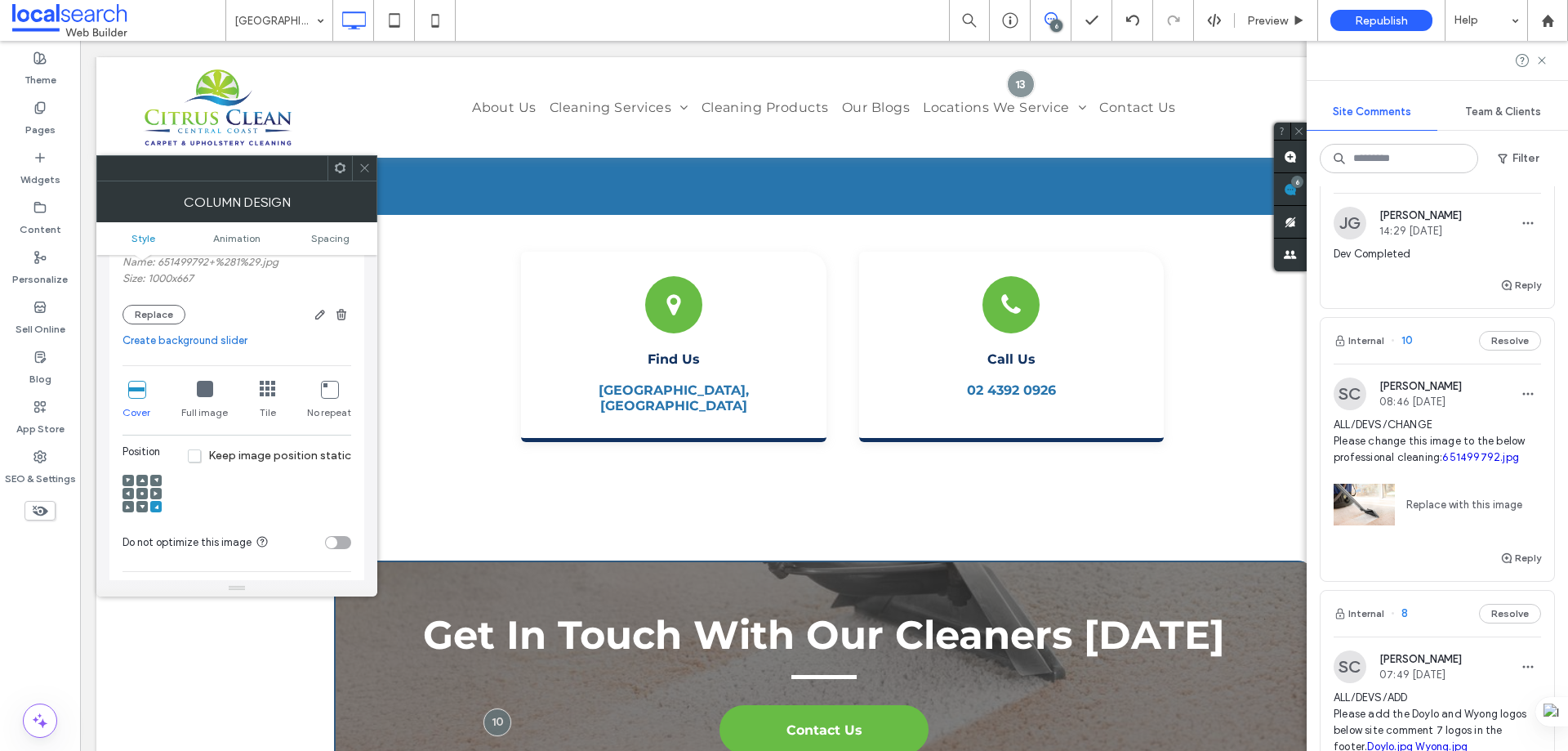
click at [144, 491] on icon at bounding box center [142, 493] width 5 height 5
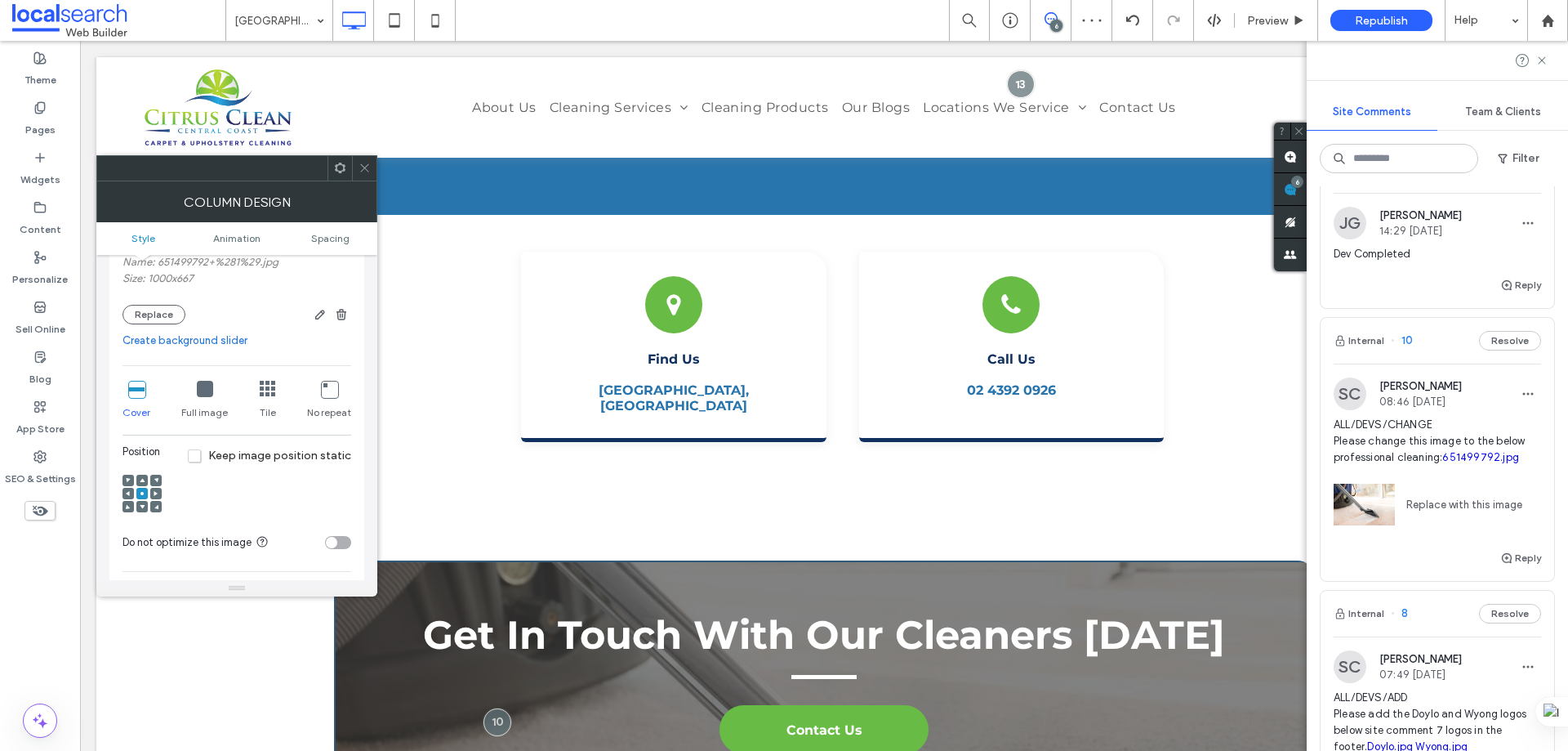
click at [152, 504] on div at bounding box center [156, 507] width 11 height 11
click at [157, 511] on span at bounding box center [156, 507] width 5 height 11
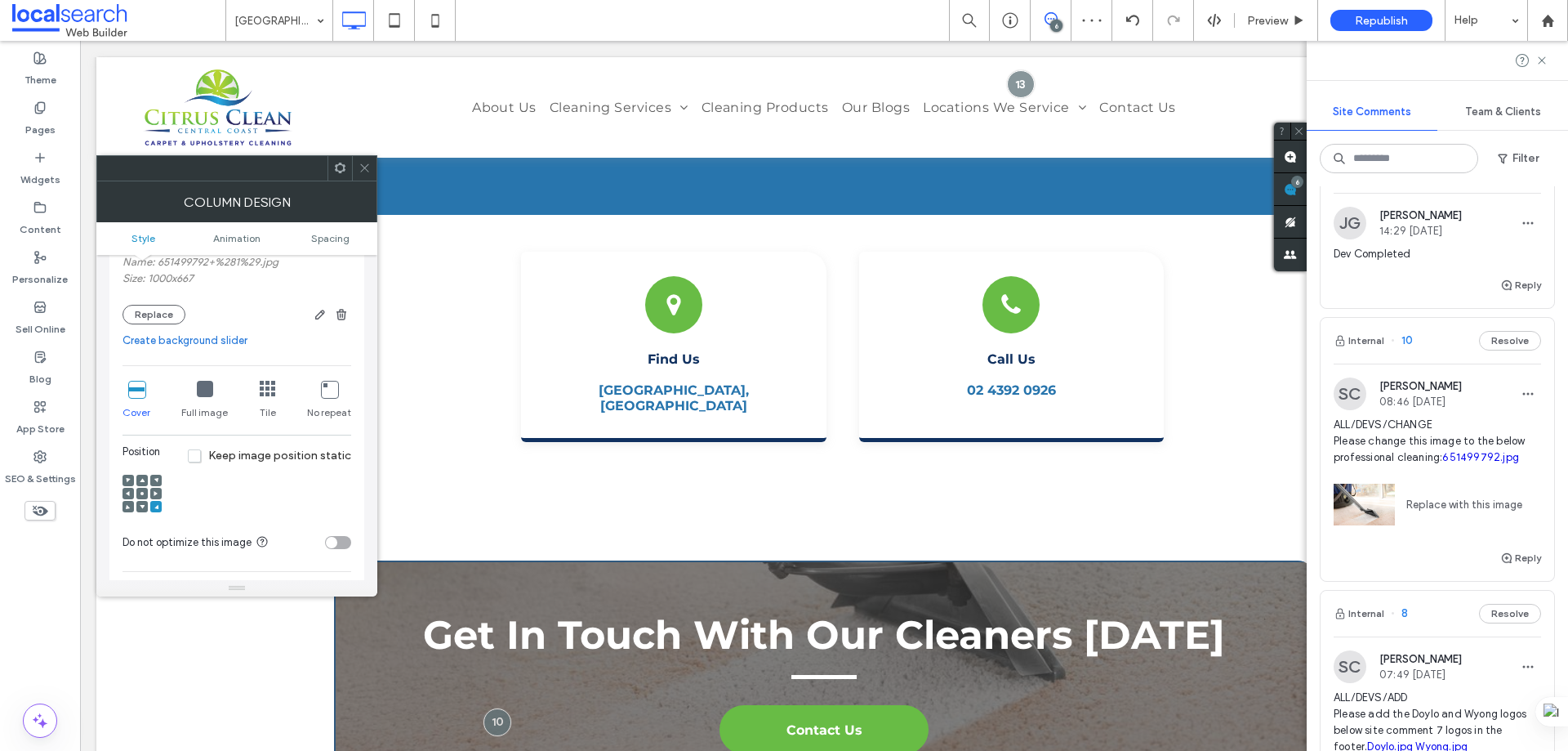
click at [366, 171] on icon at bounding box center [364, 167] width 12 height 12
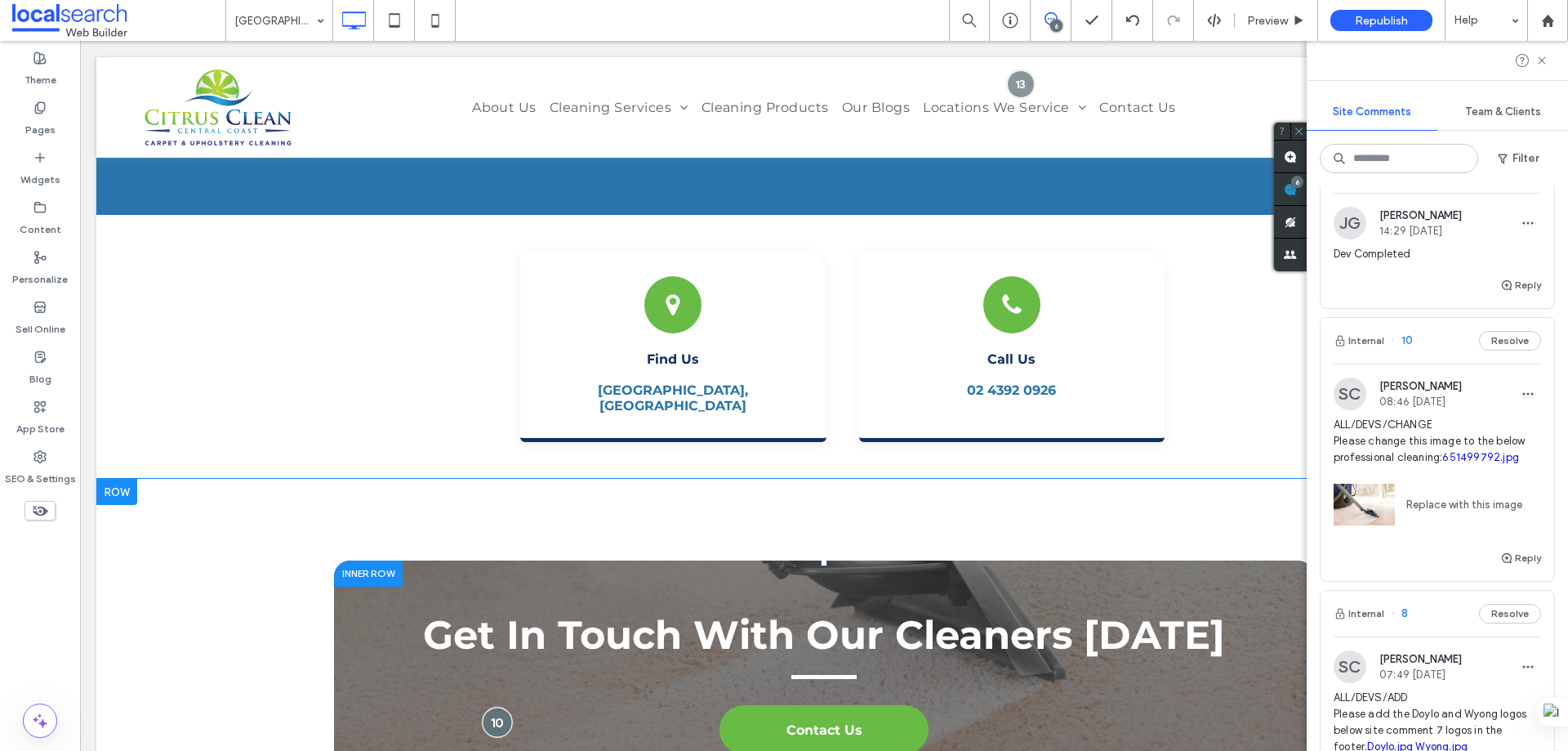
click at [497, 707] on div at bounding box center [497, 722] width 30 height 30
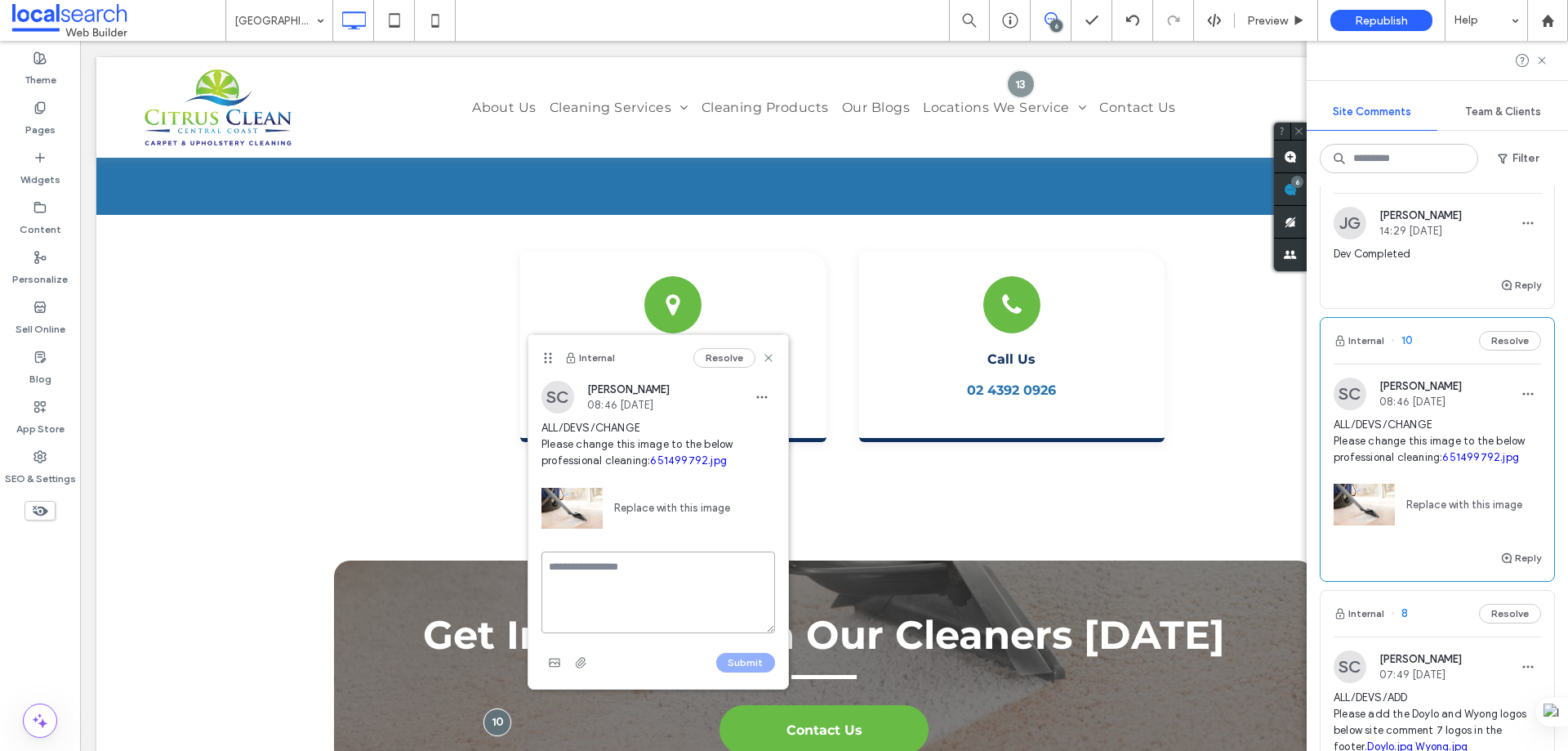
click at [576, 579] on textarea at bounding box center [658, 592] width 234 height 82
type textarea "**********"
click at [729, 672] on button "Submit" at bounding box center [745, 663] width 59 height 20
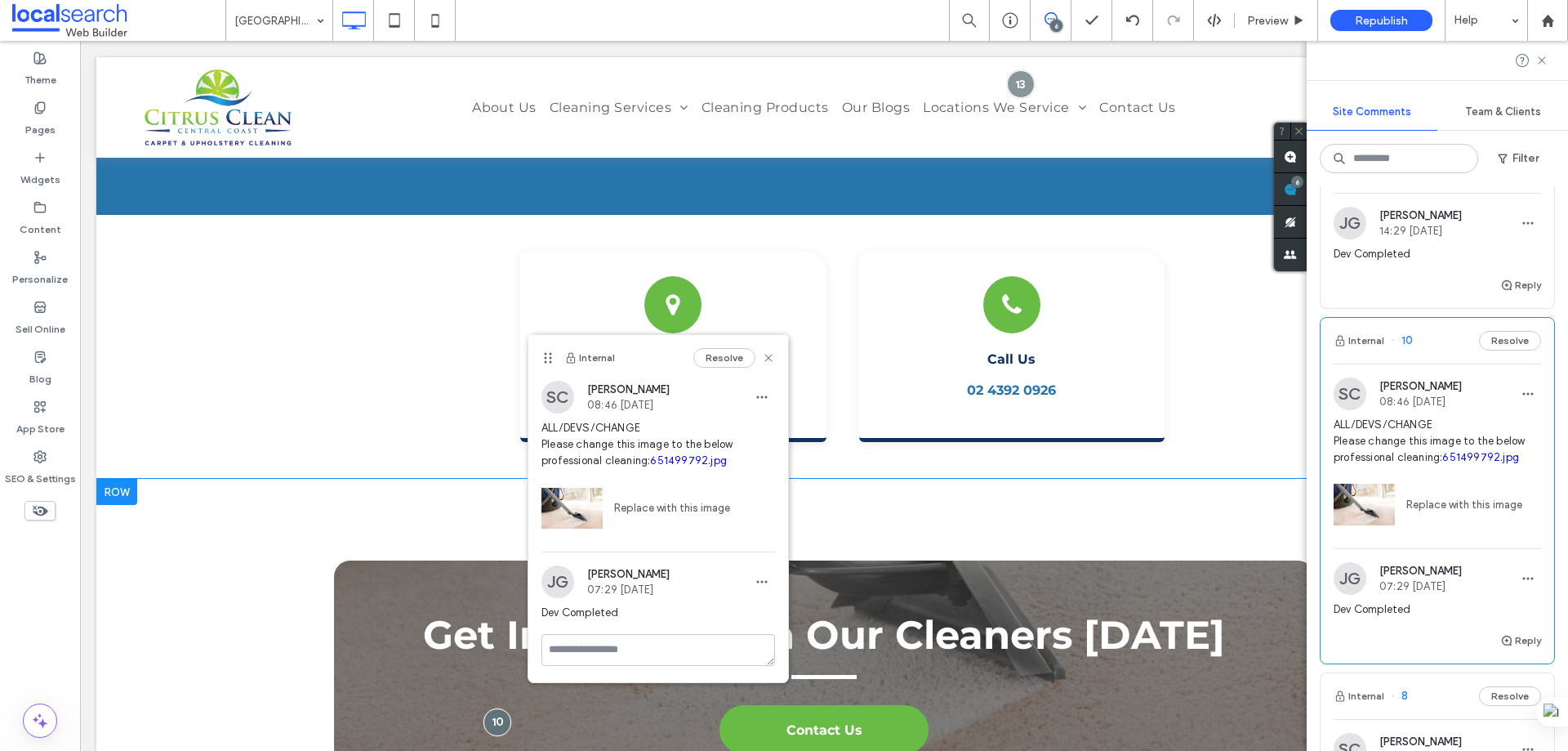
click at [432, 479] on div "Get In Touch With Our Cleaners Today Contact Us Click To Paste Click To Paste R…" at bounding box center [824, 682] width 1455 height 406
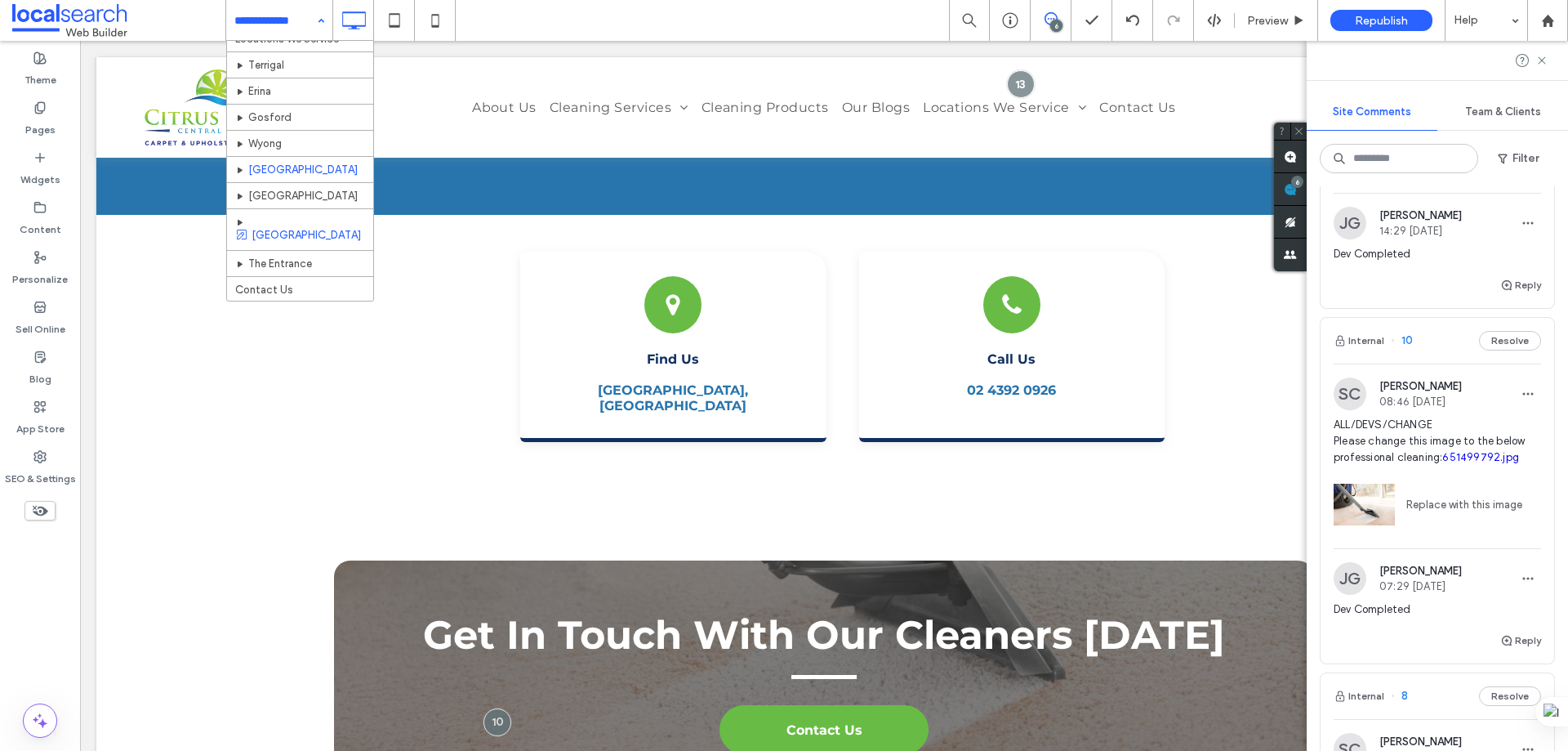
scroll to position [621, 0]
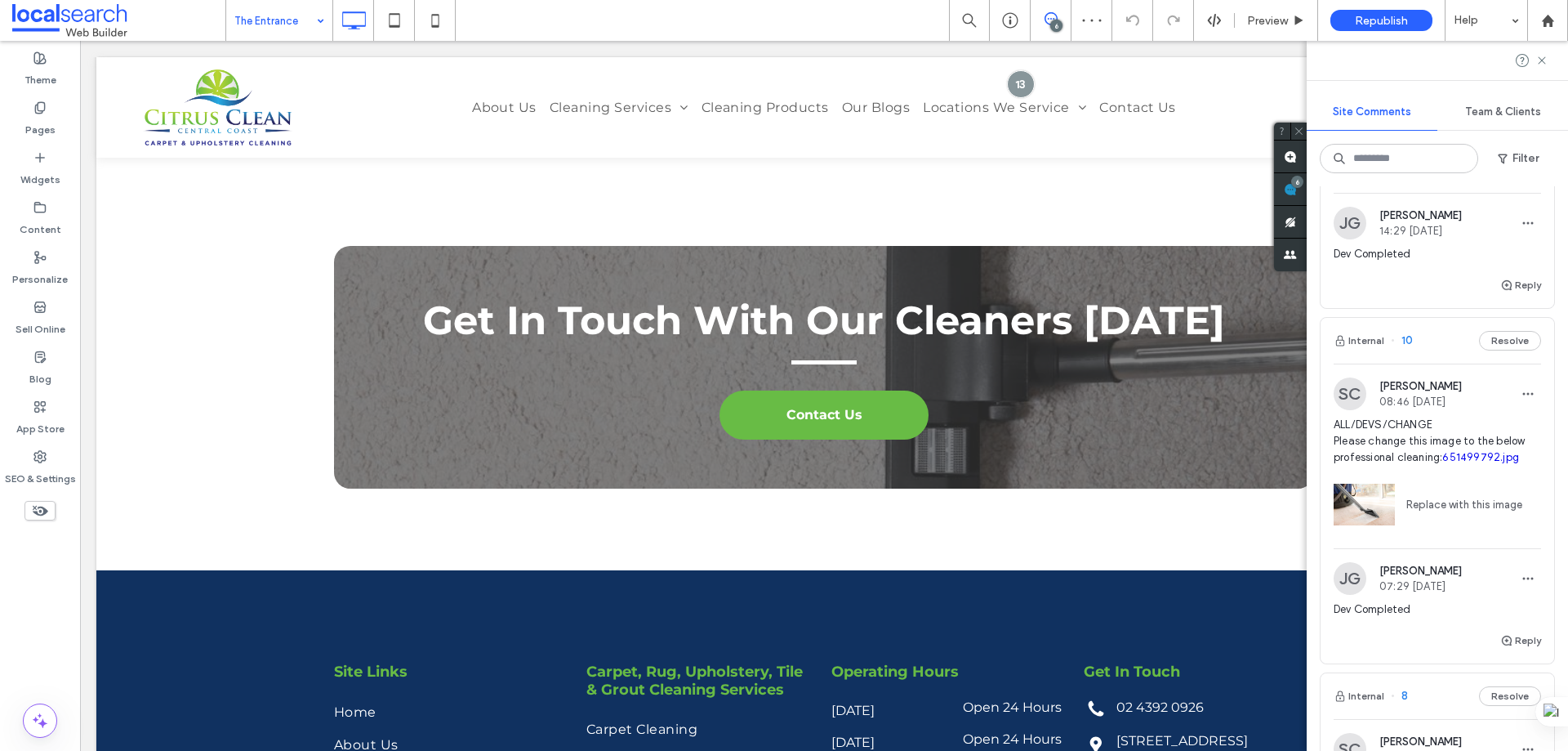
scroll to position [5689, 0]
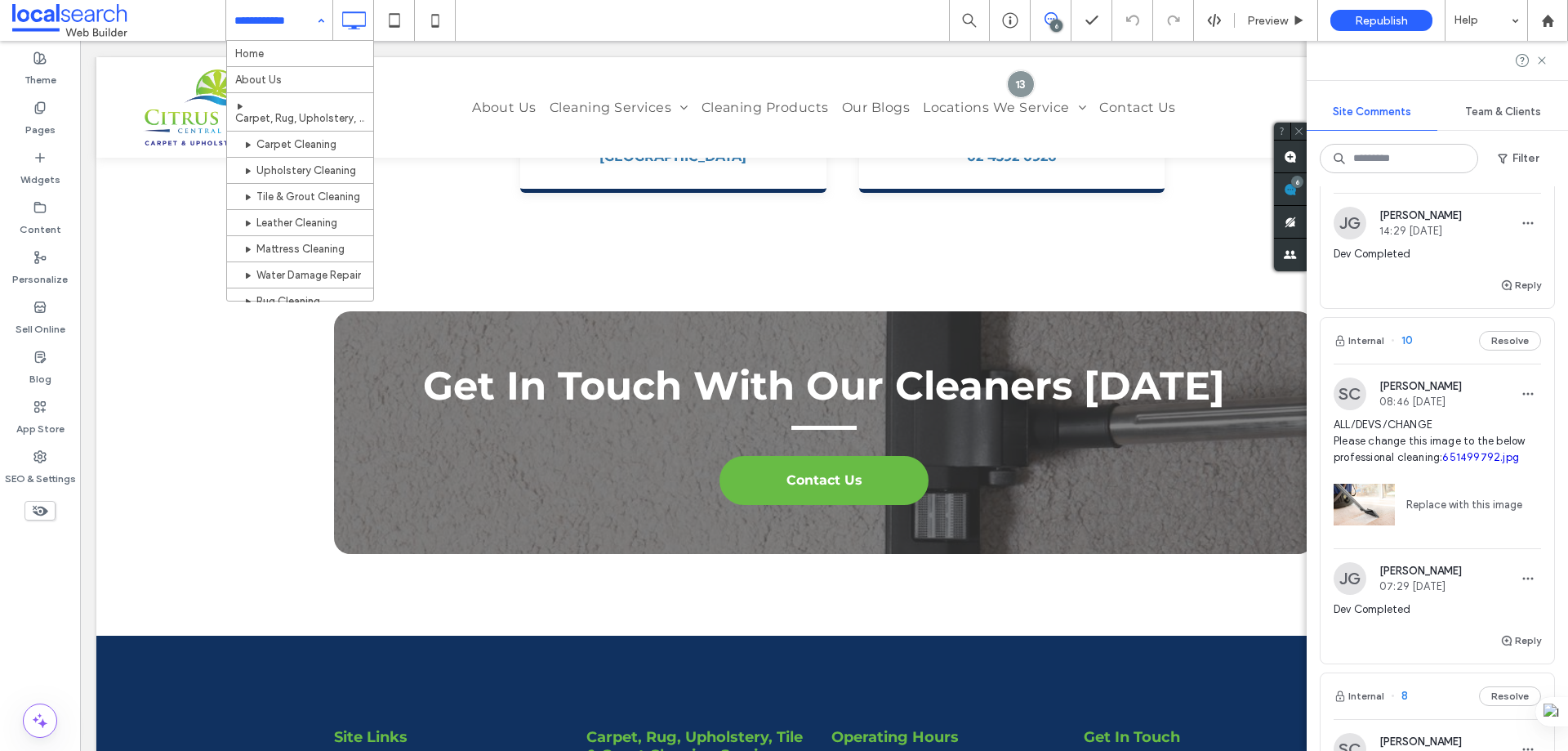
click at [283, 13] on input at bounding box center [275, 21] width 82 height 41
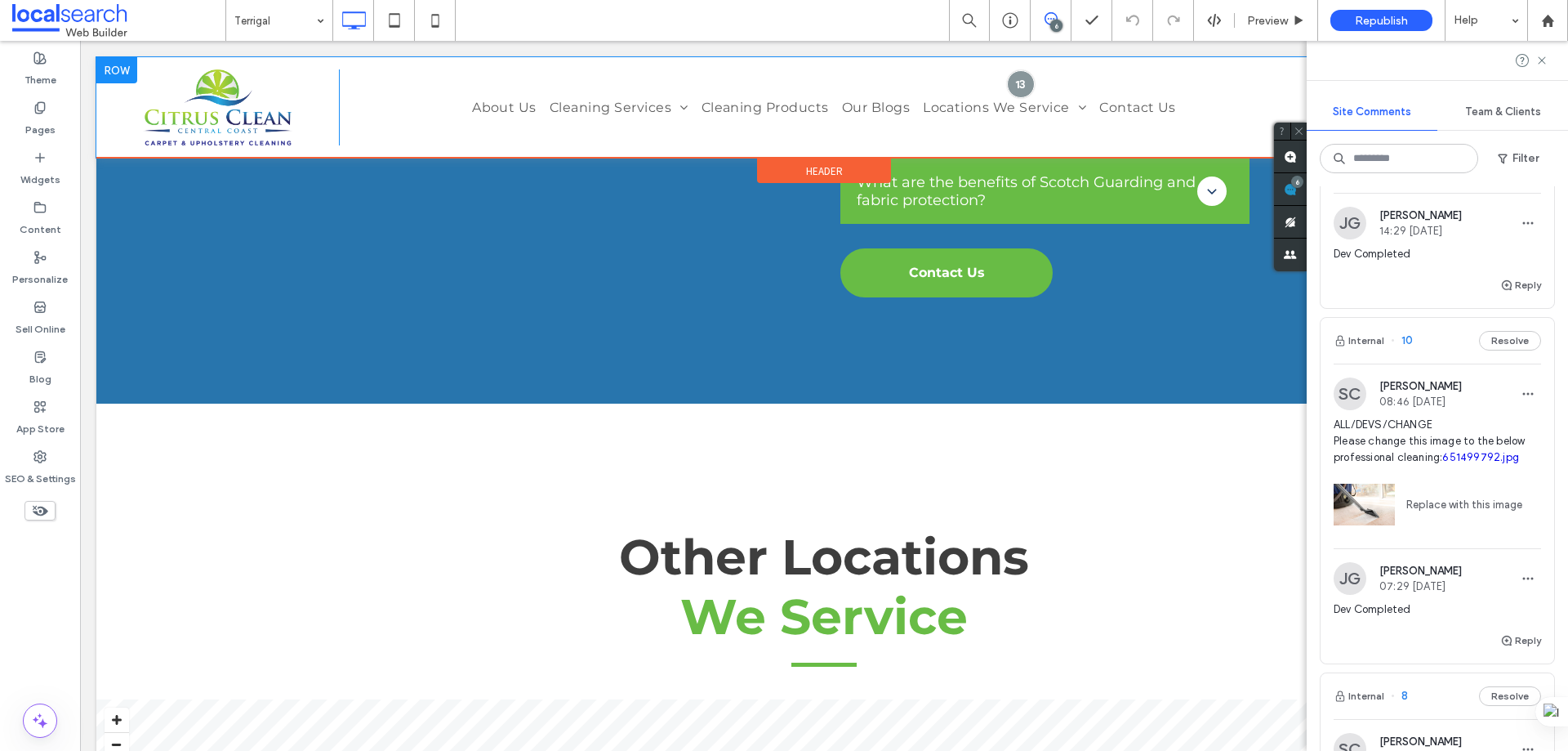
scroll to position [3855, 0]
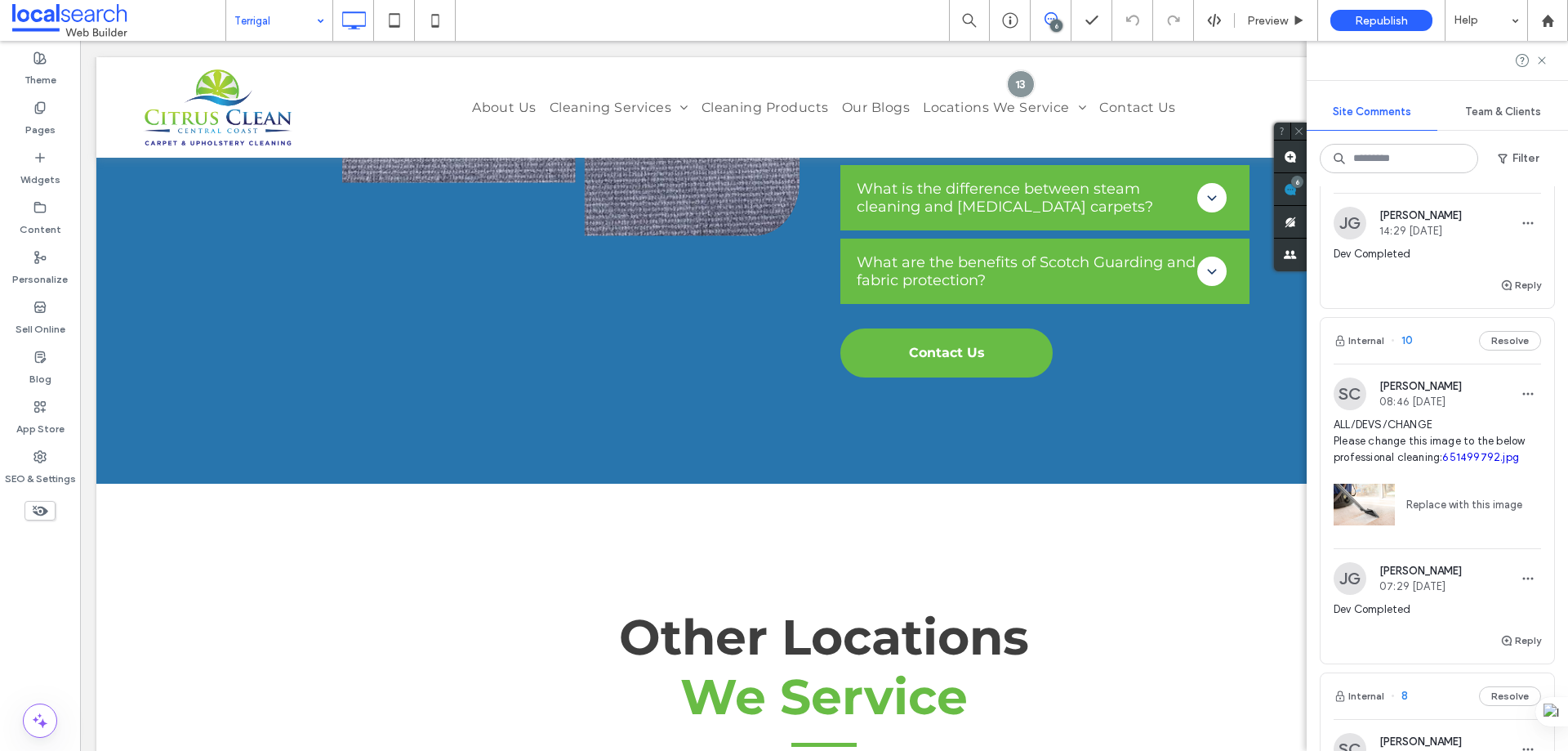
click at [308, 20] on input at bounding box center [275, 21] width 82 height 41
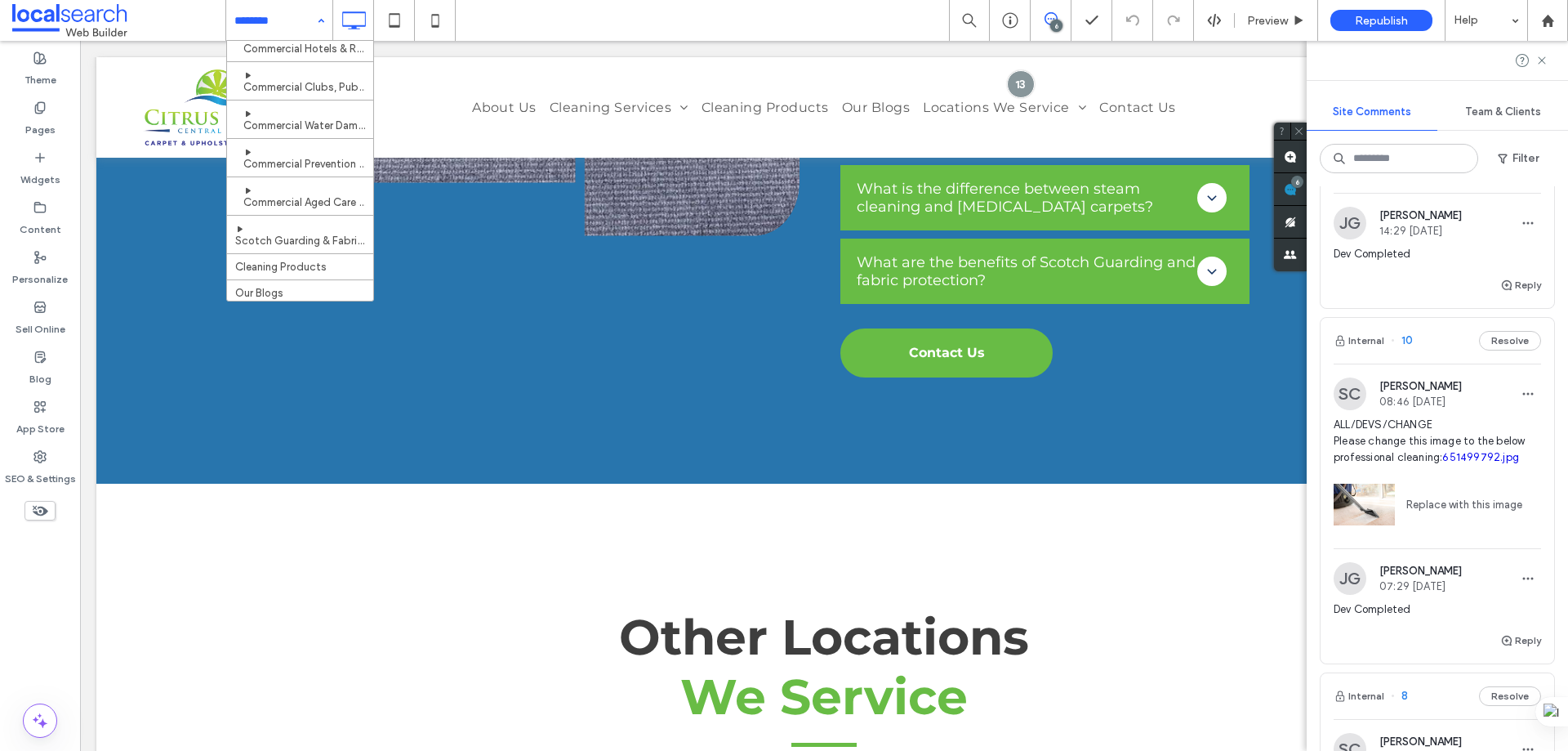
scroll to position [408, 0]
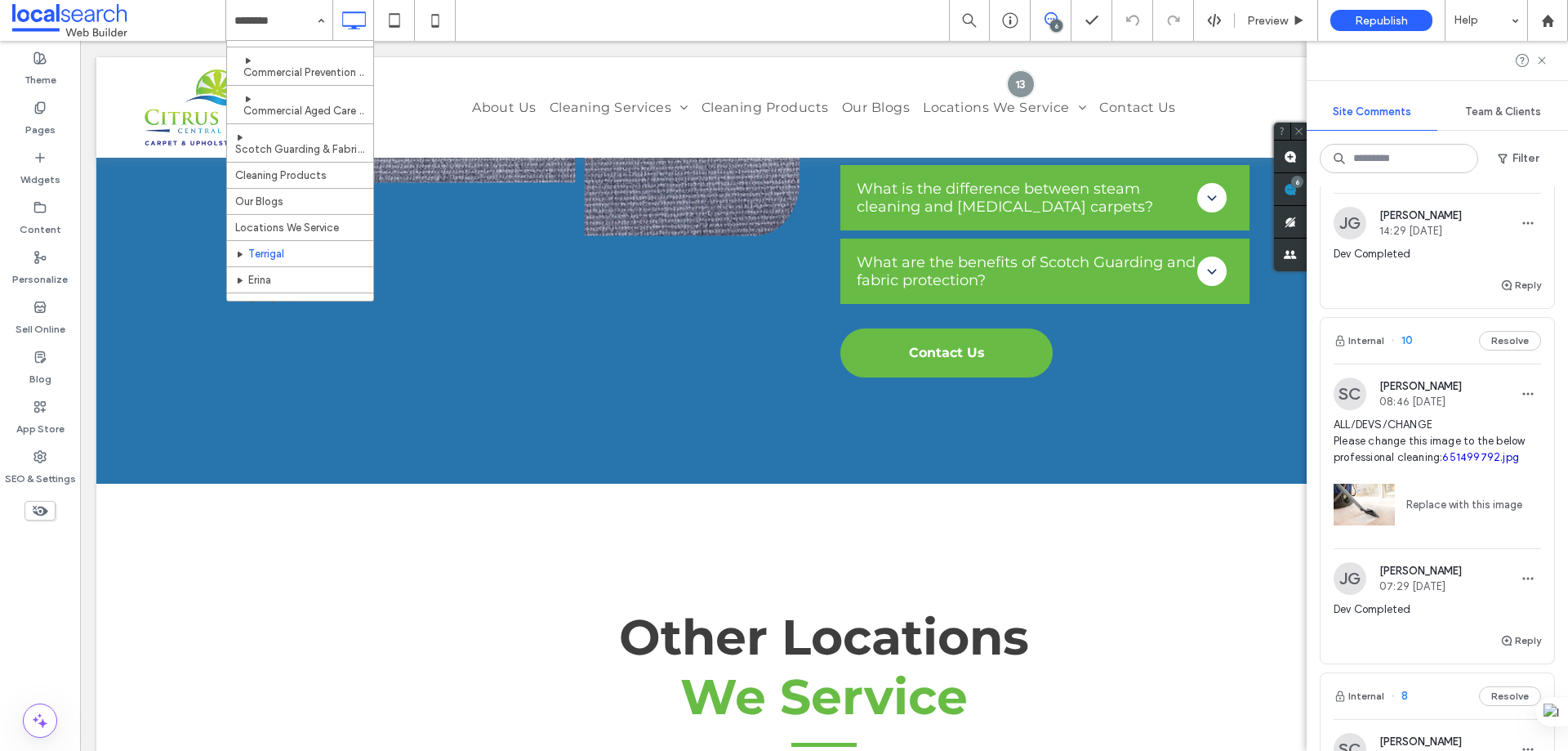
click at [1446, 348] on div "Internal 10 Resolve" at bounding box center [1438, 341] width 234 height 46
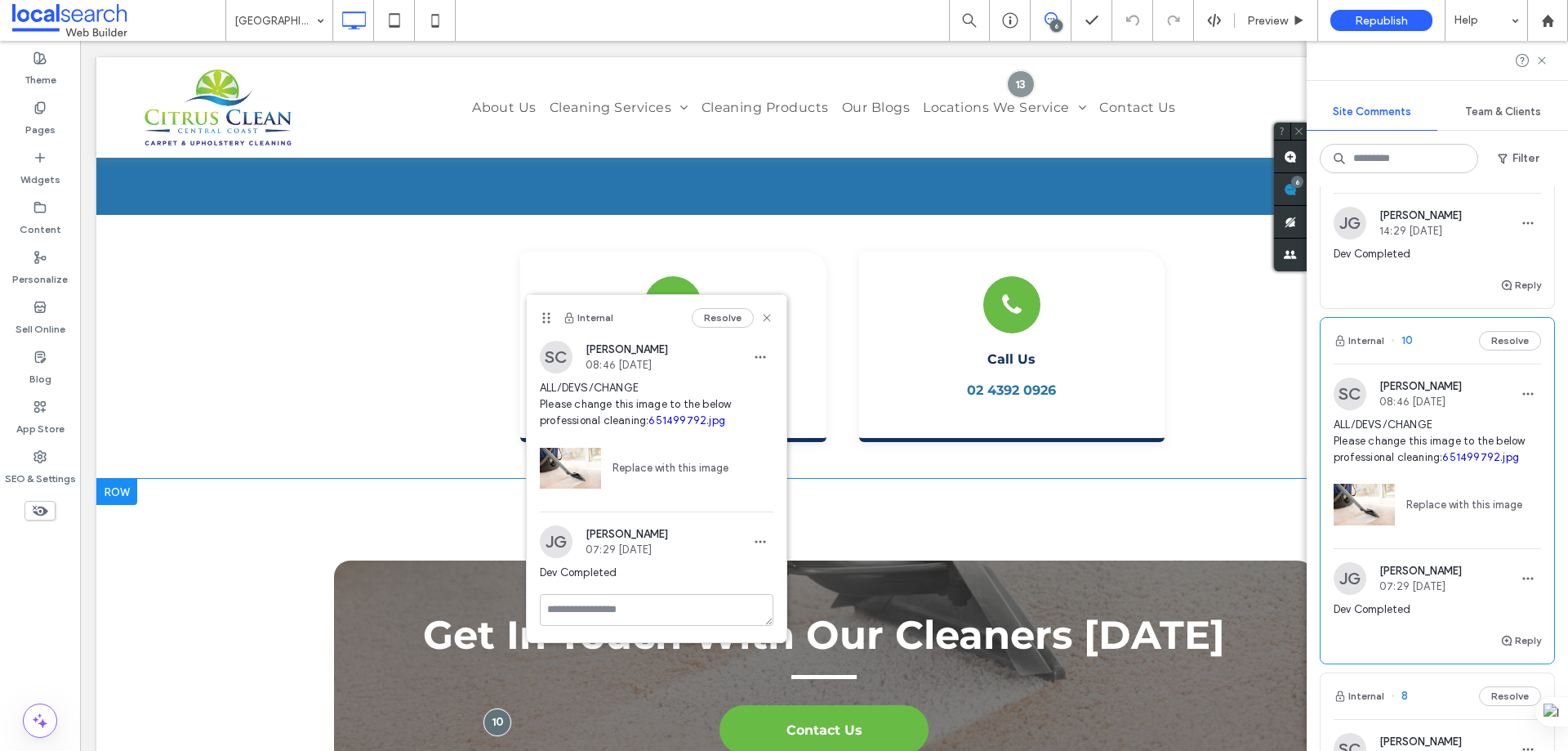
click at [297, 479] on div "Get In Touch With Our Cleaners Today Contact Us Click To Paste Click To Paste R…" at bounding box center [824, 682] width 1455 height 406
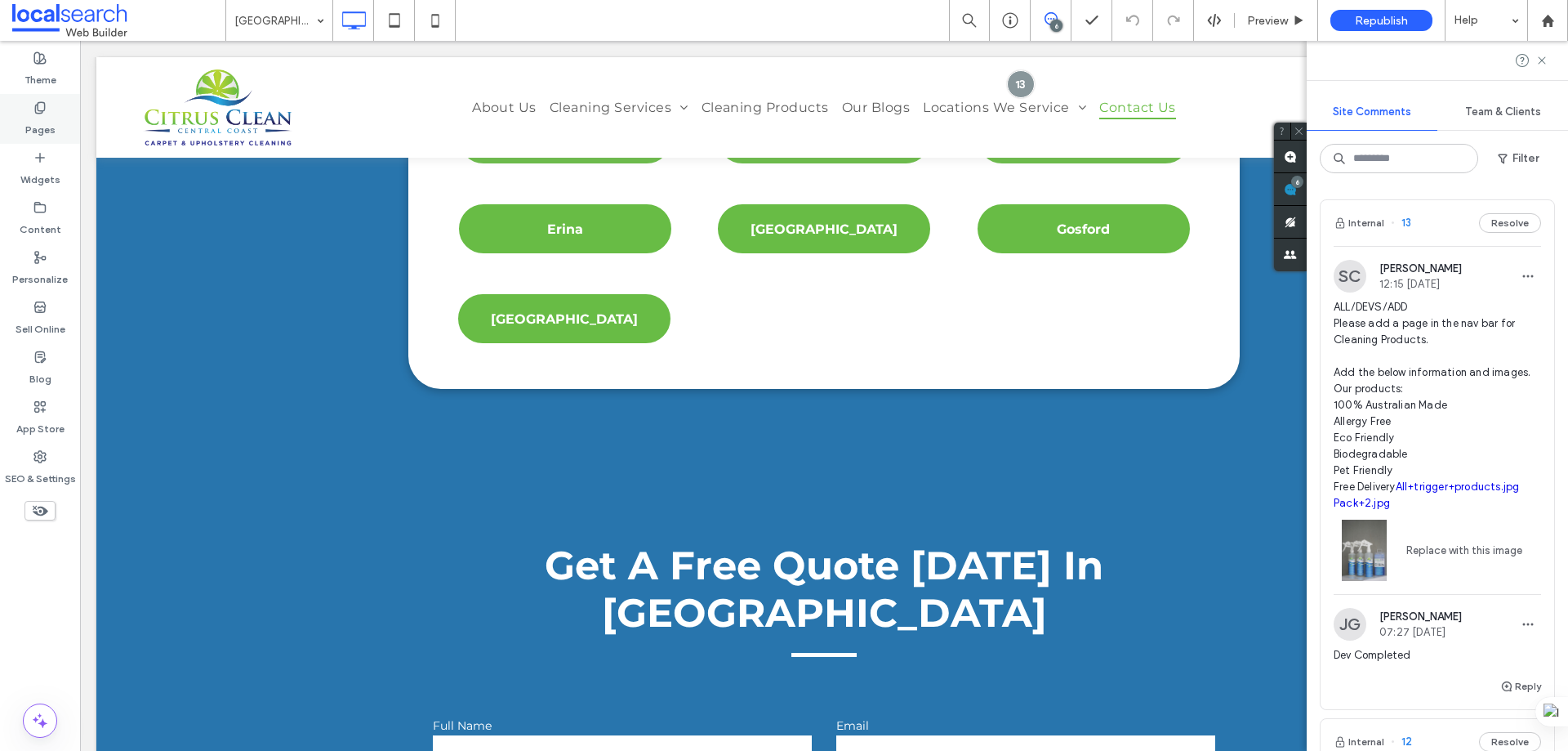
click at [47, 117] on label "Pages" at bounding box center [40, 126] width 30 height 23
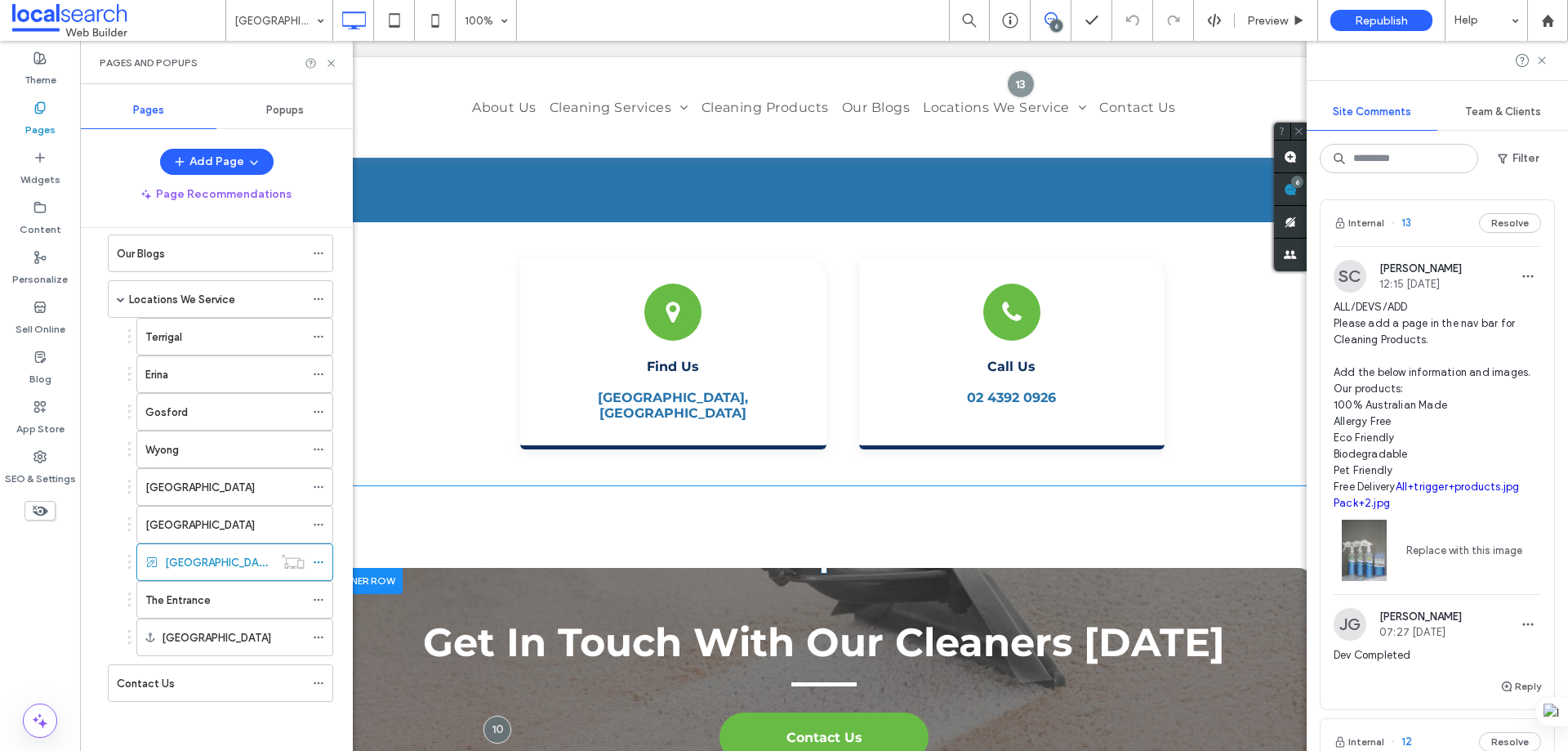
scroll to position [5556, 0]
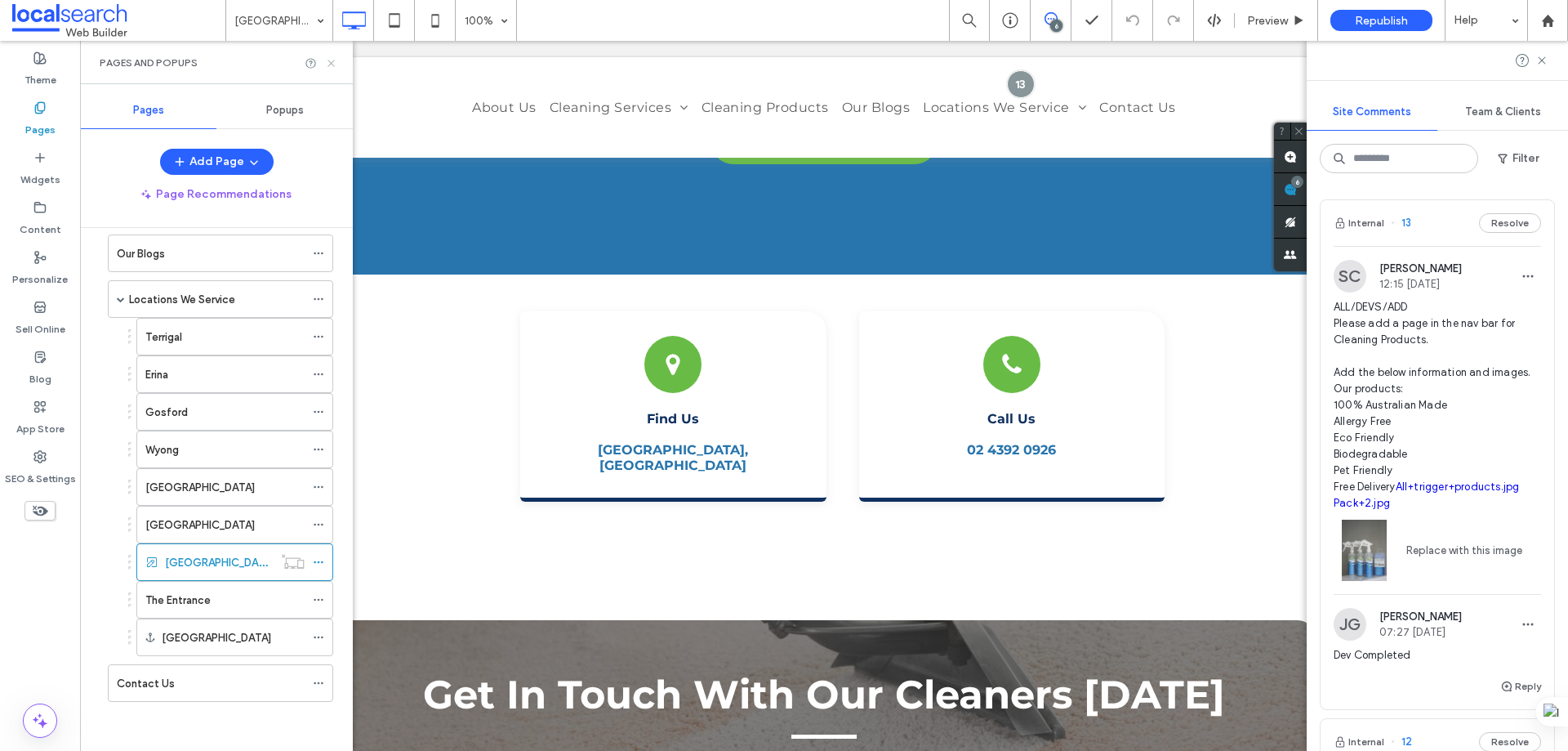
click at [328, 62] on icon at bounding box center [330, 63] width 12 height 12
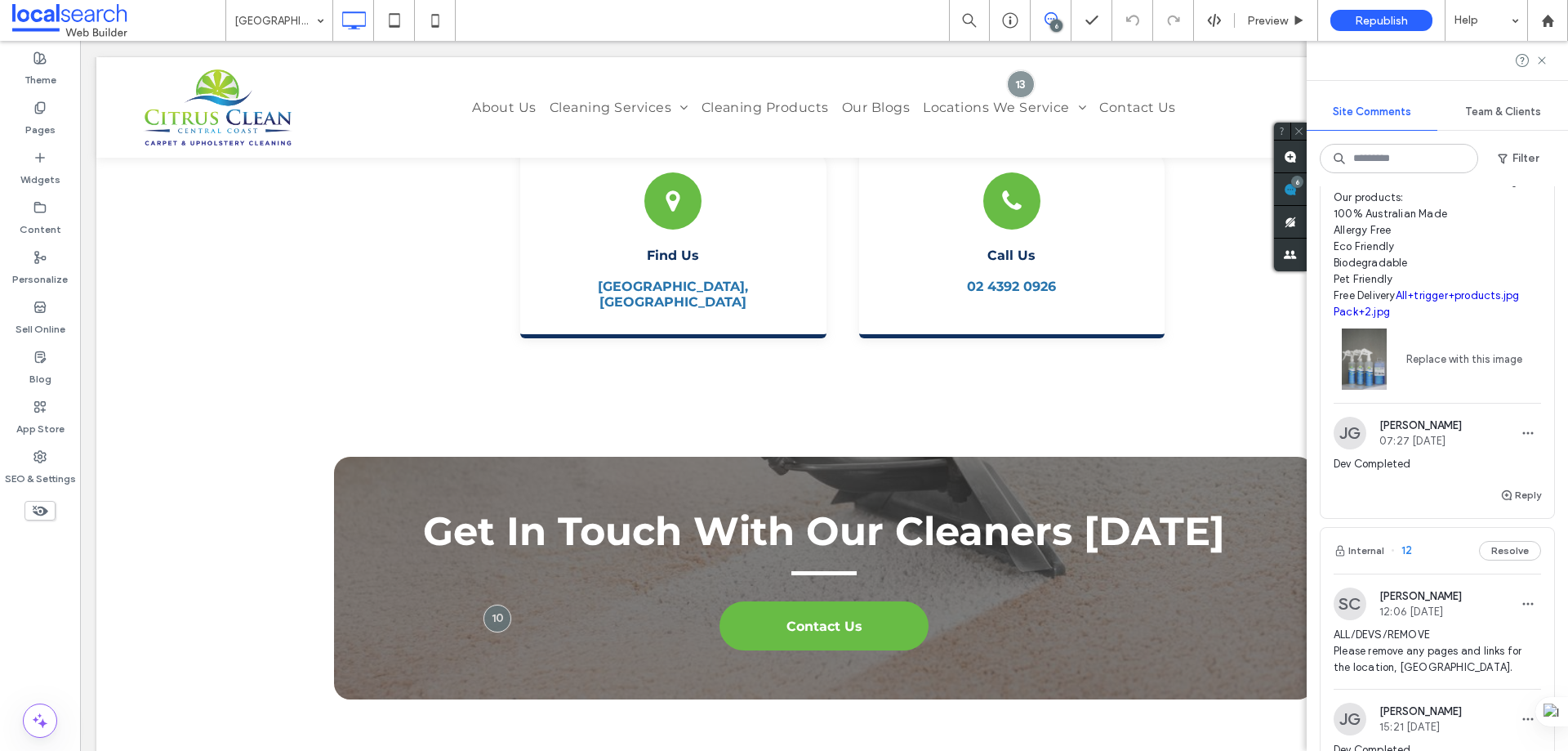
scroll to position [408, 0]
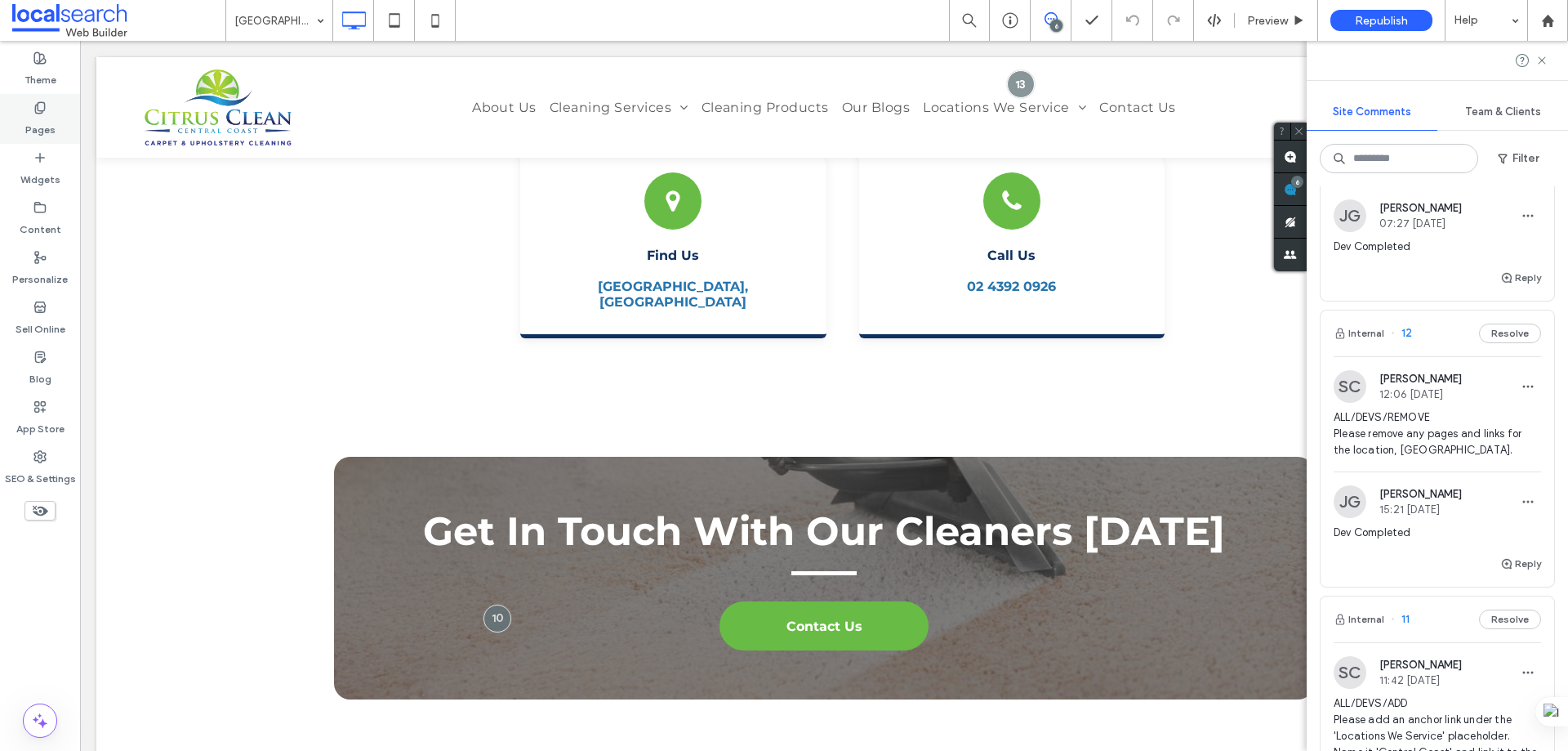
click at [54, 109] on div "Pages" at bounding box center [39, 118] width 80 height 50
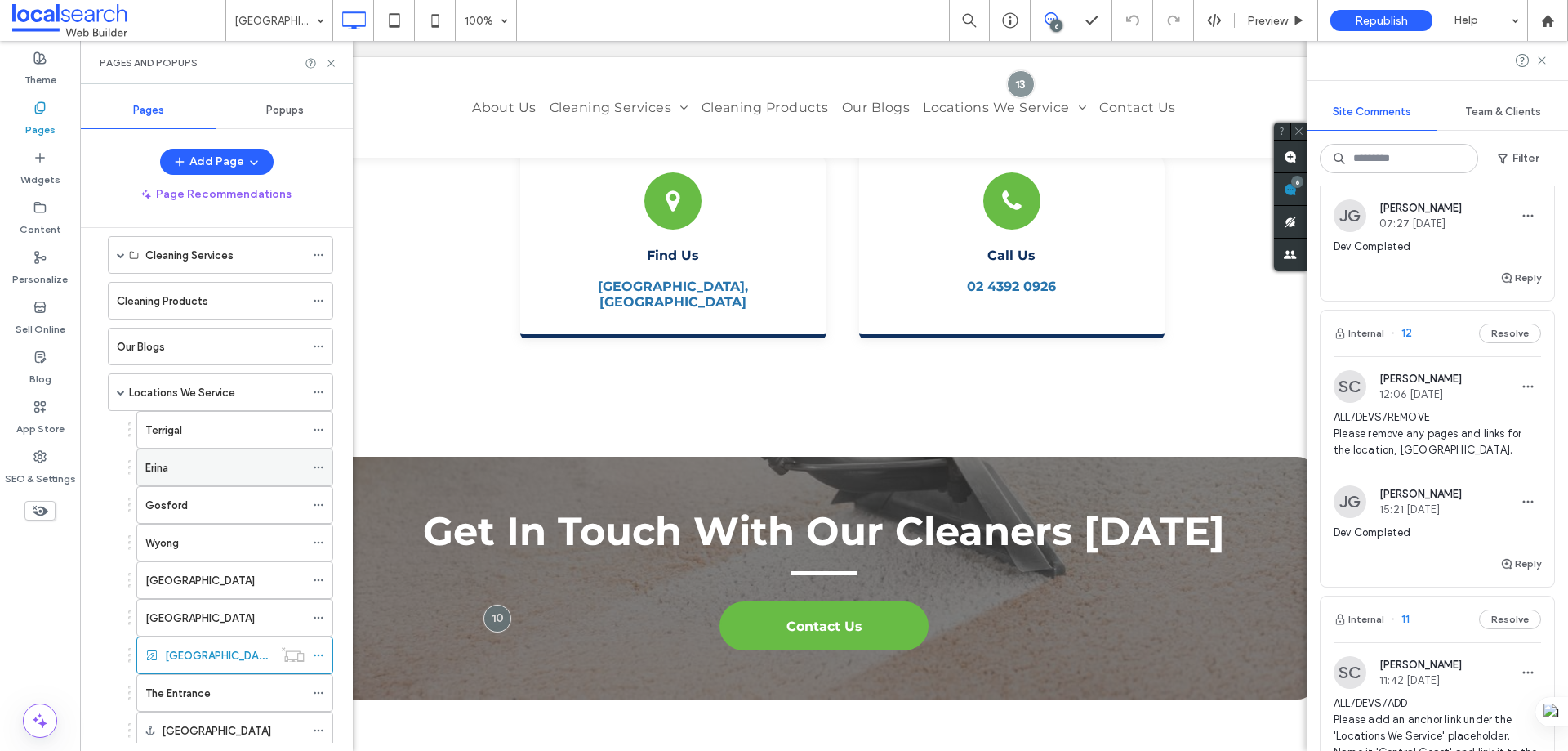
scroll to position [205, 0]
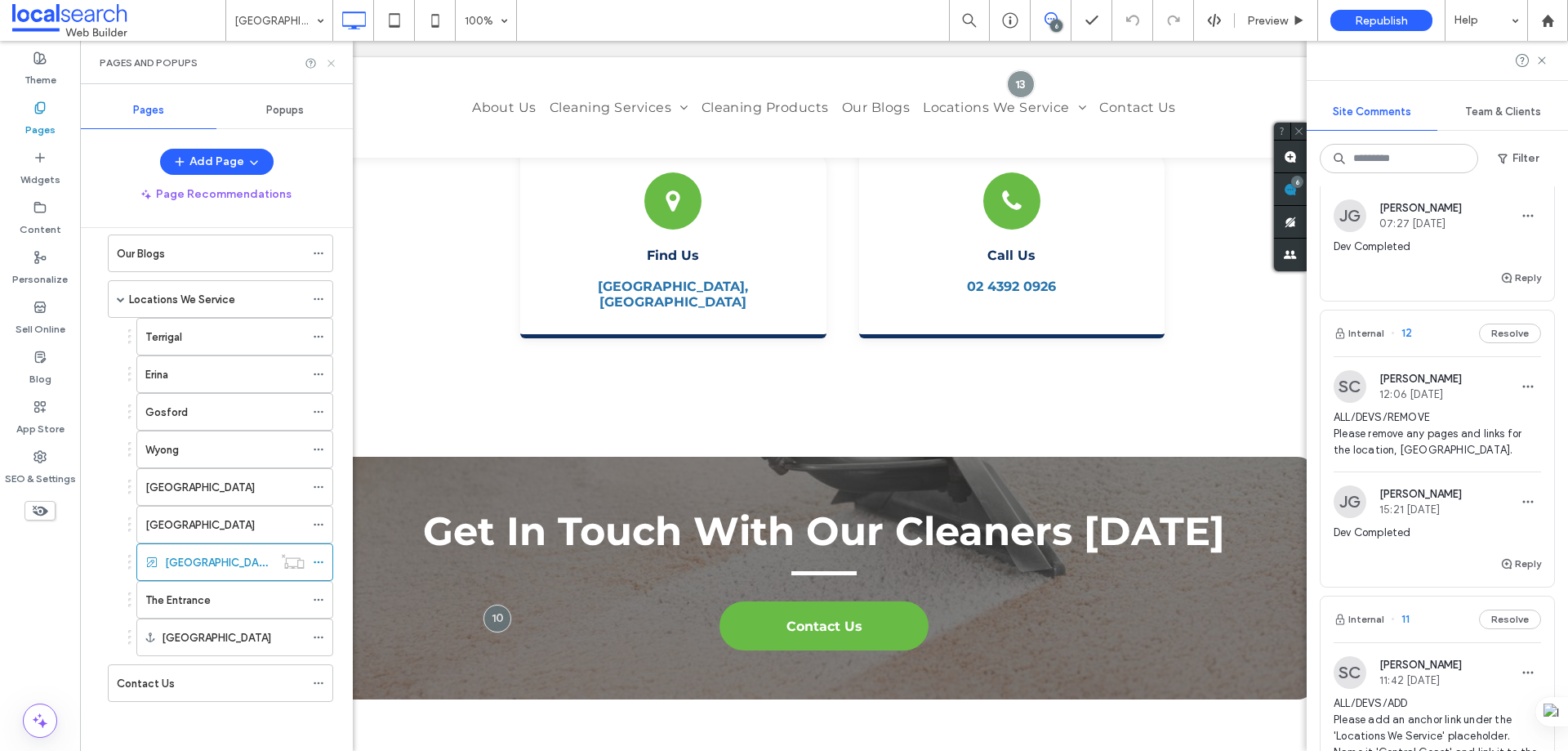
click at [331, 61] on icon at bounding box center [330, 63] width 12 height 12
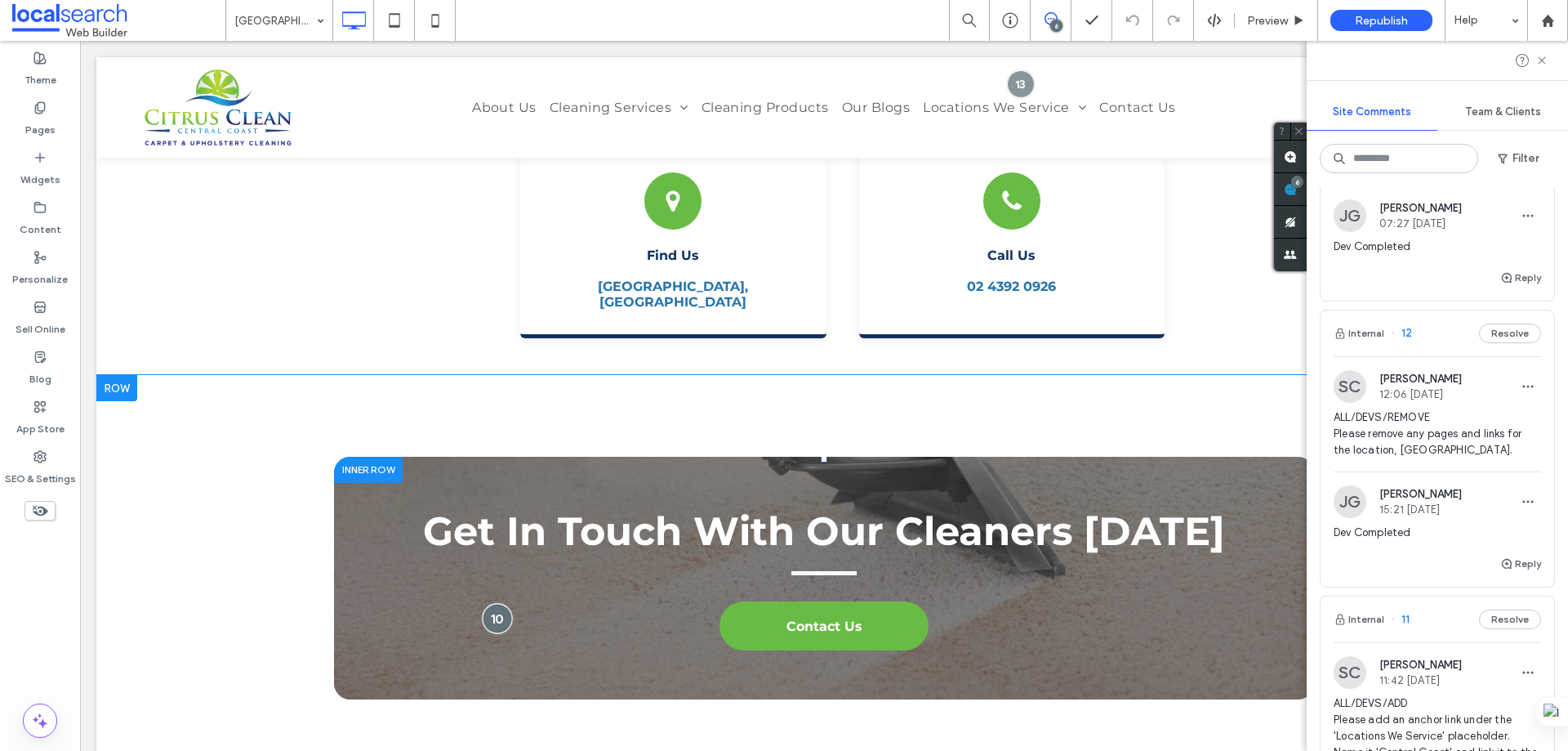
click at [501, 603] on div at bounding box center [497, 618] width 30 height 30
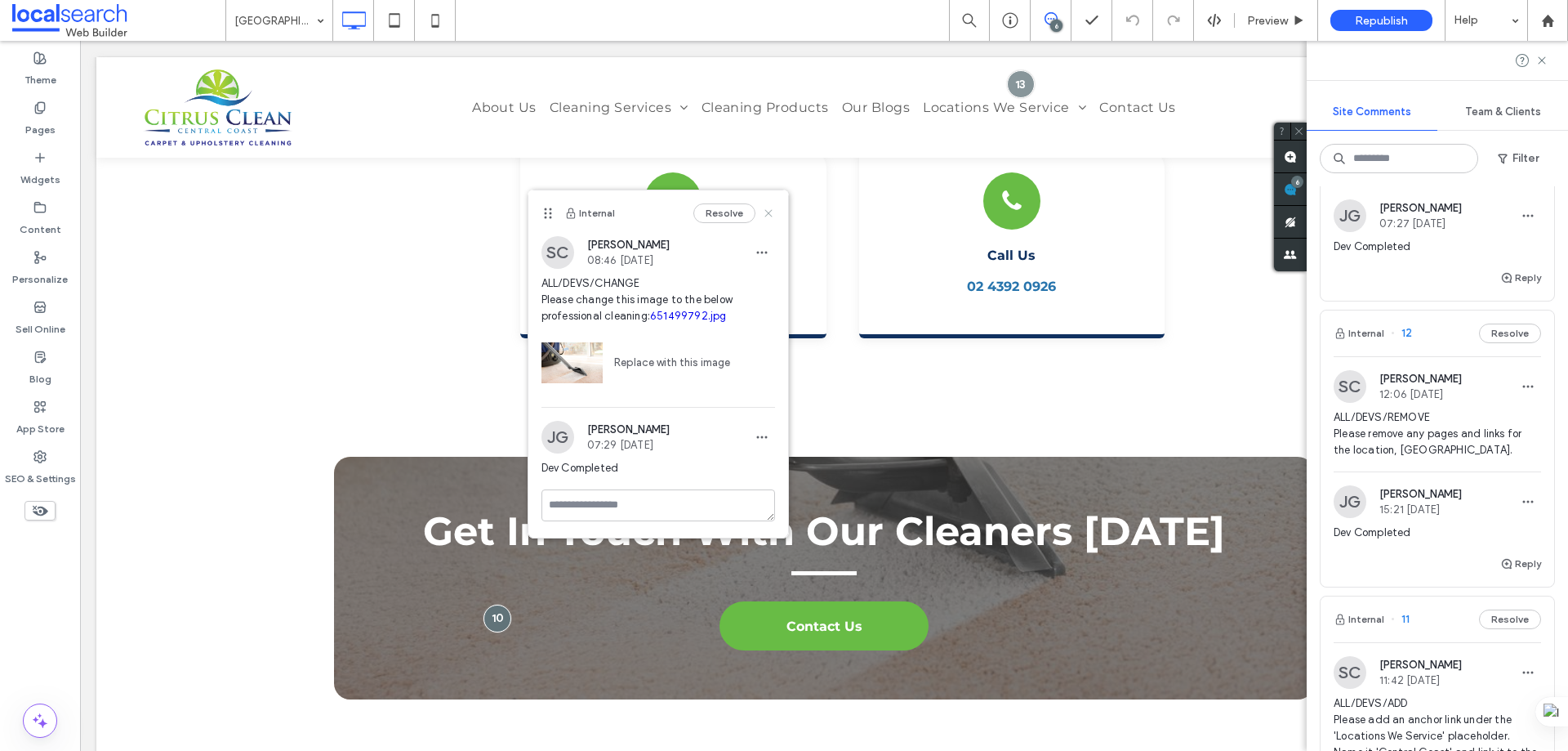
click at [773, 210] on icon at bounding box center [769, 213] width 13 height 13
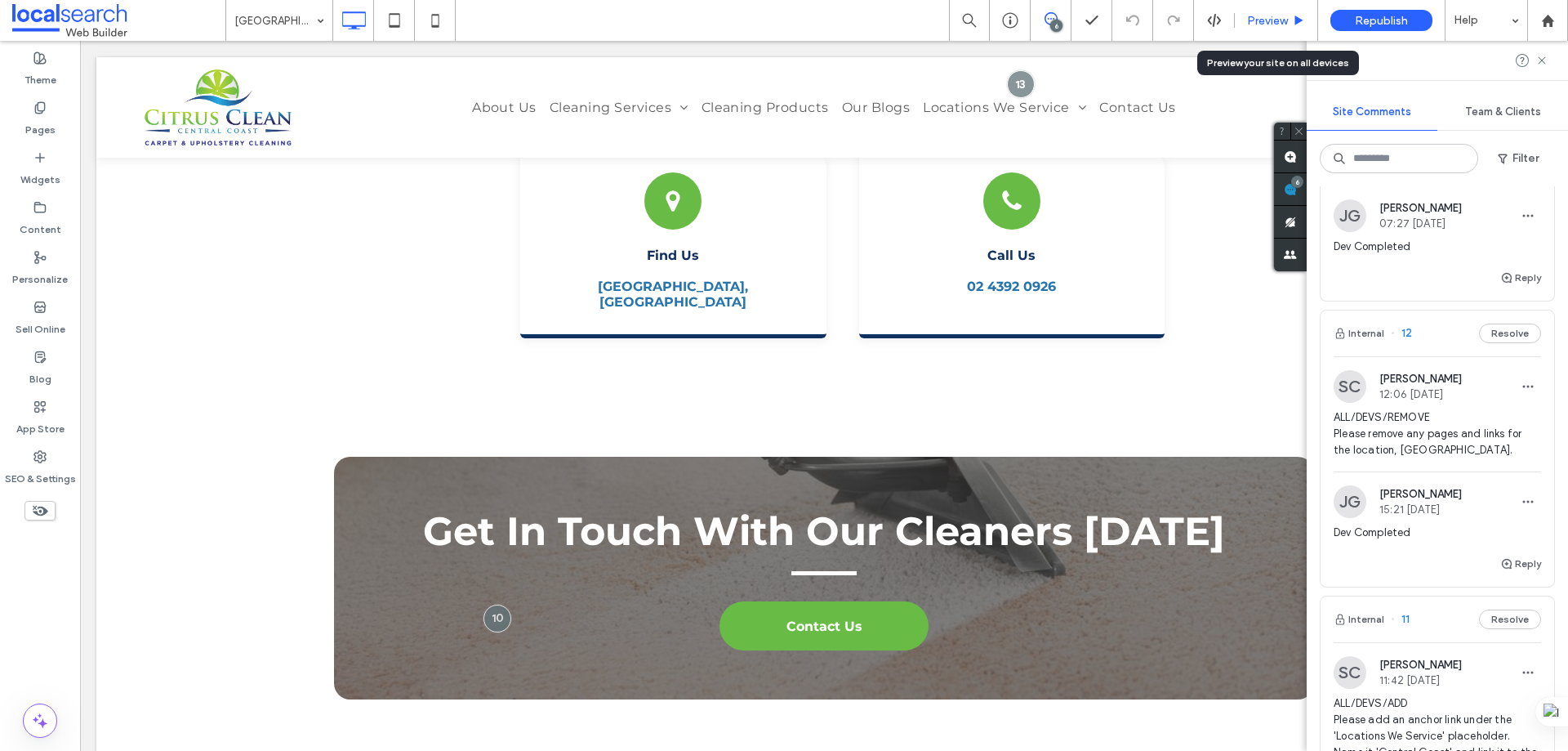
click at [1265, 16] on span "Preview" at bounding box center [1268, 21] width 41 height 14
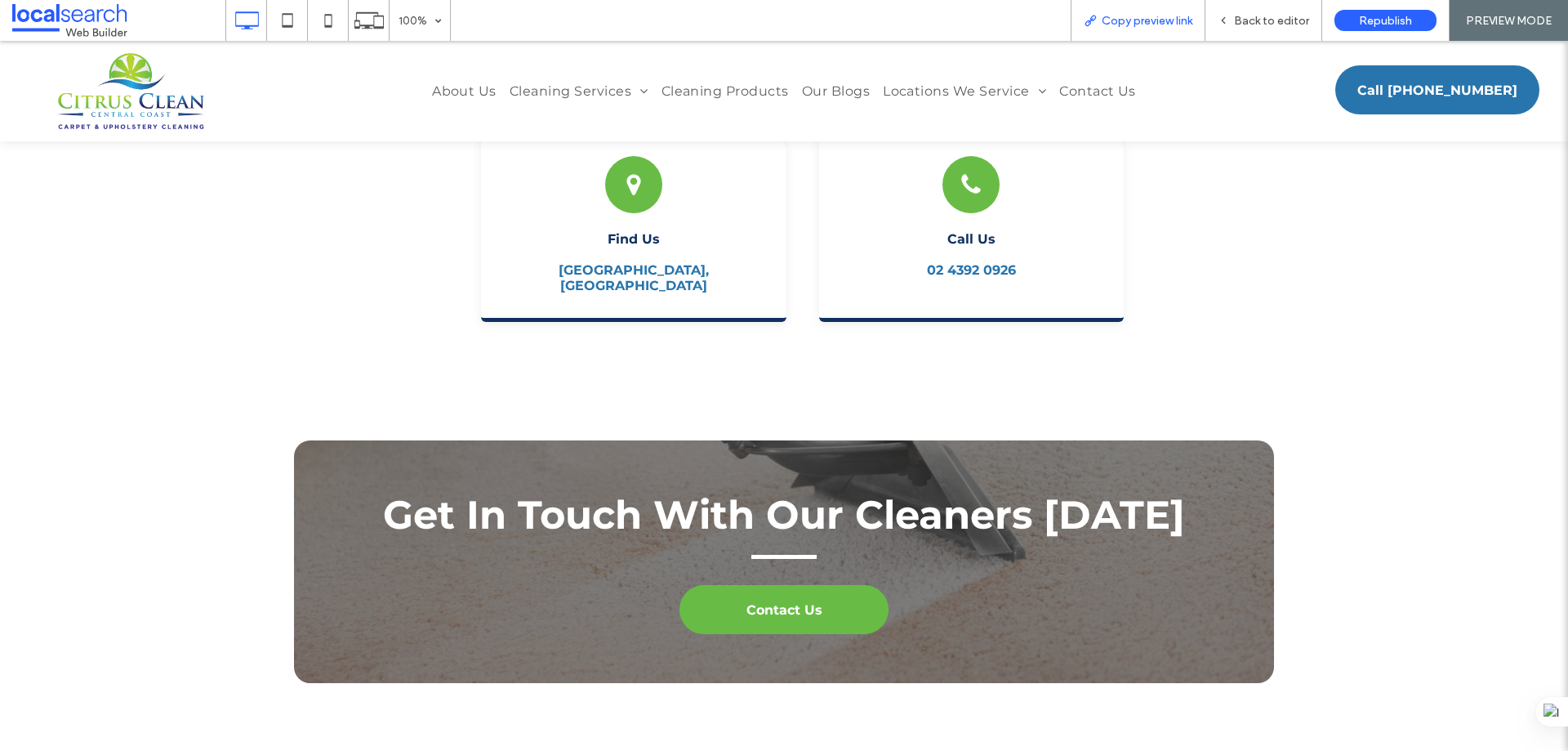
click at [1122, 22] on span "Copy preview link" at bounding box center [1147, 21] width 91 height 14
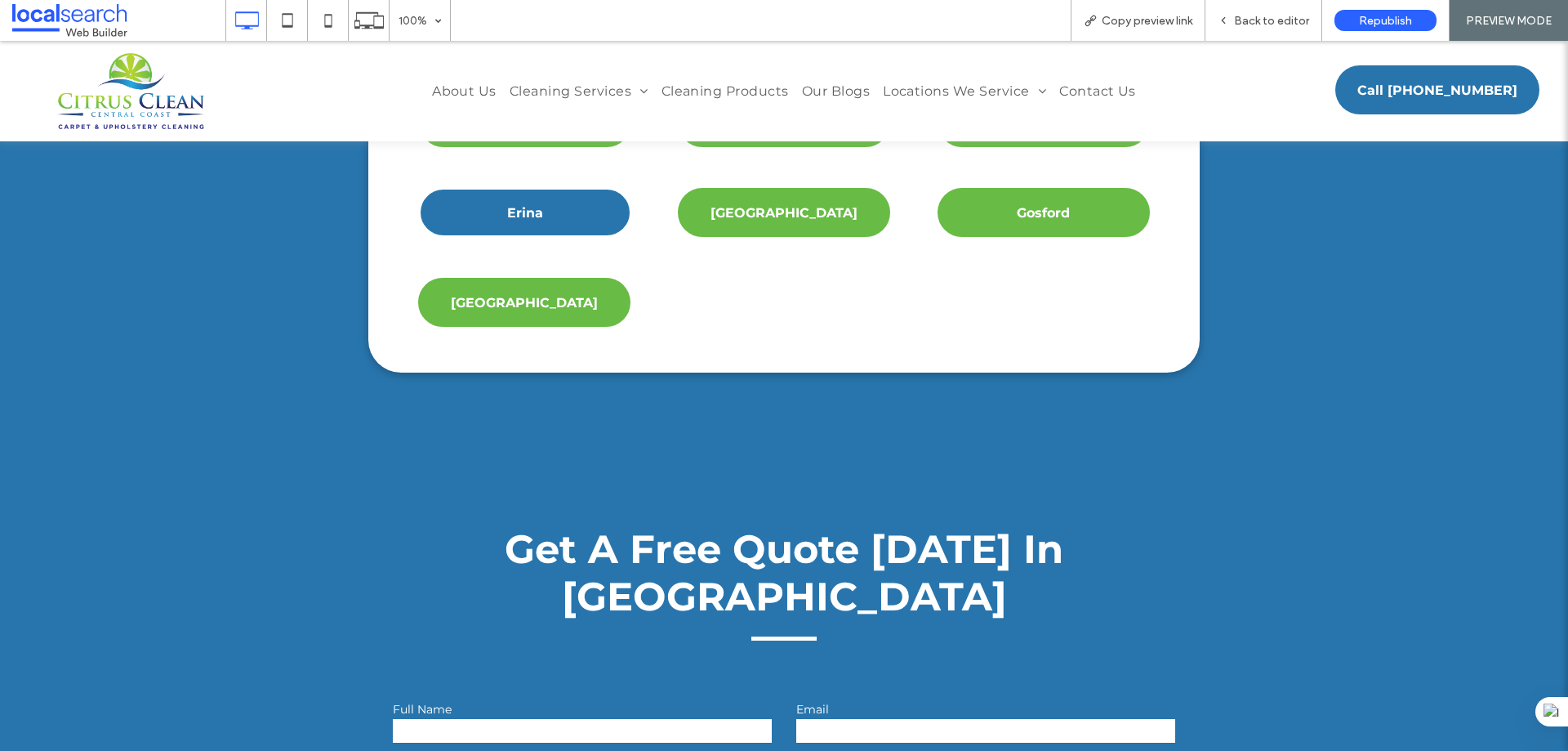
scroll to position [4576, 0]
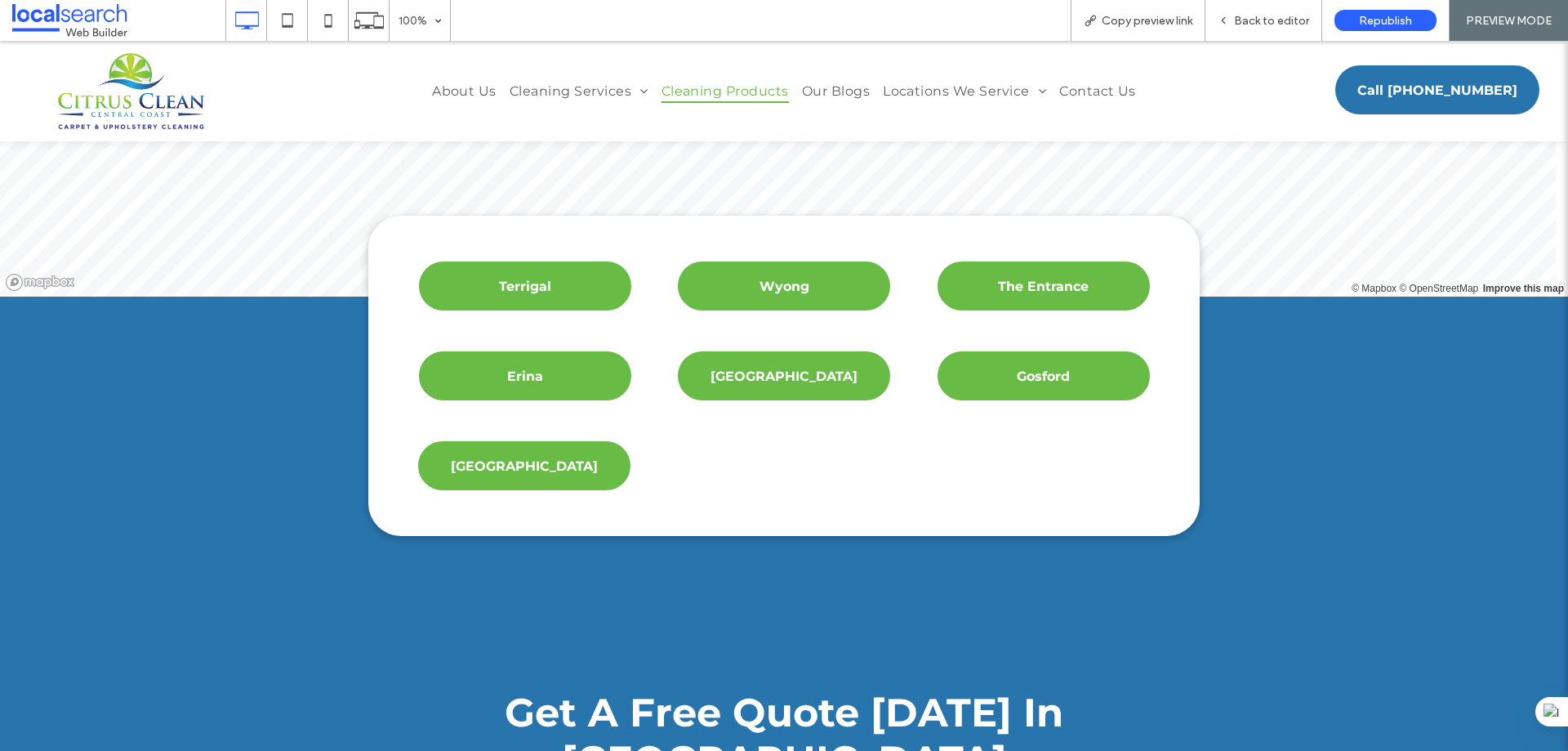
click at [706, 92] on span "Cleaning Products" at bounding box center [725, 90] width 128 height 23
click at [1252, 21] on span "Back to editor" at bounding box center [1271, 21] width 75 height 14
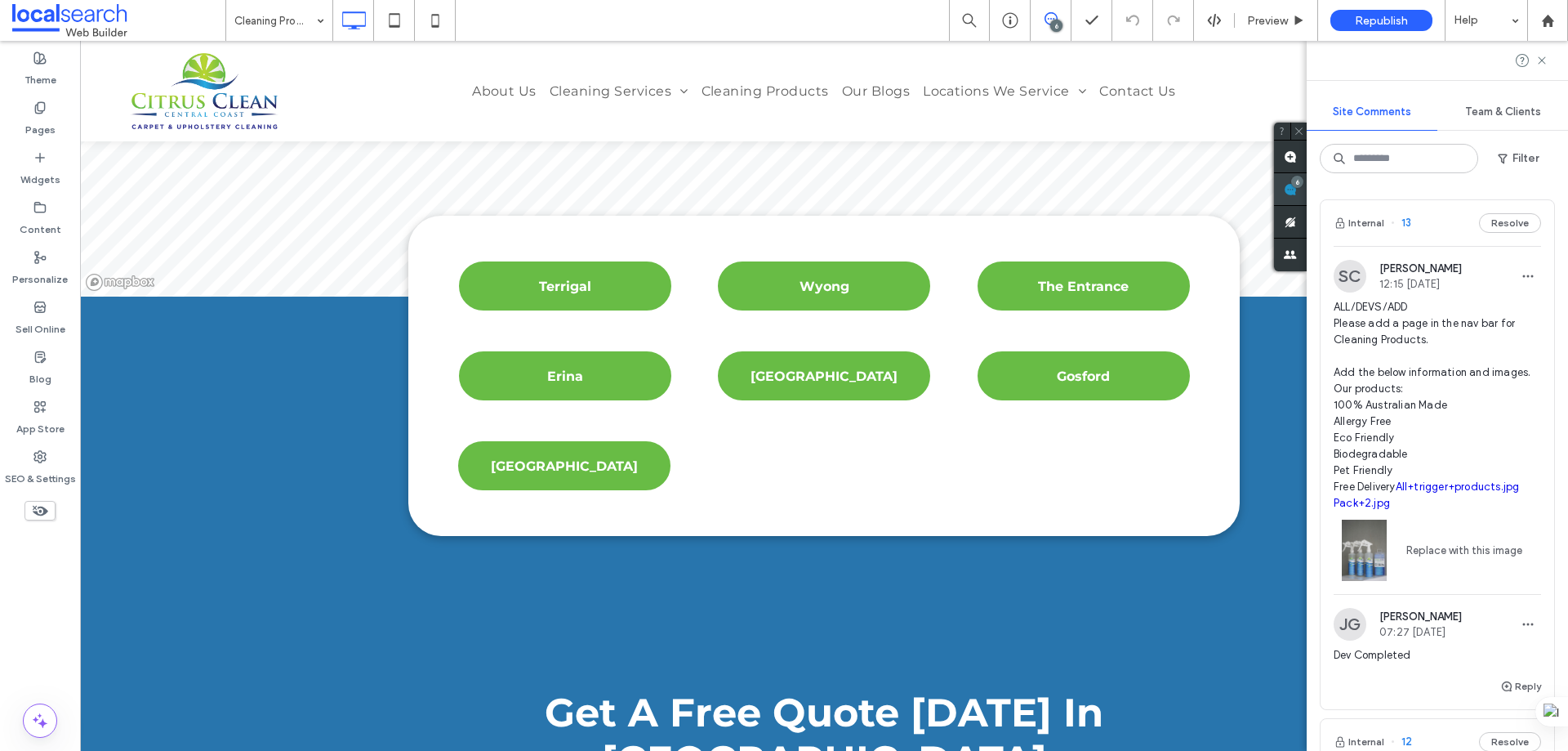
click at [1297, 187] on use at bounding box center [1290, 190] width 13 height 13
click at [43, 115] on label "Pages" at bounding box center [40, 126] width 30 height 23
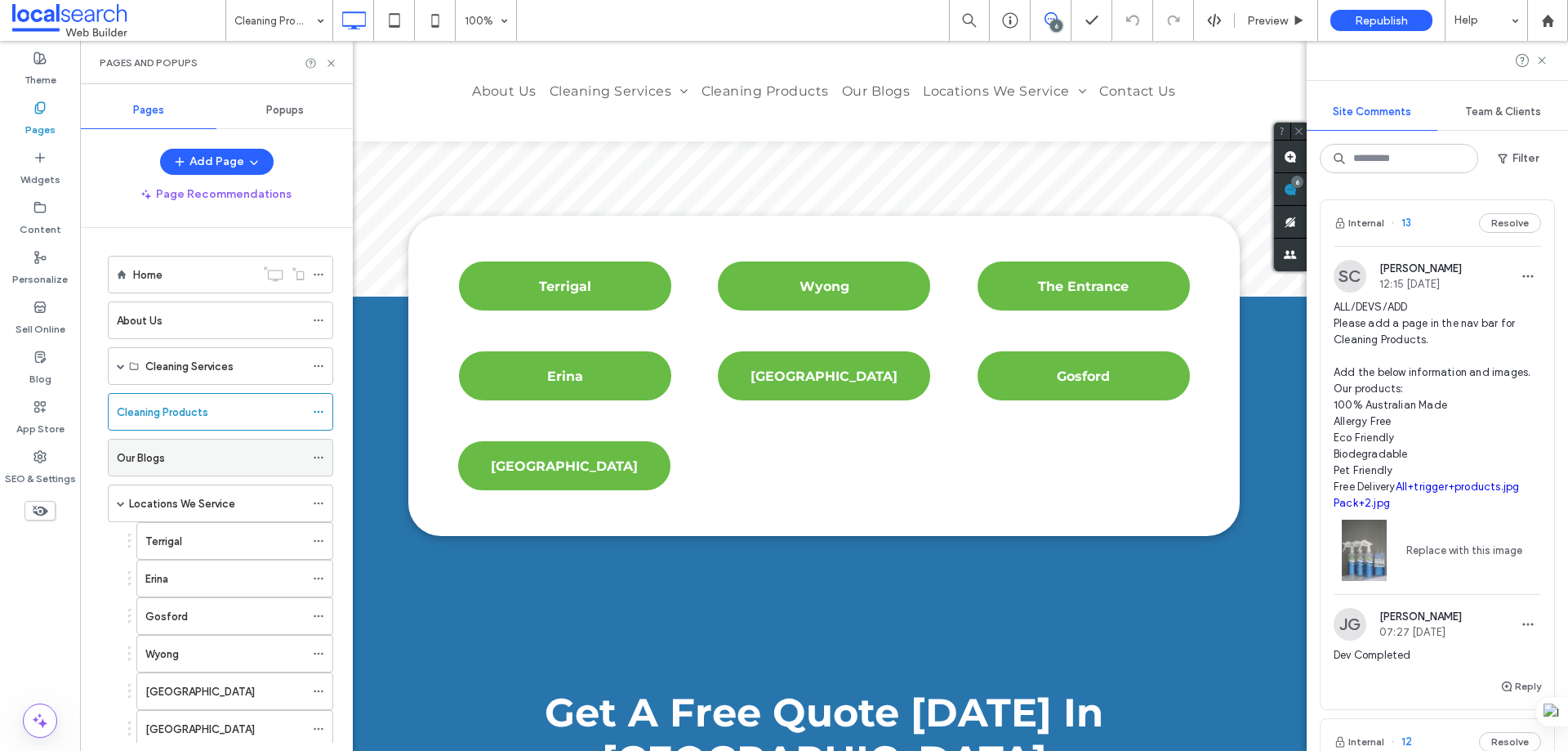
scroll to position [205, 0]
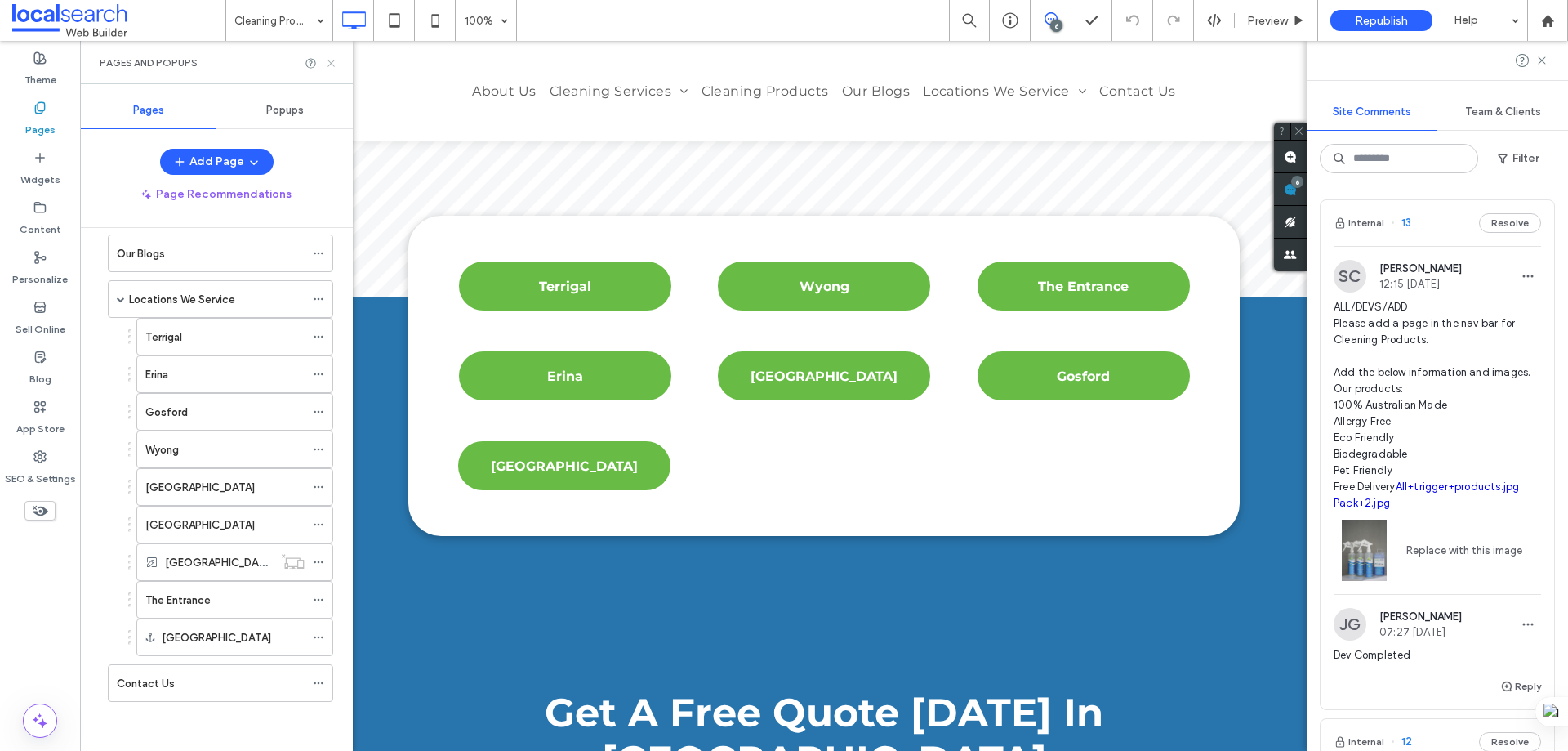
click at [332, 67] on icon at bounding box center [330, 63] width 12 height 12
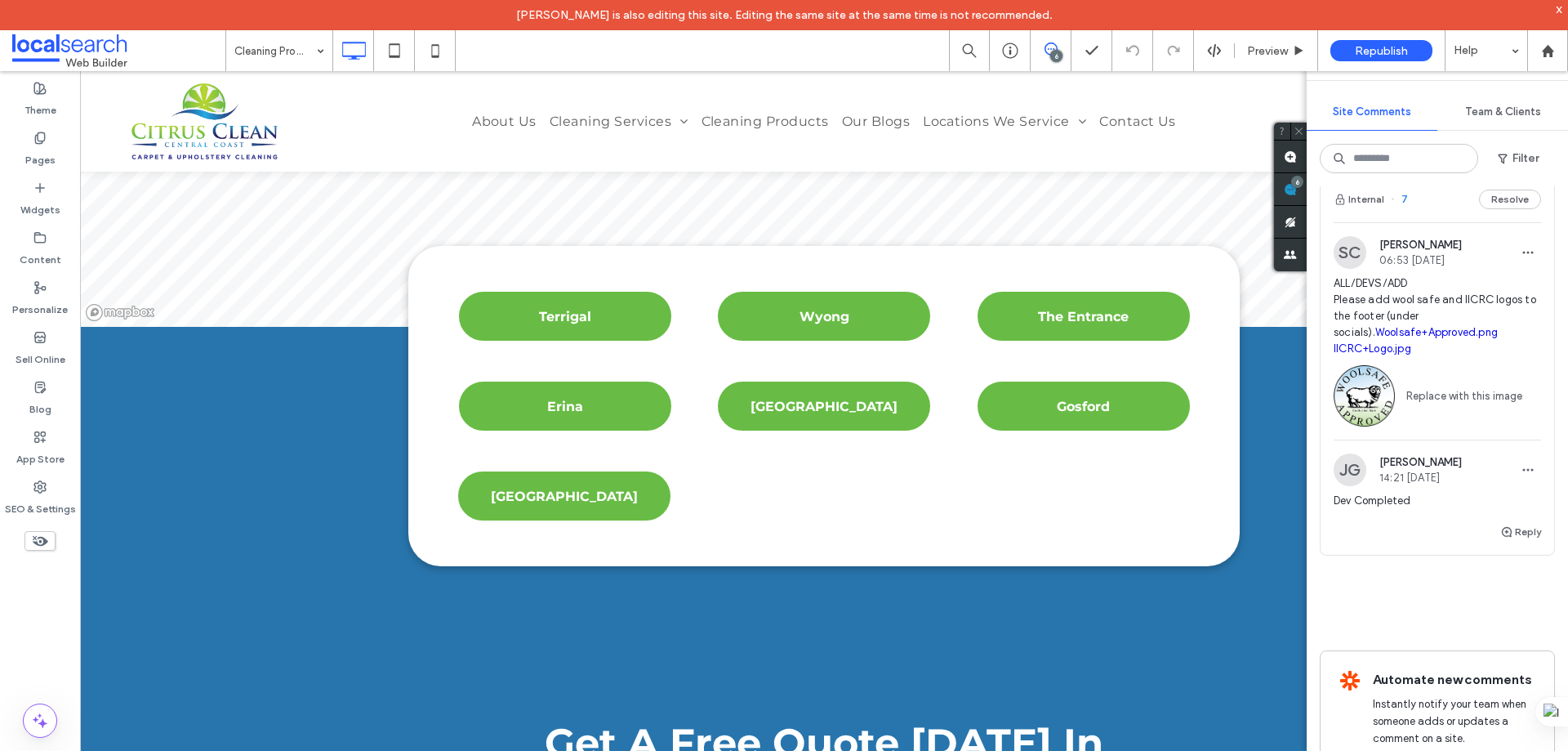
scroll to position [1879, 0]
click at [1487, 108] on span "Team & Clients" at bounding box center [1503, 112] width 76 height 13
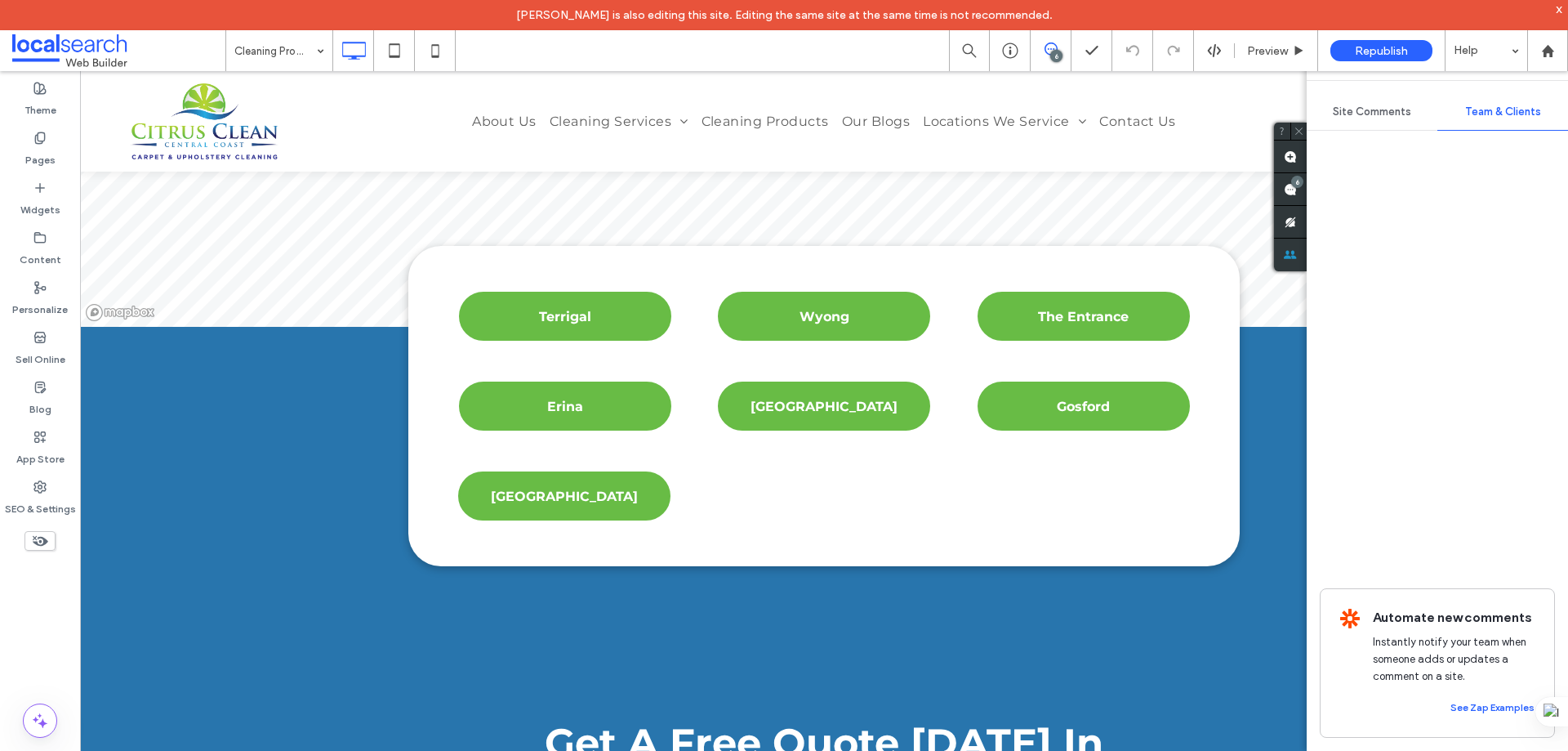
scroll to position [0, 0]
click at [1378, 114] on span "Site Comments" at bounding box center [1373, 112] width 79 height 13
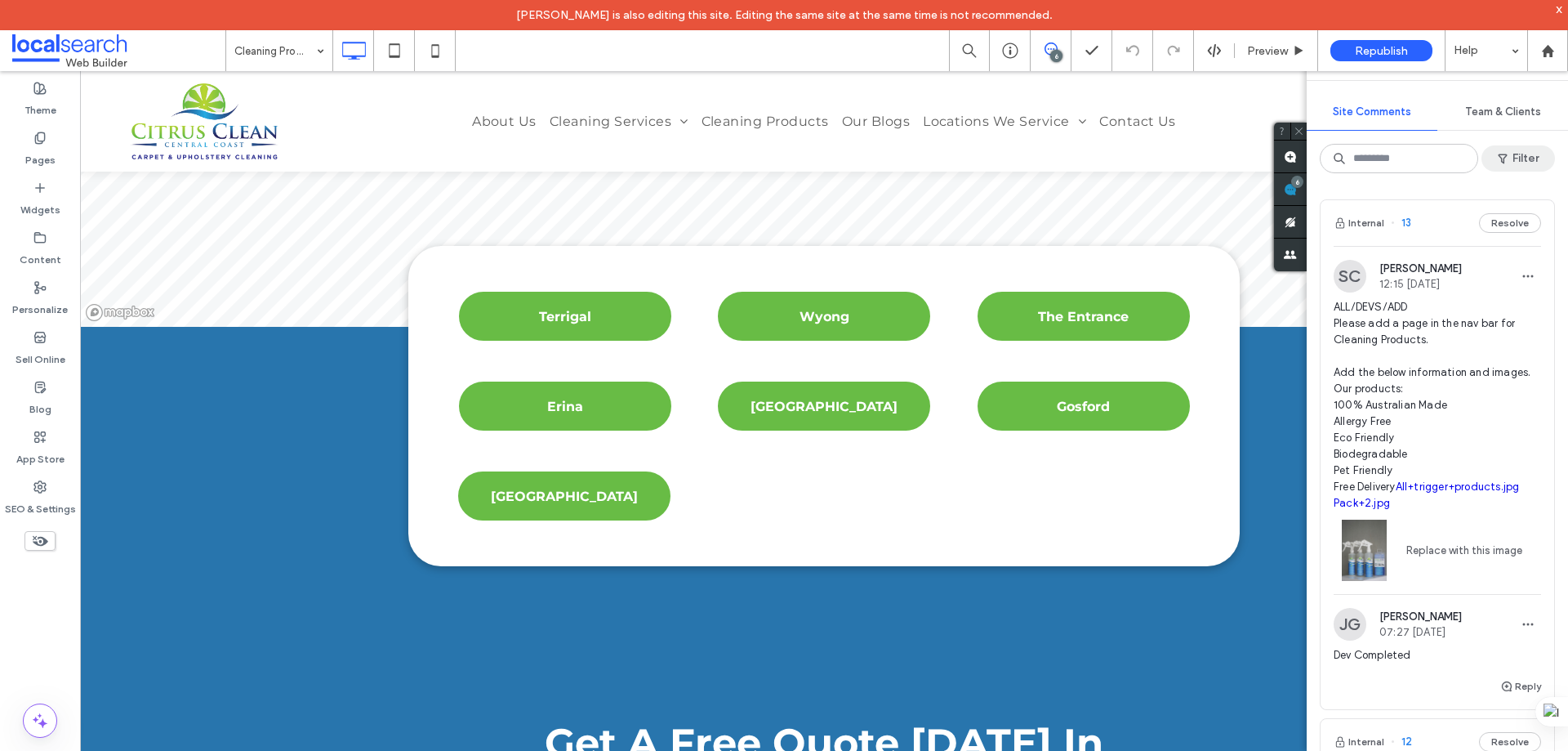
click at [1521, 159] on button "Filter" at bounding box center [1518, 159] width 73 height 26
click at [1269, 255] on div "Resolved (6)" at bounding box center [1291, 255] width 115 height 14
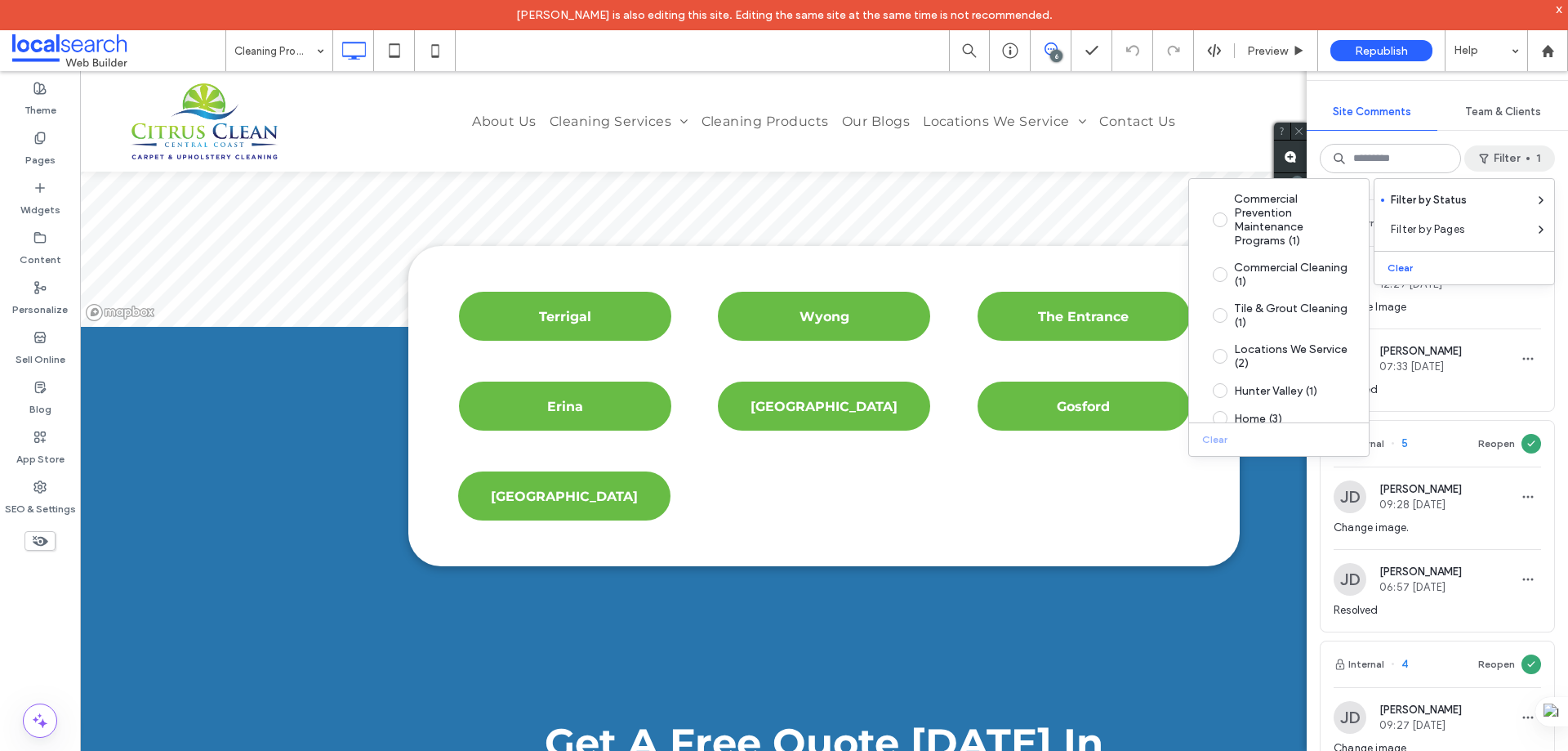
click at [1503, 326] on div "Change Image" at bounding box center [1438, 314] width 207 height 29
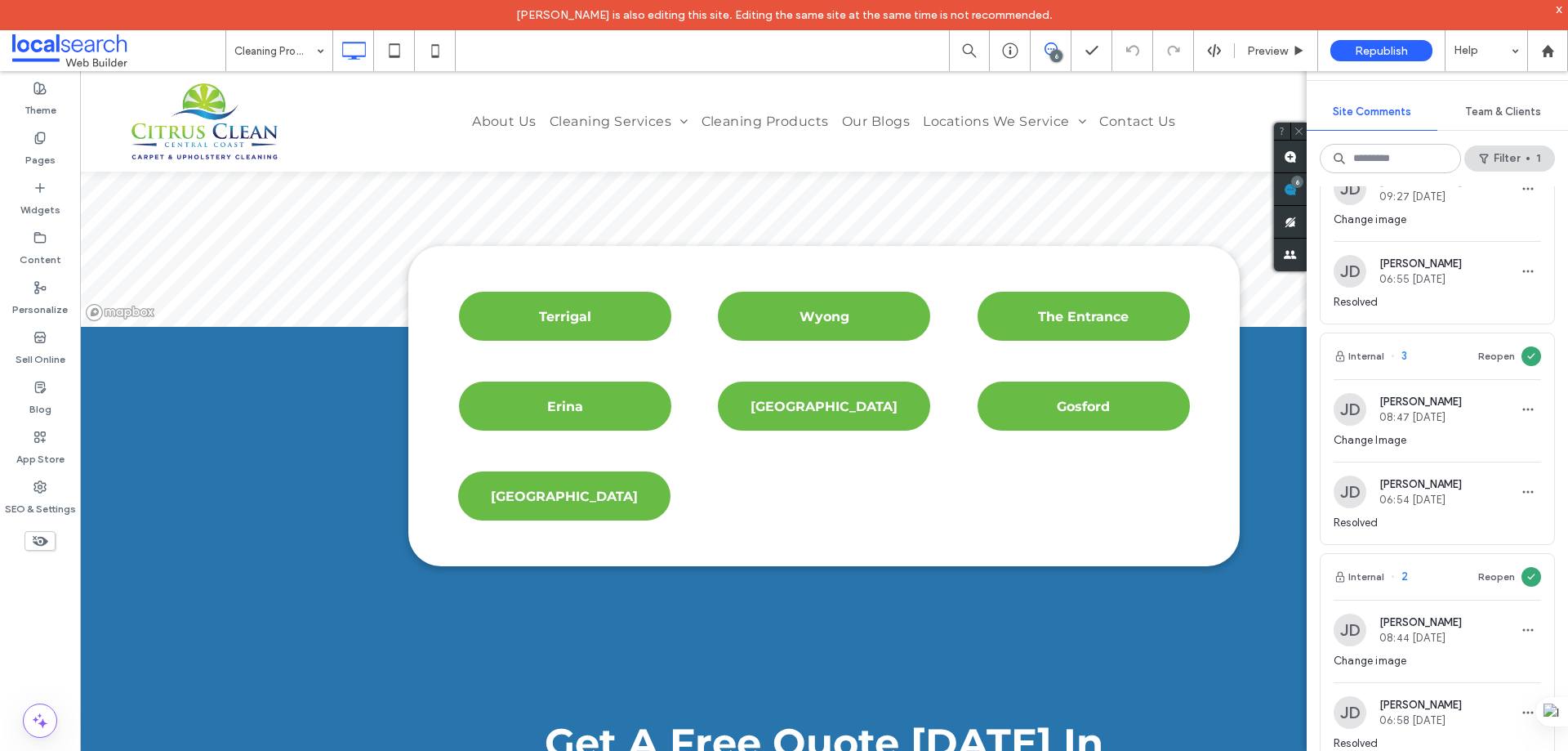
scroll to position [386, 0]
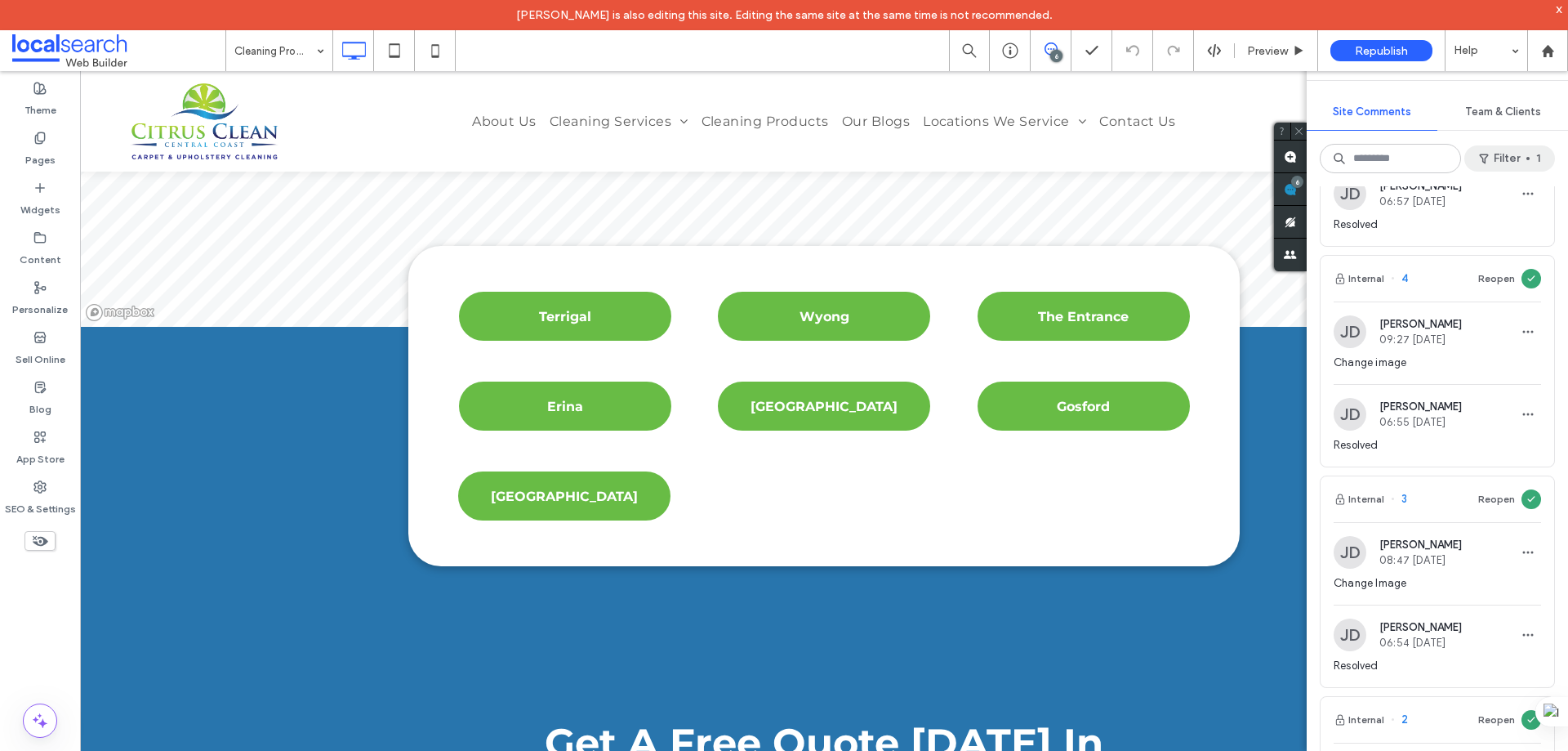
click at [1509, 159] on button "Filter 1" at bounding box center [1510, 159] width 91 height 26
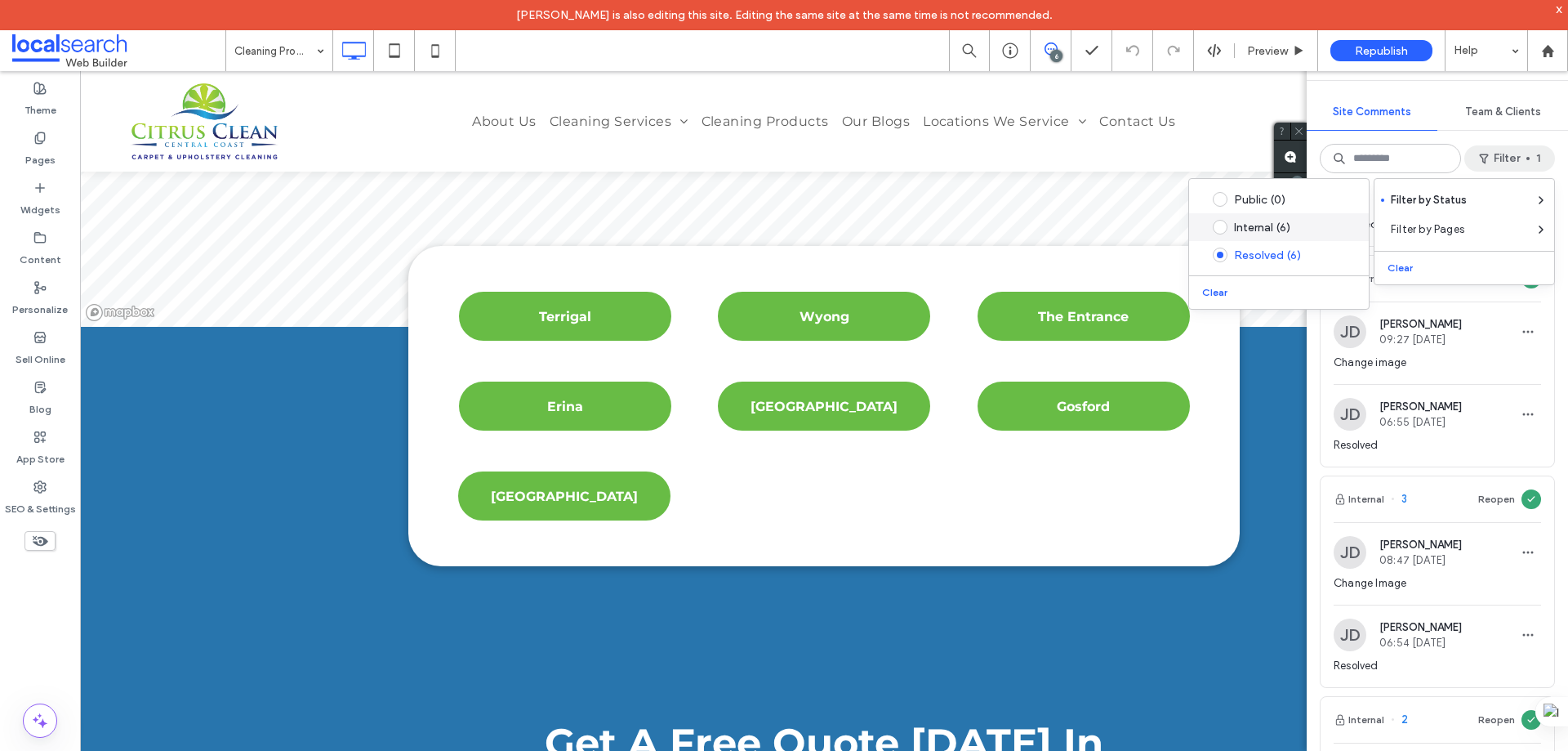
click at [1247, 230] on div "Internal (6)" at bounding box center [1291, 227] width 115 height 14
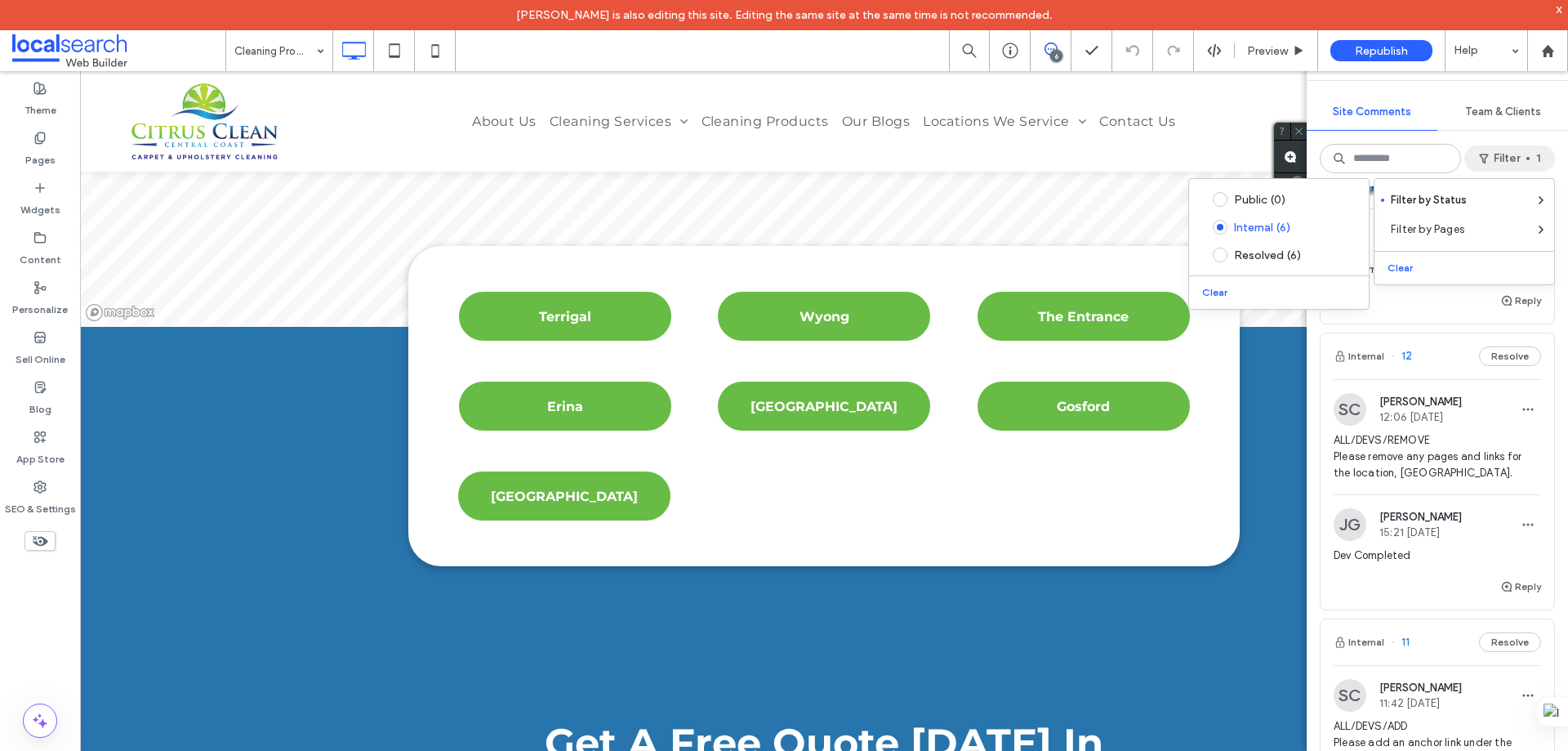
click at [1438, 306] on div "Reply" at bounding box center [1438, 307] width 234 height 33
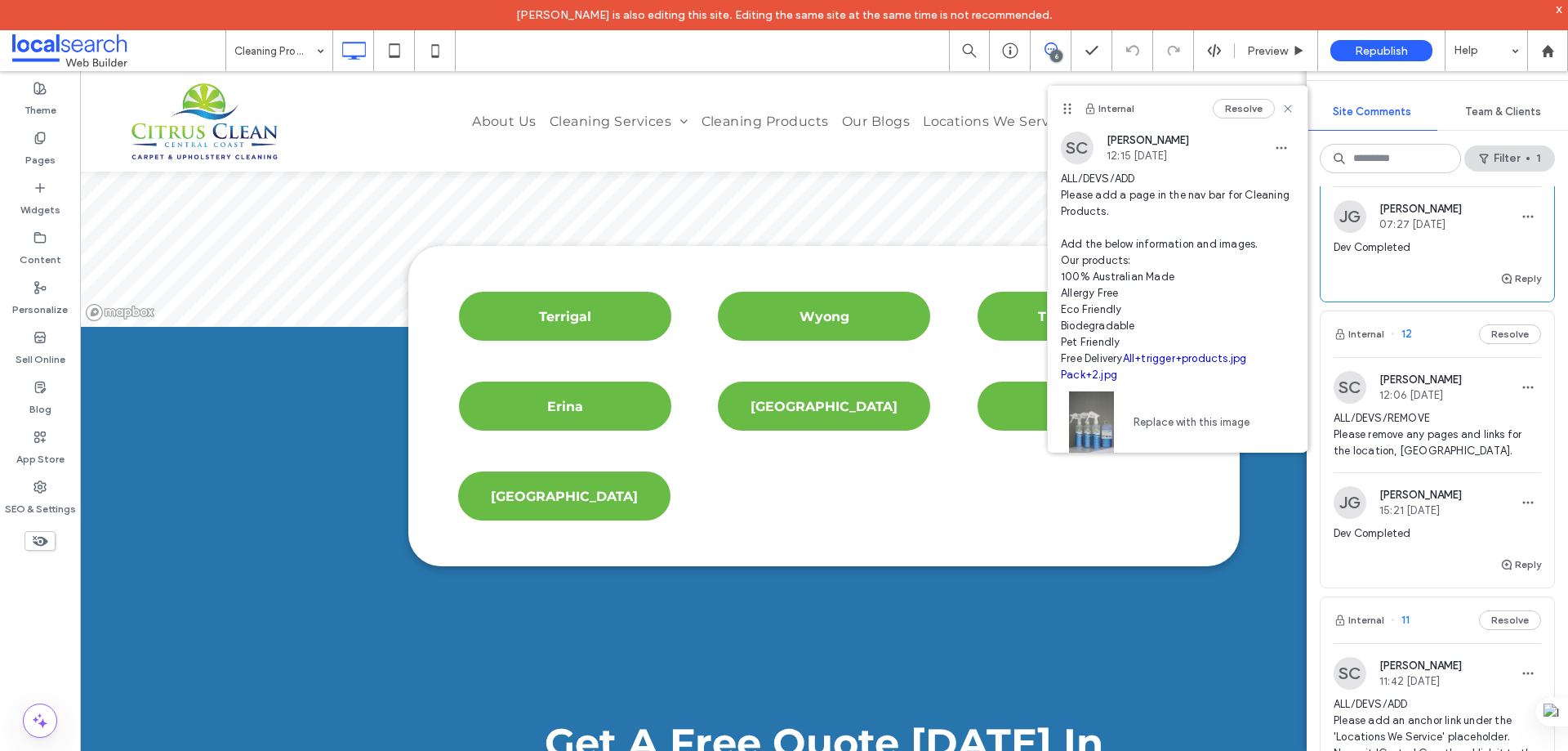
scroll to position [408, 0]
click at [1435, 342] on div "Internal 12 Resolve" at bounding box center [1438, 333] width 234 height 46
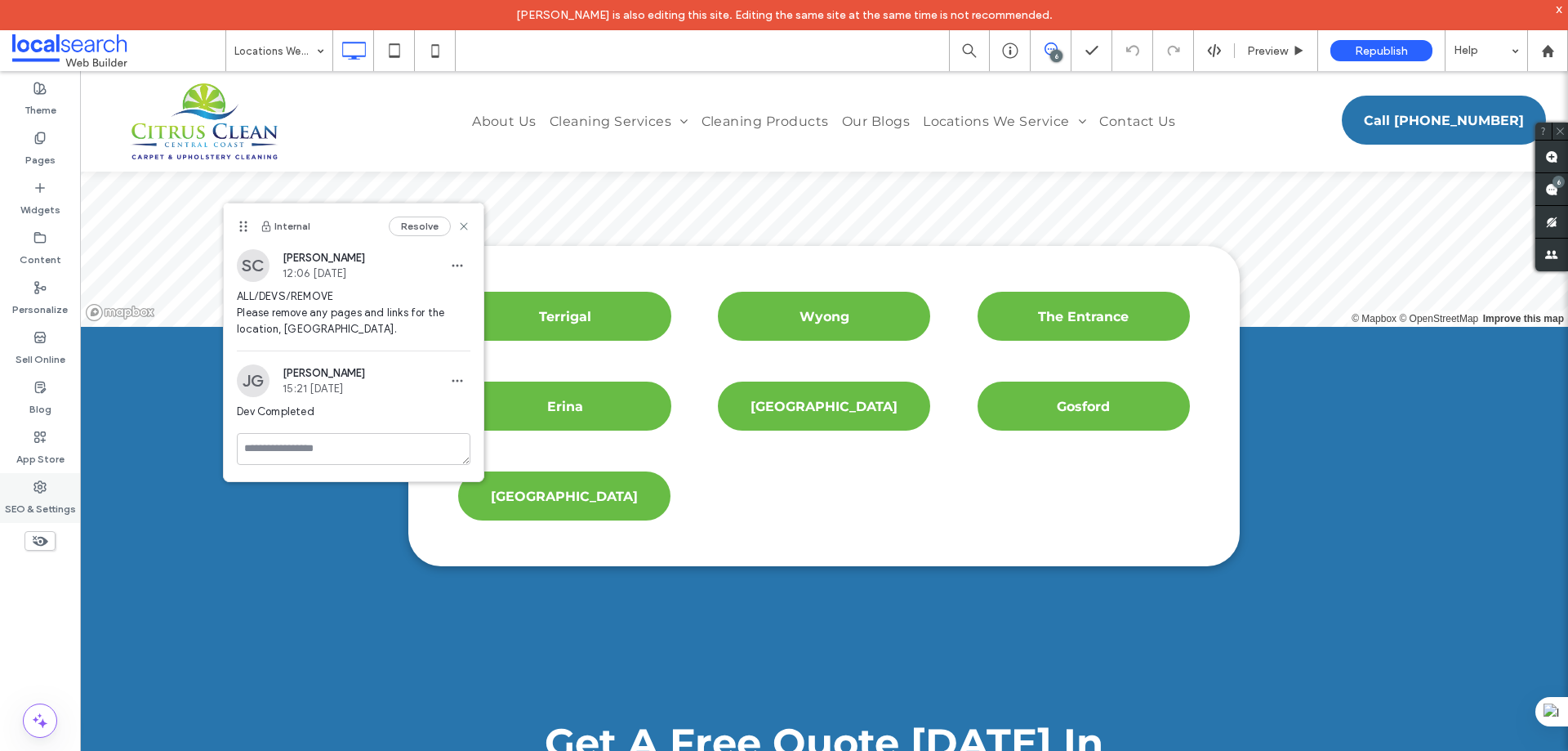
click at [42, 483] on use at bounding box center [40, 487] width 11 height 11
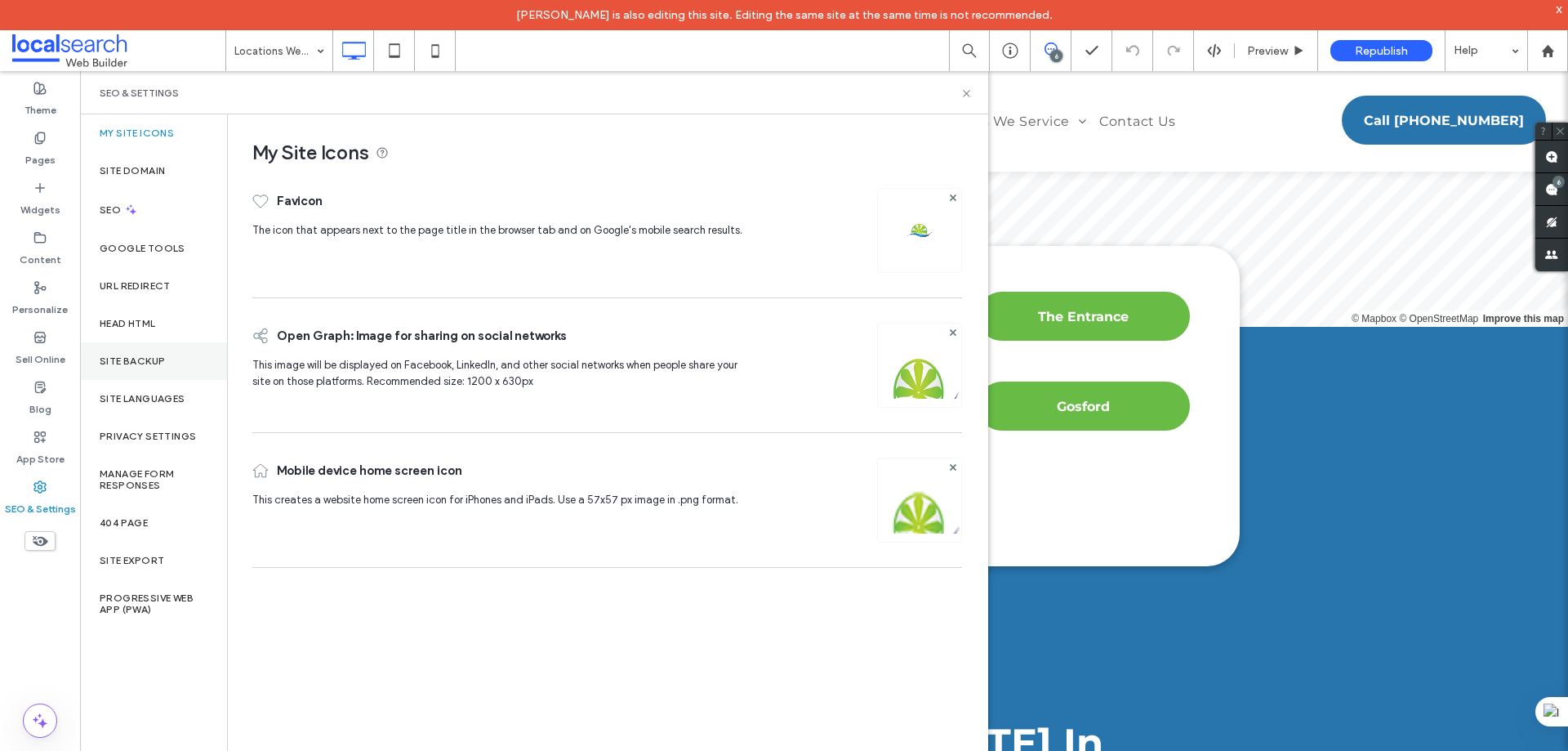
click at [141, 364] on label "Site Backup" at bounding box center [132, 361] width 66 height 11
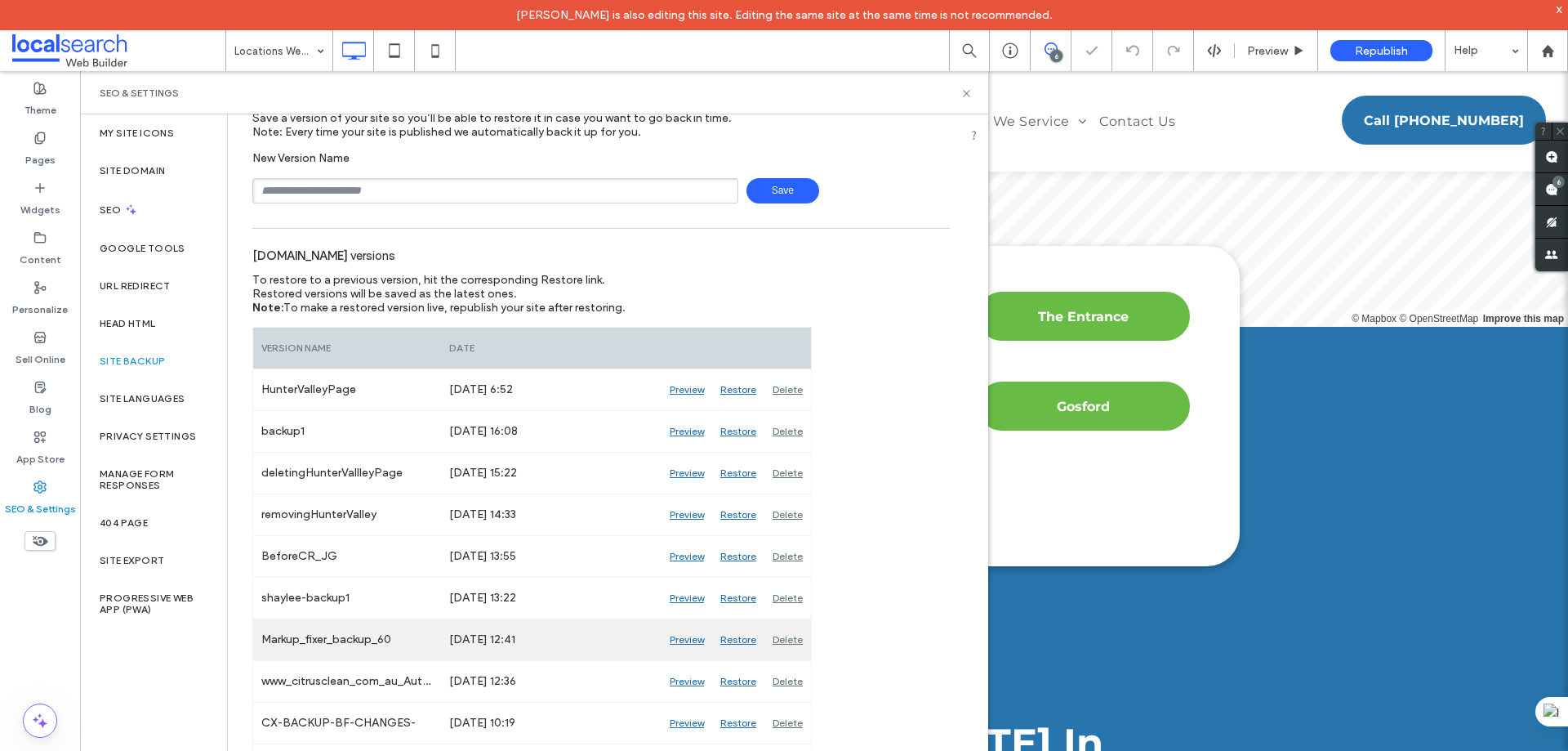
scroll to position [163, 0]
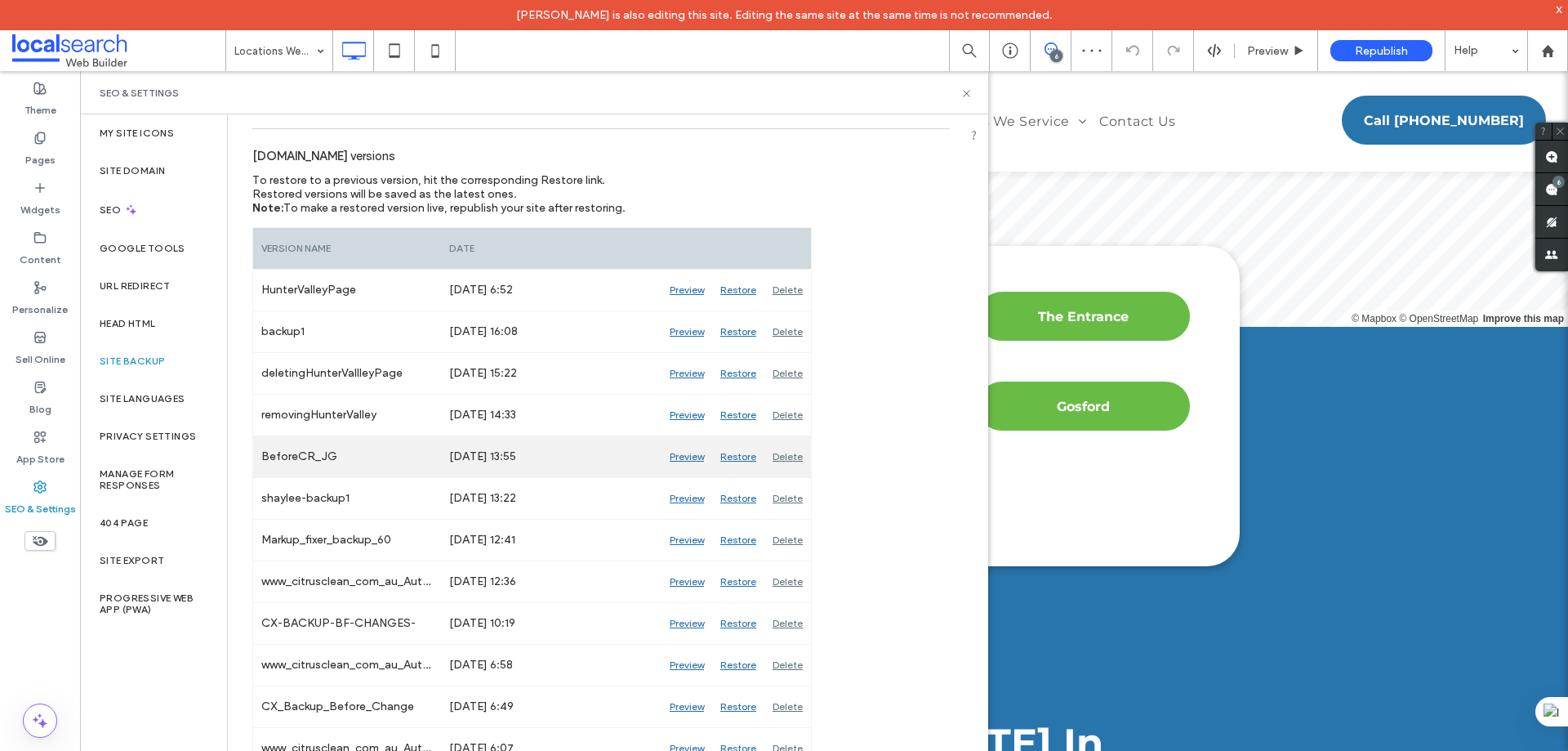
click at [685, 455] on div "Preview" at bounding box center [687, 457] width 51 height 41
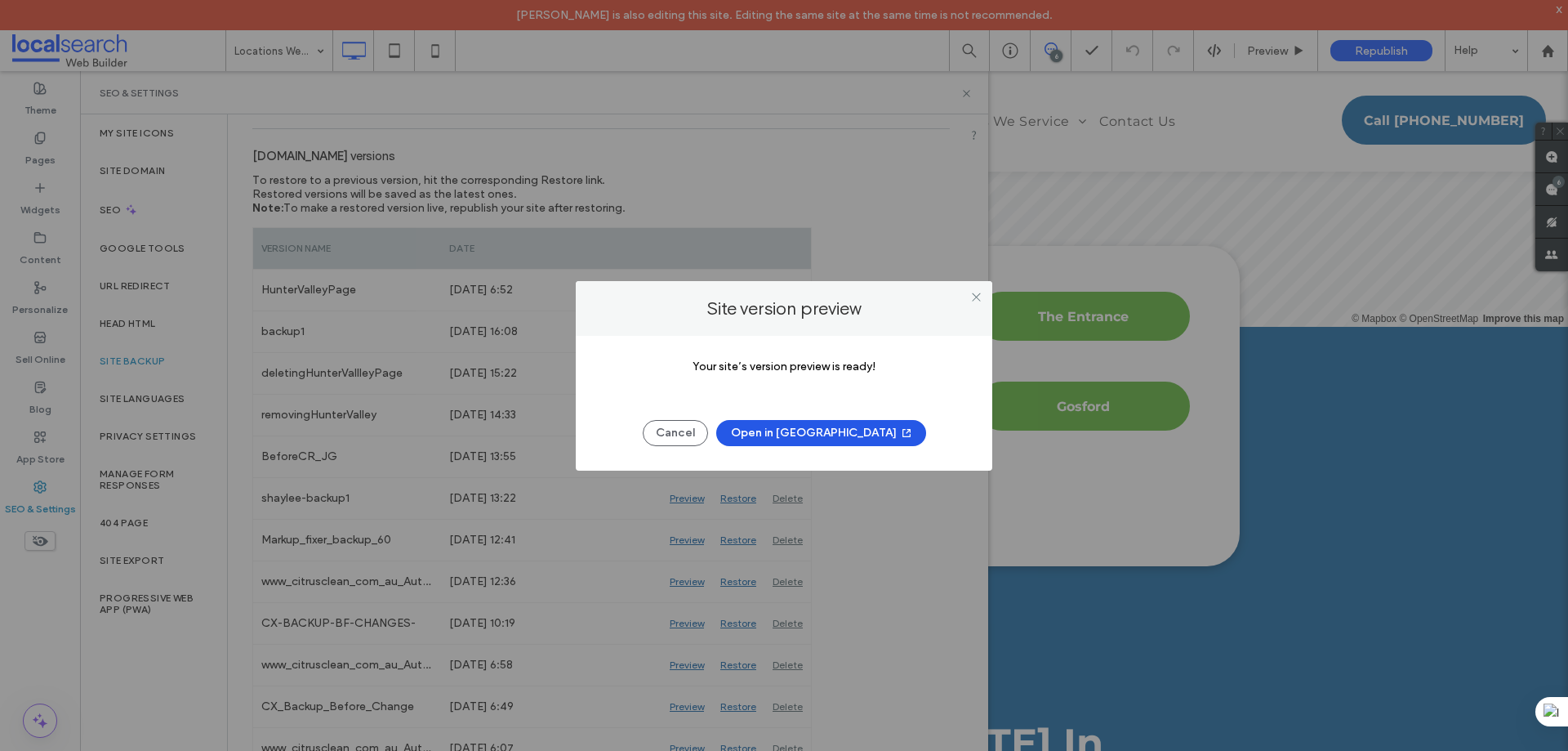
click at [855, 436] on button "Open in New Tab" at bounding box center [821, 433] width 210 height 26
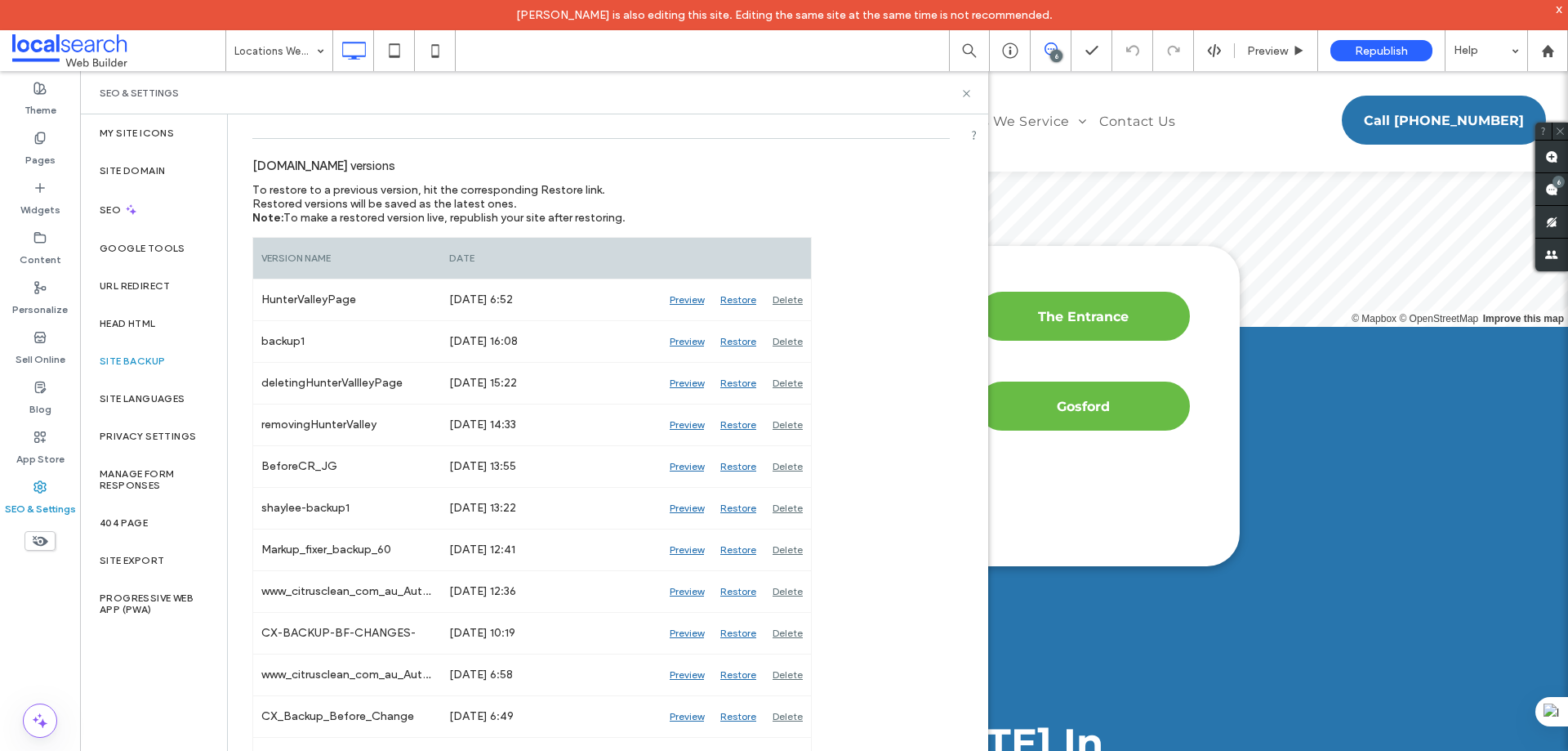
scroll to position [0, 0]
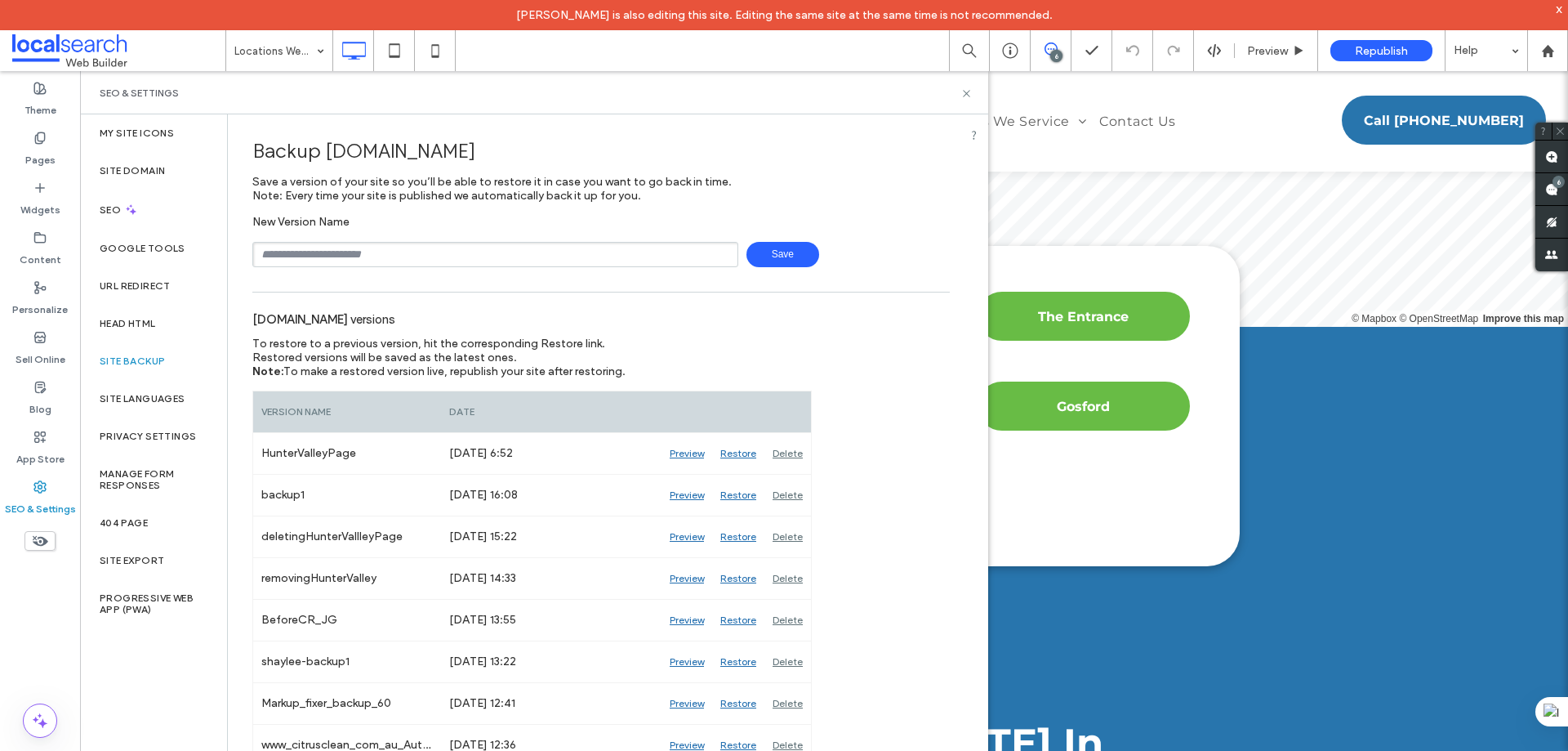
click at [327, 255] on input "text" at bounding box center [495, 254] width 486 height 25
type input "**********"
click at [755, 257] on span "Save" at bounding box center [783, 254] width 72 height 25
click at [968, 93] on icon at bounding box center [967, 93] width 12 height 12
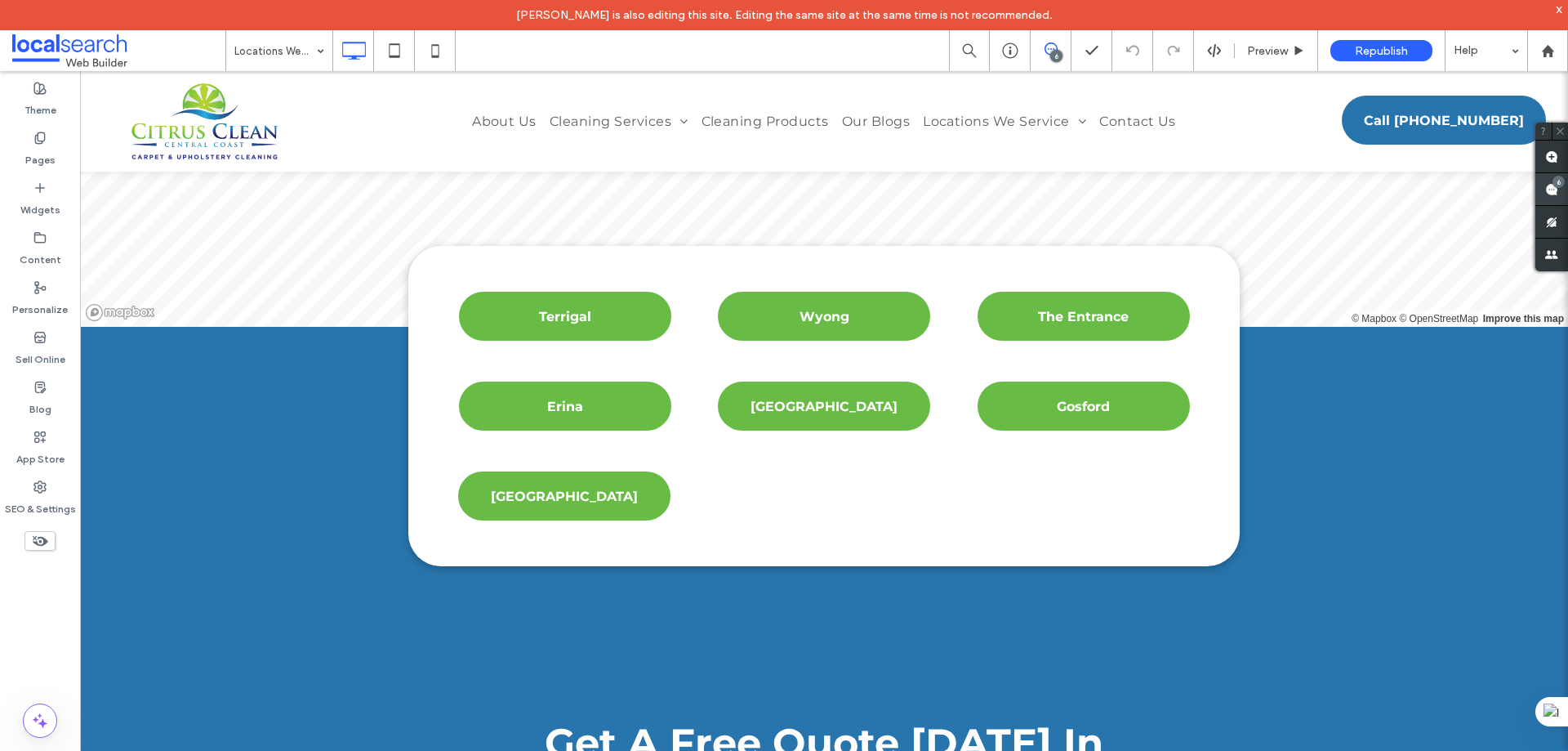
click at [1554, 191] on use at bounding box center [1552, 190] width 13 height 13
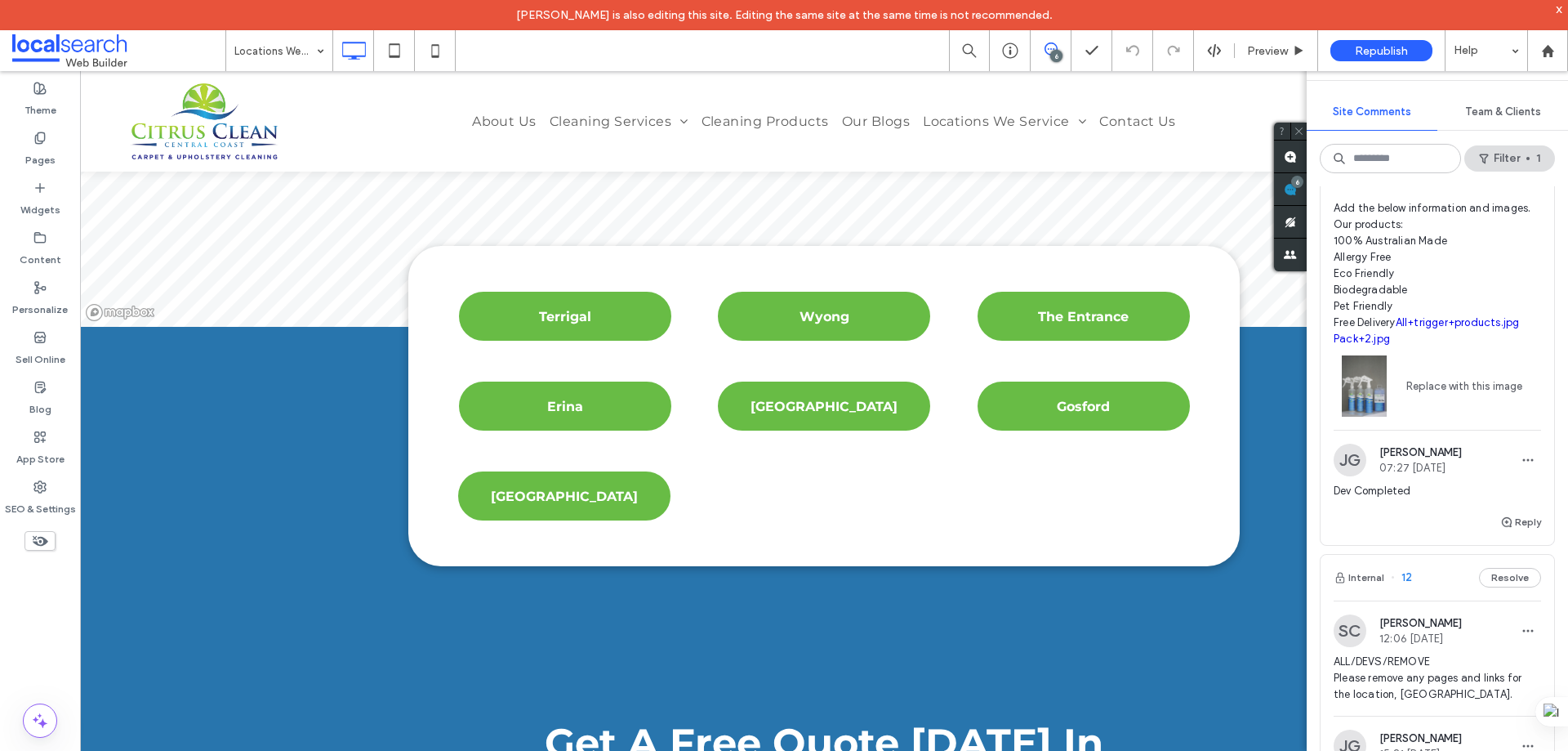
scroll to position [163, 0]
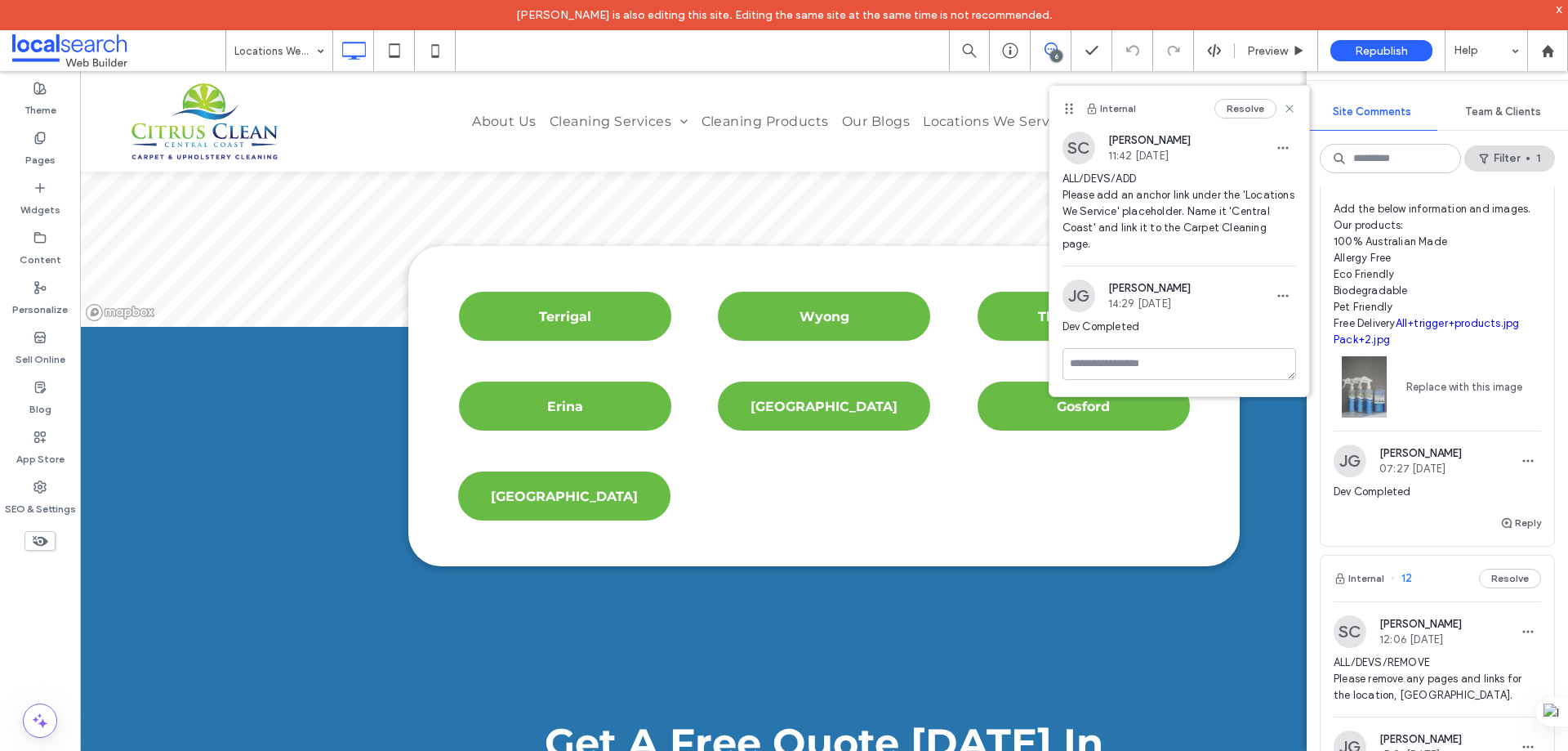
click at [1202, 179] on span "ALL/DEVS/ADD Please add an anchor link under the 'Locations We Service' placeho…" at bounding box center [1180, 211] width 234 height 82
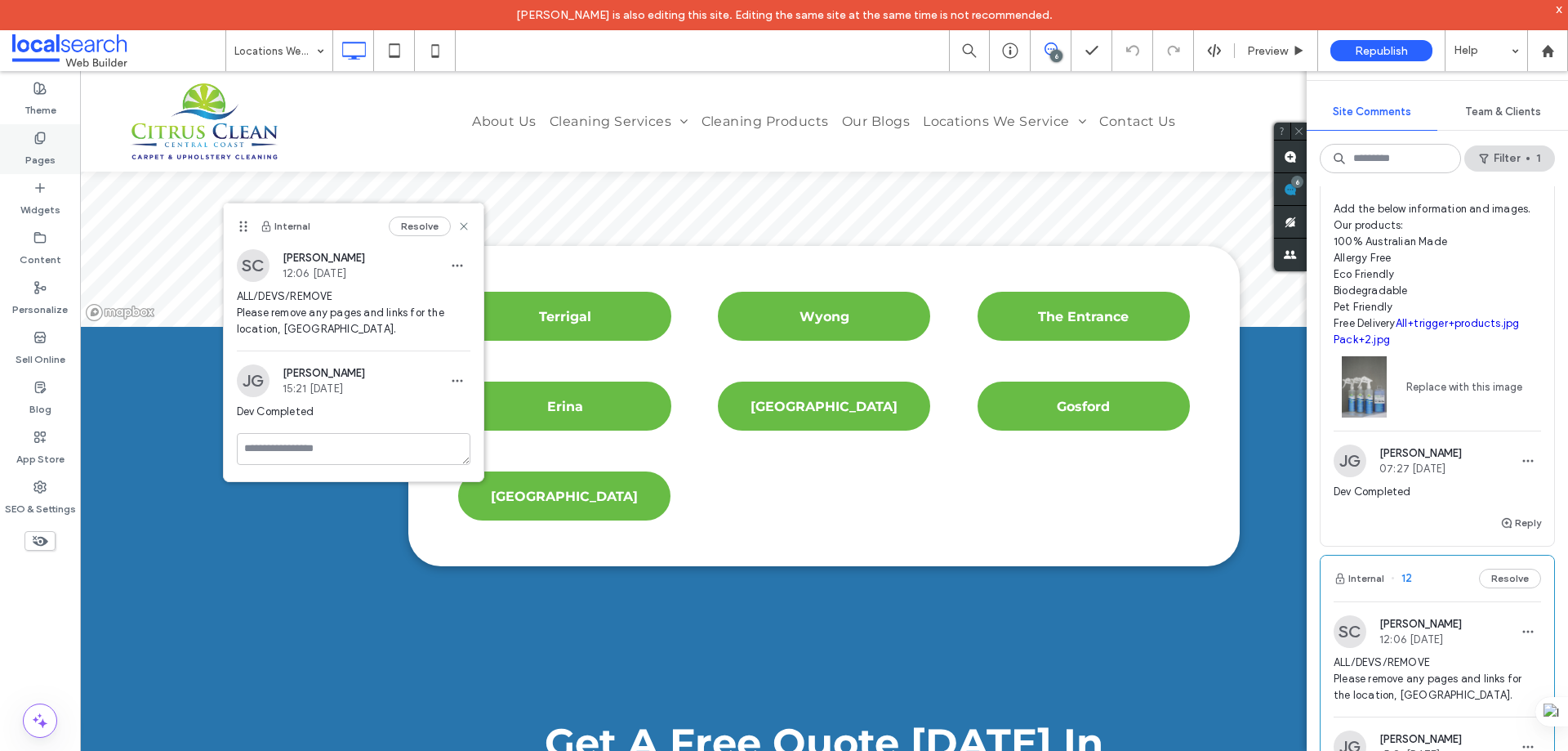
click at [45, 151] on label "Pages" at bounding box center [40, 156] width 30 height 23
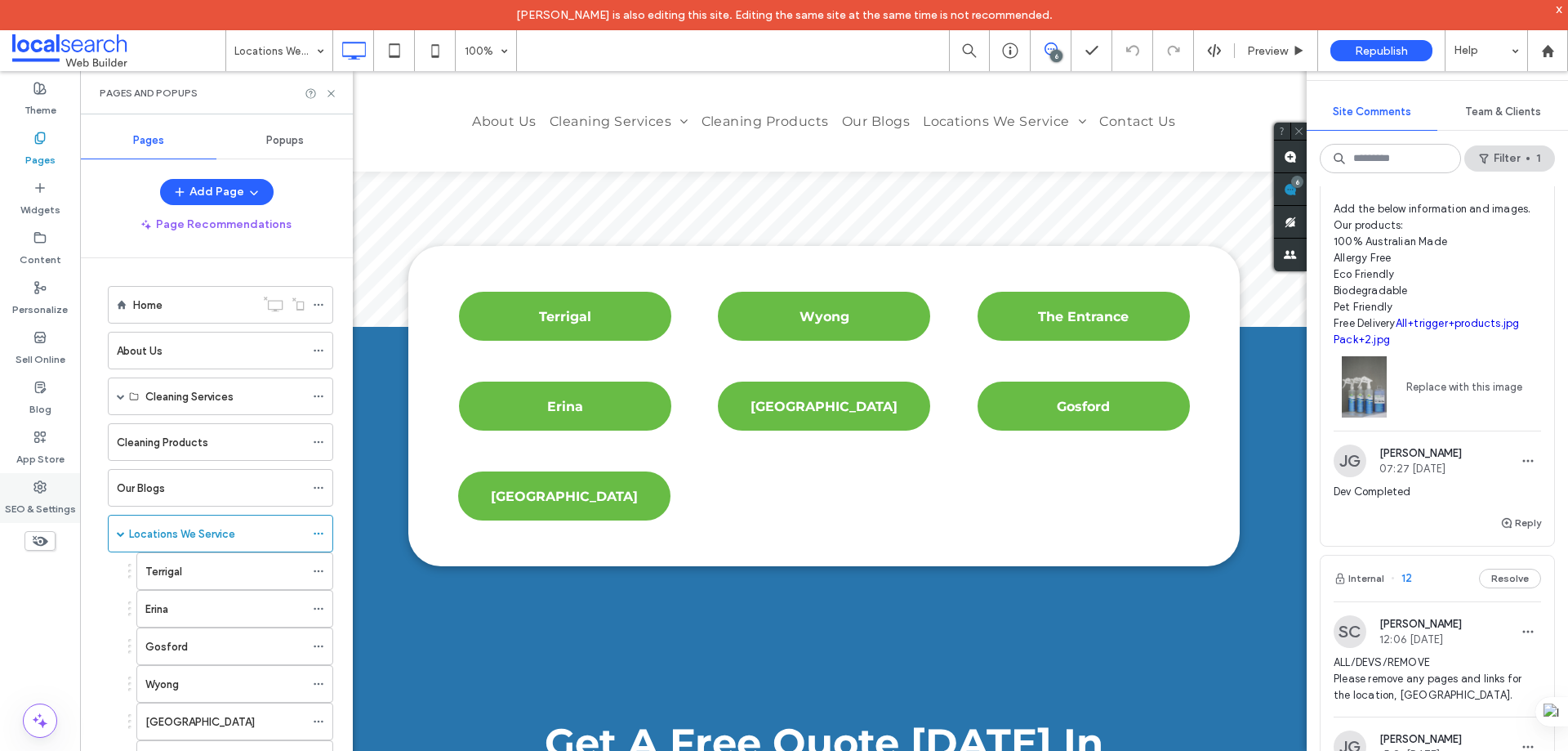
click at [41, 483] on icon at bounding box center [40, 487] width 13 height 13
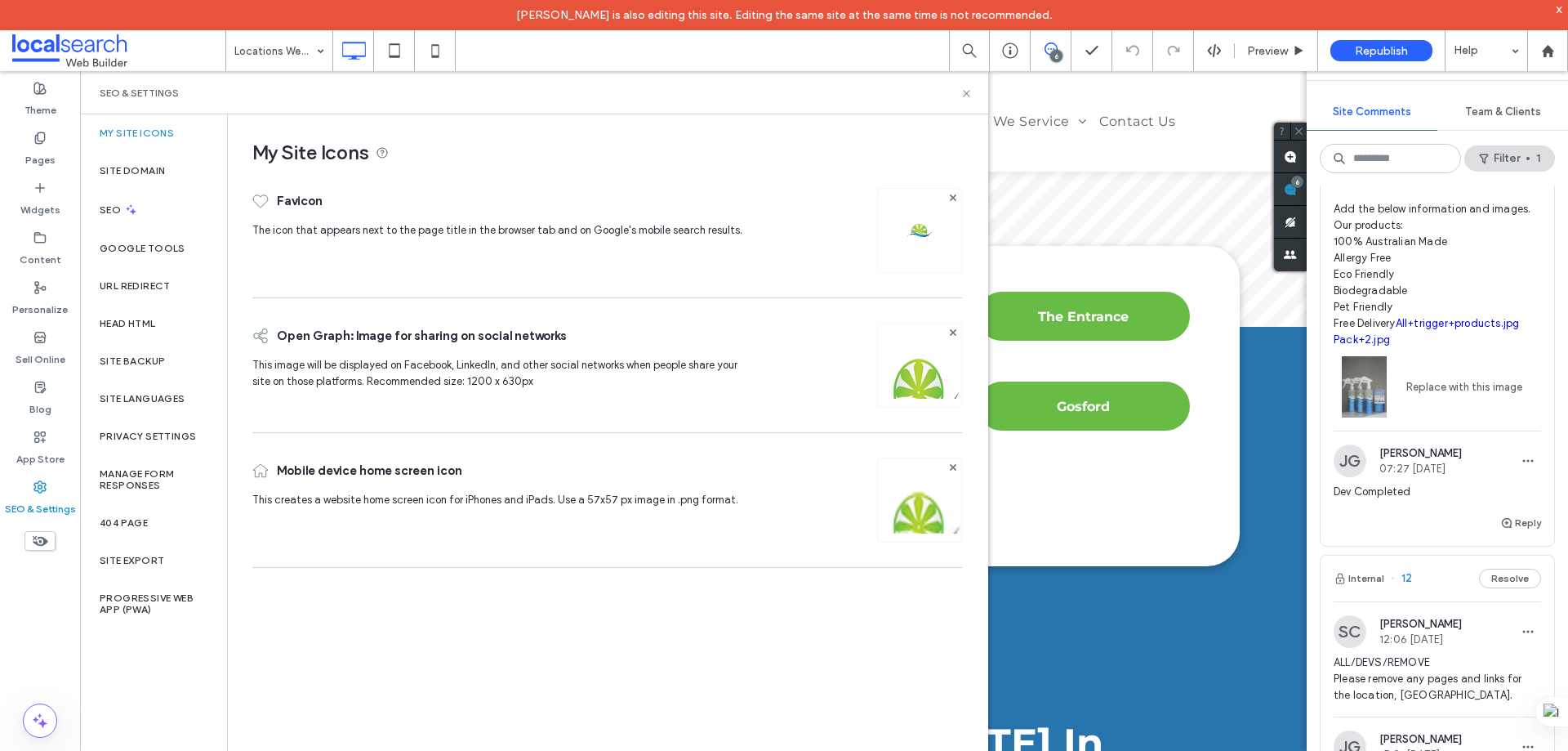
click at [137, 314] on div "Head HTML" at bounding box center [153, 324] width 147 height 38
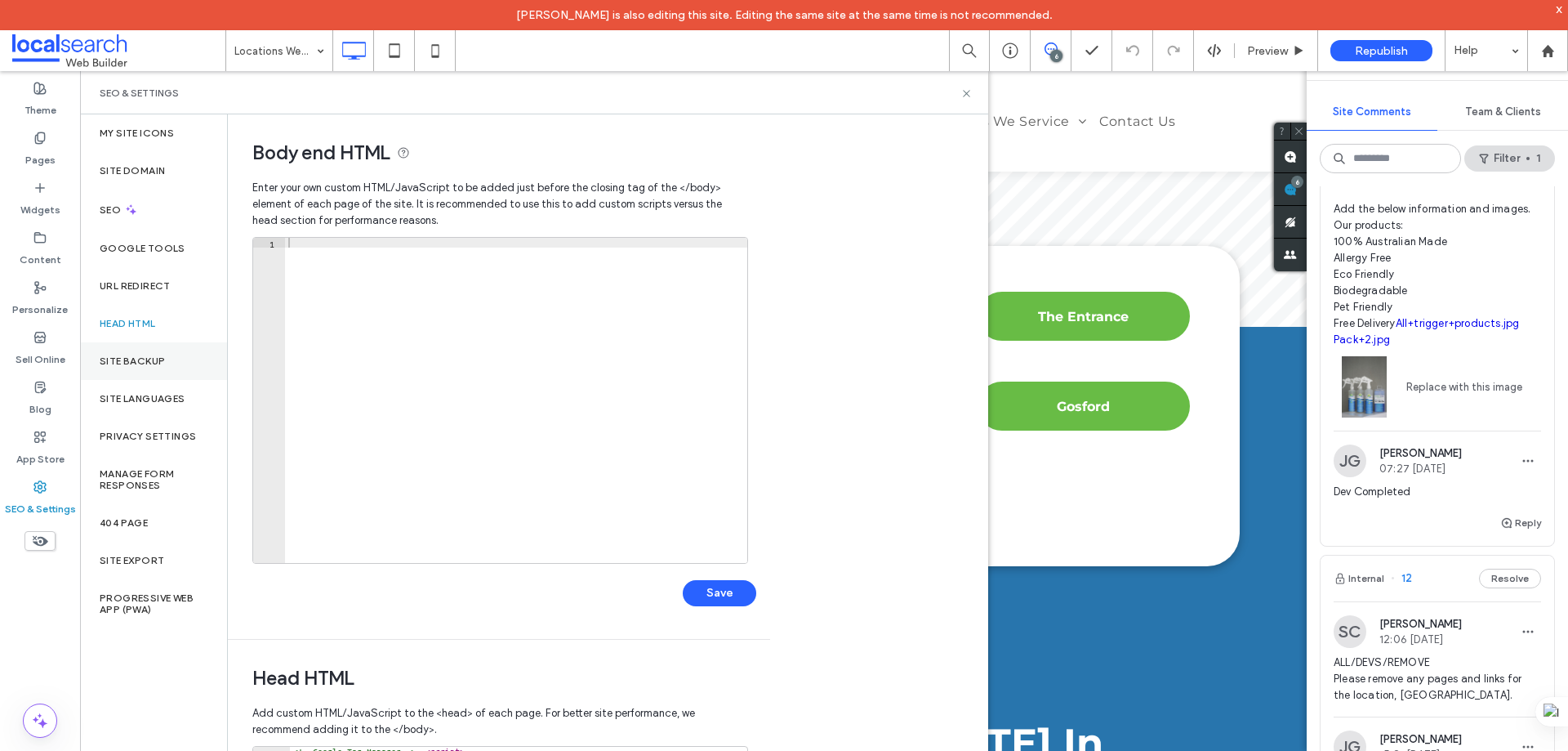
click at [145, 359] on label "Site Backup" at bounding box center [132, 361] width 66 height 11
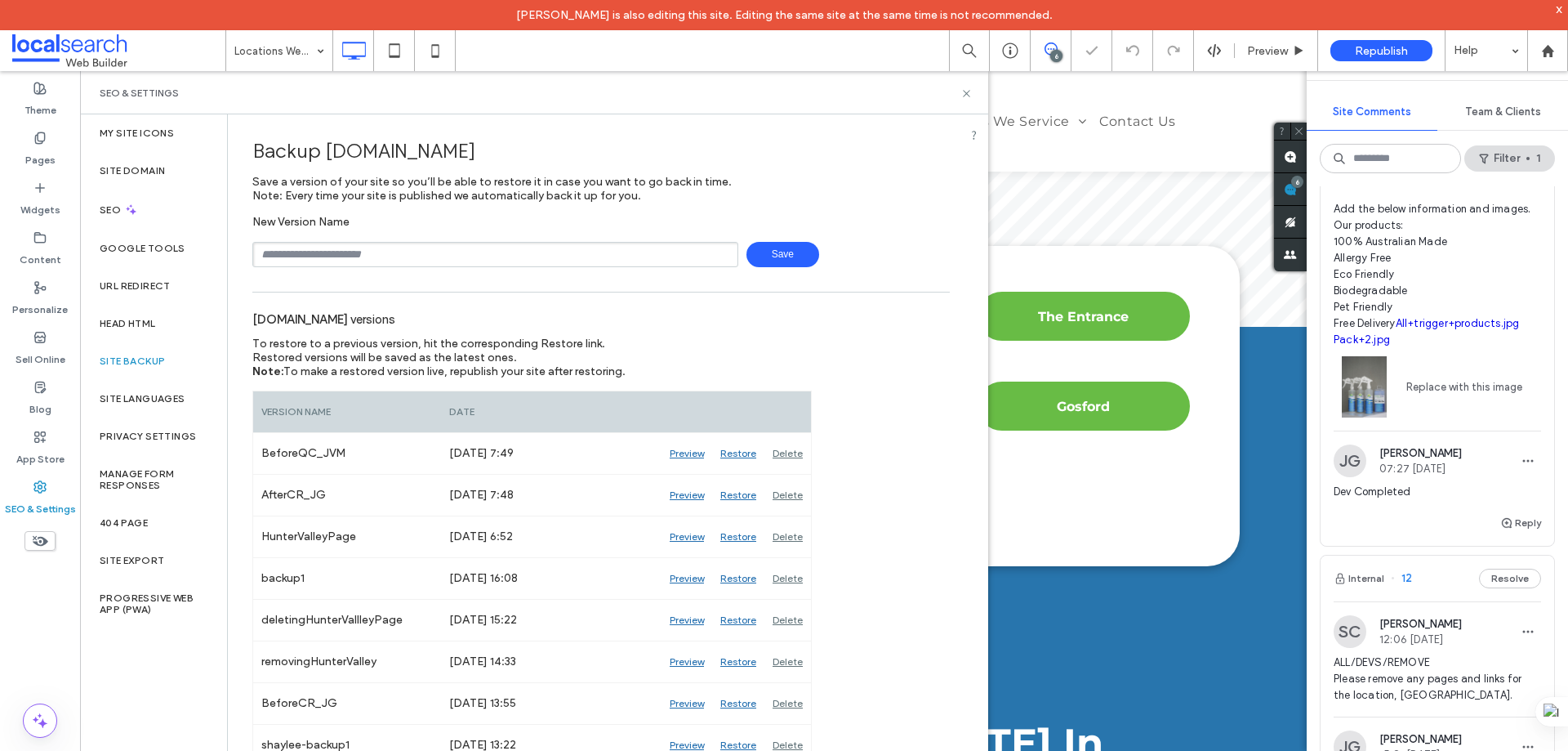
click at [327, 256] on input "text" at bounding box center [495, 254] width 486 height 25
type input "**********"
click at [750, 254] on span "Save" at bounding box center [783, 254] width 72 height 25
click at [963, 92] on icon at bounding box center [967, 93] width 12 height 12
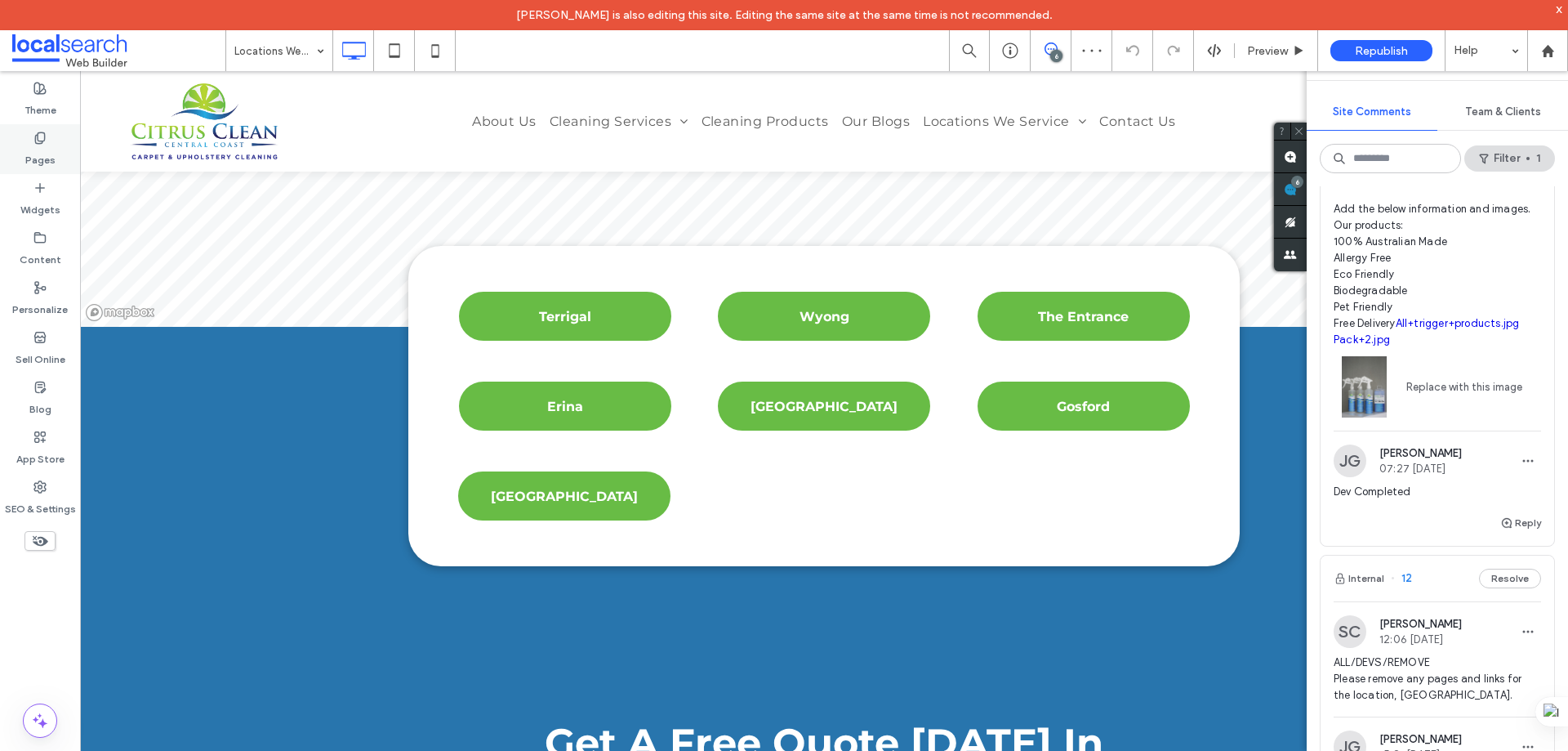
click at [41, 157] on label "Pages" at bounding box center [40, 156] width 30 height 23
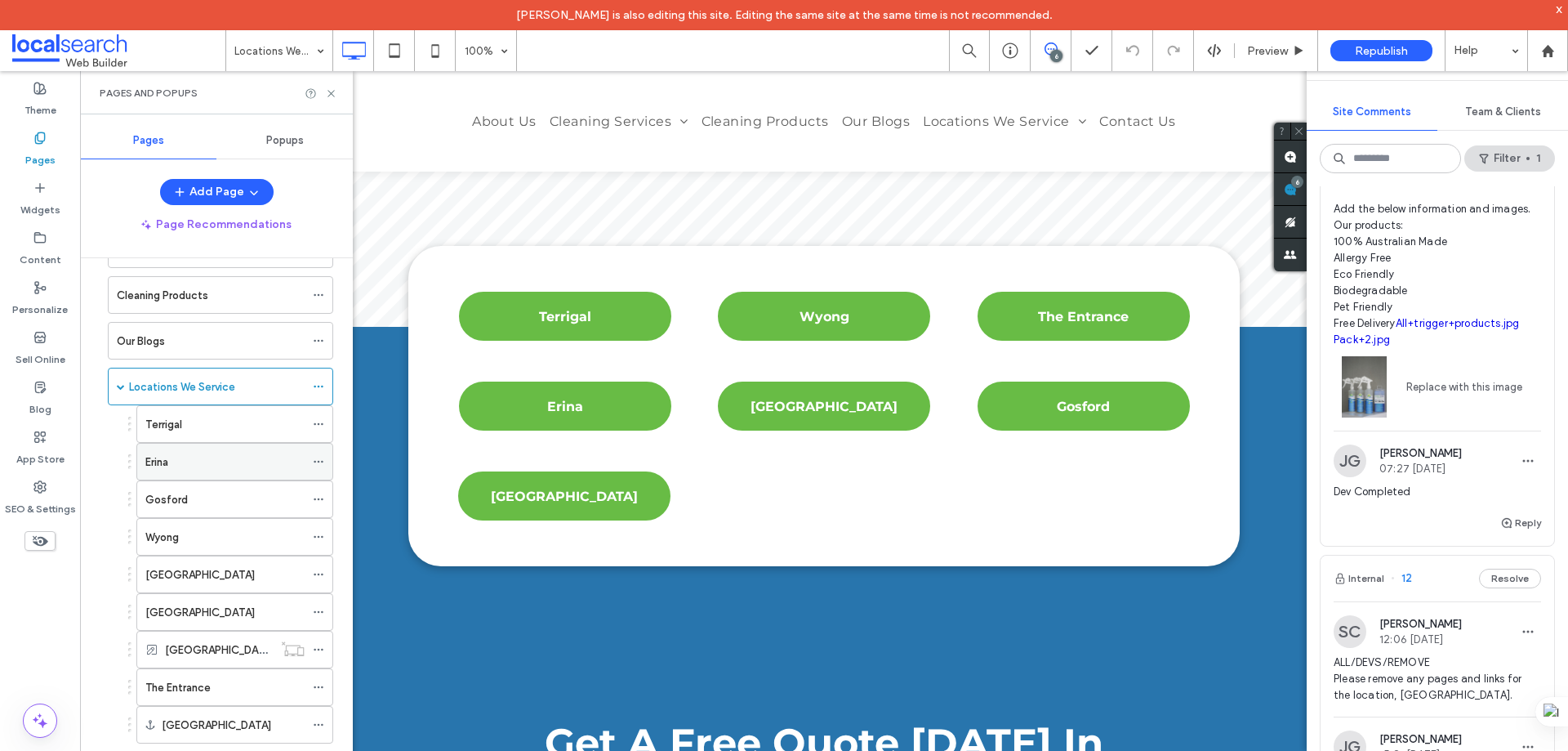
scroll to position [205, 0]
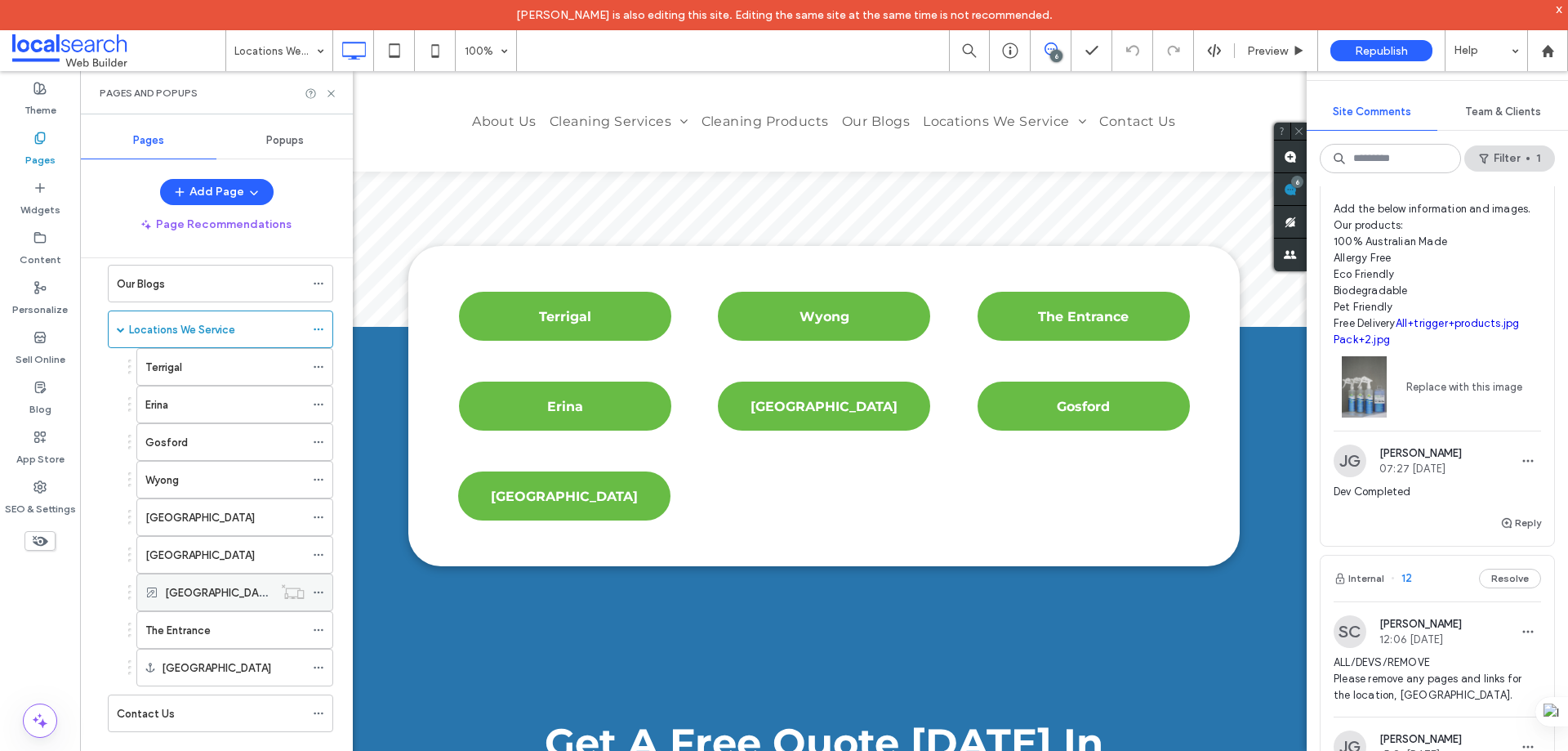
click at [318, 591] on icon at bounding box center [318, 592] width 11 height 11
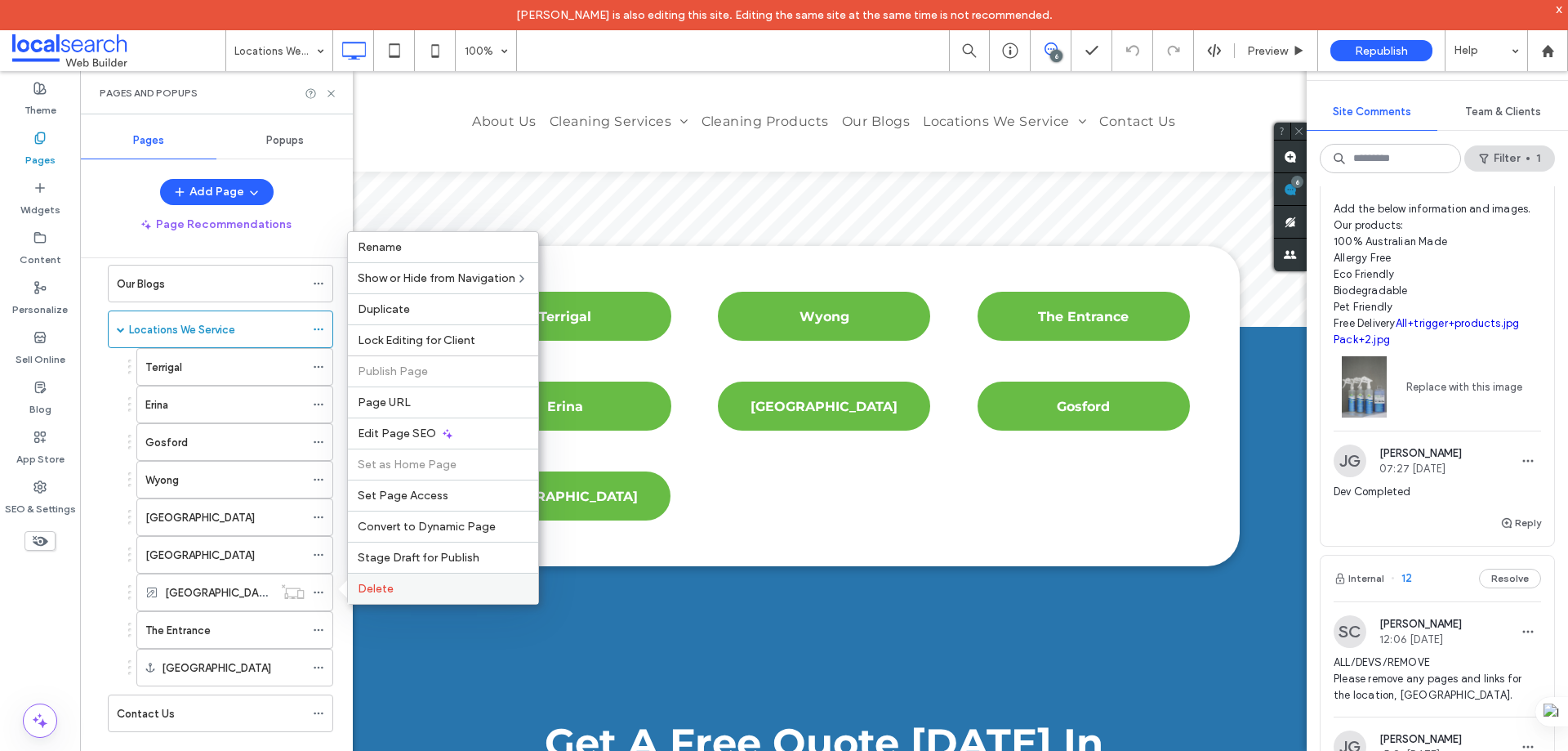
click at [382, 590] on span "Delete" at bounding box center [375, 589] width 36 height 14
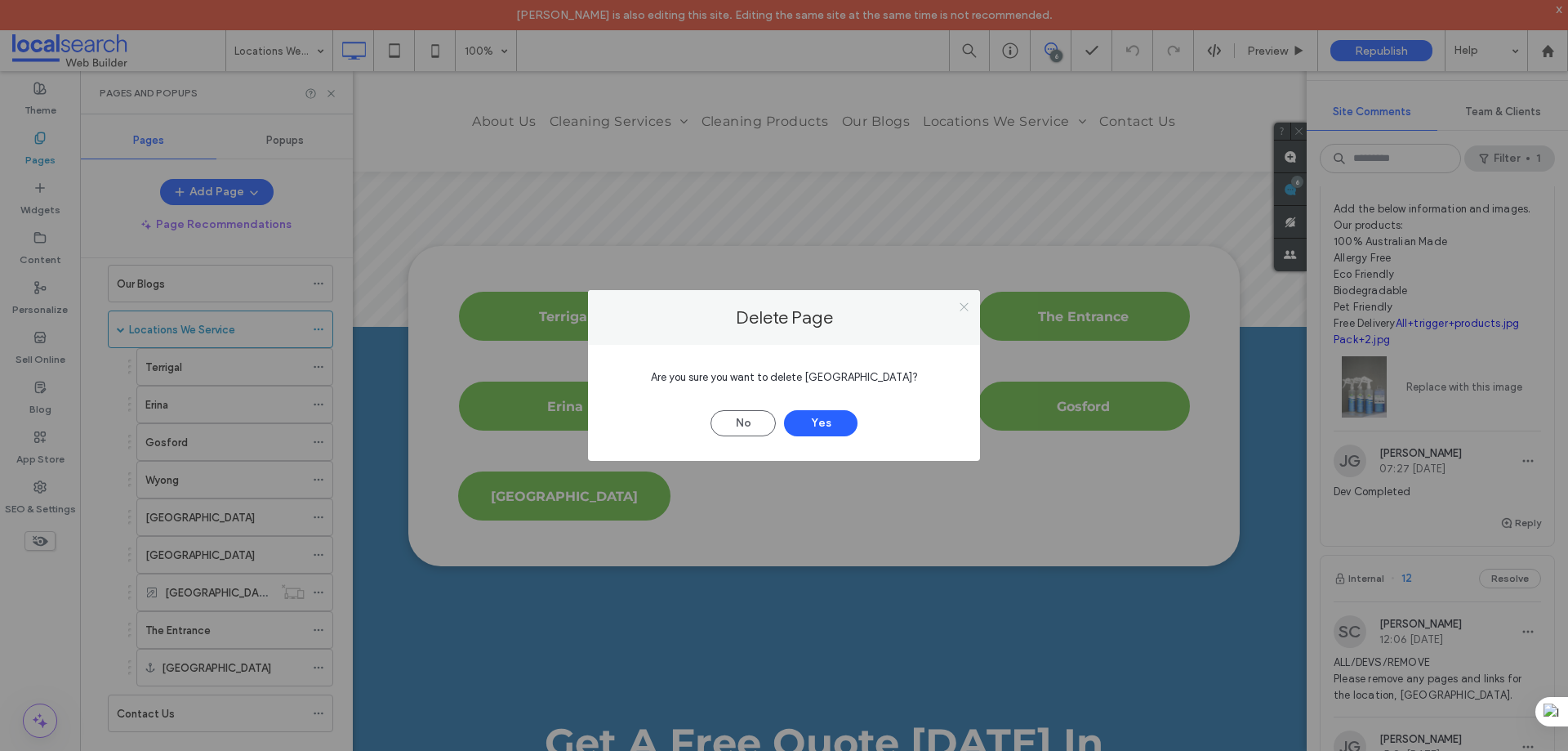
click at [964, 313] on icon at bounding box center [964, 306] width 12 height 12
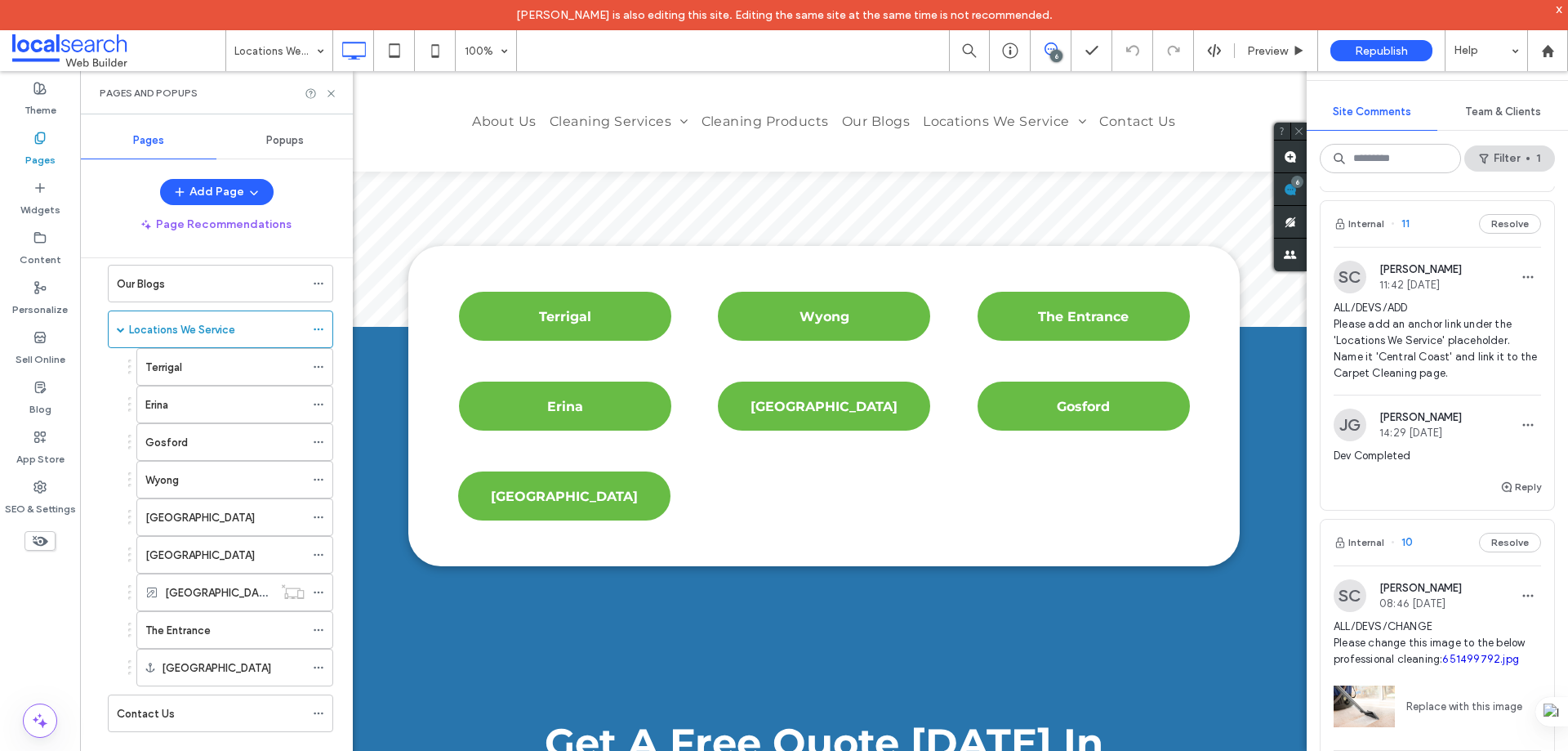
scroll to position [1063, 0]
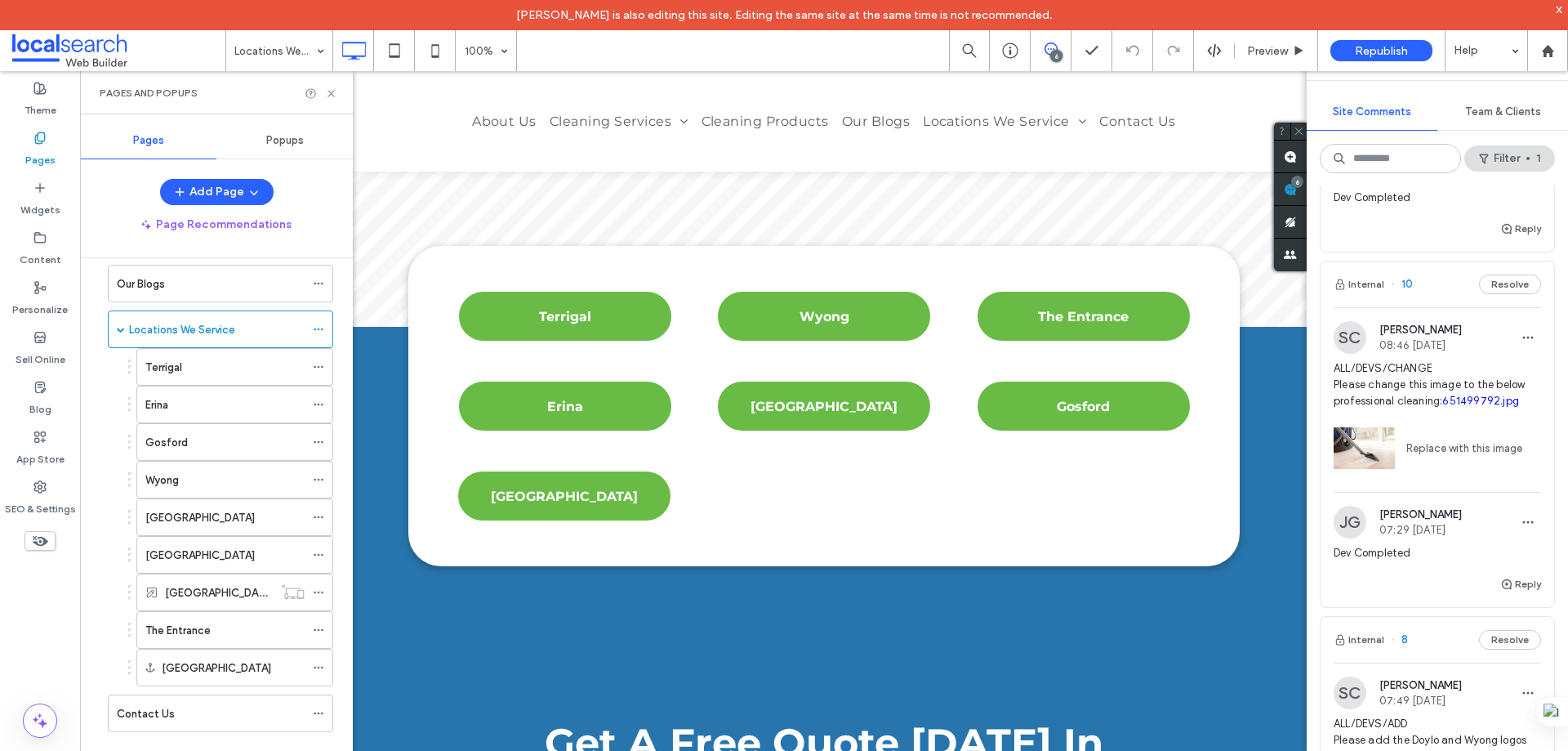
click at [1435, 292] on div "Internal 10 Resolve" at bounding box center [1438, 284] width 234 height 46
click at [0, 0] on div at bounding box center [0, 0] width 0 height 0
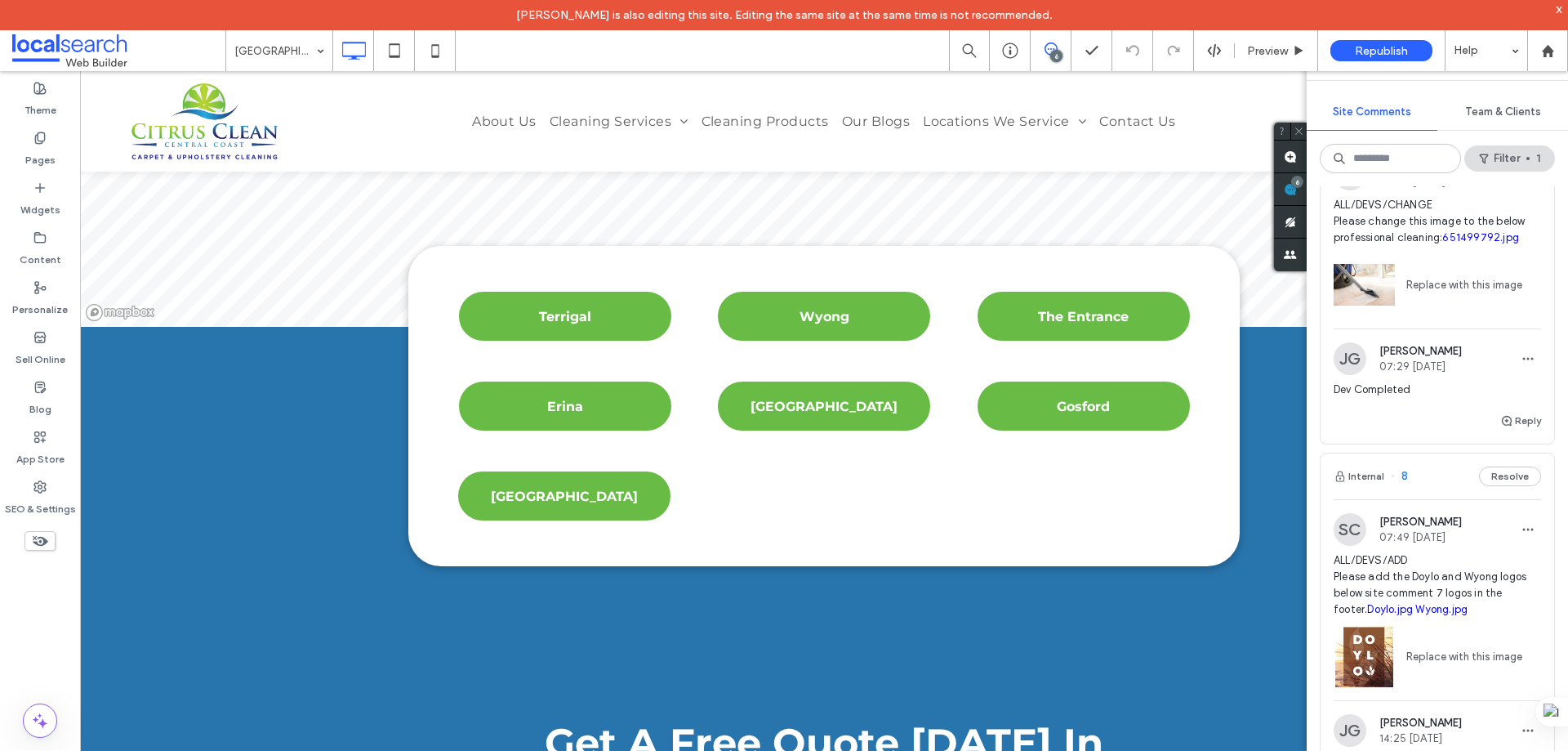
scroll to position [1144, 0]
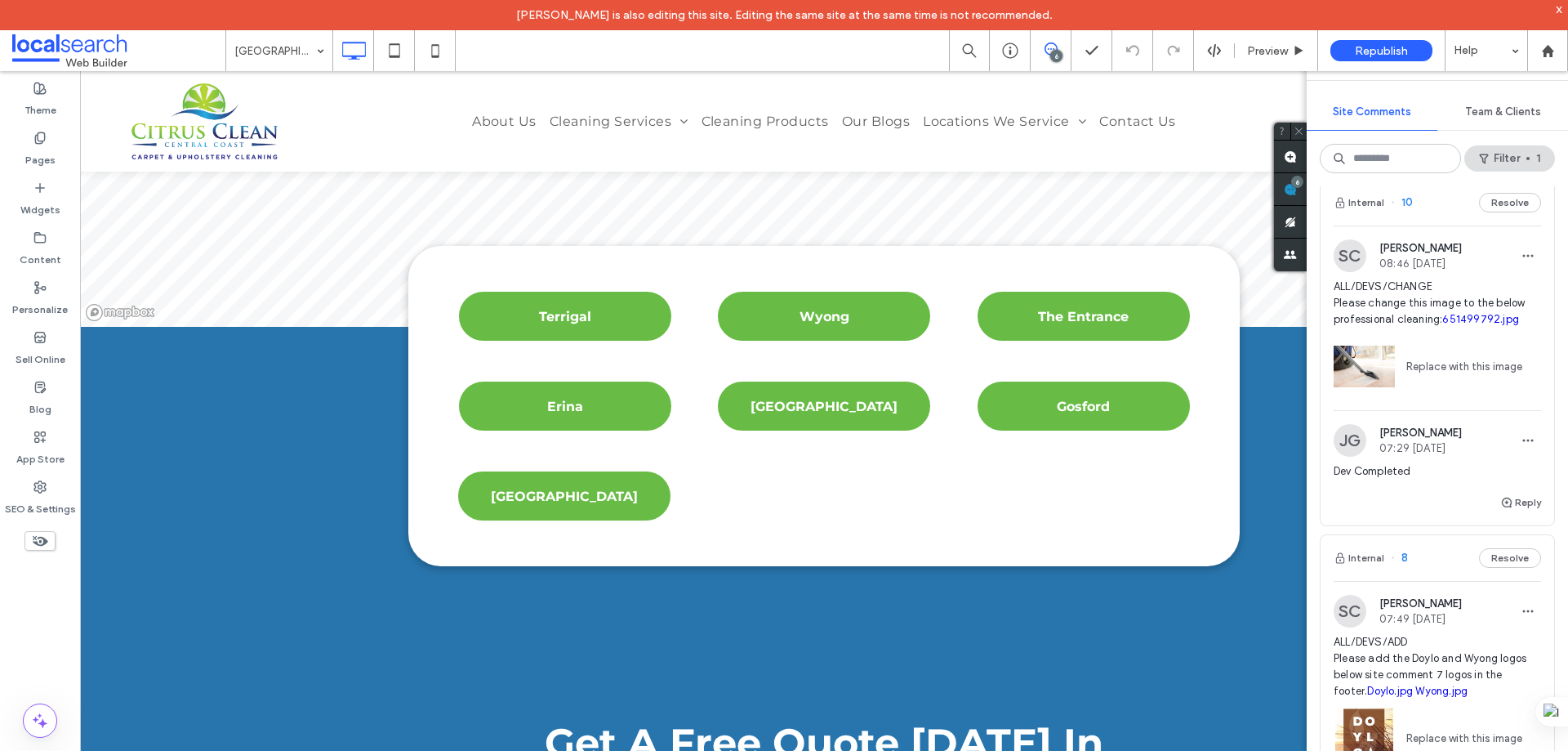
click at [1443, 215] on div "Internal 10 Resolve" at bounding box center [1438, 203] width 234 height 46
click at [26, 147] on label "Pages" at bounding box center [40, 156] width 30 height 23
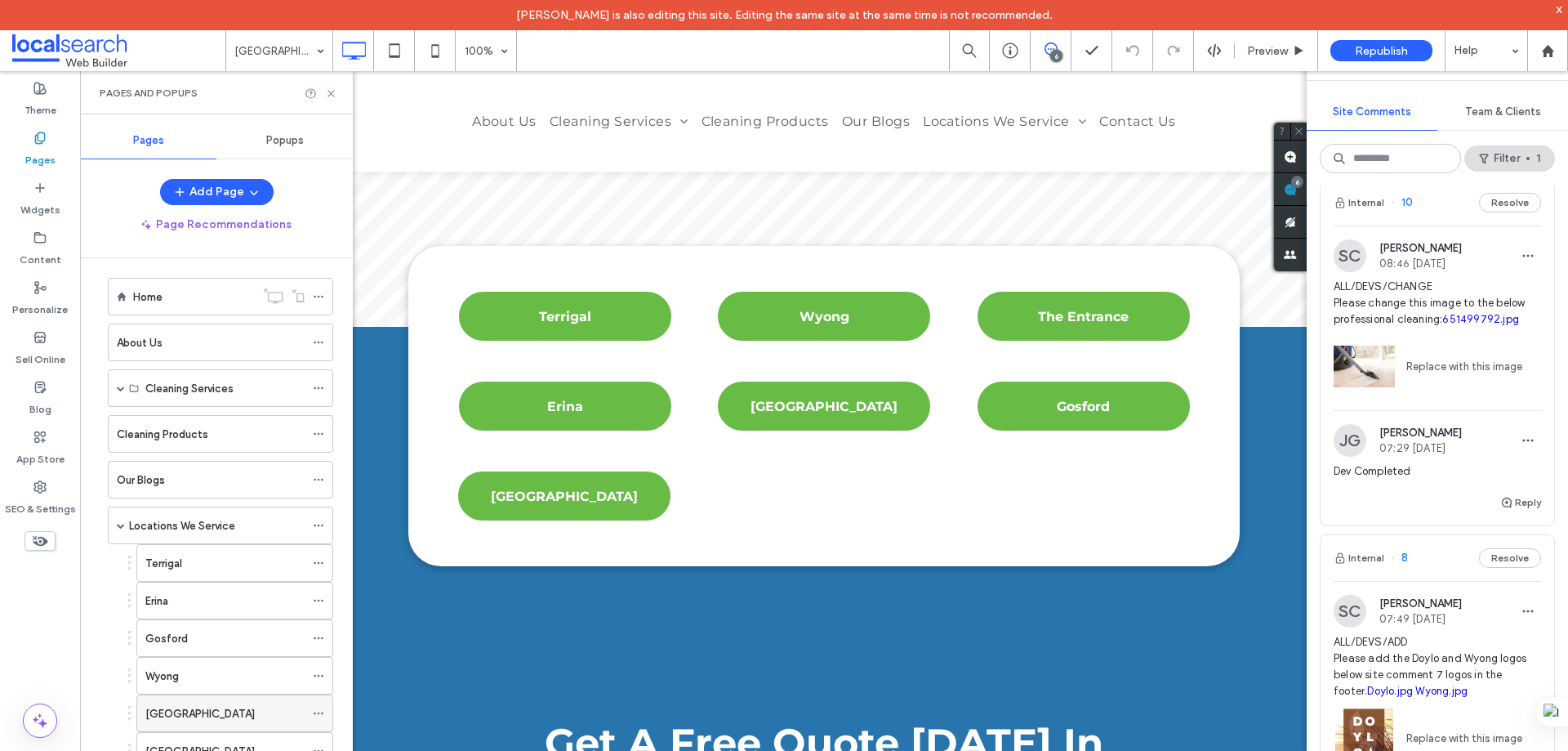
scroll to position [0, 0]
click at [114, 395] on div "Cleaning Services" at bounding box center [221, 396] width 225 height 38
click at [116, 394] on span at bounding box center [120, 396] width 8 height 8
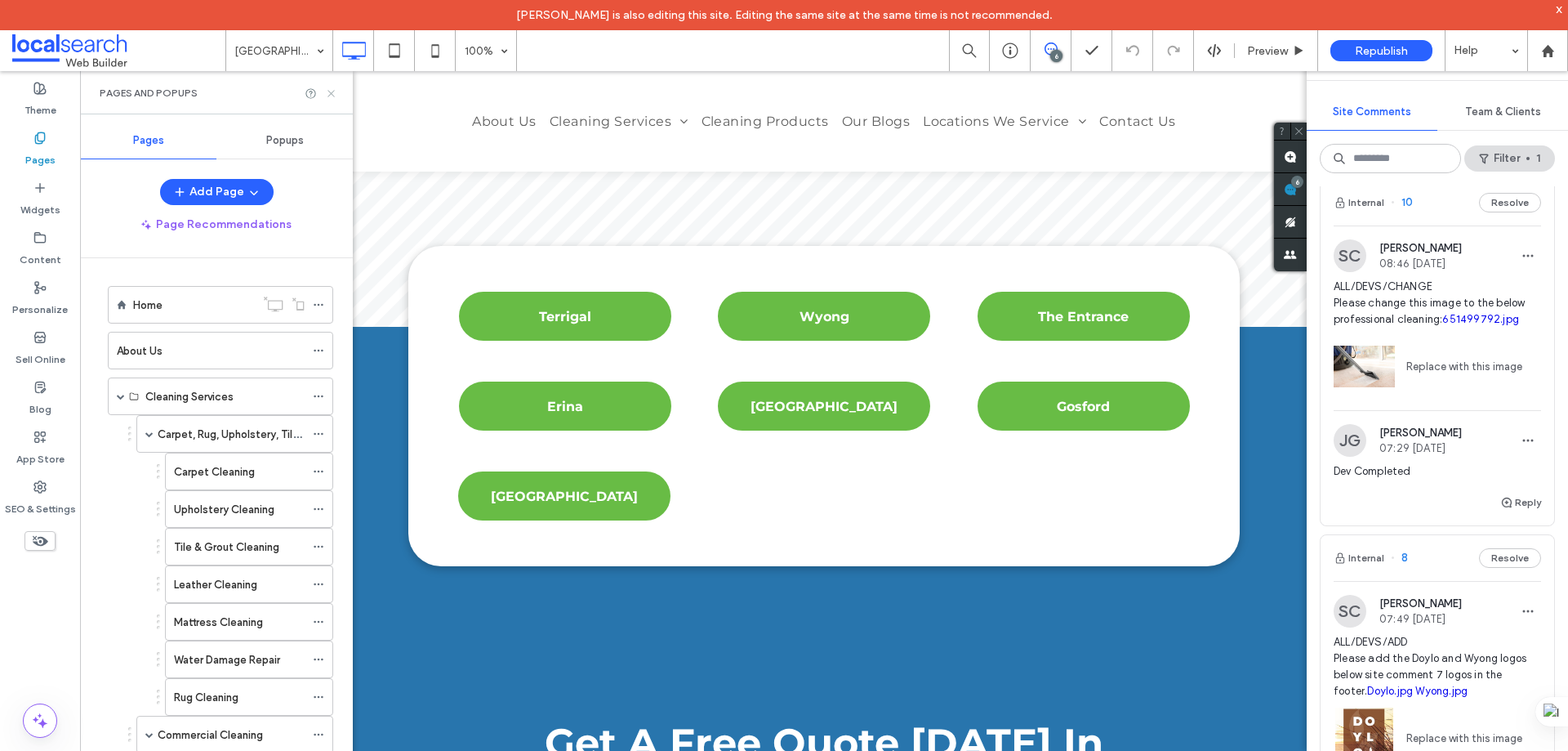
click at [328, 92] on icon at bounding box center [330, 93] width 12 height 12
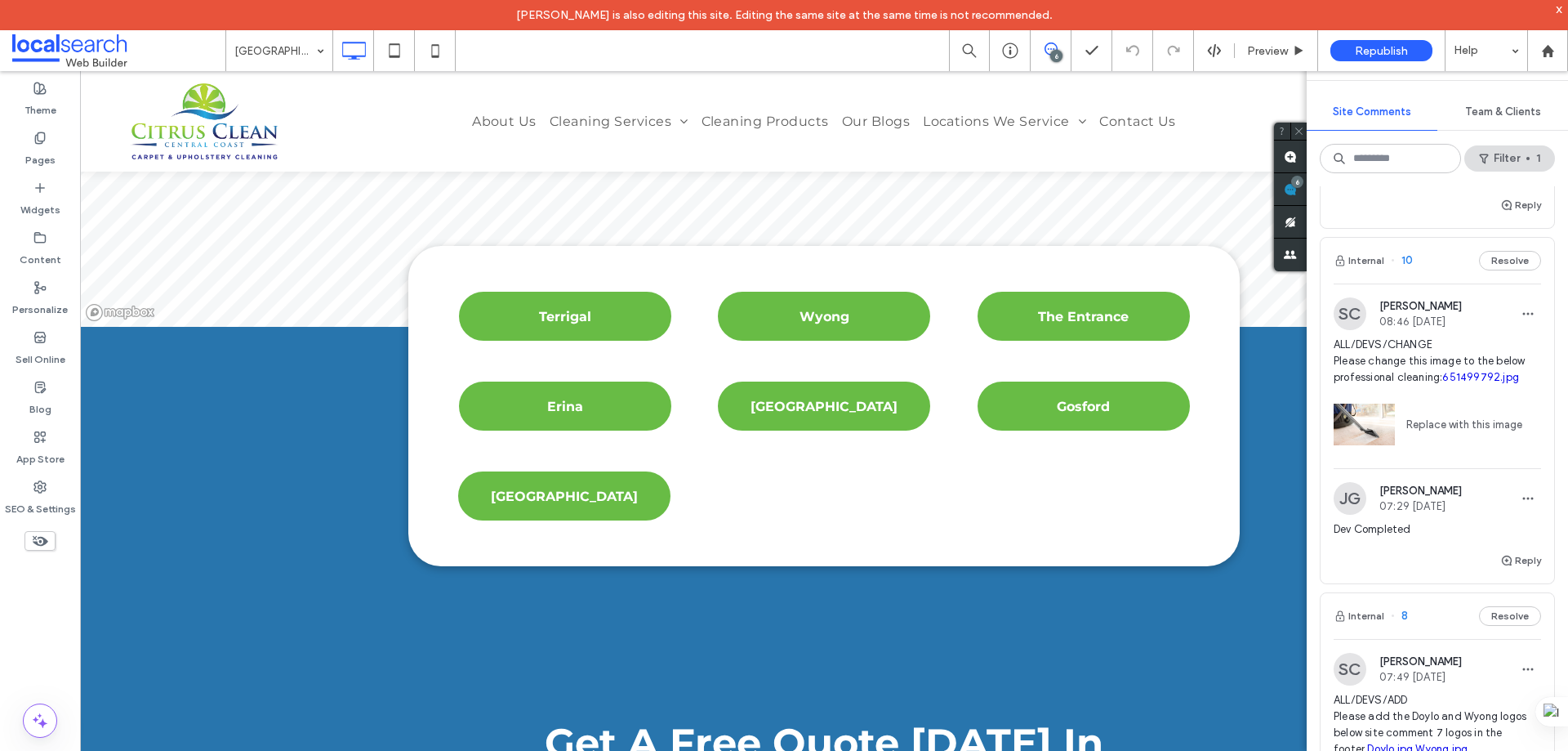
scroll to position [1063, 0]
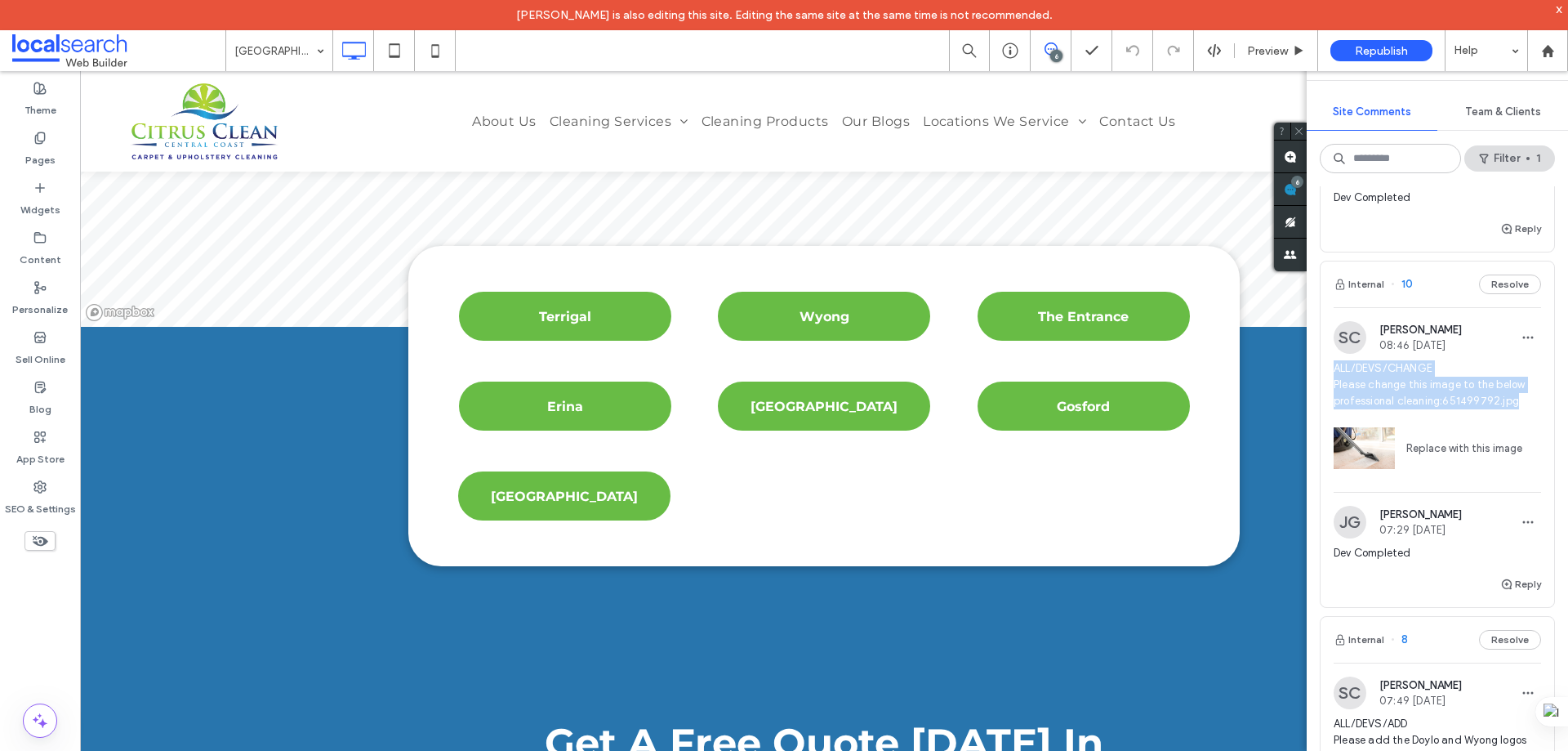
drag, startPoint x: 1327, startPoint y: 359, endPoint x: 1471, endPoint y: 421, distance: 156.8
click at [1471, 421] on div "SC Shaylee Coulter 08:46 Sep 17 2025 ALL/DEVS/CHANGE Please change this image t…" at bounding box center [1438, 406] width 234 height 171
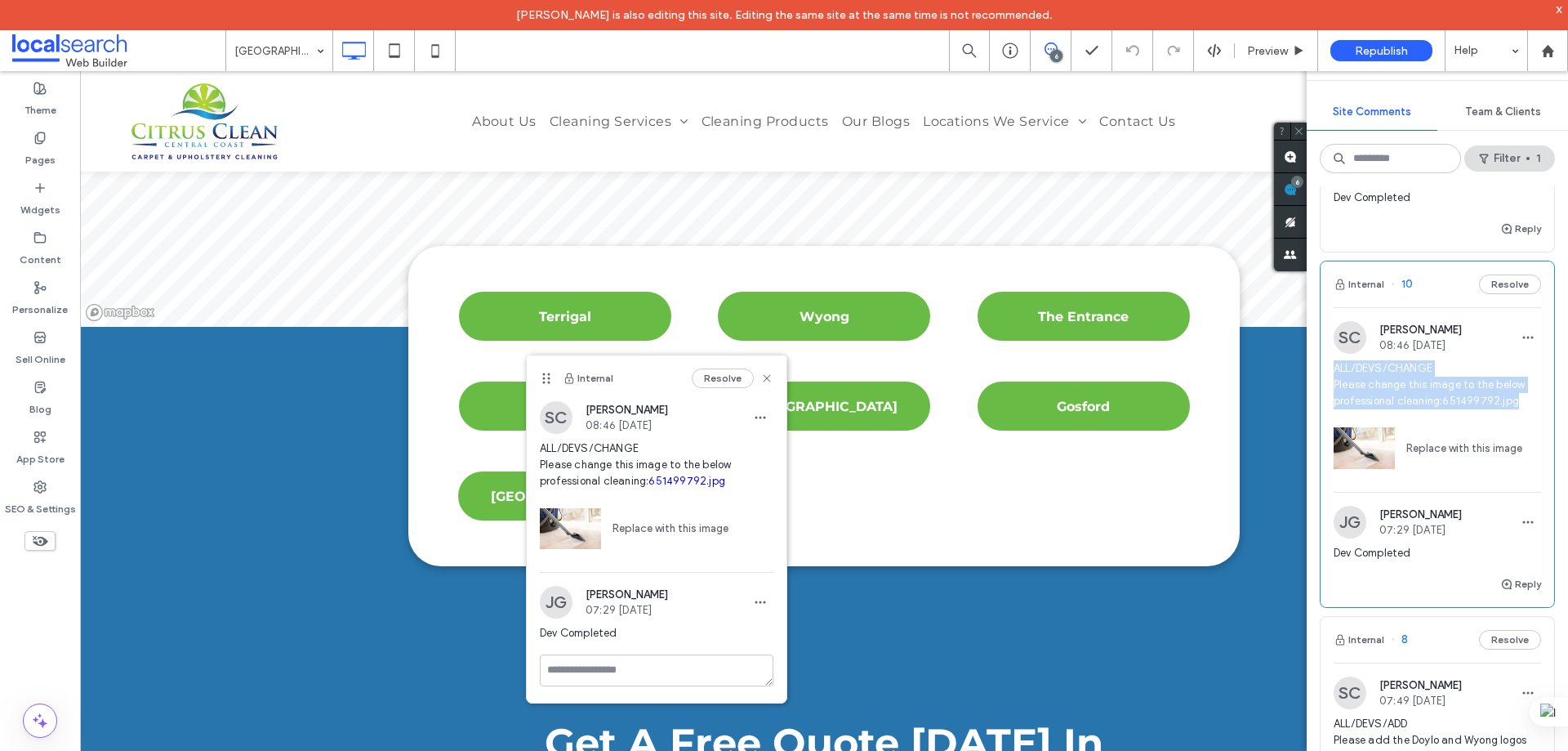
copy span "ALL/DEVS/CHANGE Please change this image to the below professional cleaning: 65…"
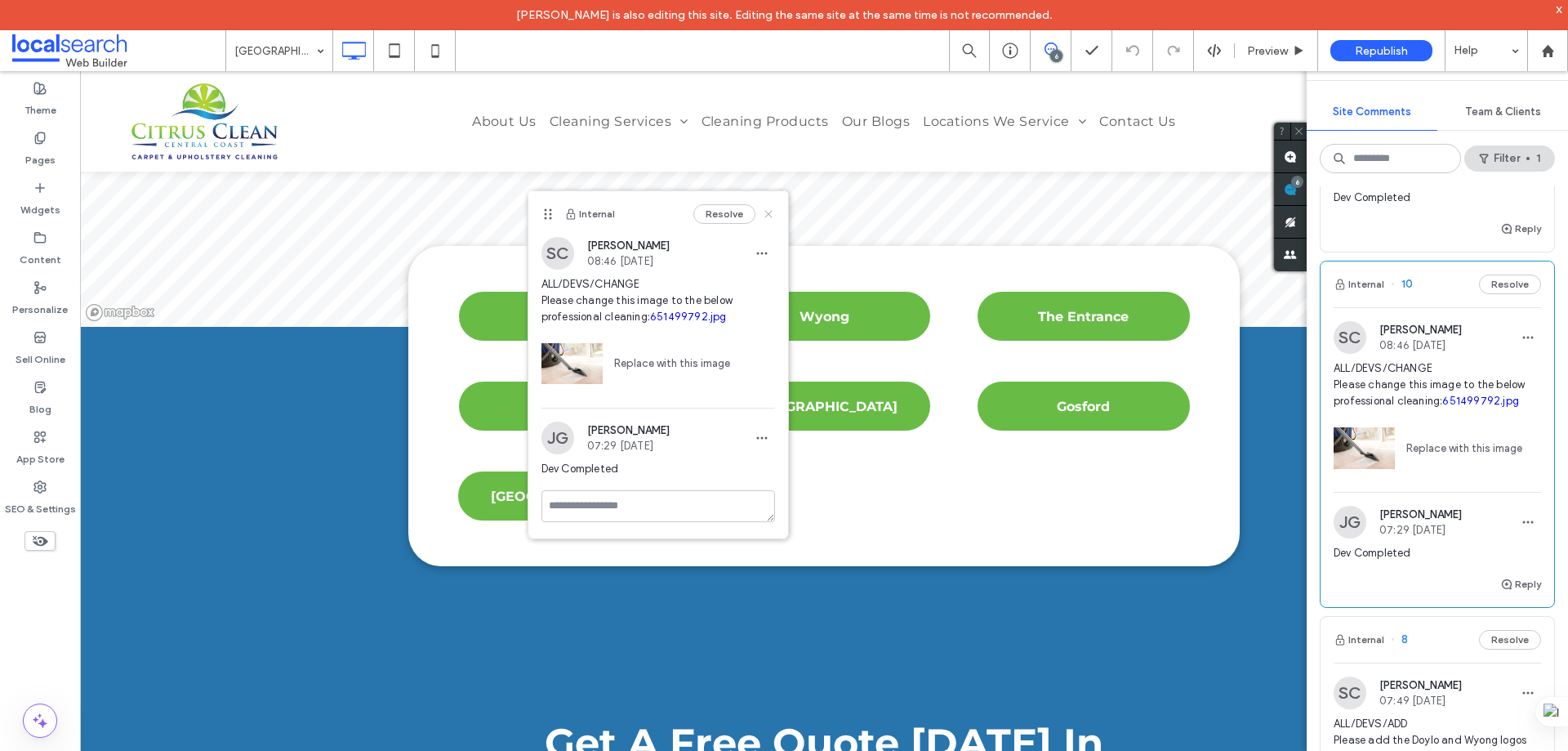
click at [767, 212] on use at bounding box center [769, 214] width 8 height 8
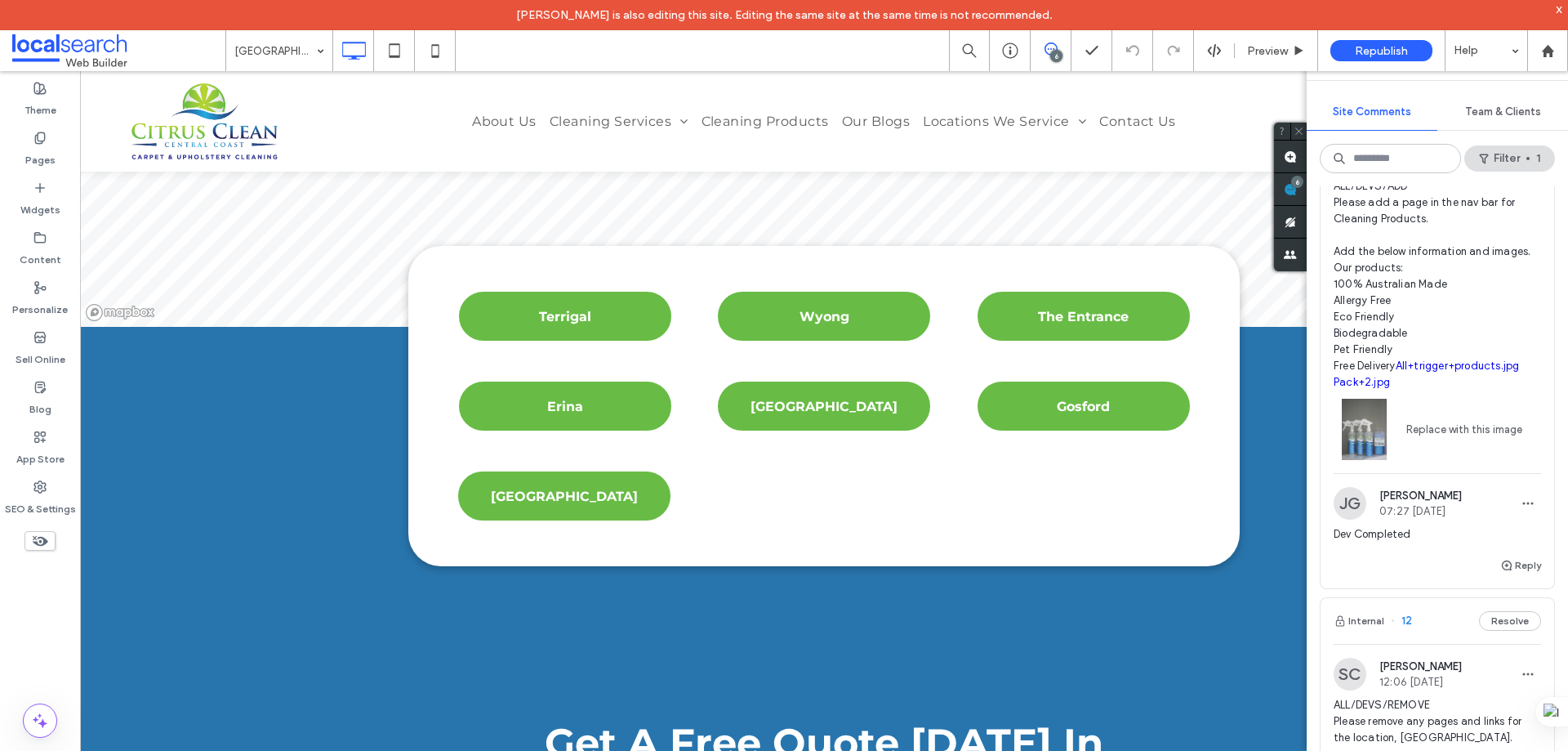
scroll to position [82, 0]
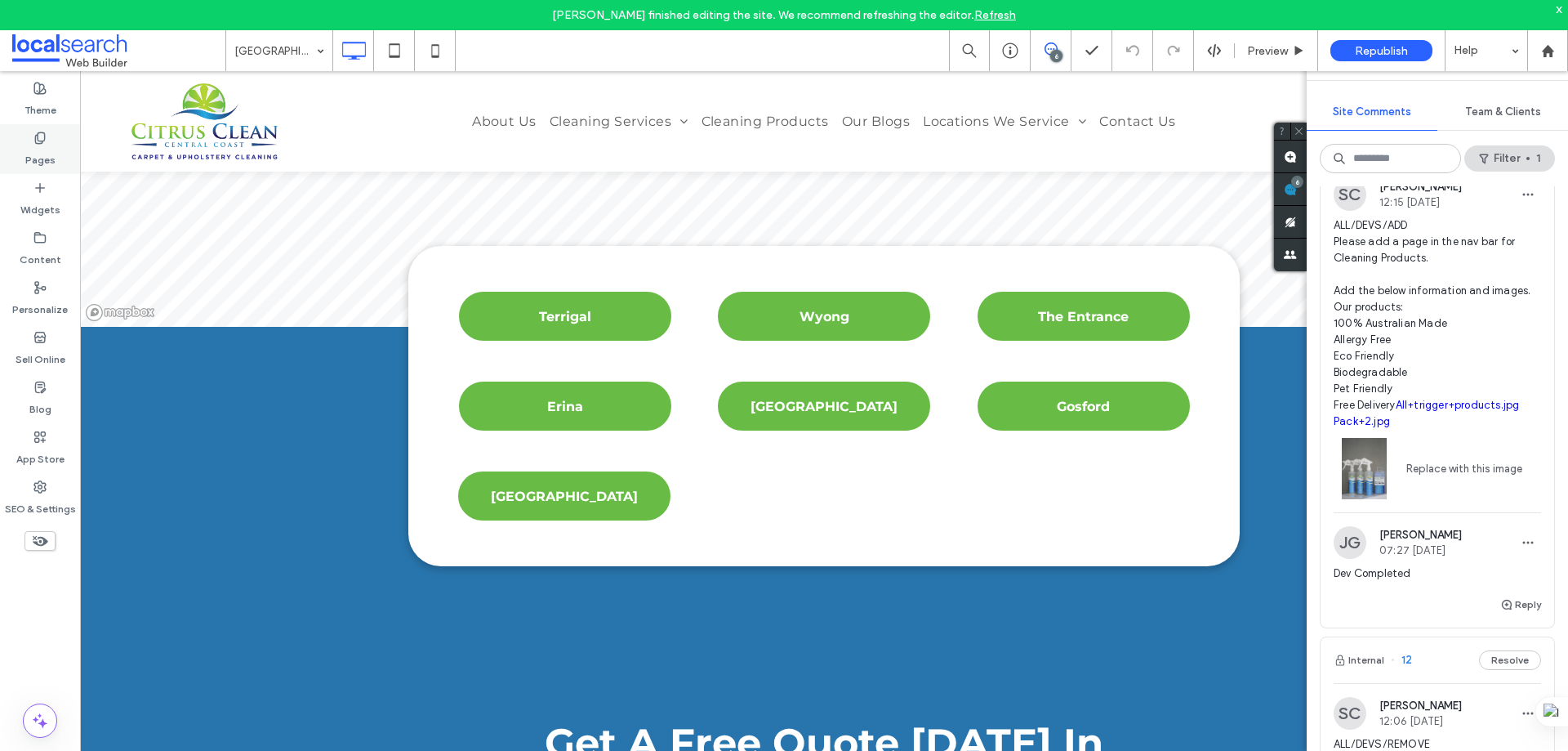
click at [47, 152] on label "Pages" at bounding box center [40, 156] width 30 height 23
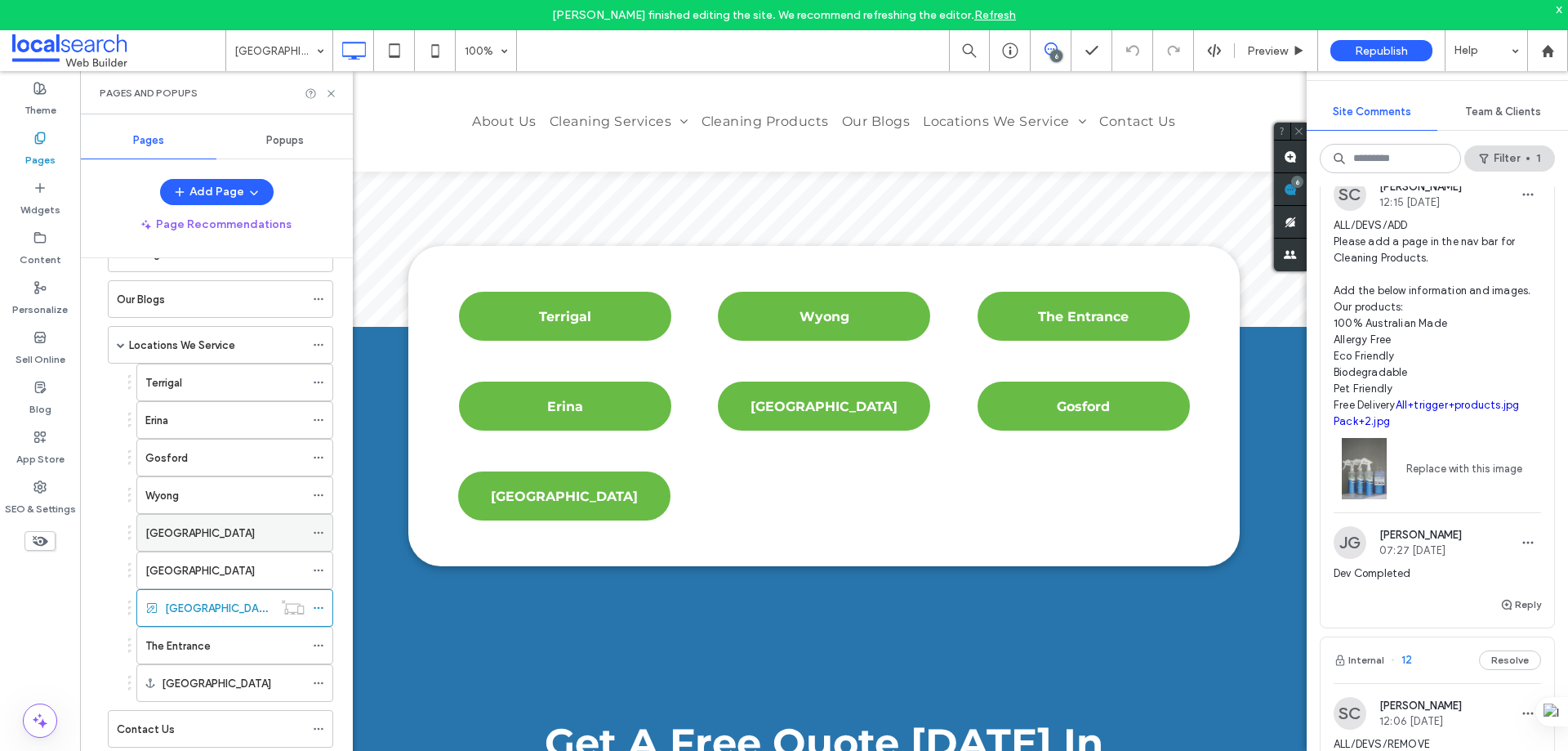
scroll to position [768, 0]
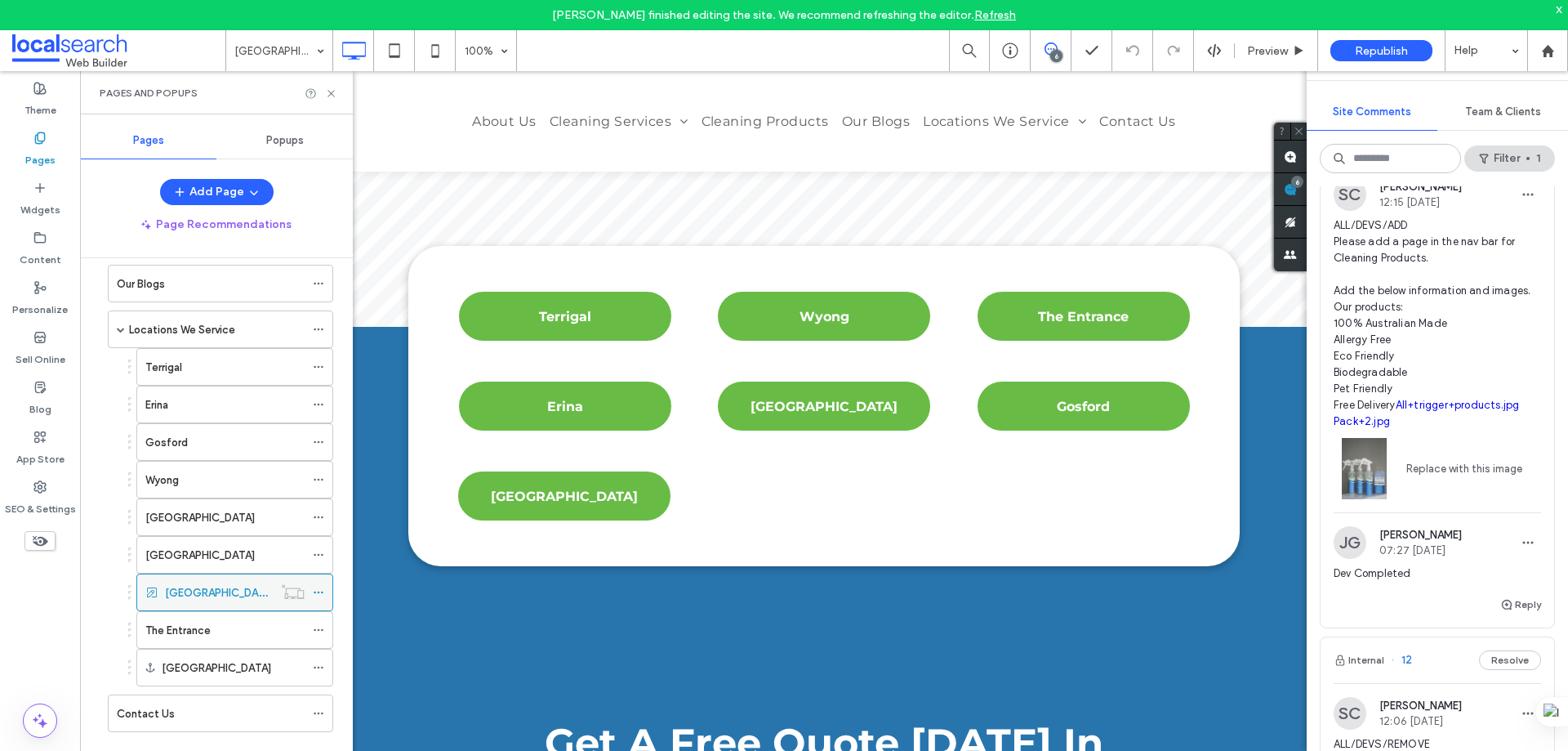
click at [321, 589] on icon at bounding box center [318, 592] width 11 height 11
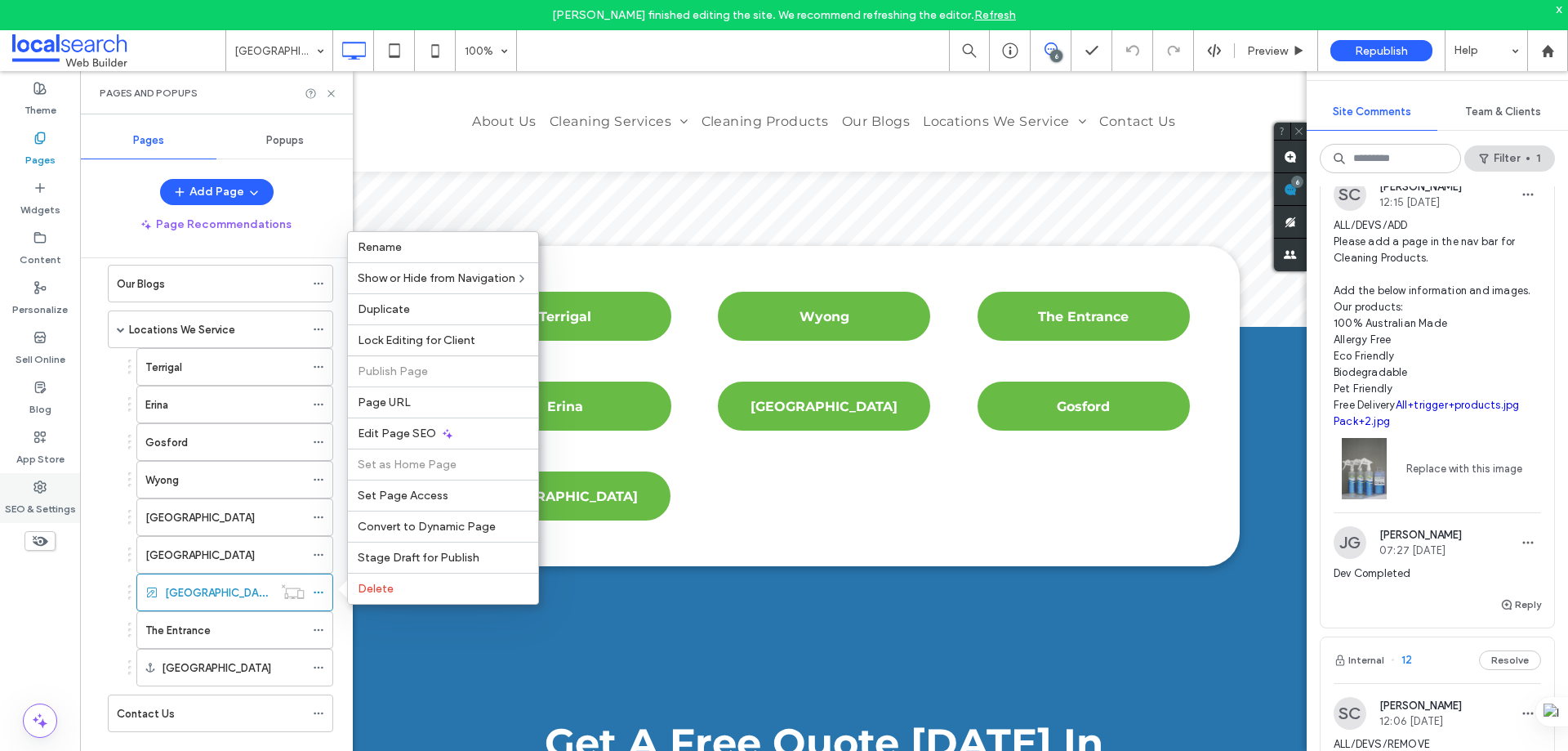
click at [40, 482] on use at bounding box center [40, 487] width 11 height 11
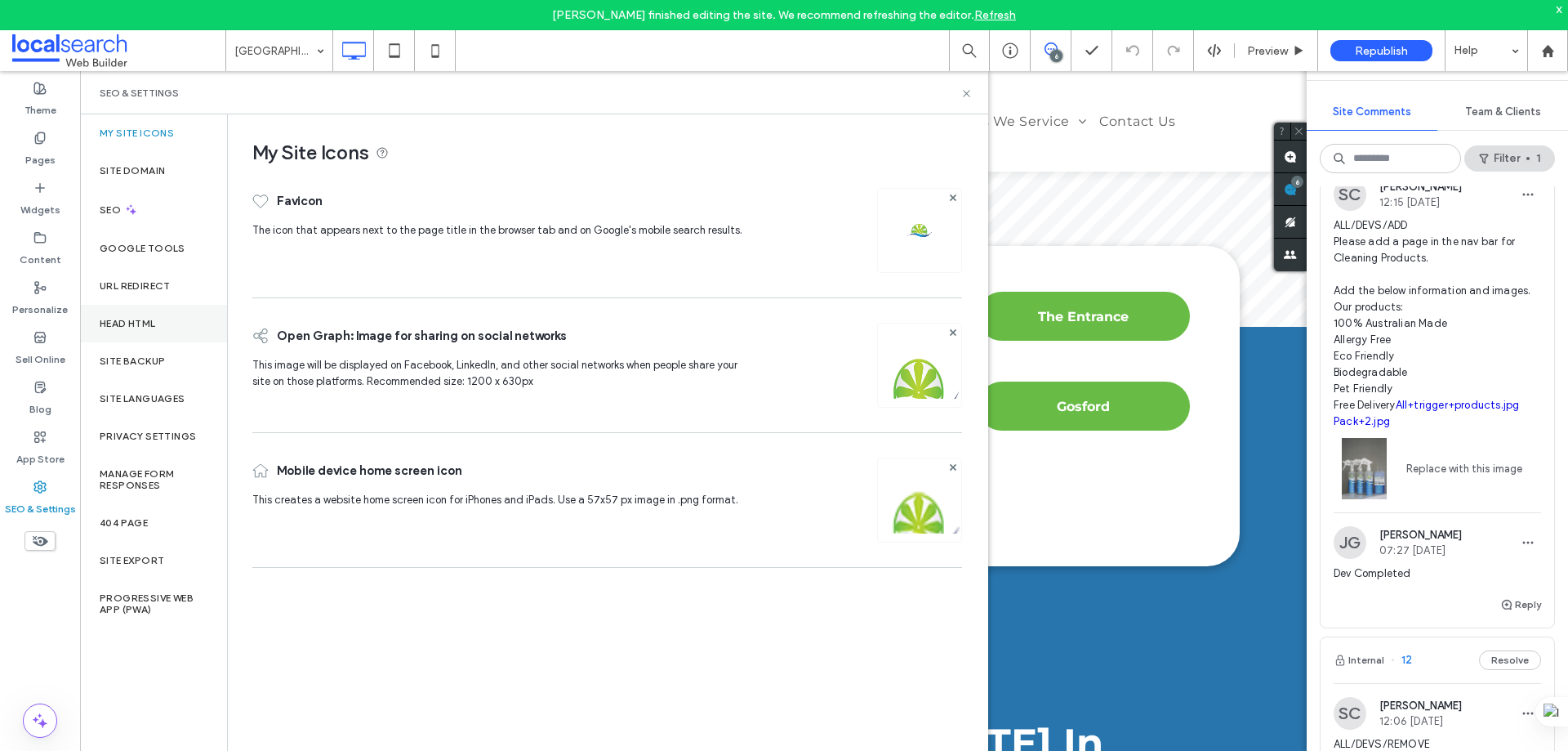
click at [150, 334] on div "Head HTML" at bounding box center [153, 324] width 147 height 38
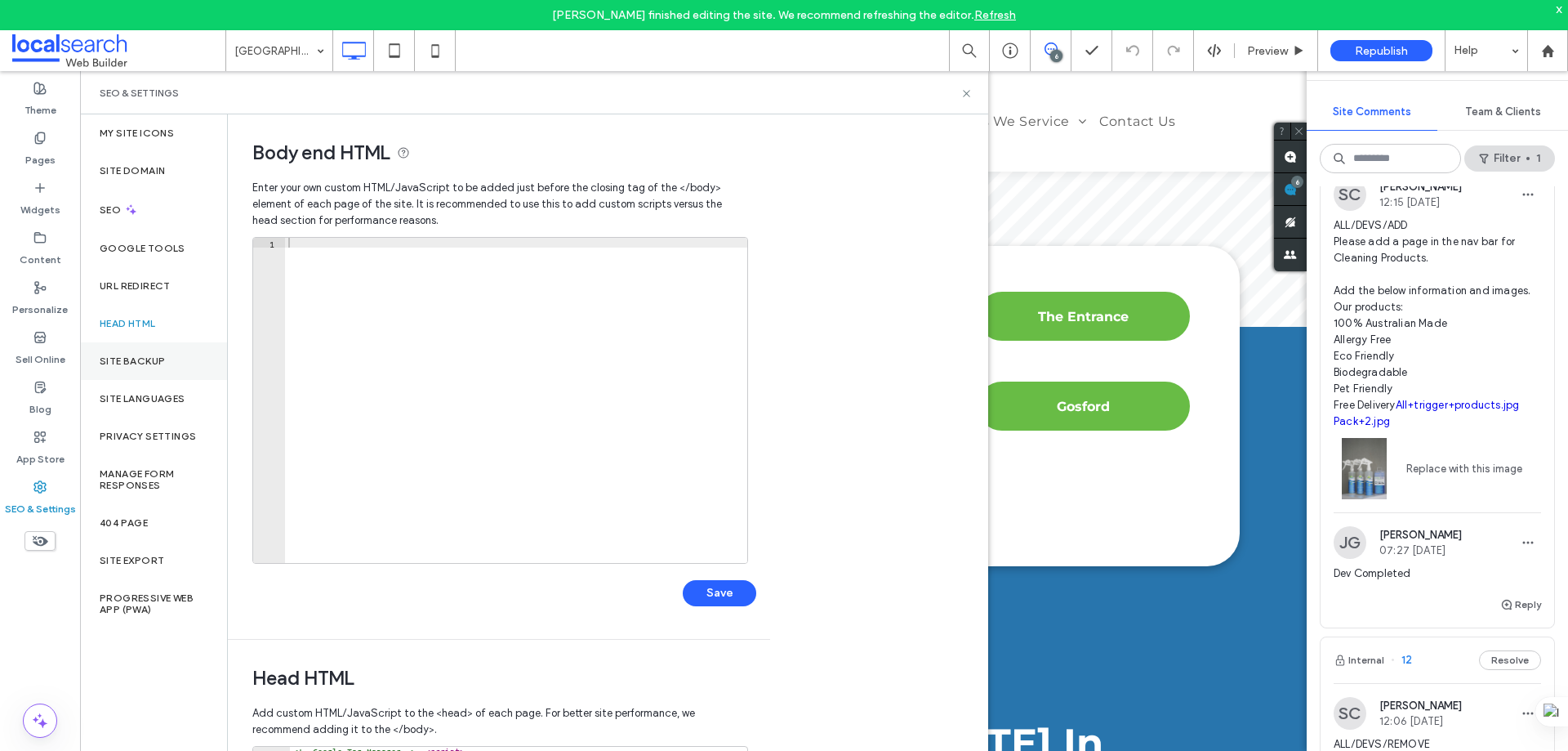
click at [148, 360] on label "Site Backup" at bounding box center [132, 361] width 66 height 11
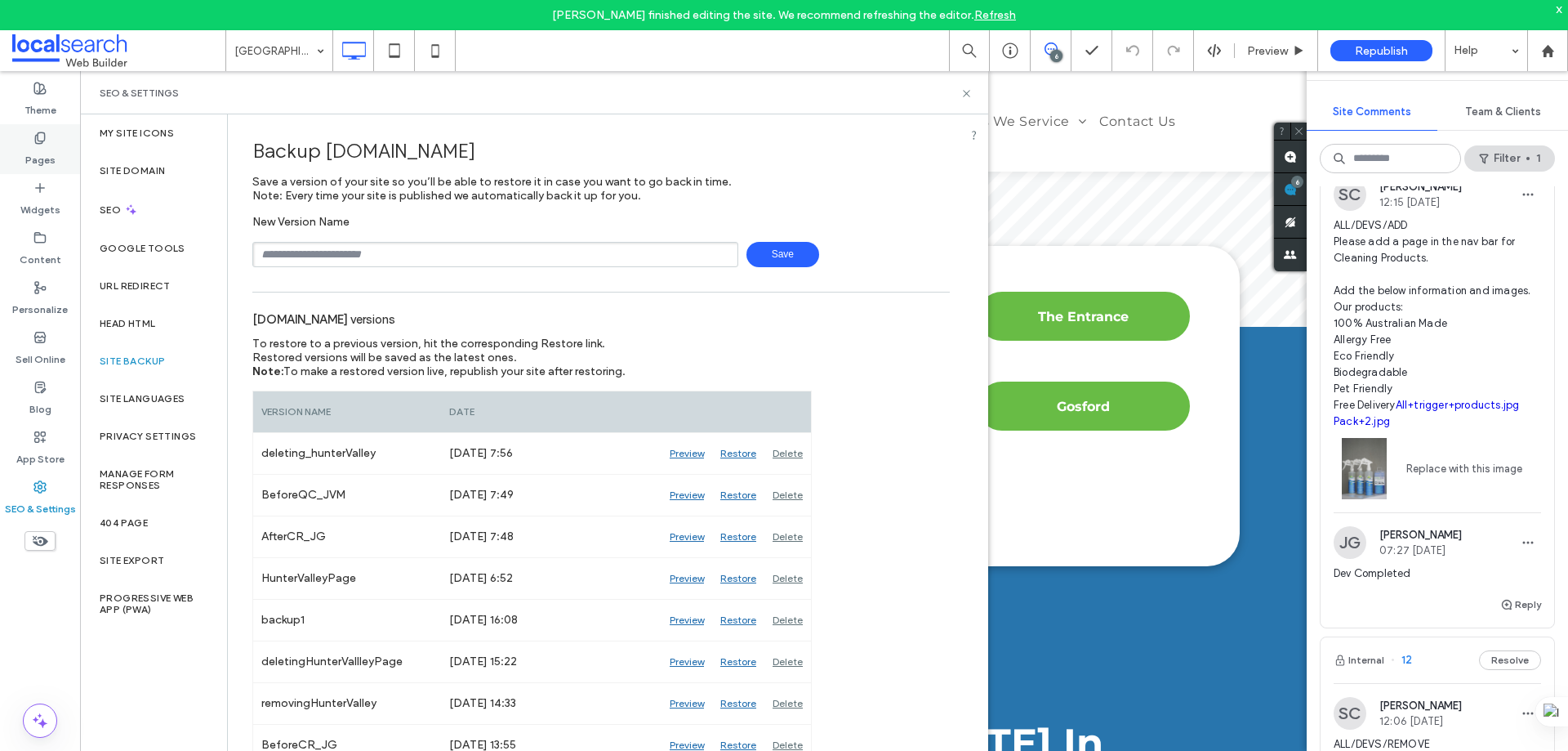
click at [47, 143] on div "Pages" at bounding box center [39, 148] width 80 height 50
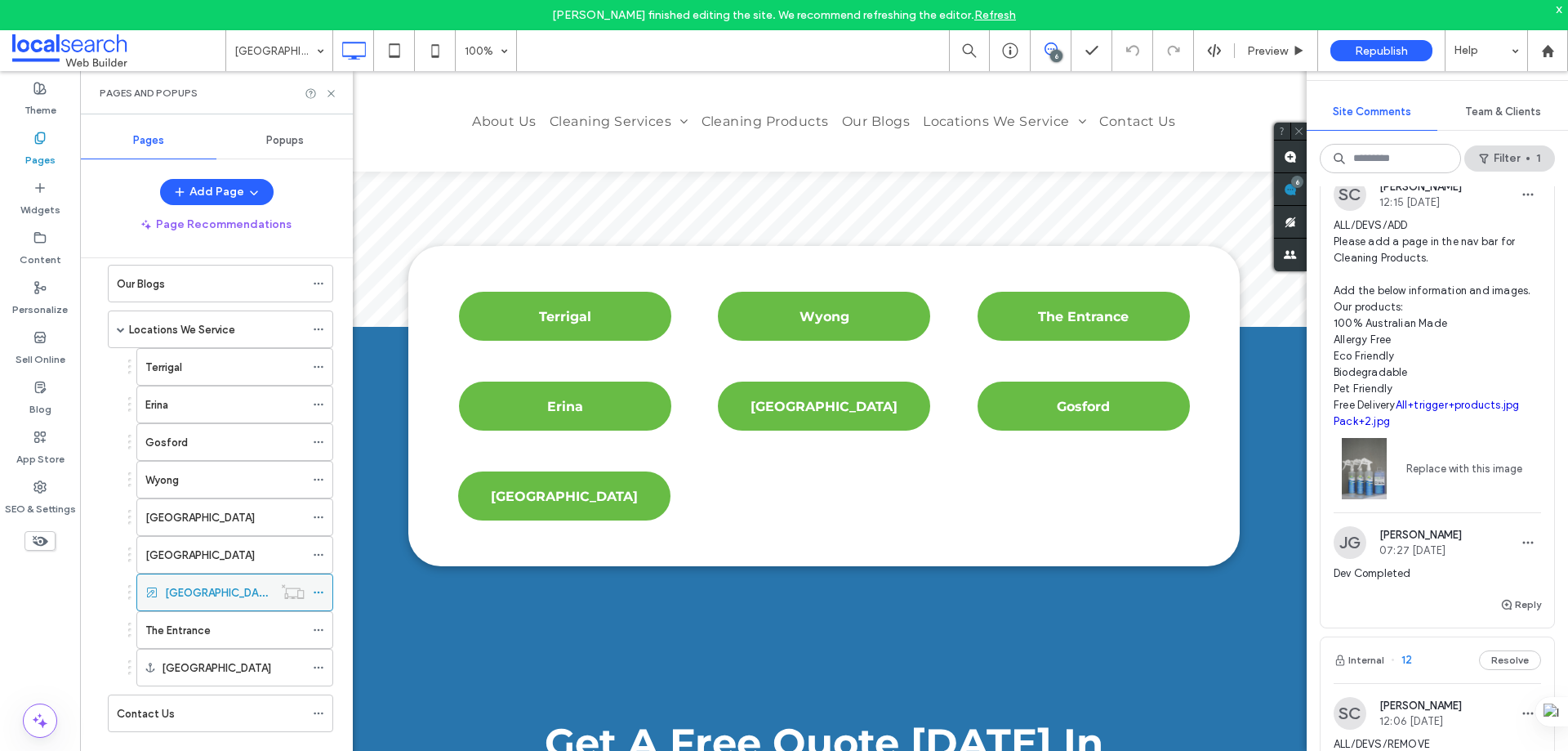
click at [315, 591] on use at bounding box center [318, 592] width 9 height 3
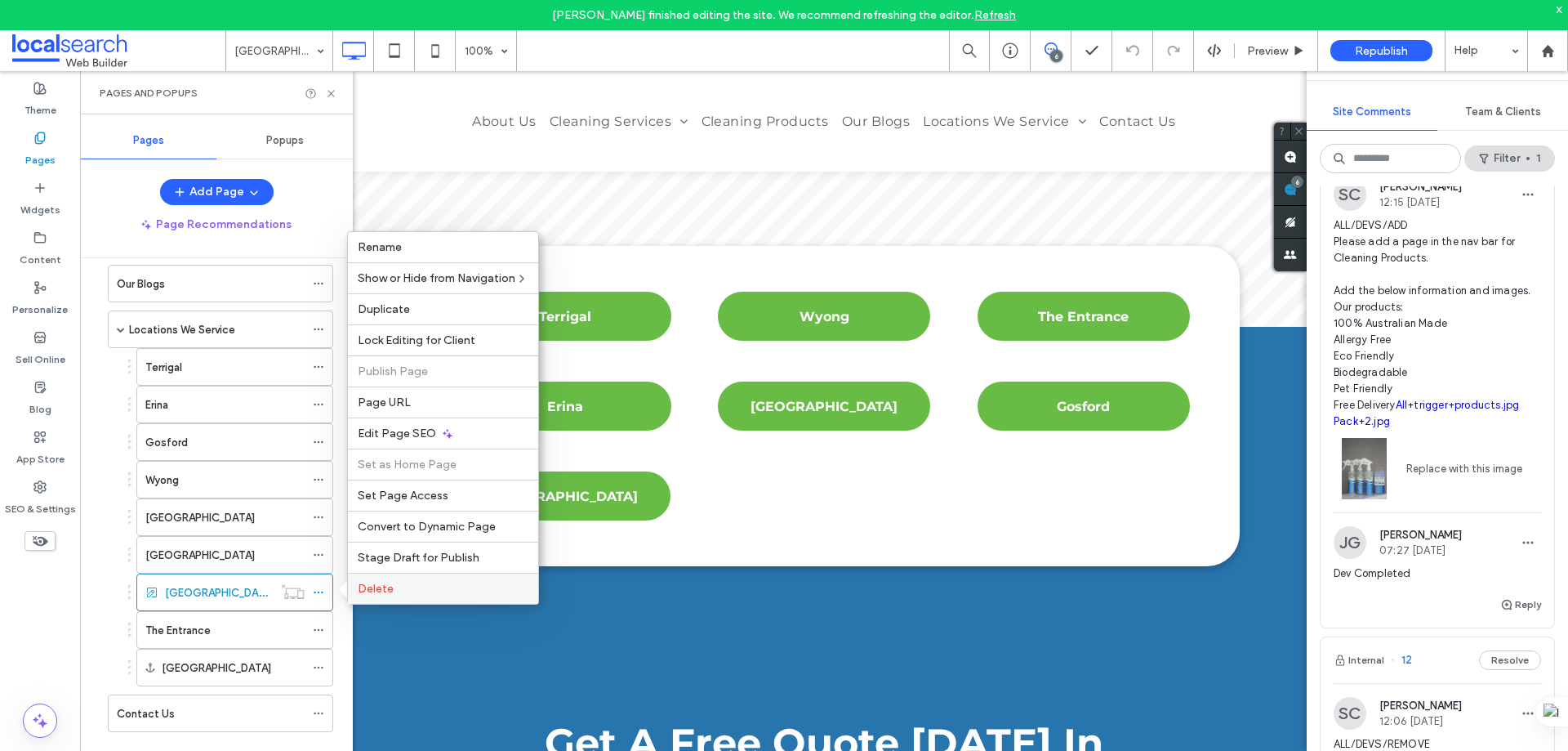
click at [379, 587] on span "Delete" at bounding box center [375, 589] width 36 height 14
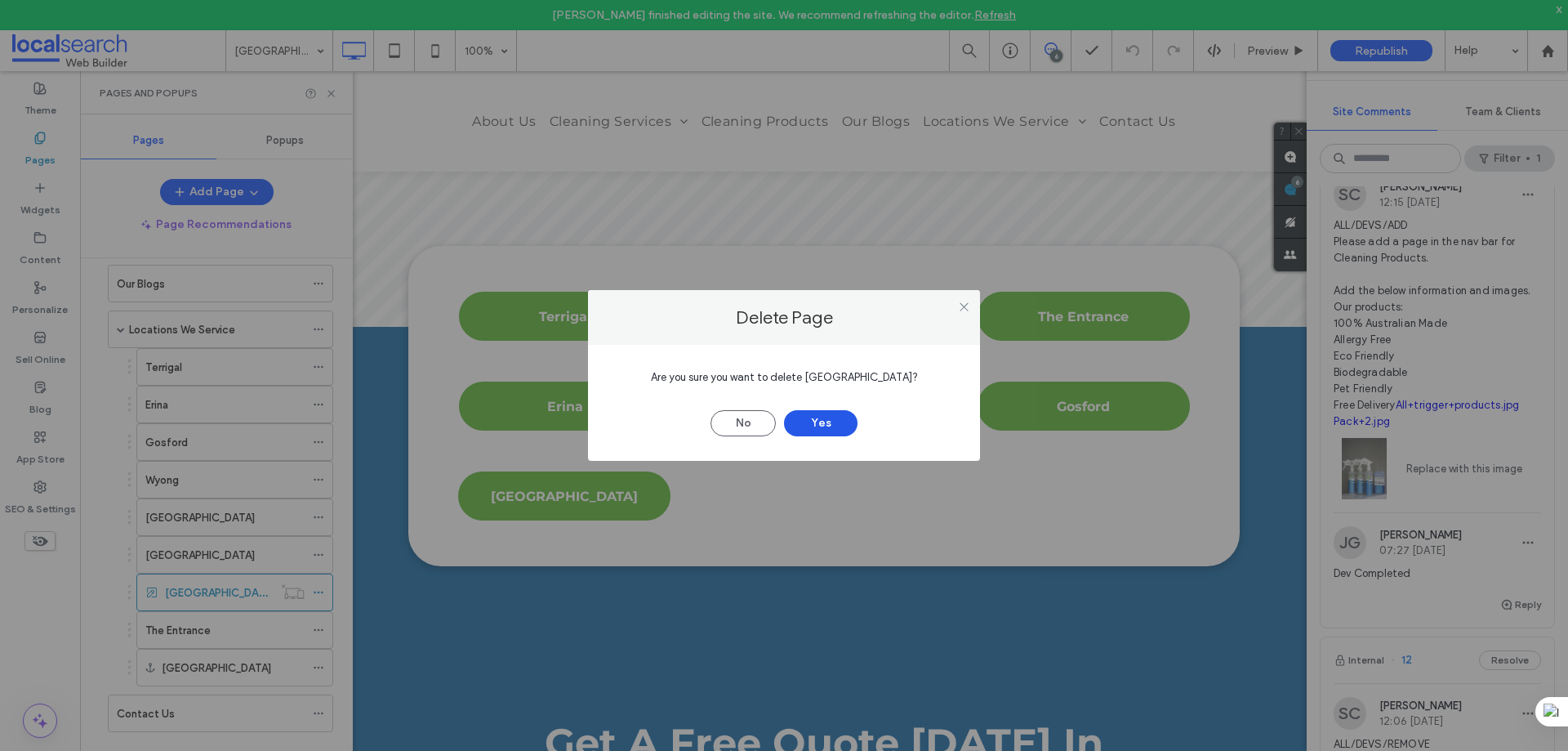
click at [814, 424] on button "Yes" at bounding box center [821, 423] width 73 height 26
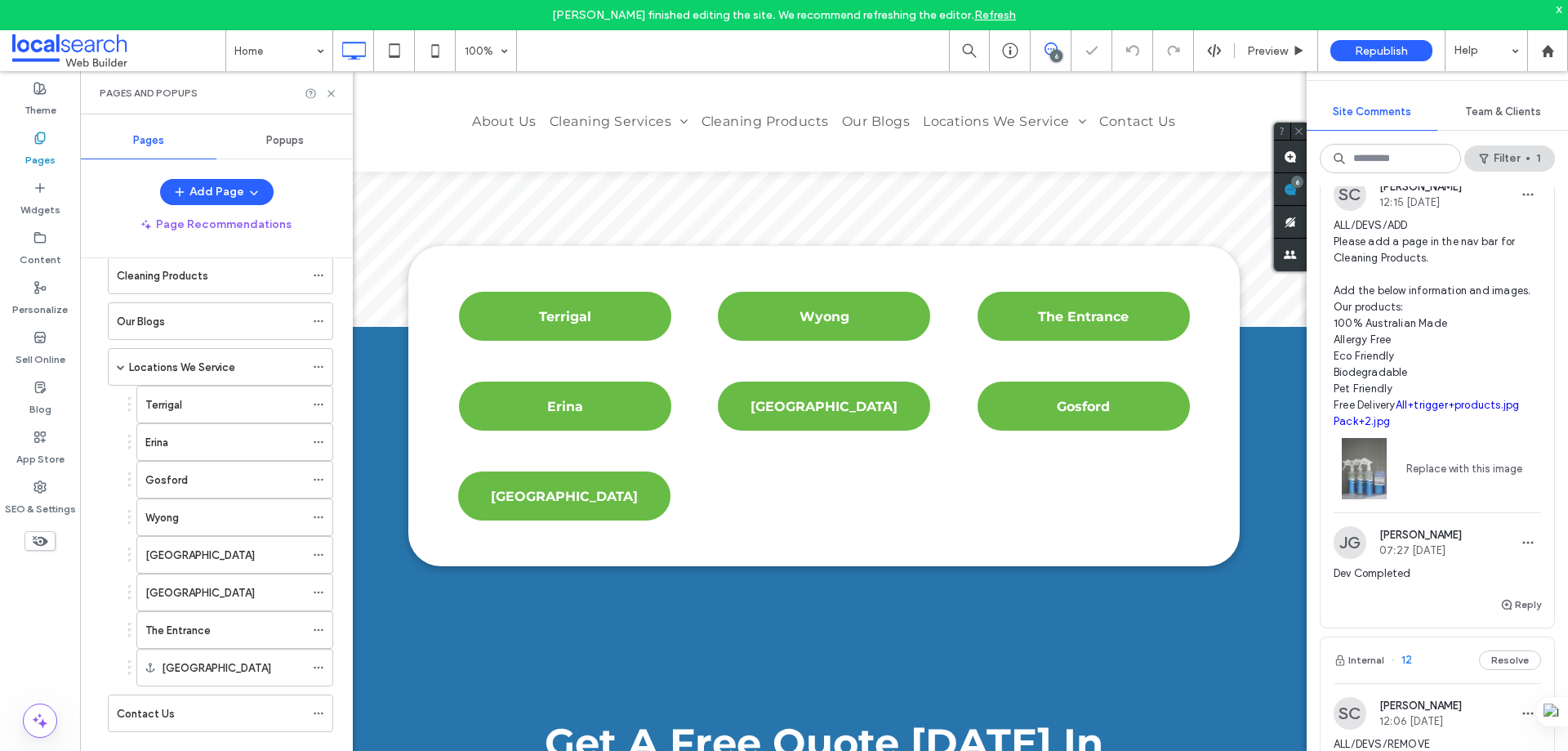
scroll to position [730, 0]
click at [331, 93] on use at bounding box center [330, 93] width 7 height 7
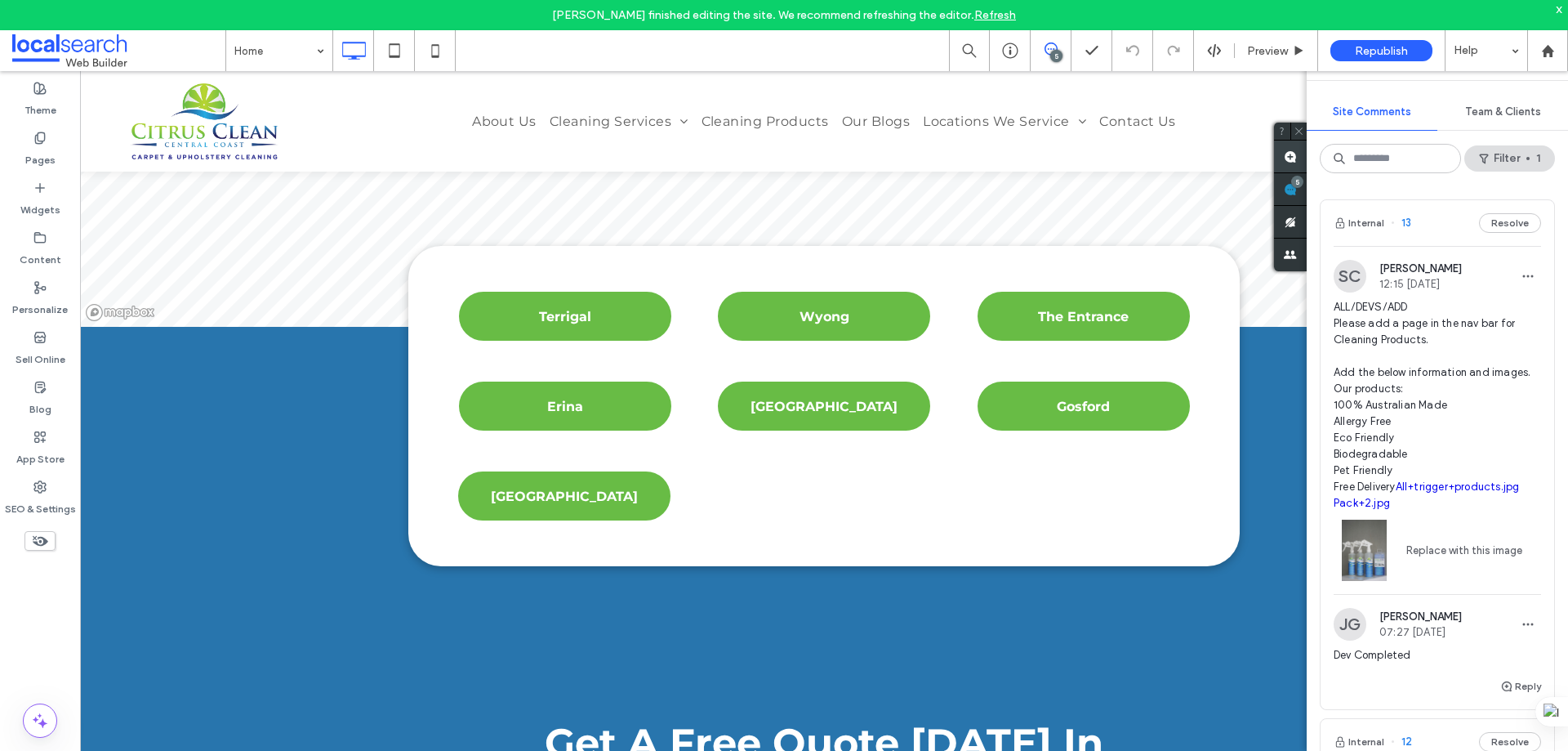
click at [1291, 157] on use at bounding box center [1290, 157] width 13 height 13
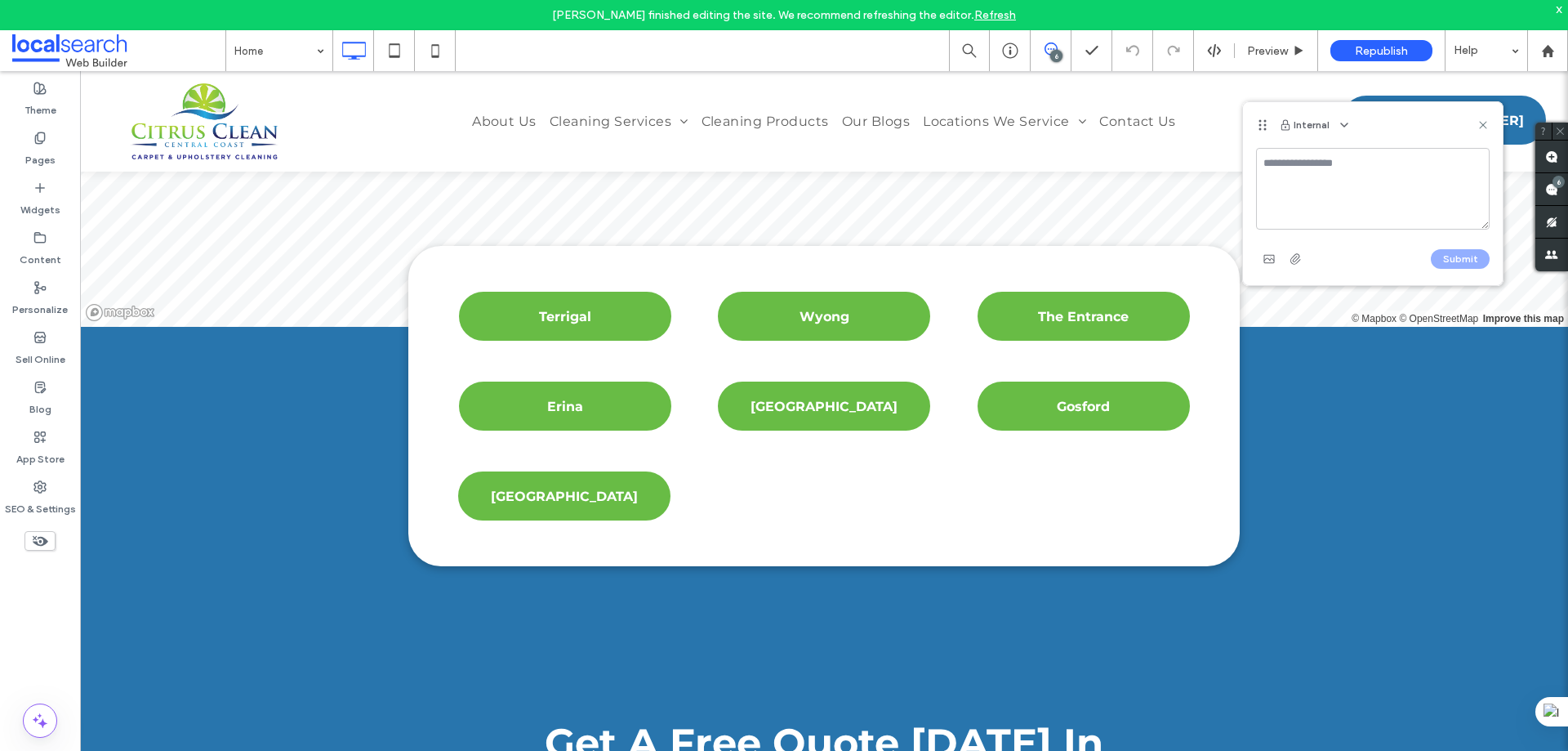
click at [1307, 179] on textarea at bounding box center [1373, 189] width 234 height 82
type textarea "**********"
click at [1274, 259] on use "button" at bounding box center [1269, 259] width 10 height 8
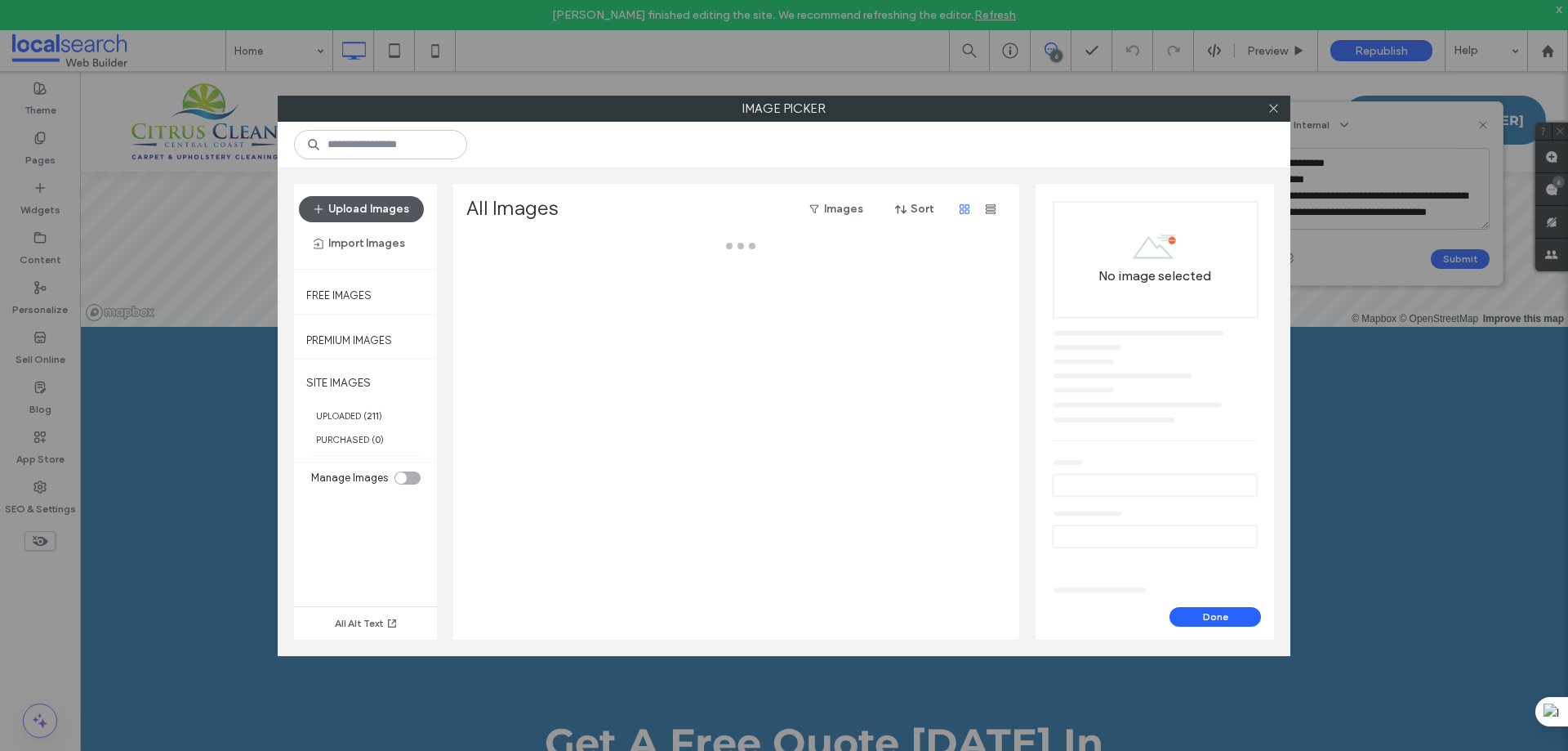
click at [382, 209] on button "Upload Images" at bounding box center [361, 209] width 125 height 26
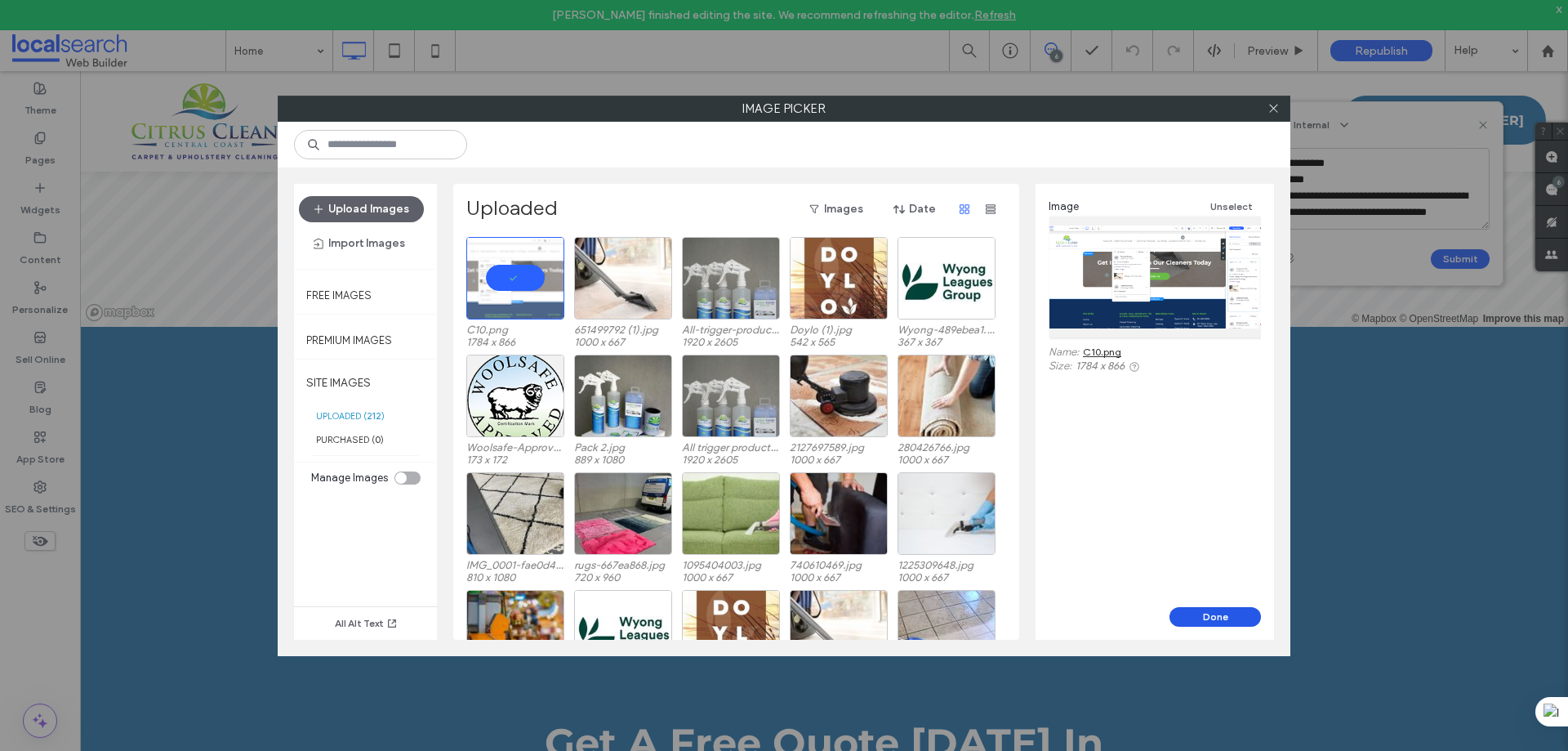
click at [1227, 618] on button "Done" at bounding box center [1215, 617] width 91 height 20
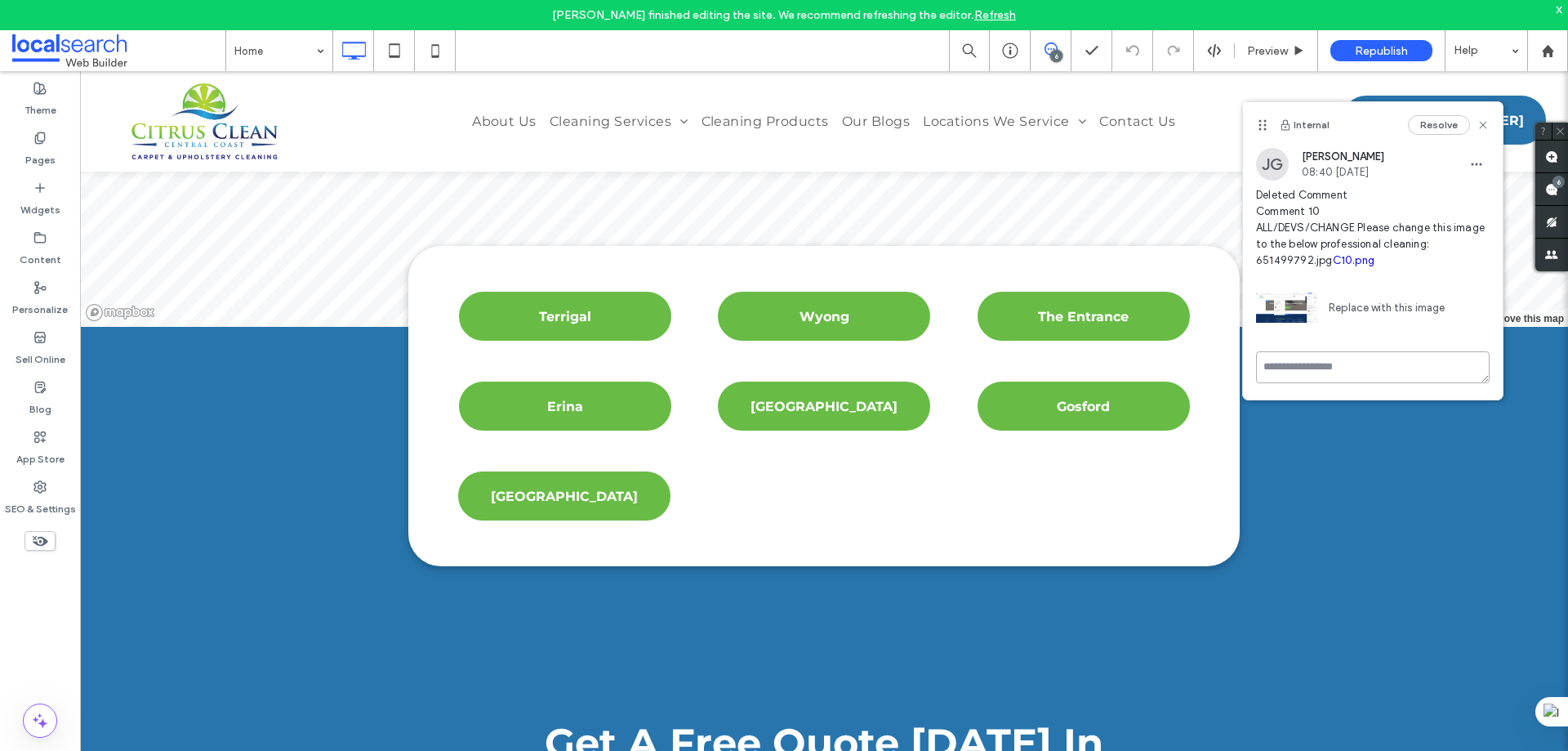
click at [1337, 368] on textarea at bounding box center [1373, 367] width 234 height 32
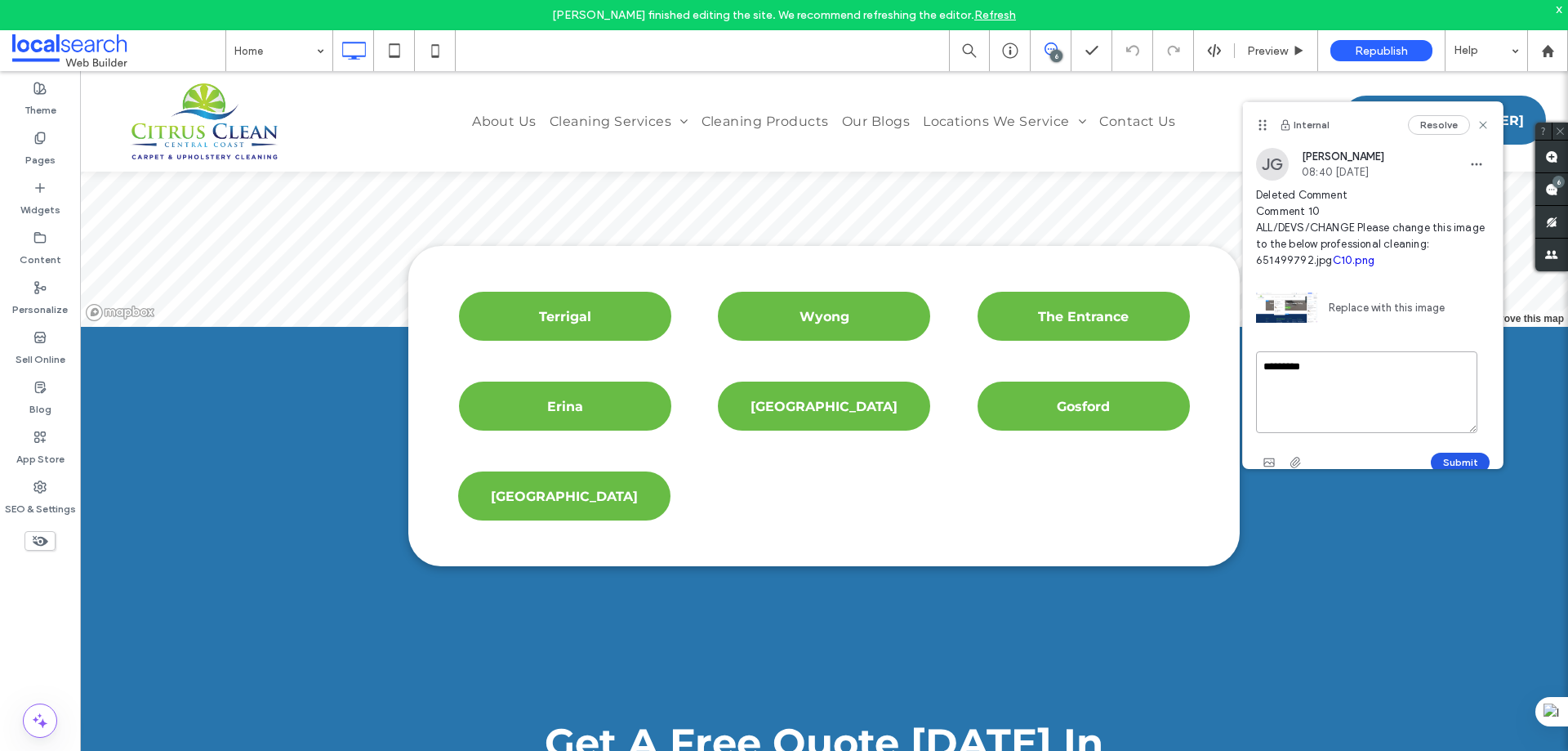
type textarea "*********"
click at [1432, 463] on button "Submit" at bounding box center [1460, 462] width 59 height 20
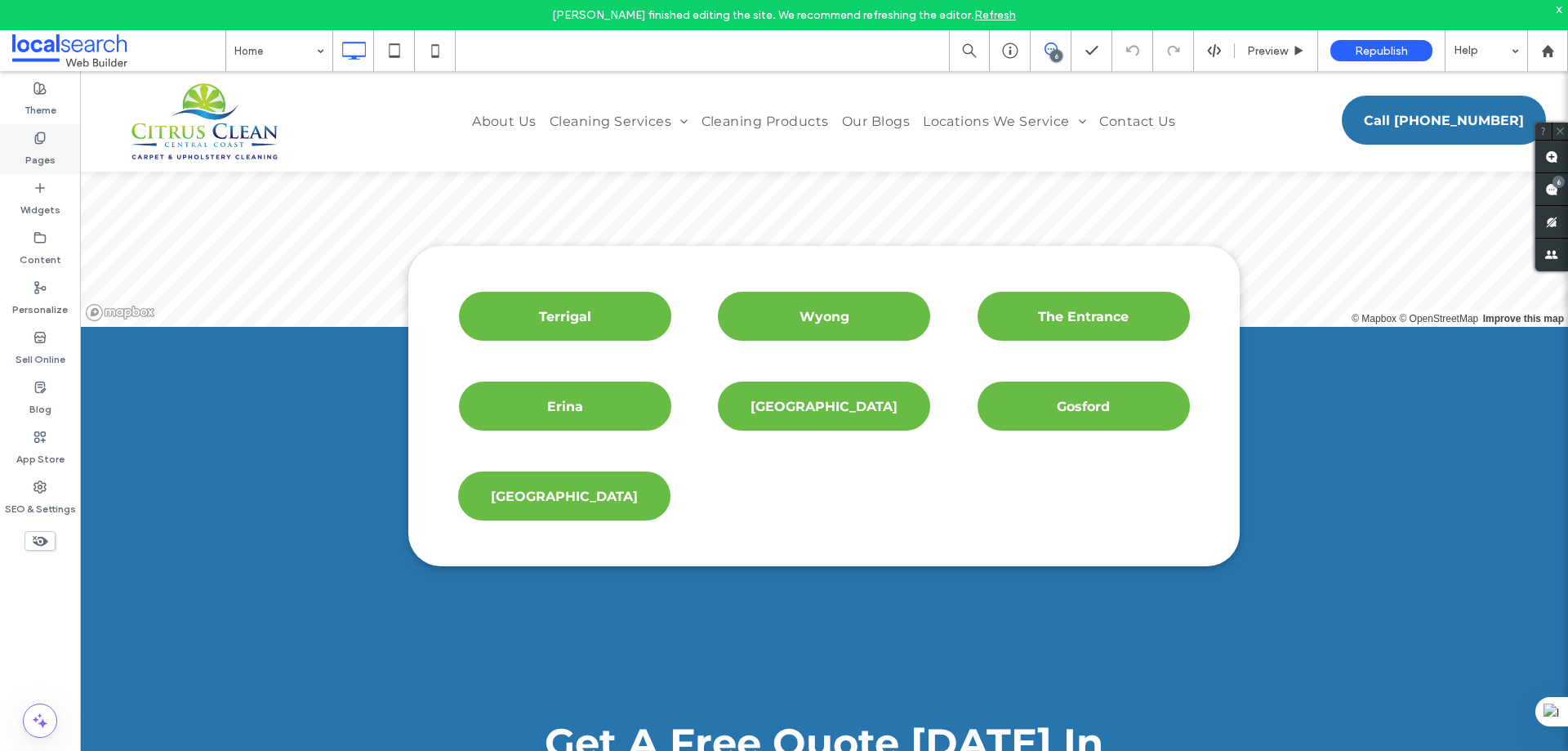
click at [41, 142] on use at bounding box center [39, 137] width 9 height 10
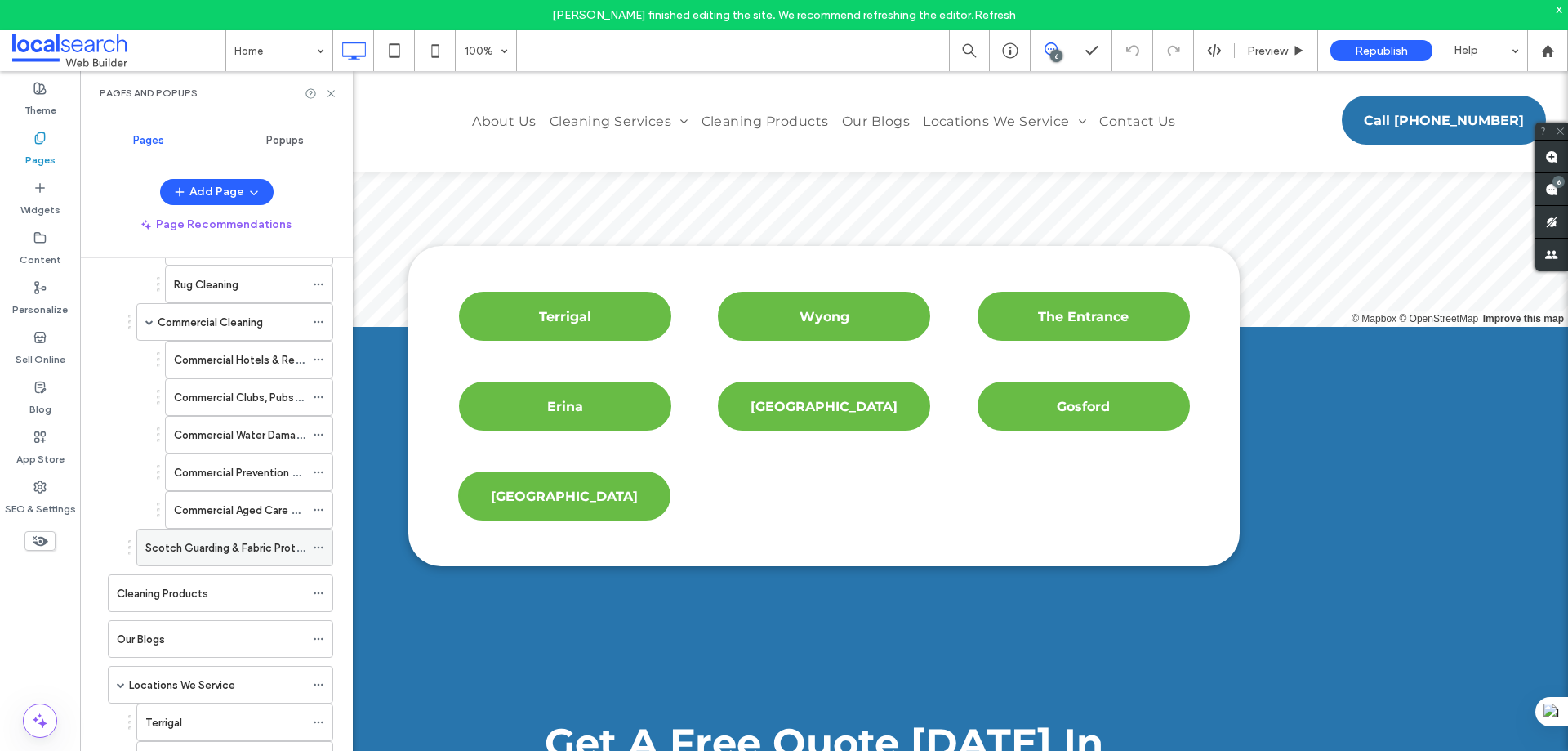
scroll to position [490, 0]
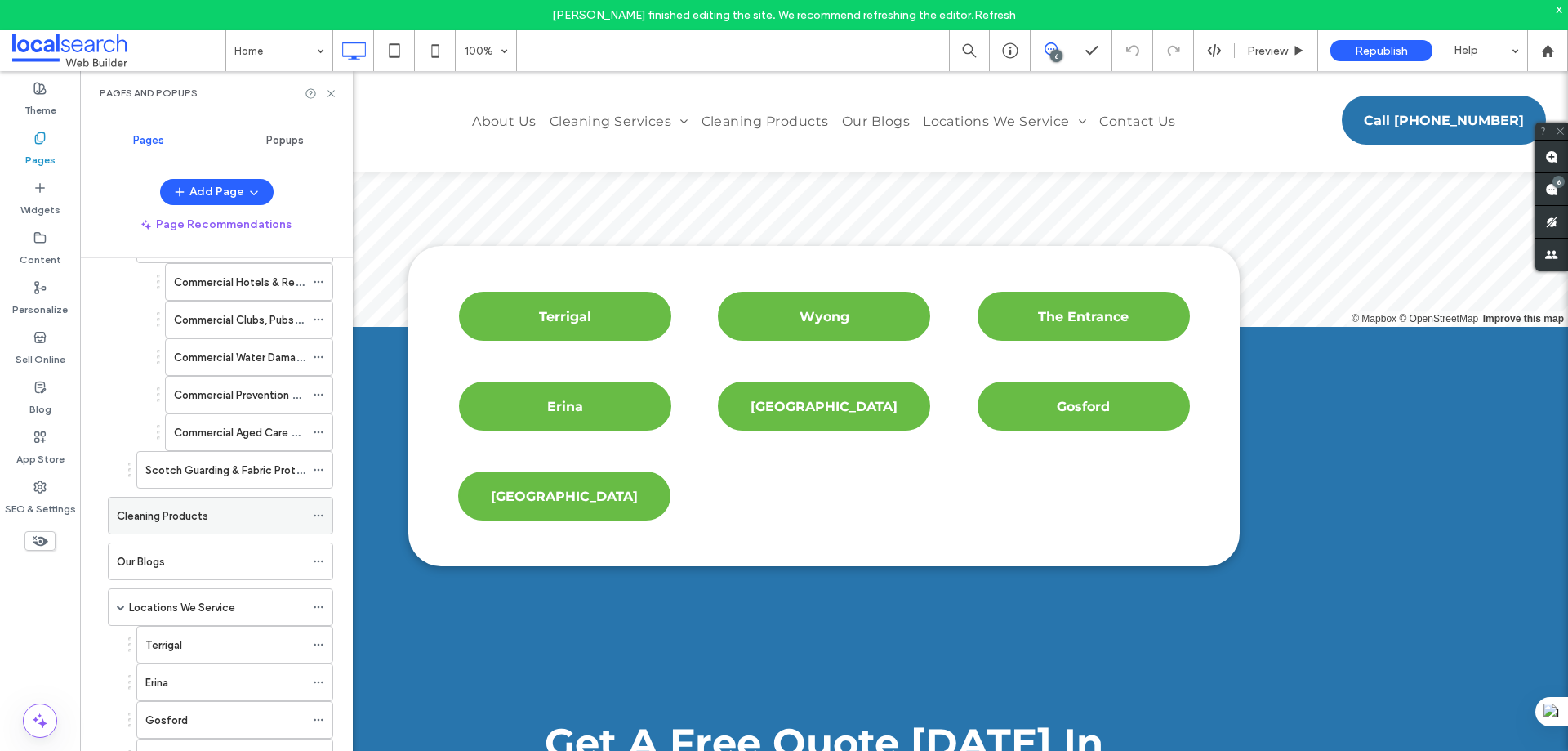
click at [314, 513] on icon at bounding box center [318, 515] width 11 height 11
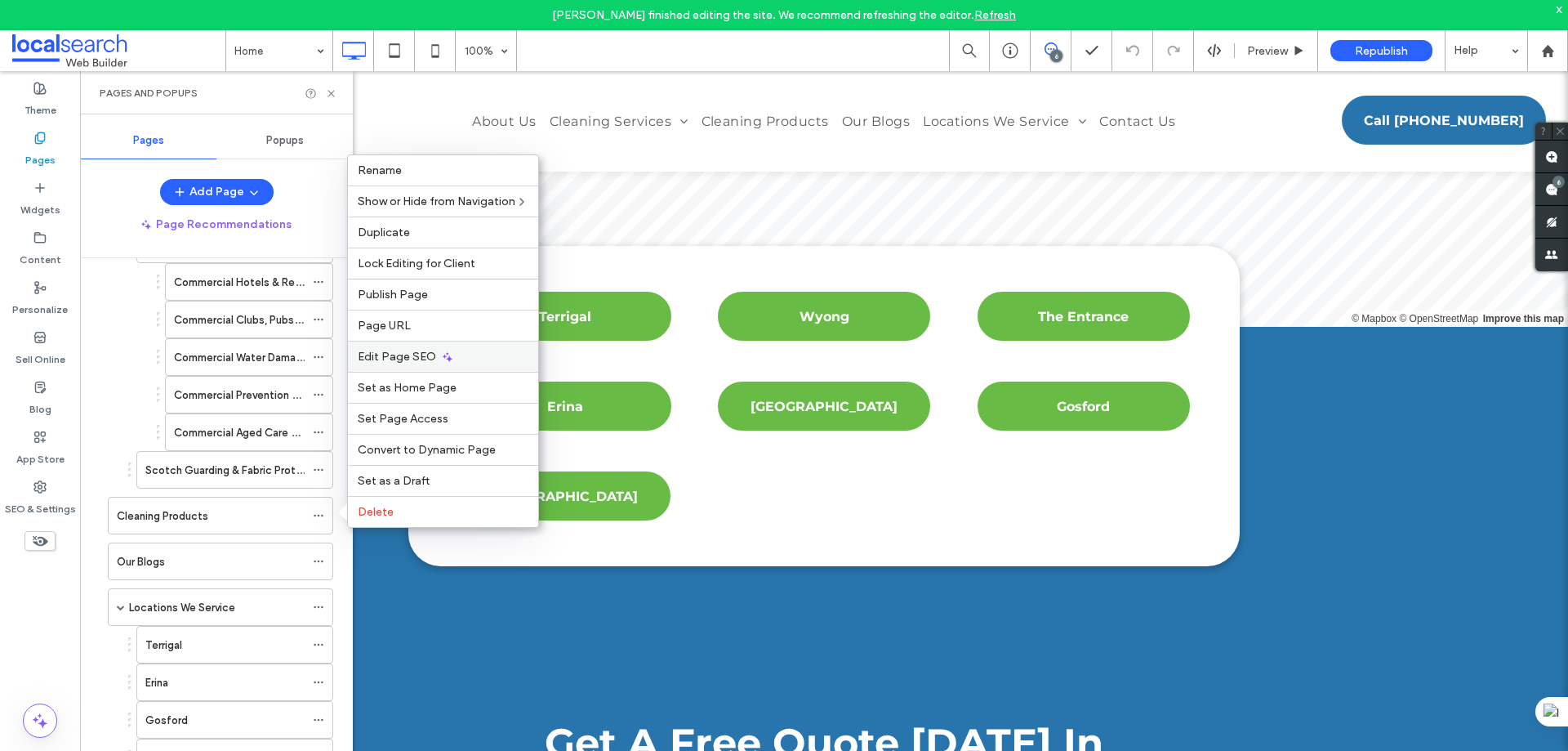
click at [398, 350] on span "Edit Page SEO" at bounding box center [397, 357] width 79 height 14
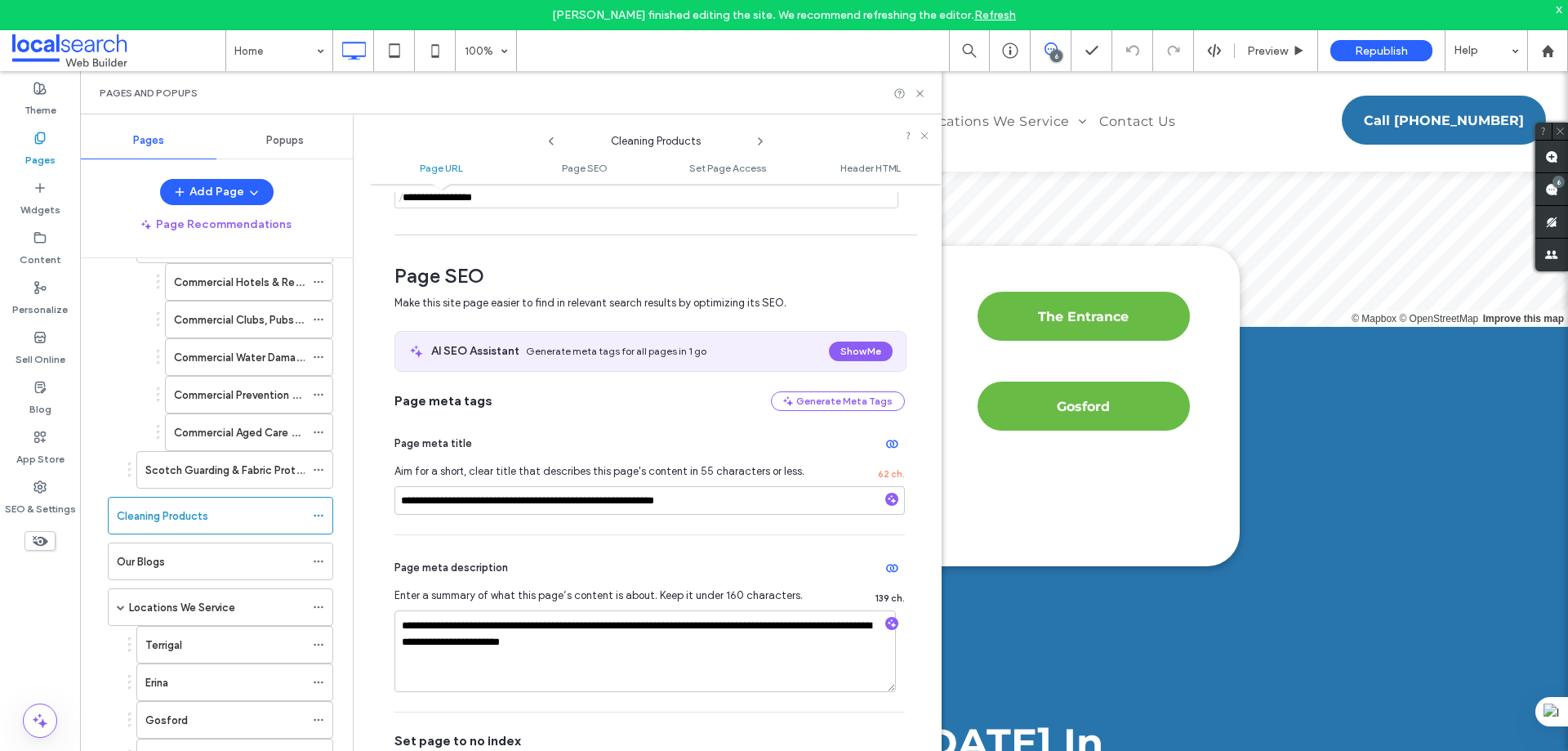
scroll to position [245, 0]
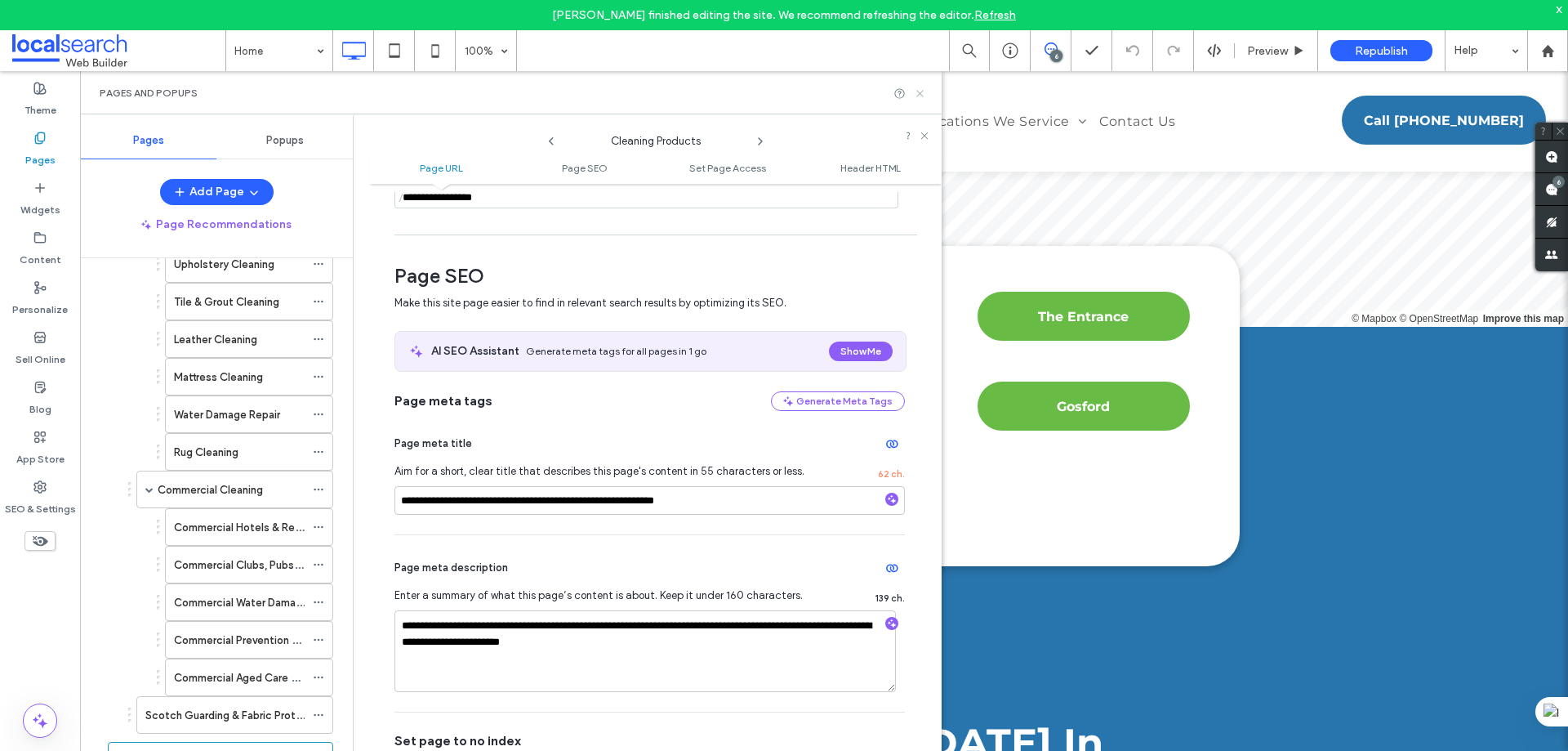
click at [918, 97] on icon at bounding box center [920, 93] width 12 height 12
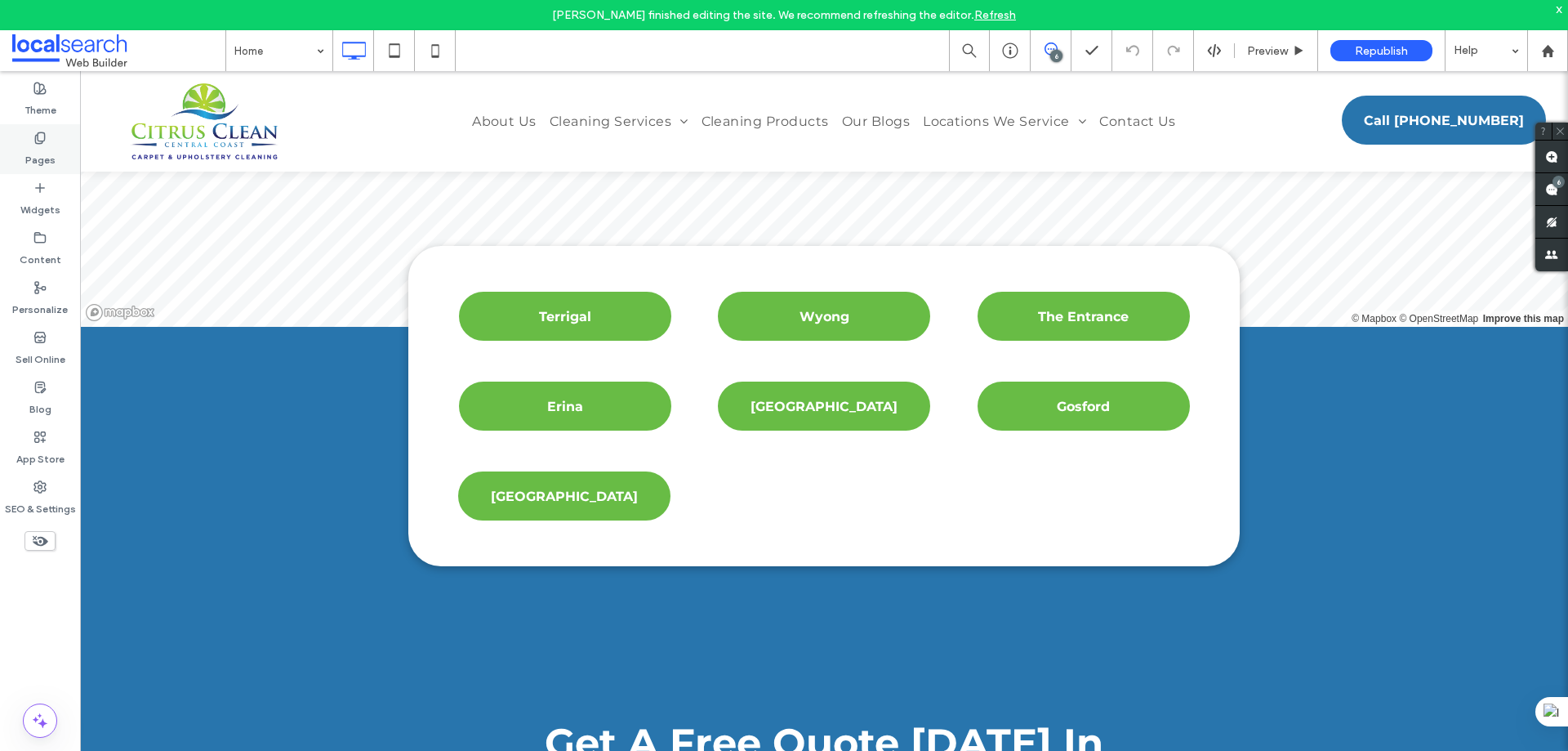
click at [51, 146] on label "Pages" at bounding box center [40, 156] width 30 height 23
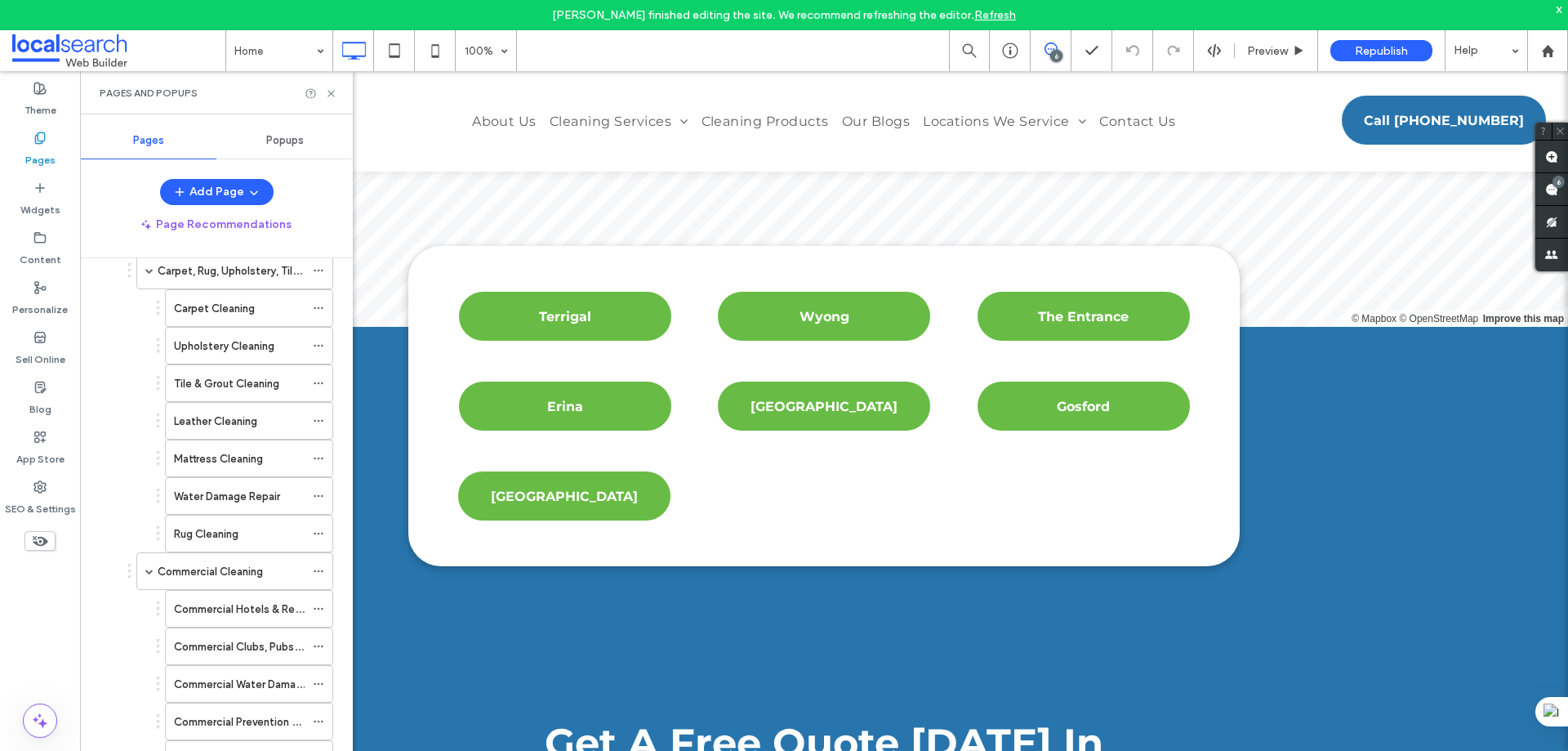
scroll to position [490, 0]
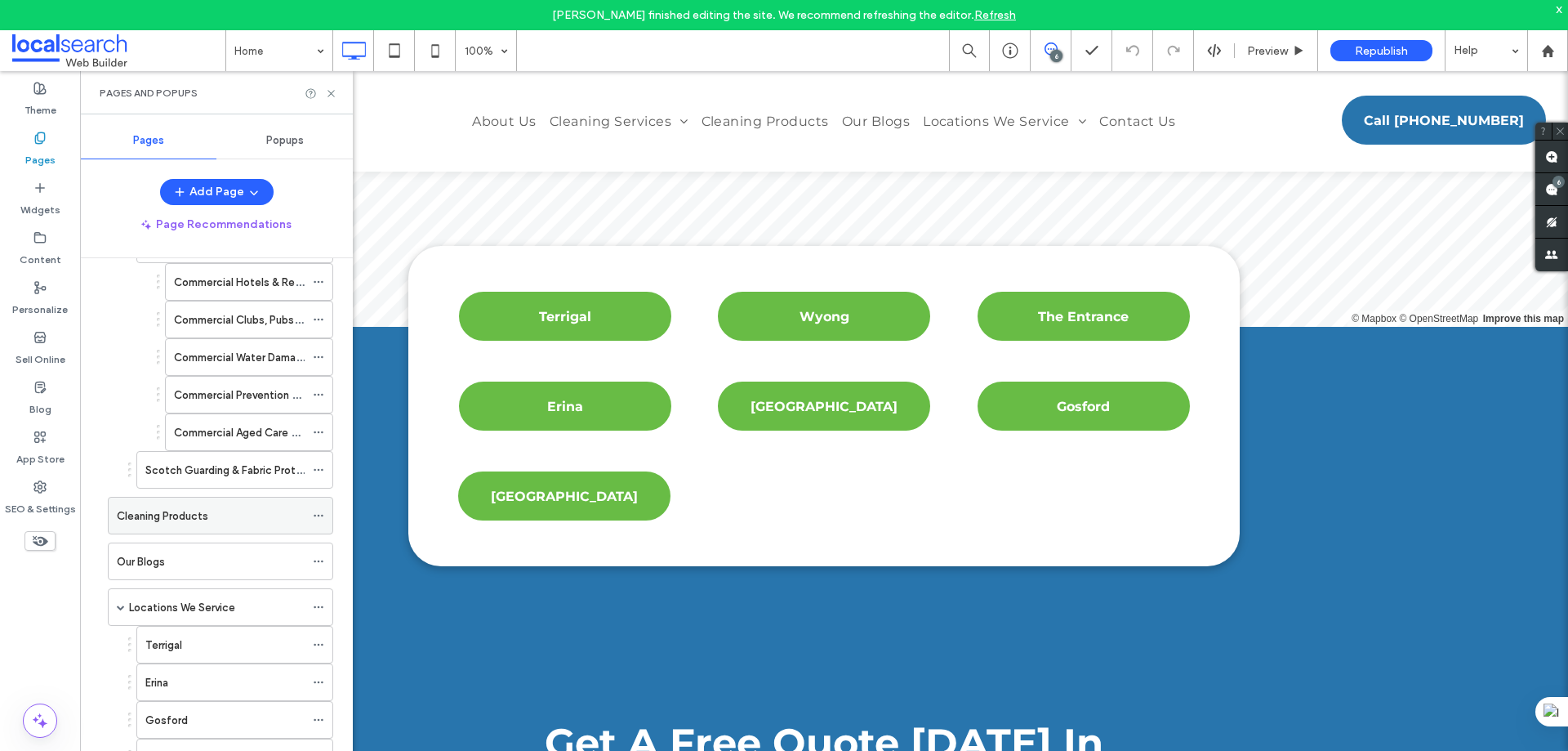
click at [318, 511] on icon at bounding box center [318, 515] width 11 height 11
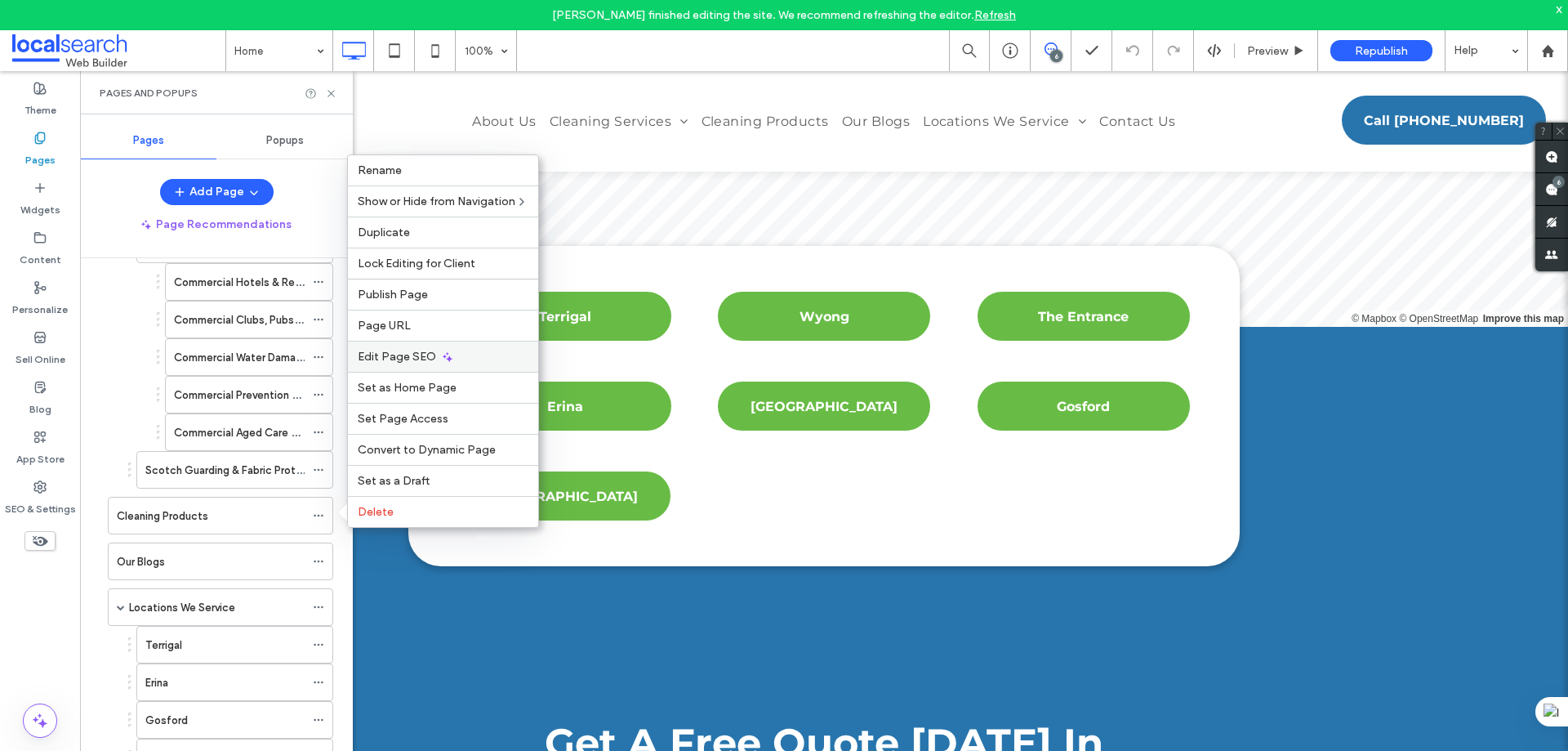
click at [391, 350] on span "Edit Page SEO" at bounding box center [397, 357] width 79 height 14
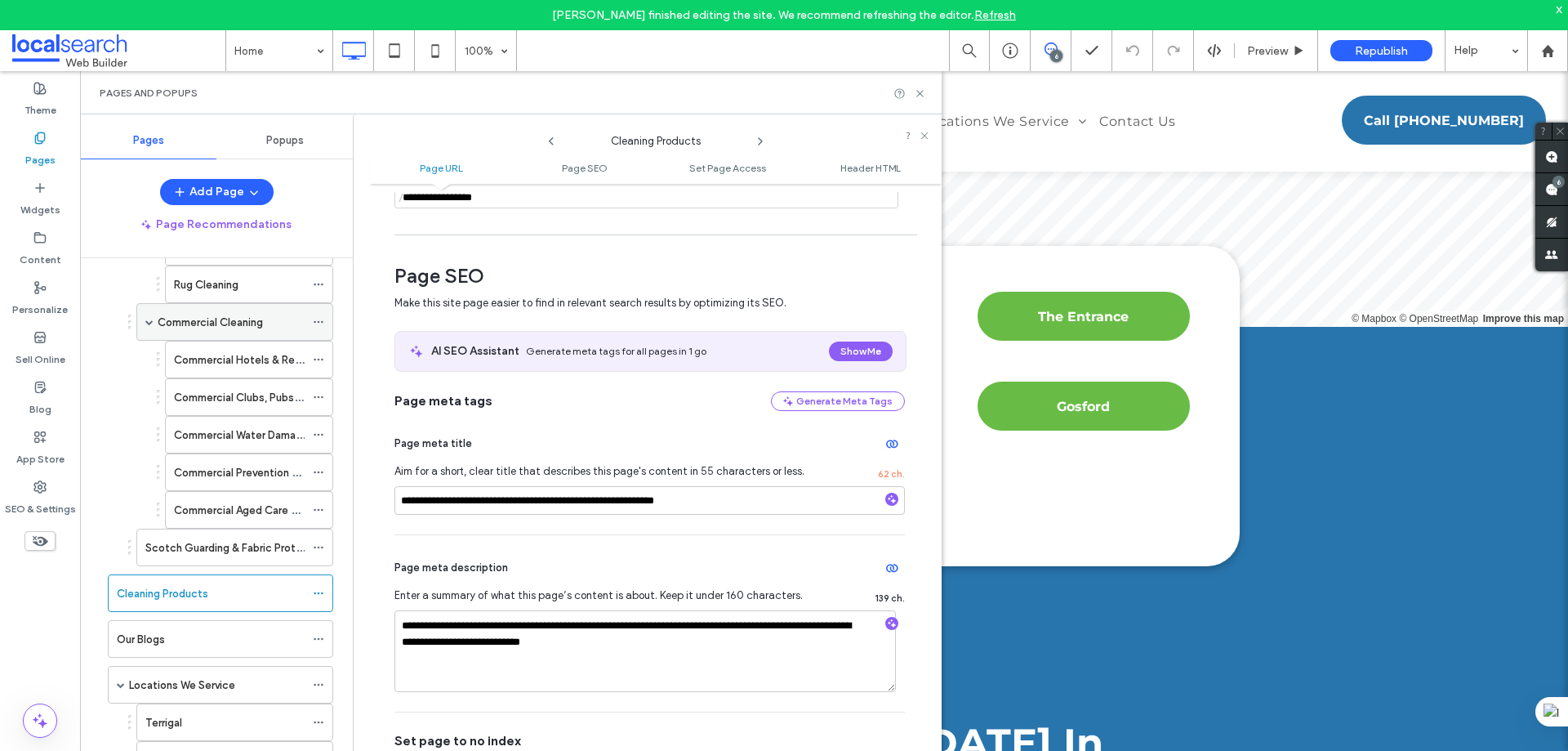
scroll to position [327, 0]
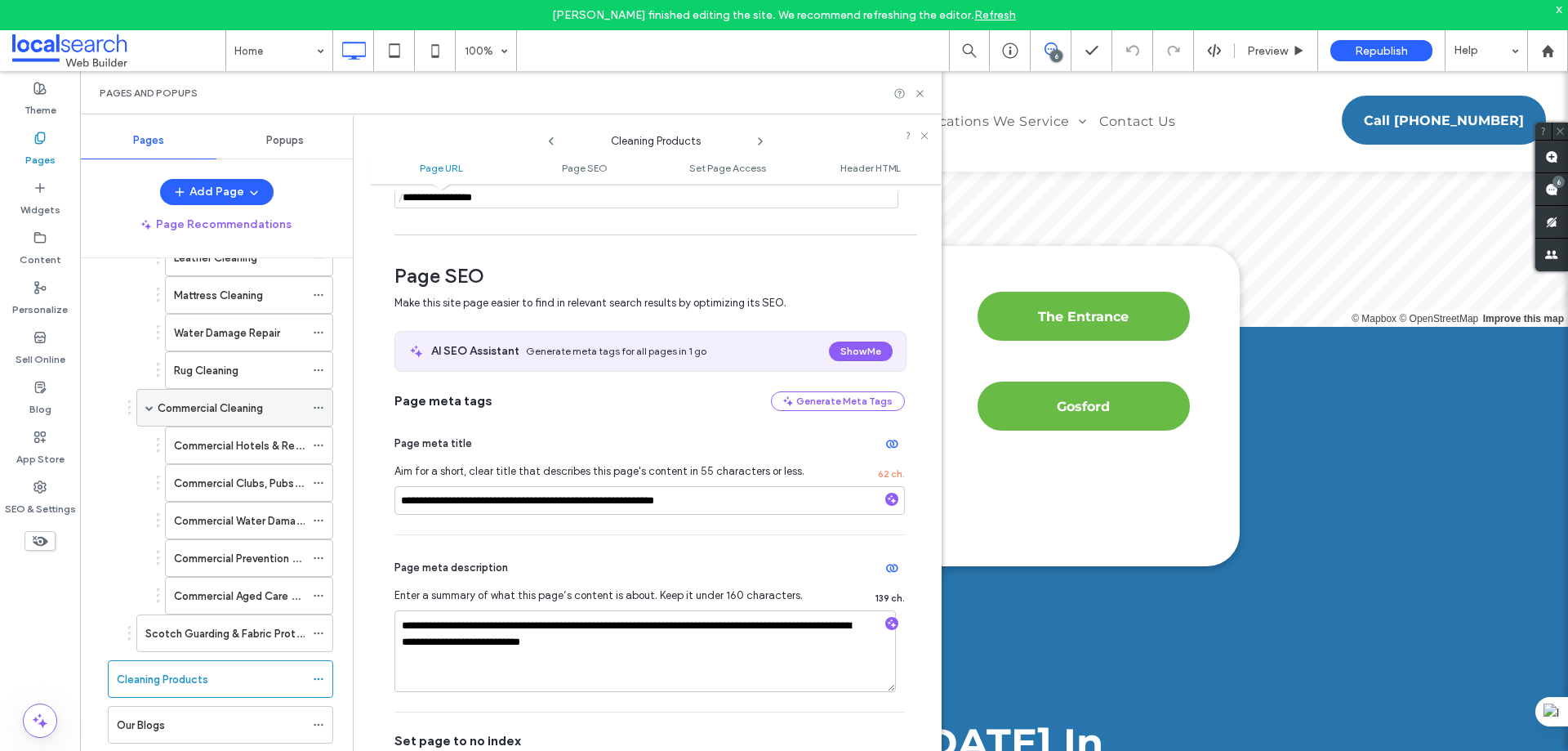
click at [318, 406] on icon at bounding box center [318, 407] width 11 height 11
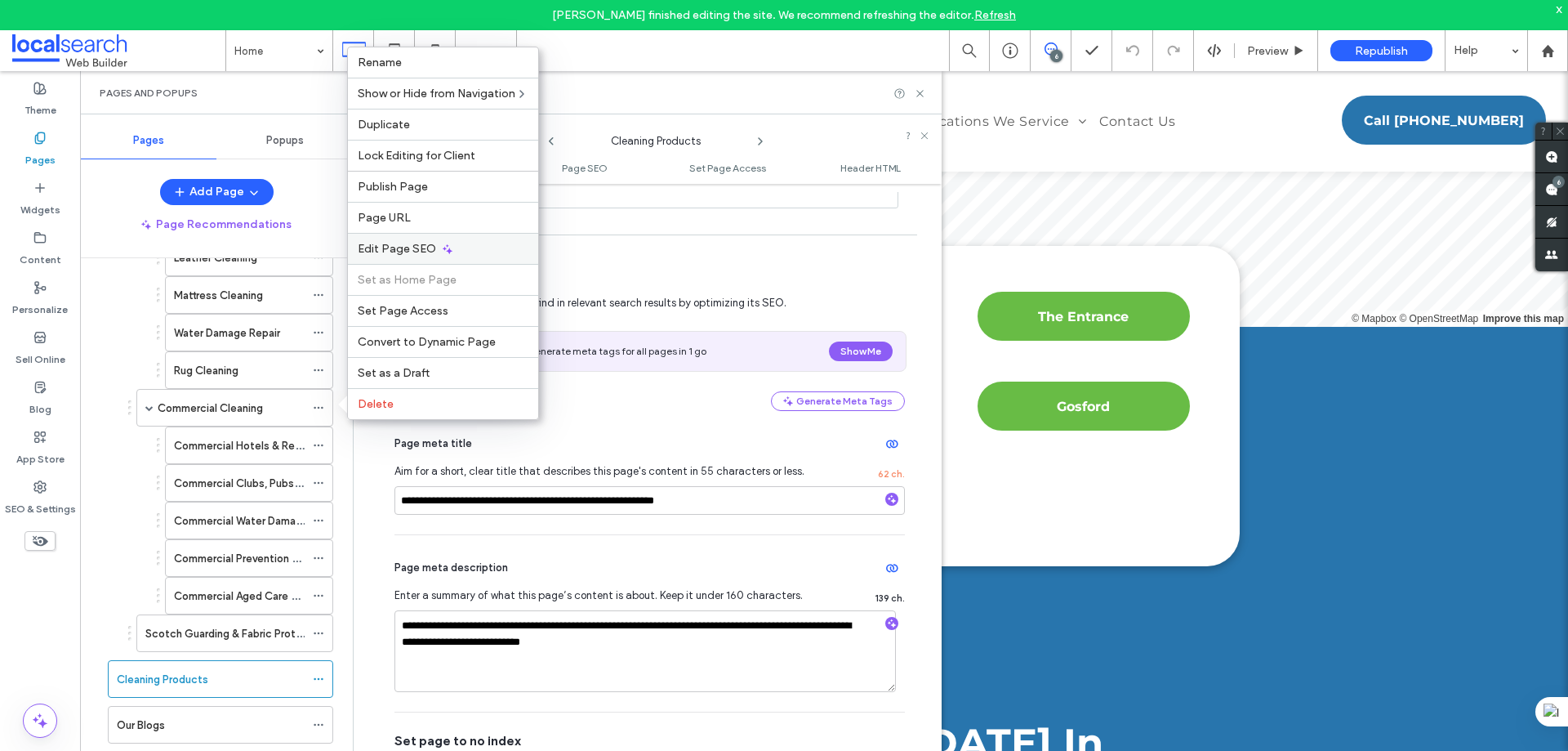
click at [410, 244] on span "Edit Page SEO" at bounding box center [397, 249] width 79 height 14
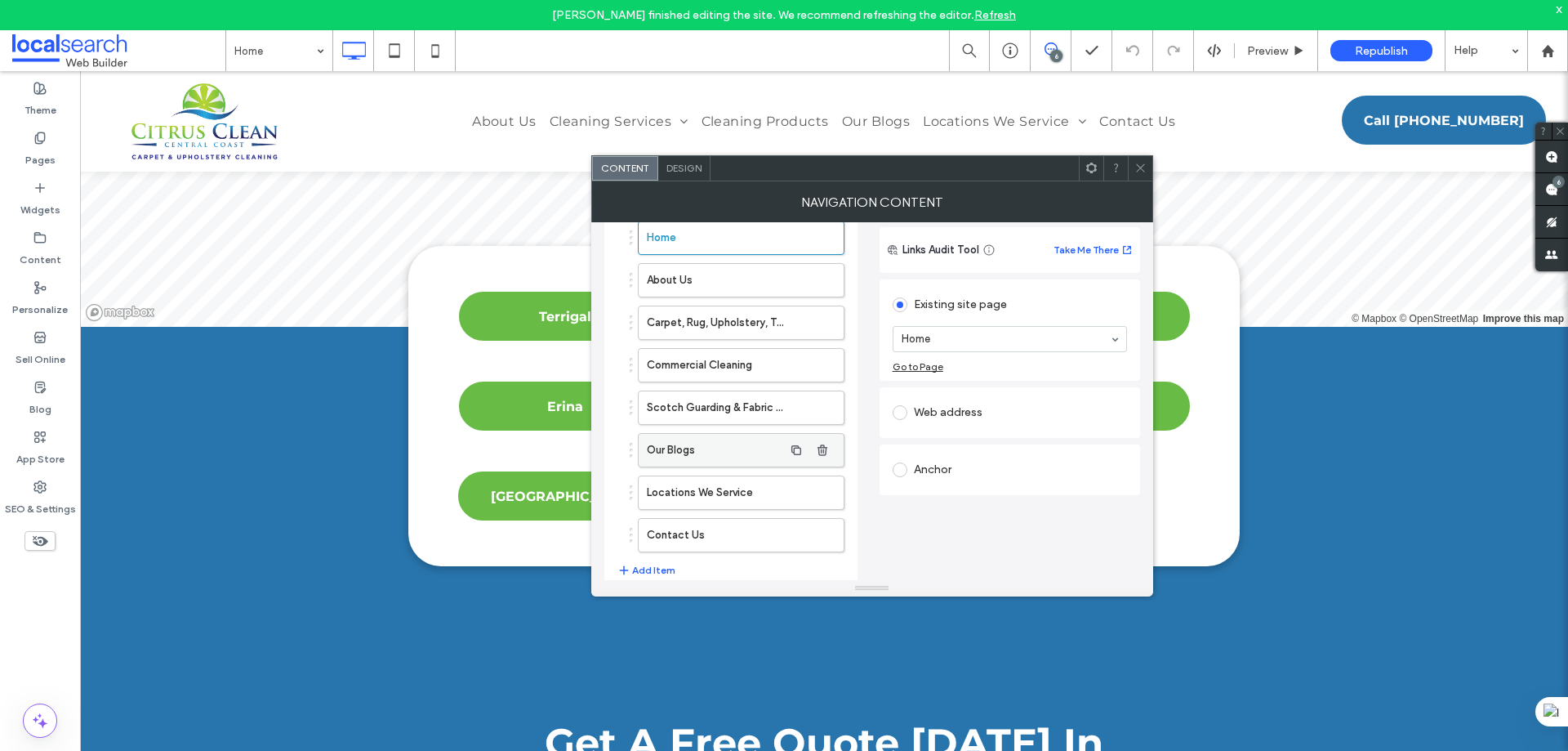
scroll to position [152, 0]
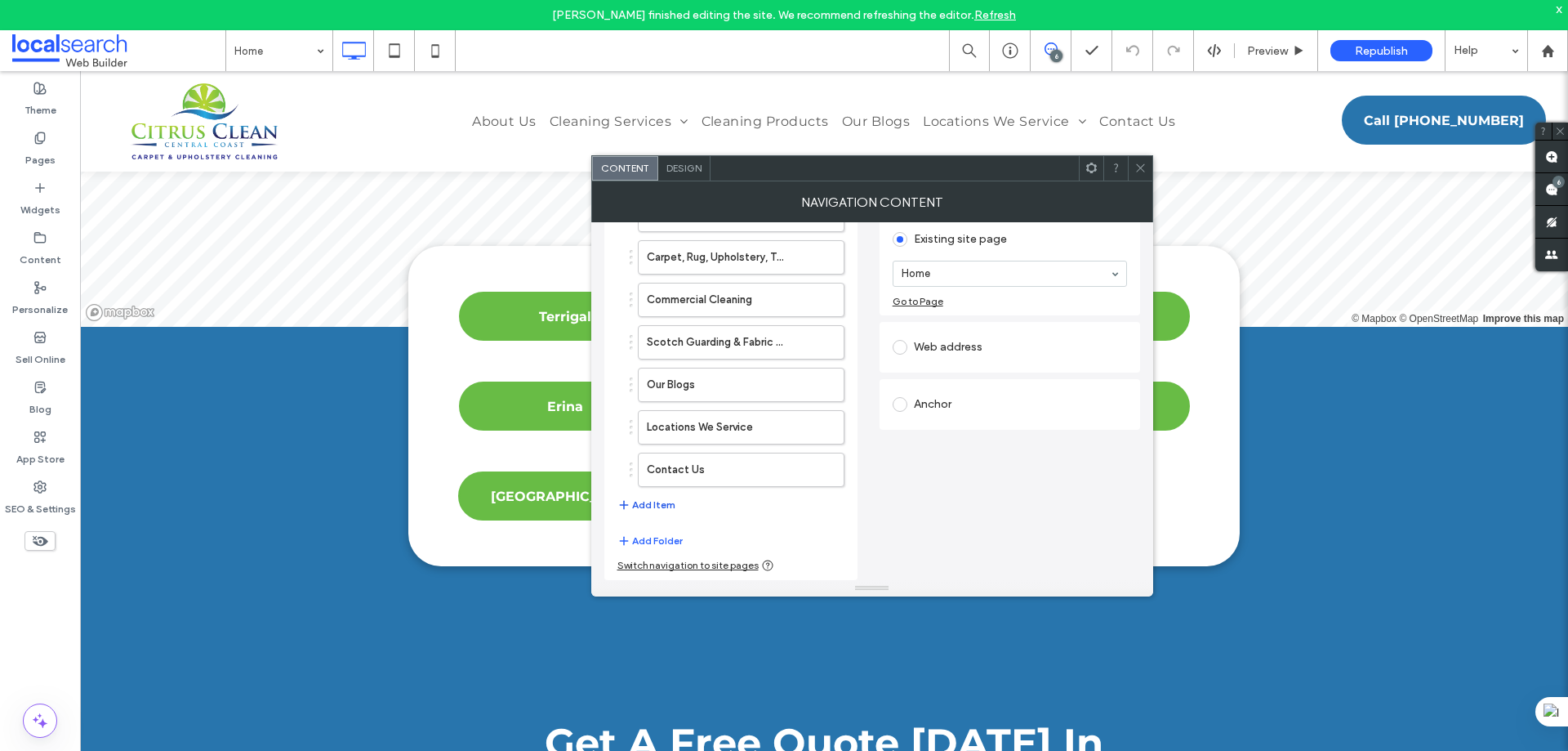
click at [655, 504] on button "Add Item" at bounding box center [647, 505] width 58 height 20
drag, startPoint x: 698, startPoint y: 511, endPoint x: 700, endPoint y: 371, distance: 140.0
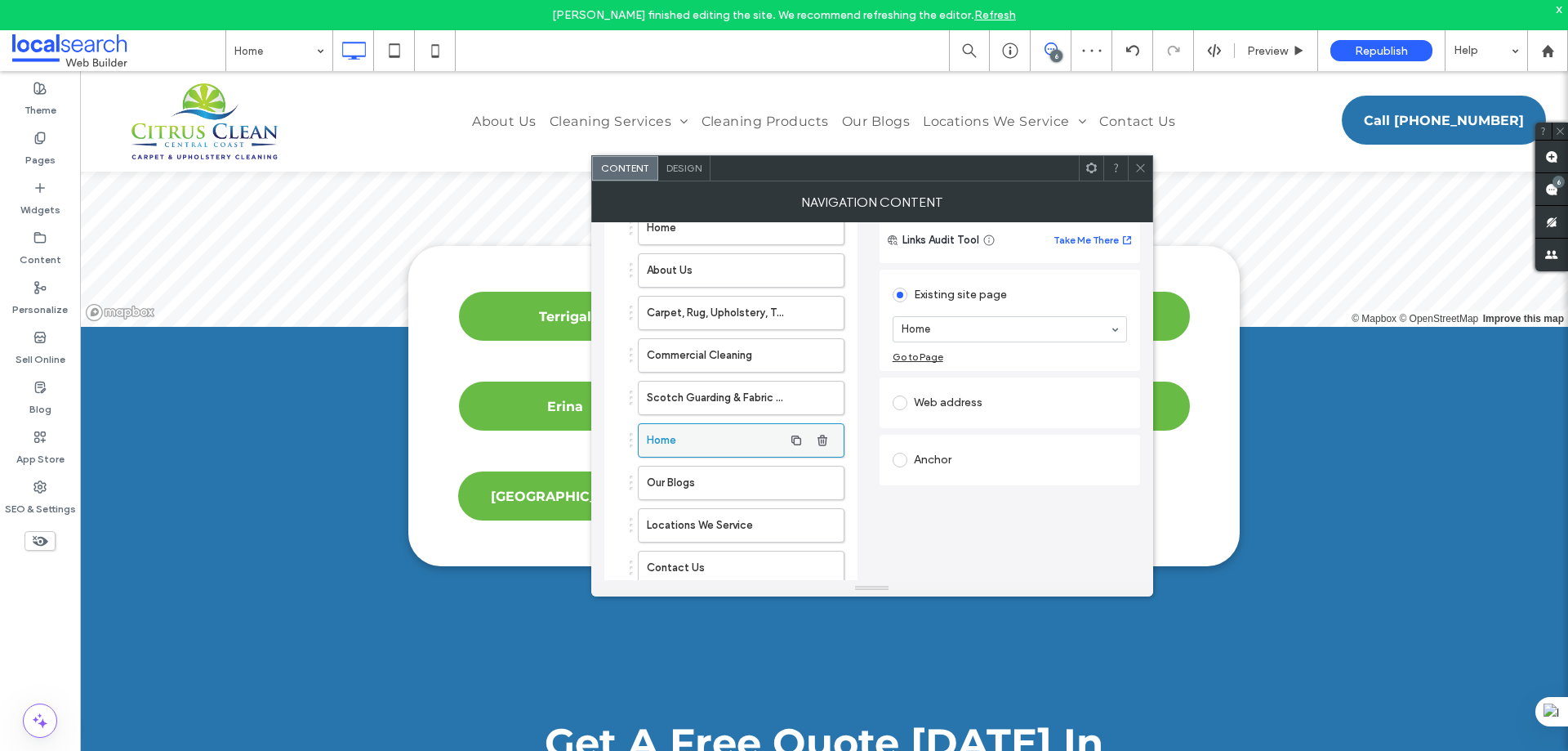
scroll to position [70, 0]
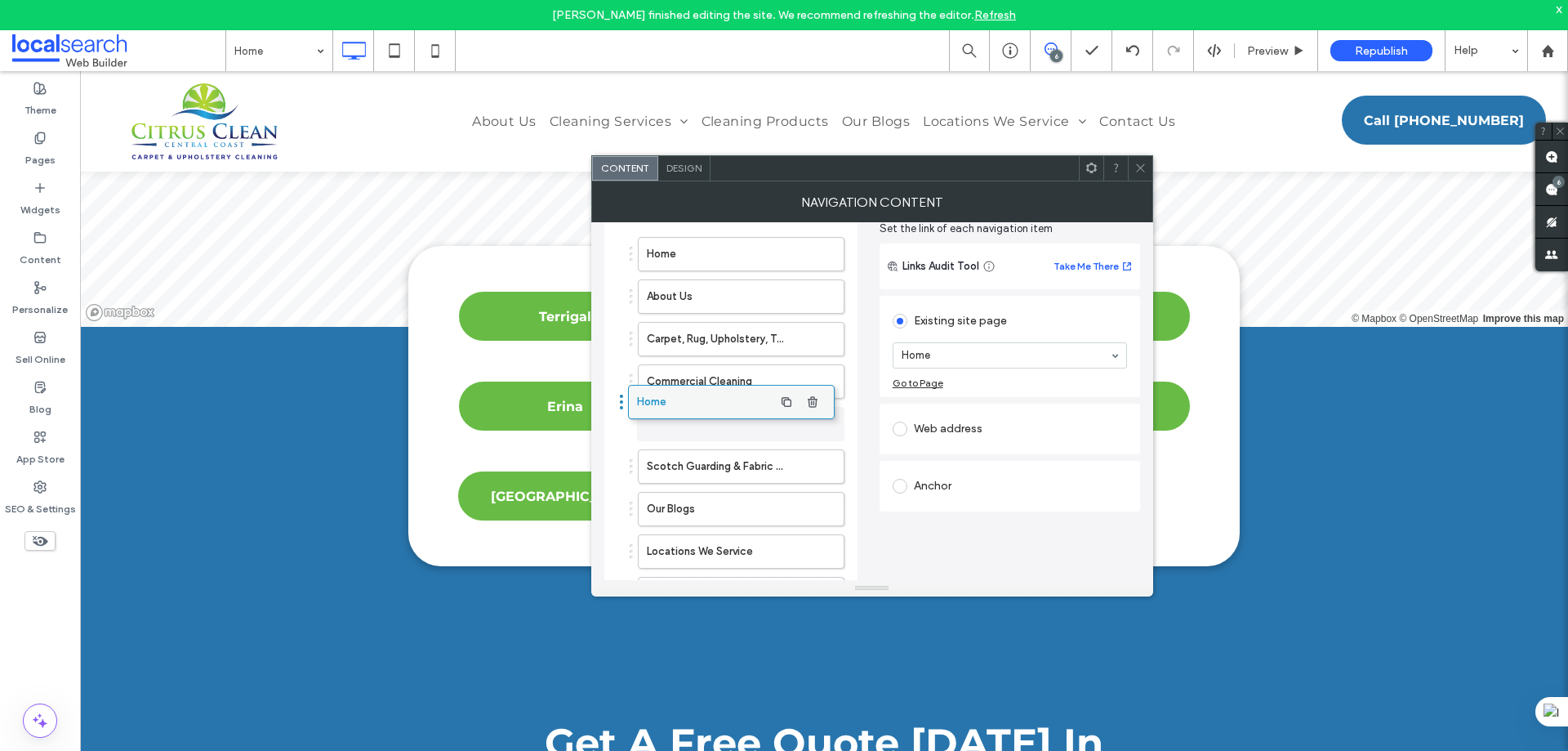
drag, startPoint x: 712, startPoint y: 477, endPoint x: 703, endPoint y: 412, distance: 65.6
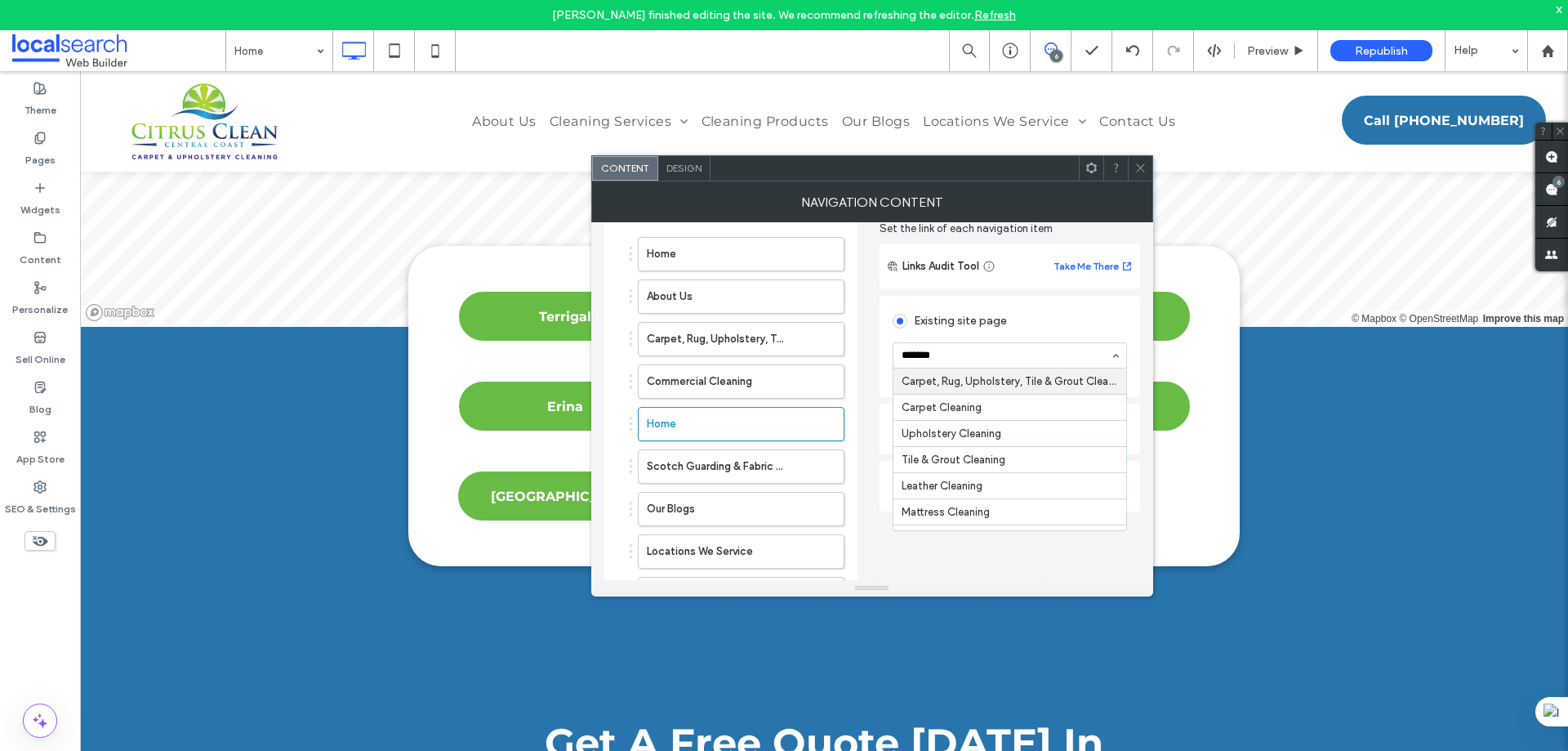
type input "********"
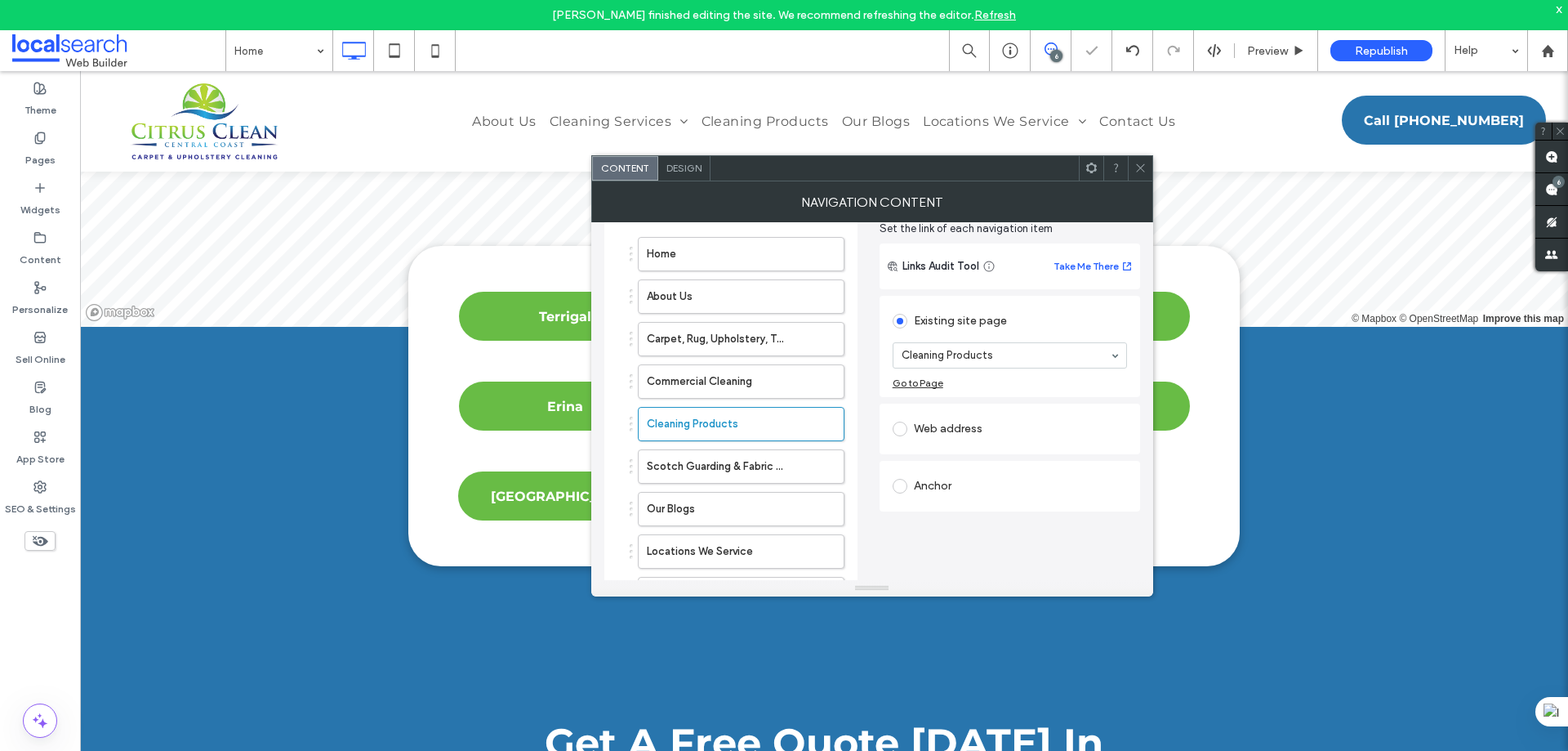
click at [1138, 164] on icon at bounding box center [1140, 167] width 12 height 12
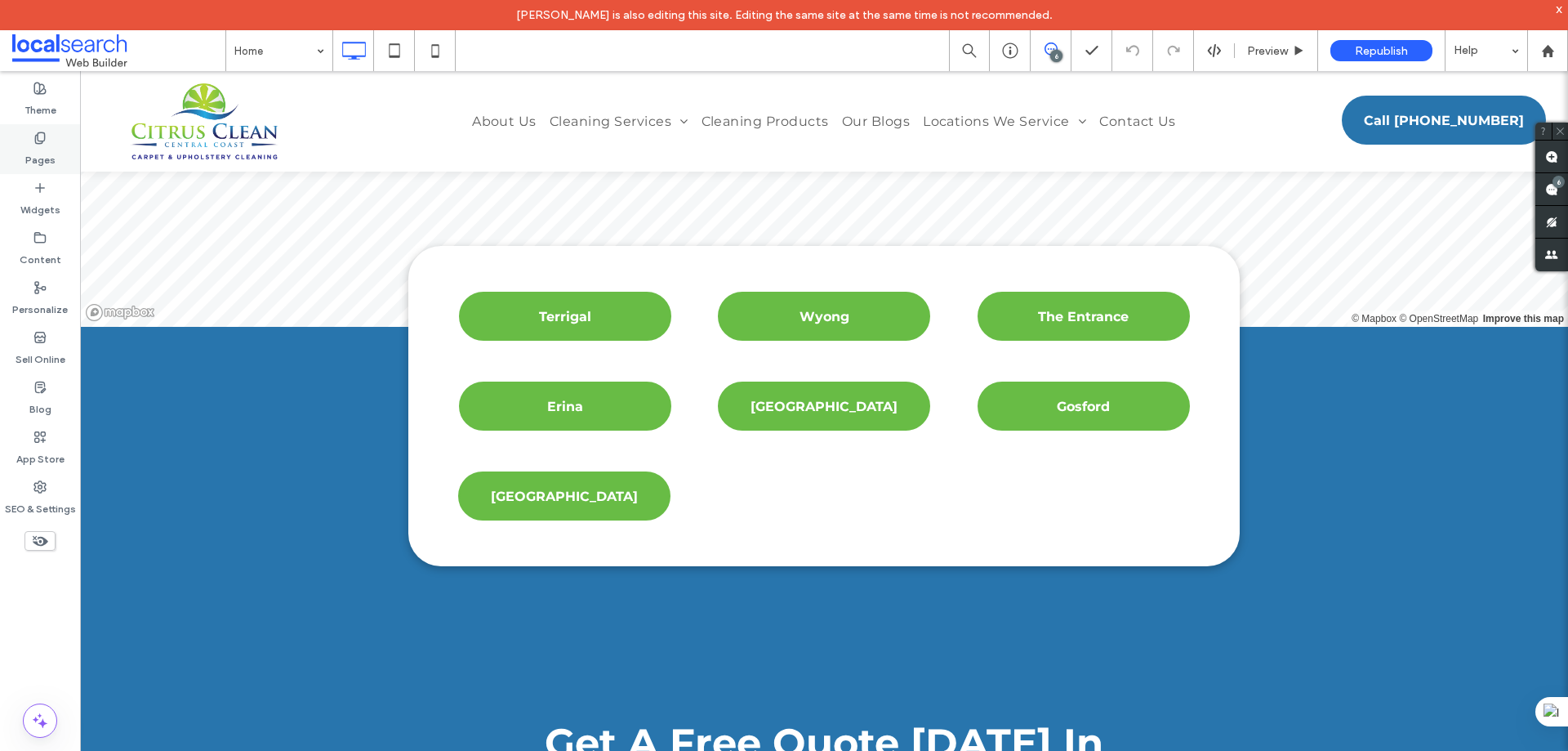
click at [28, 148] on label "Pages" at bounding box center [40, 156] width 30 height 23
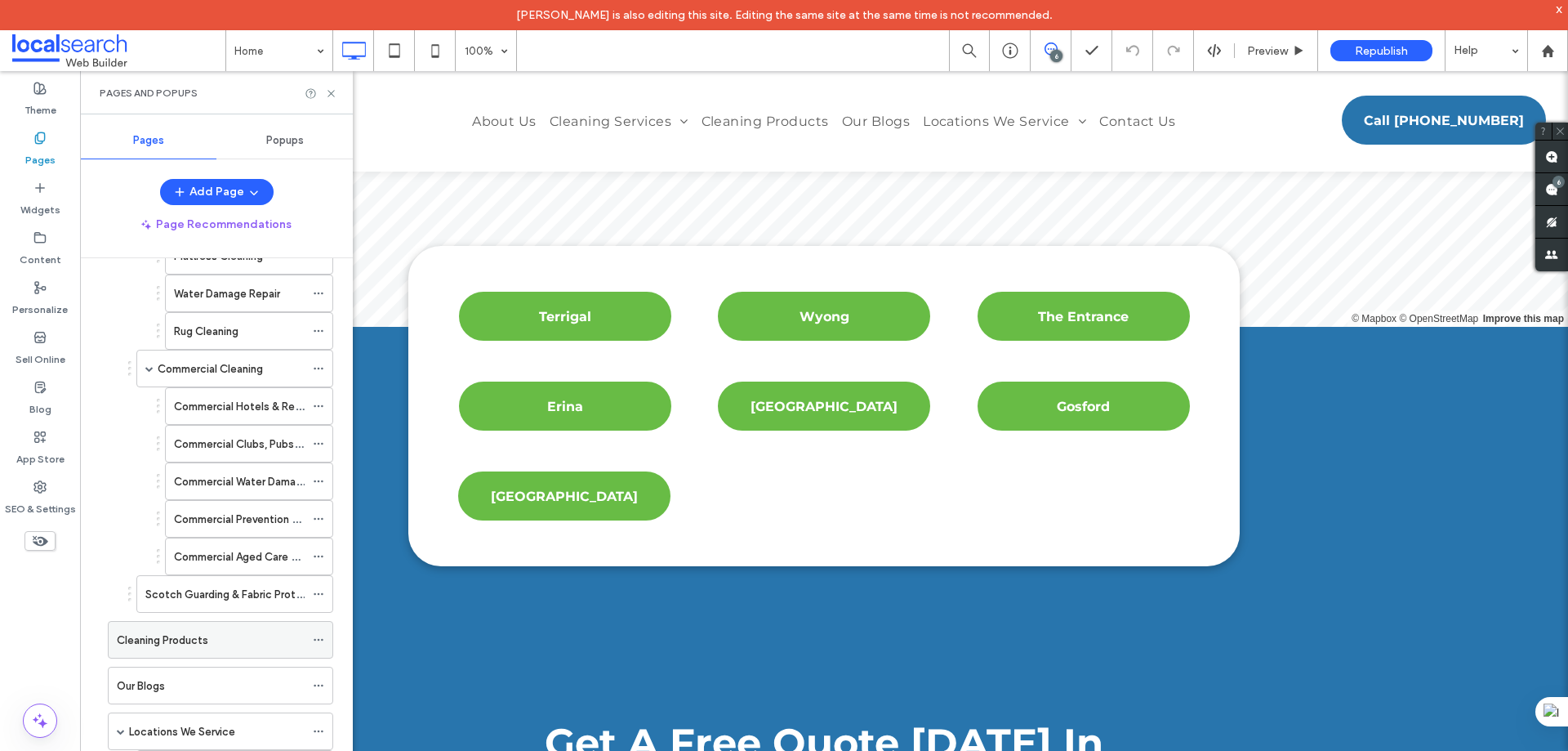
scroll to position [404, 0]
click at [320, 600] on icon at bounding box center [318, 602] width 11 height 11
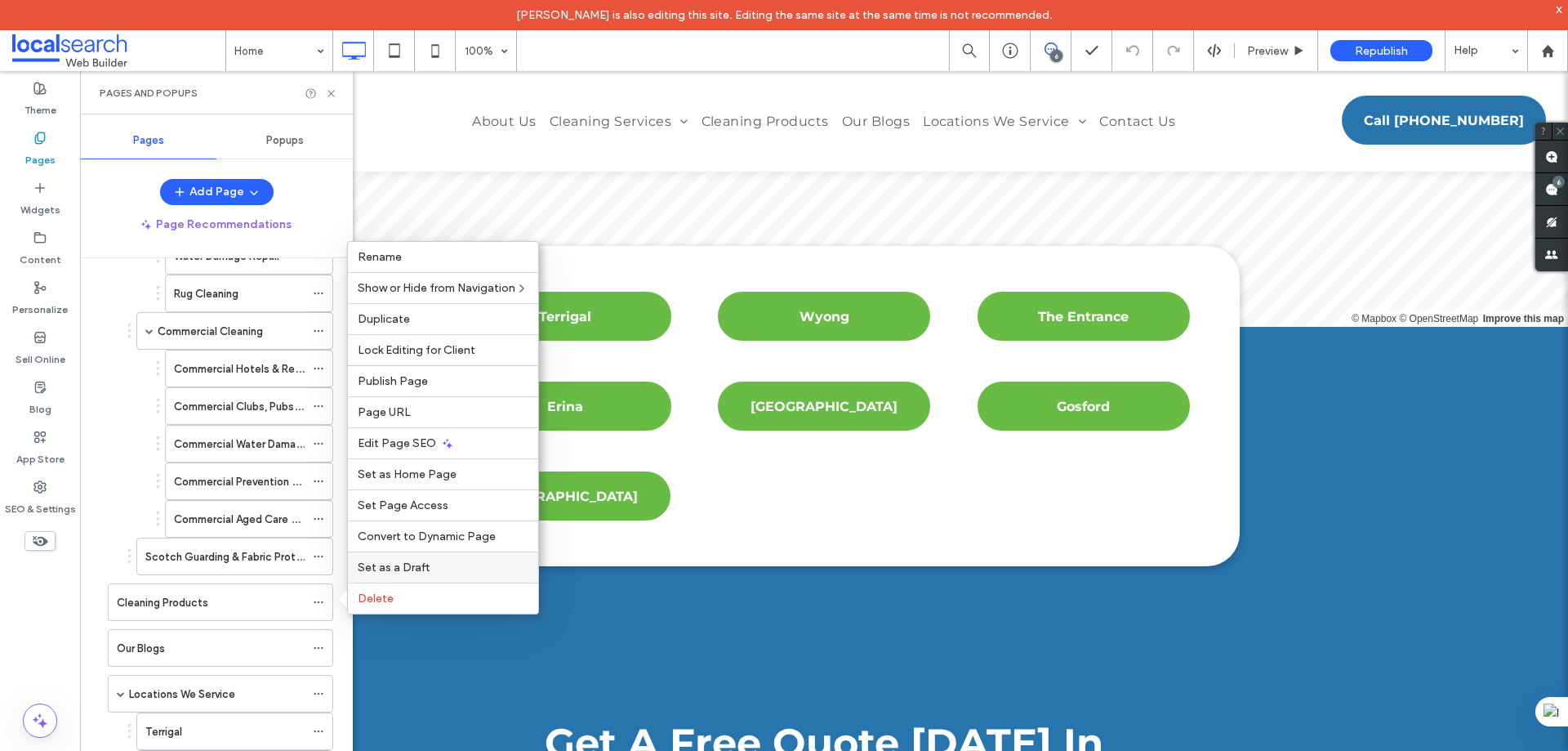
click at [413, 564] on span "Set as a Draft" at bounding box center [393, 567] width 72 height 14
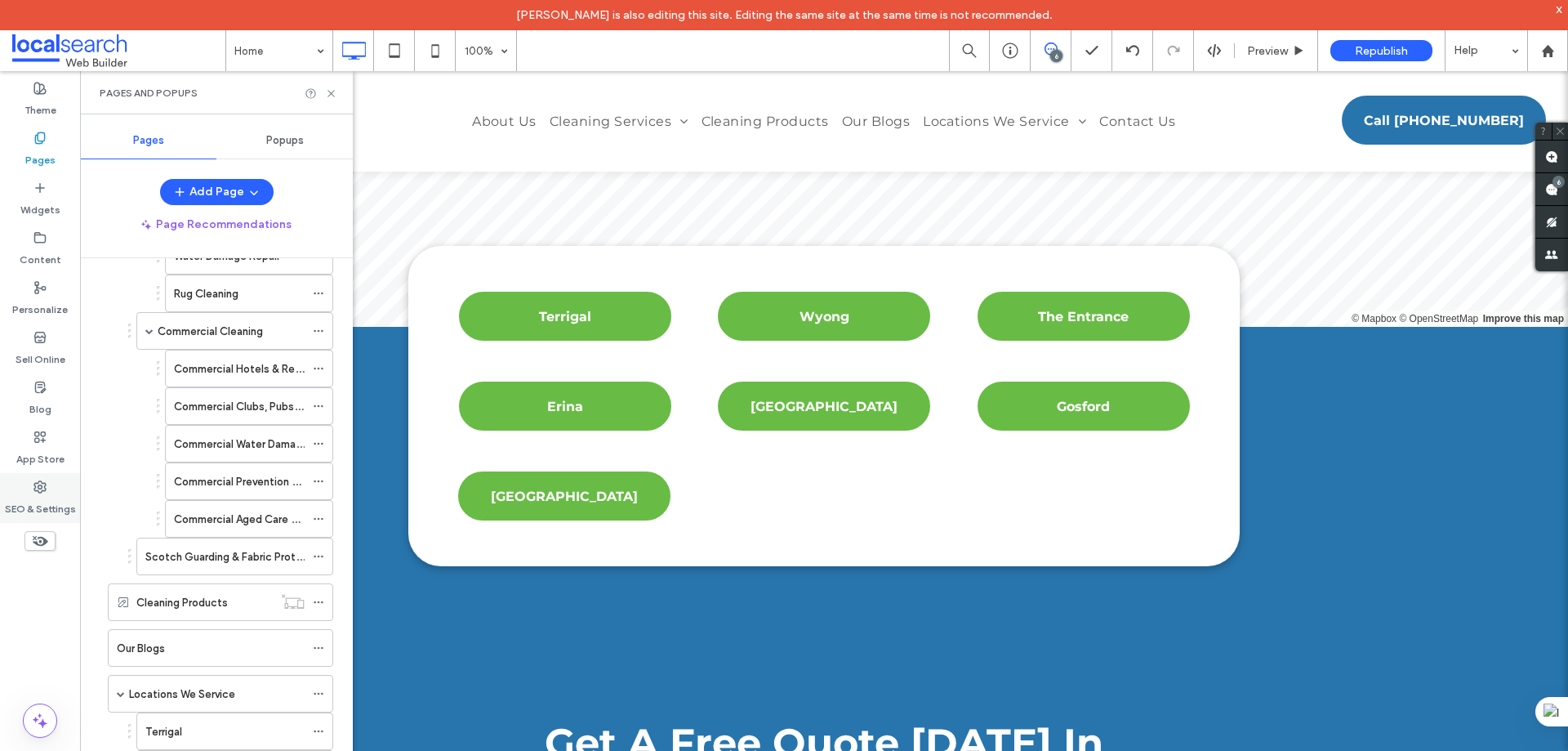
click at [54, 486] on div "SEO & Settings" at bounding box center [39, 498] width 80 height 50
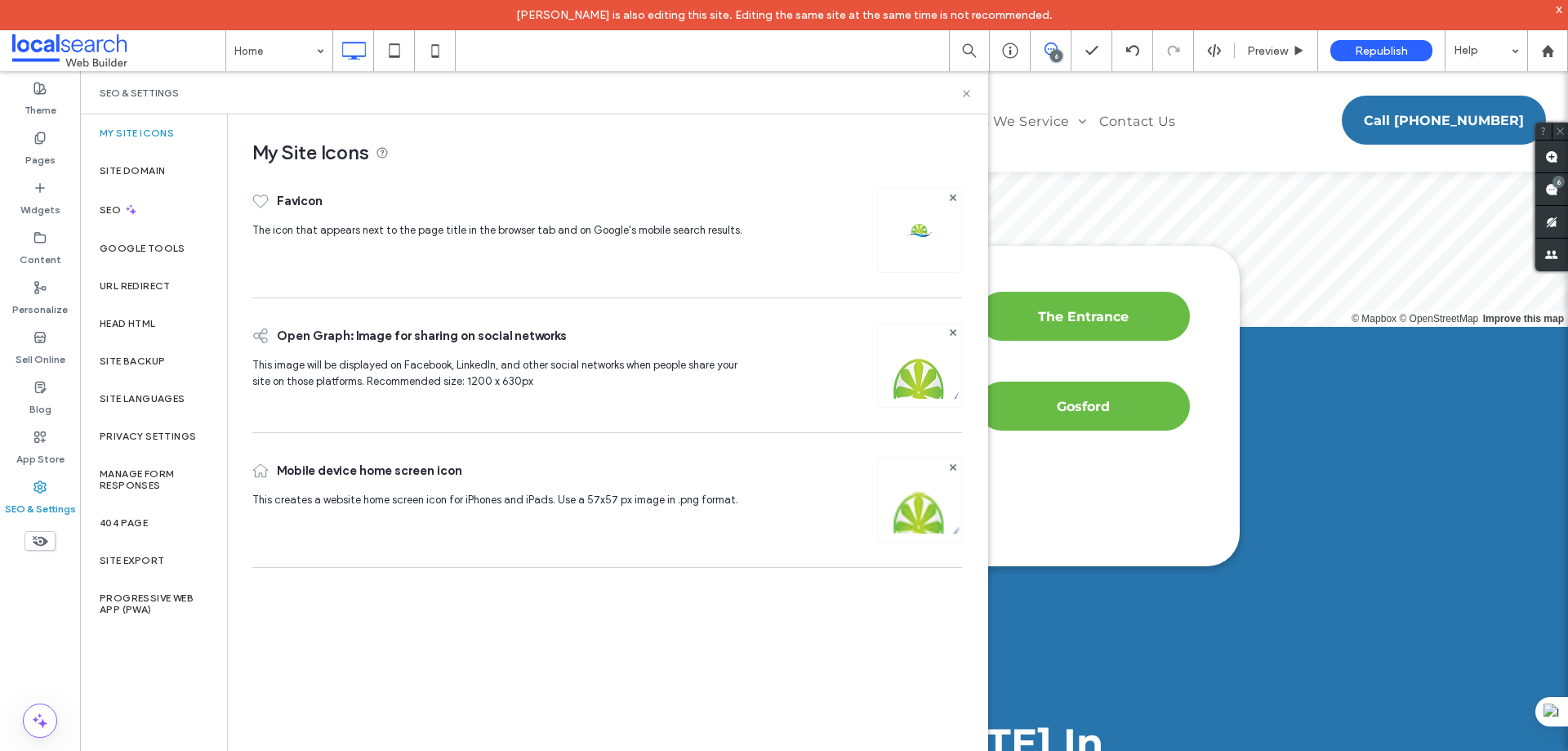
click at [163, 330] on div "Head HTML" at bounding box center [153, 324] width 147 height 38
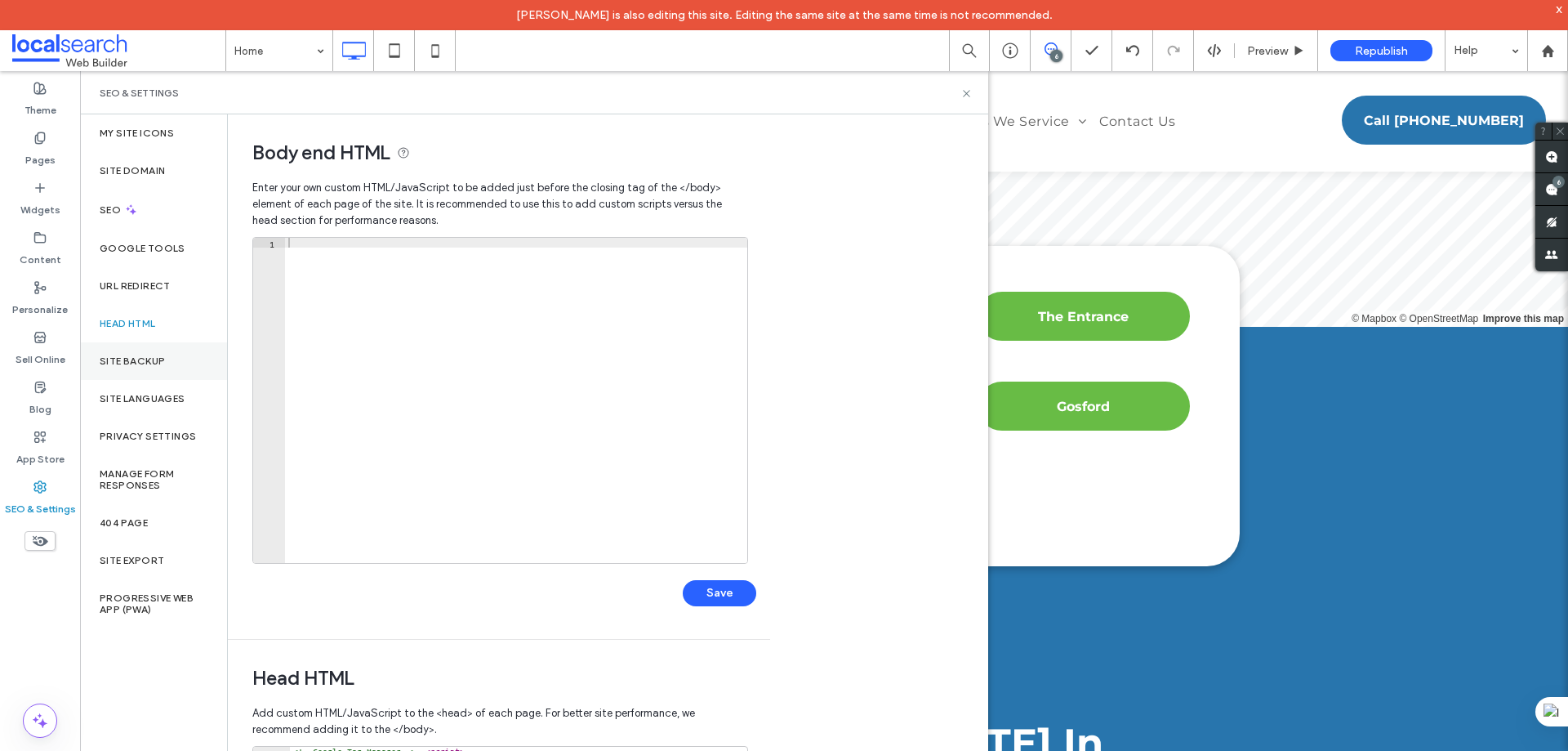
click at [153, 361] on label "Site Backup" at bounding box center [132, 361] width 66 height 11
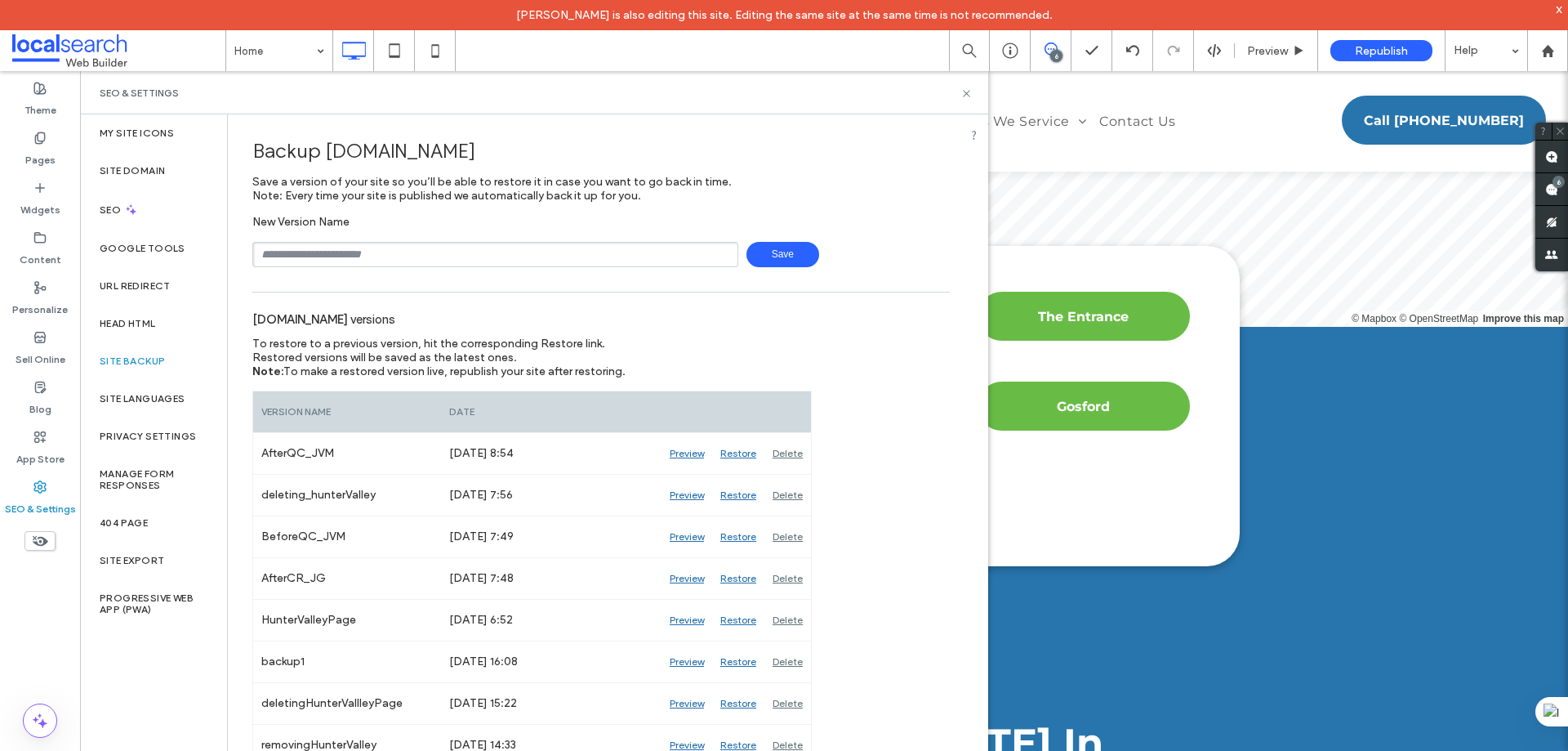
click at [329, 254] on input "text" at bounding box center [495, 254] width 486 height 25
click at [962, 85] on div "SEO & Settings" at bounding box center [534, 93] width 908 height 43
click at [966, 91] on icon at bounding box center [967, 93] width 12 height 12
